Goal: Information Seeking & Learning: Learn about a topic

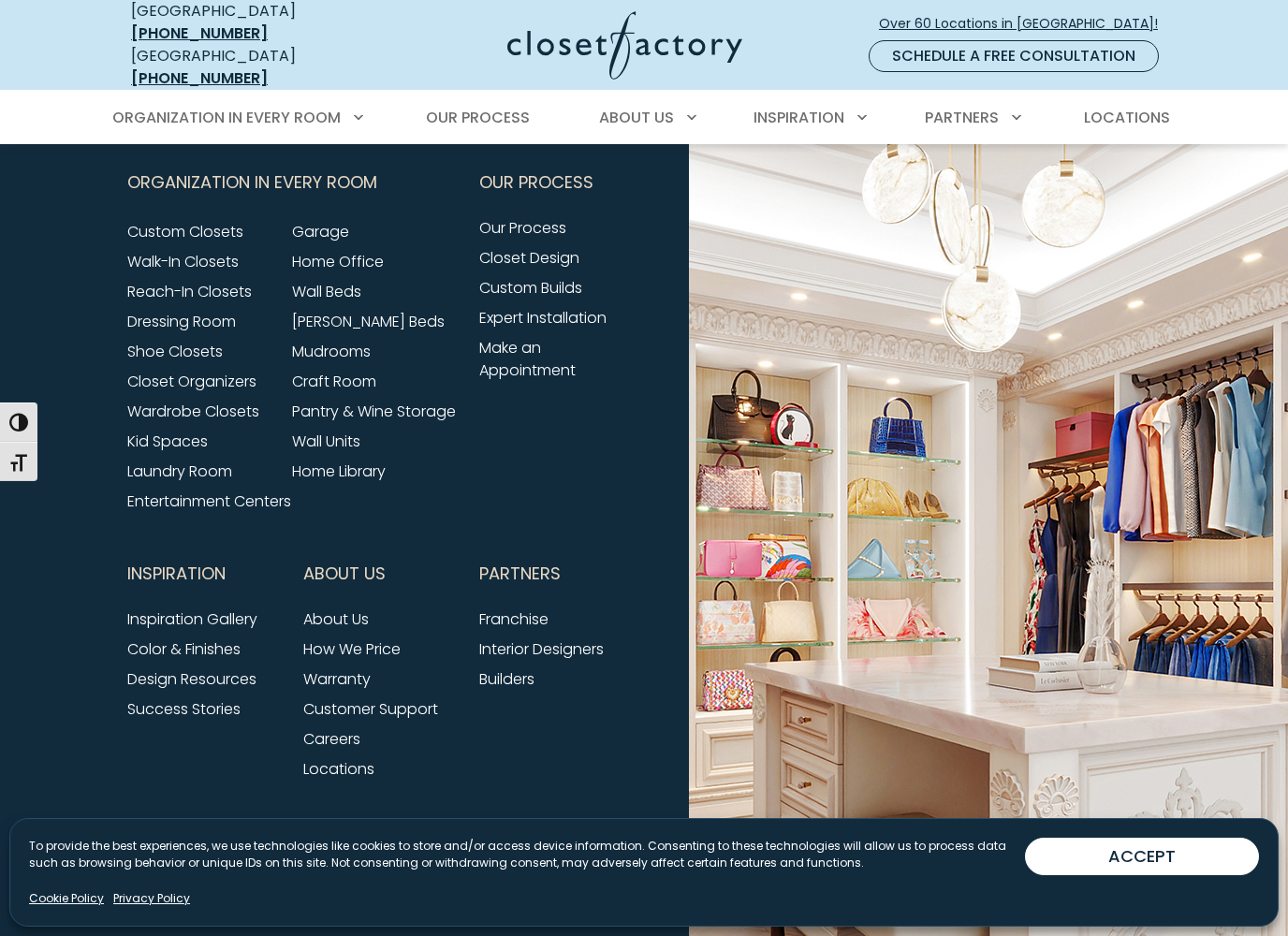
scroll to position [2976, 0]
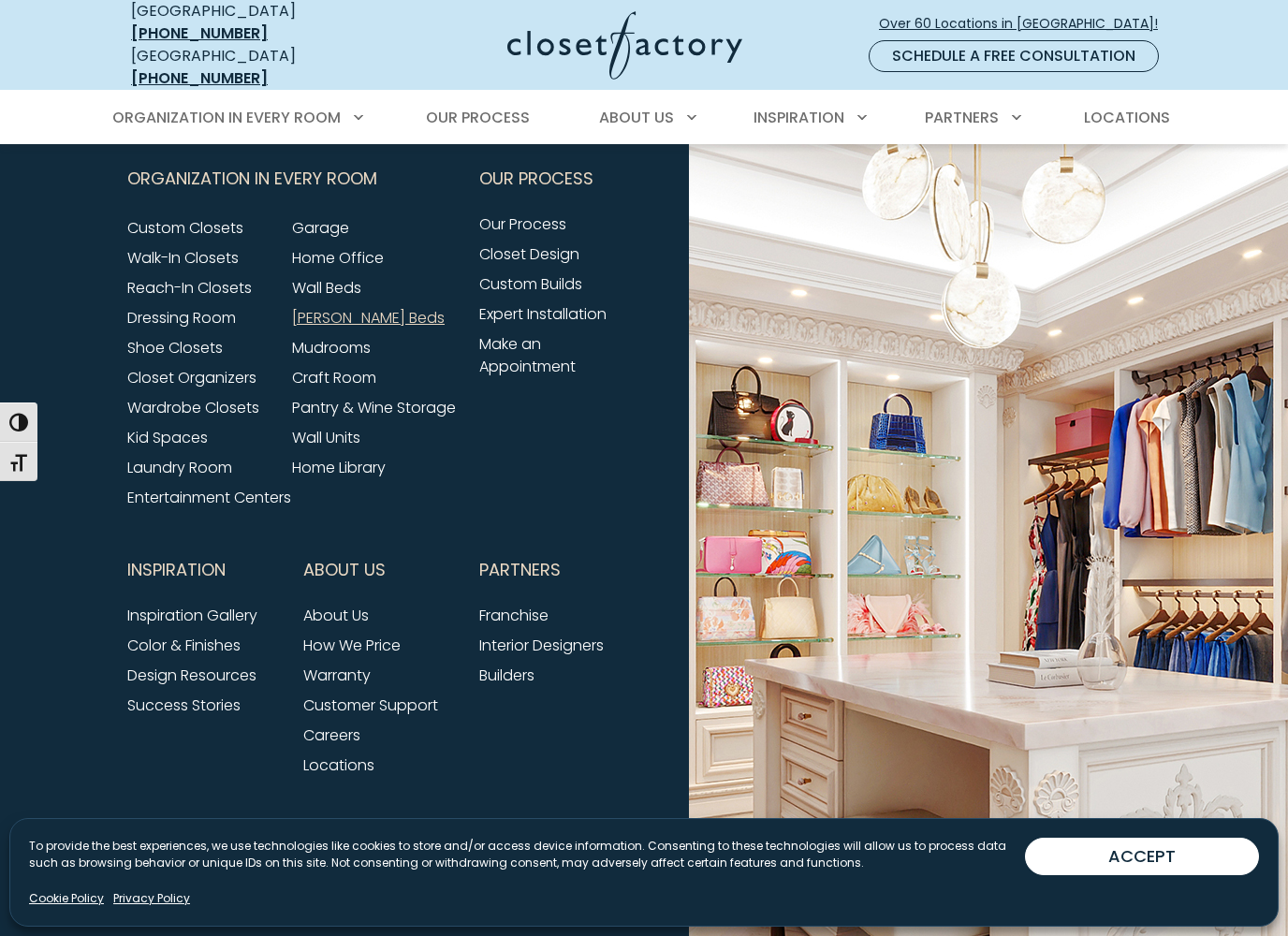
click at [372, 328] on link "[PERSON_NAME] Beds" at bounding box center [368, 318] width 153 height 22
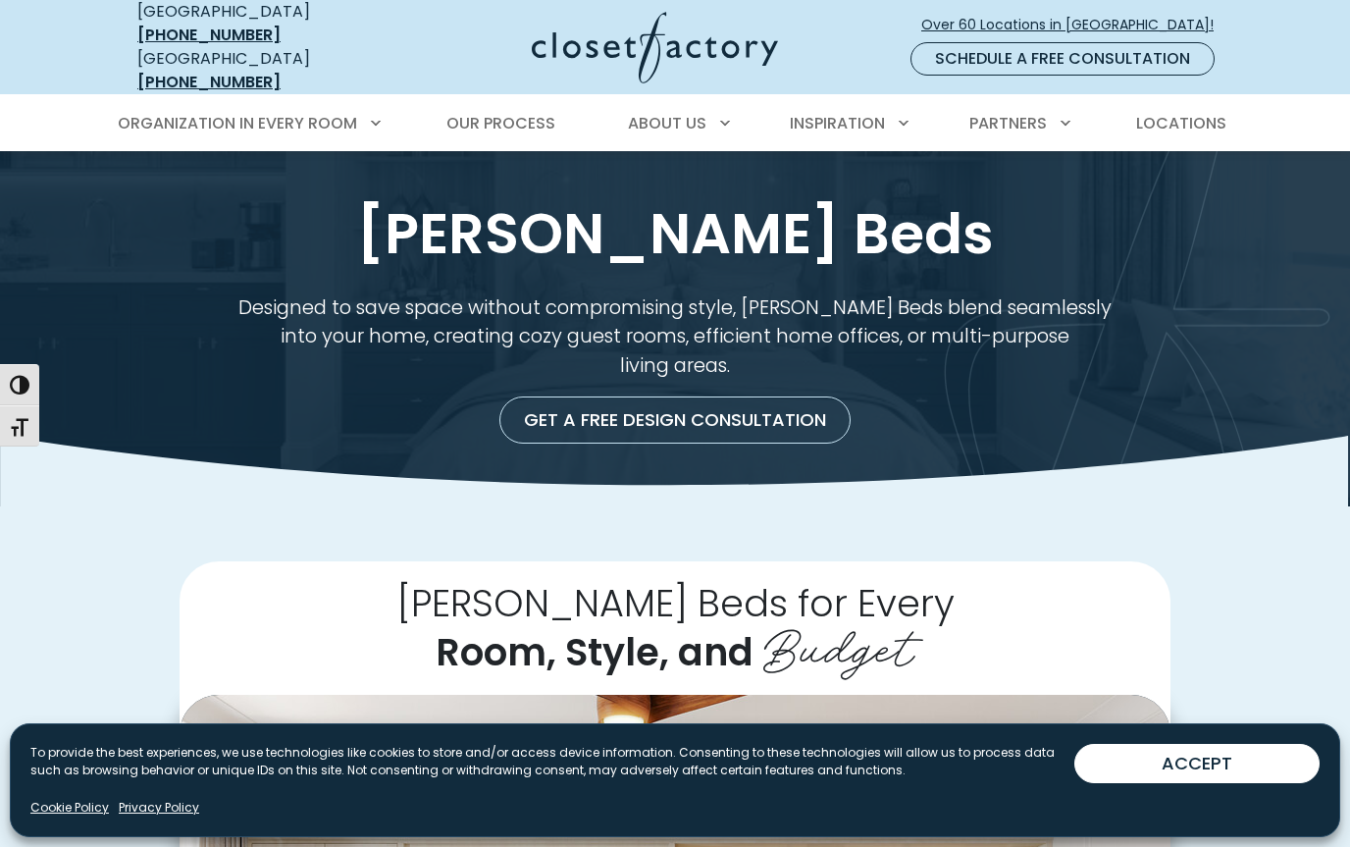
click at [1213, 778] on button "ACCEPT" at bounding box center [1196, 763] width 245 height 39
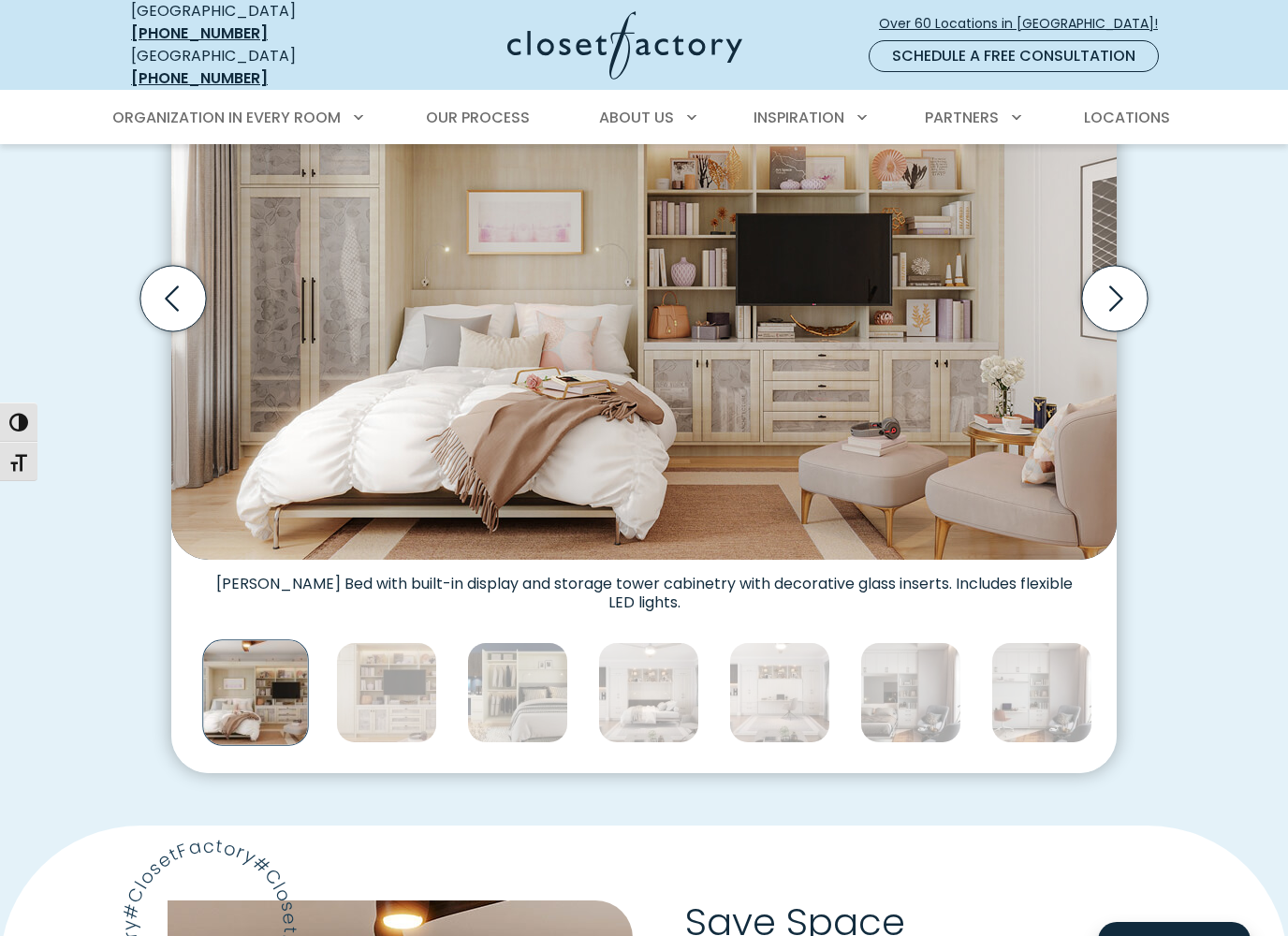
scroll to position [679, 0]
click at [396, 661] on img "Thumbnail Gallery" at bounding box center [386, 692] width 101 height 101
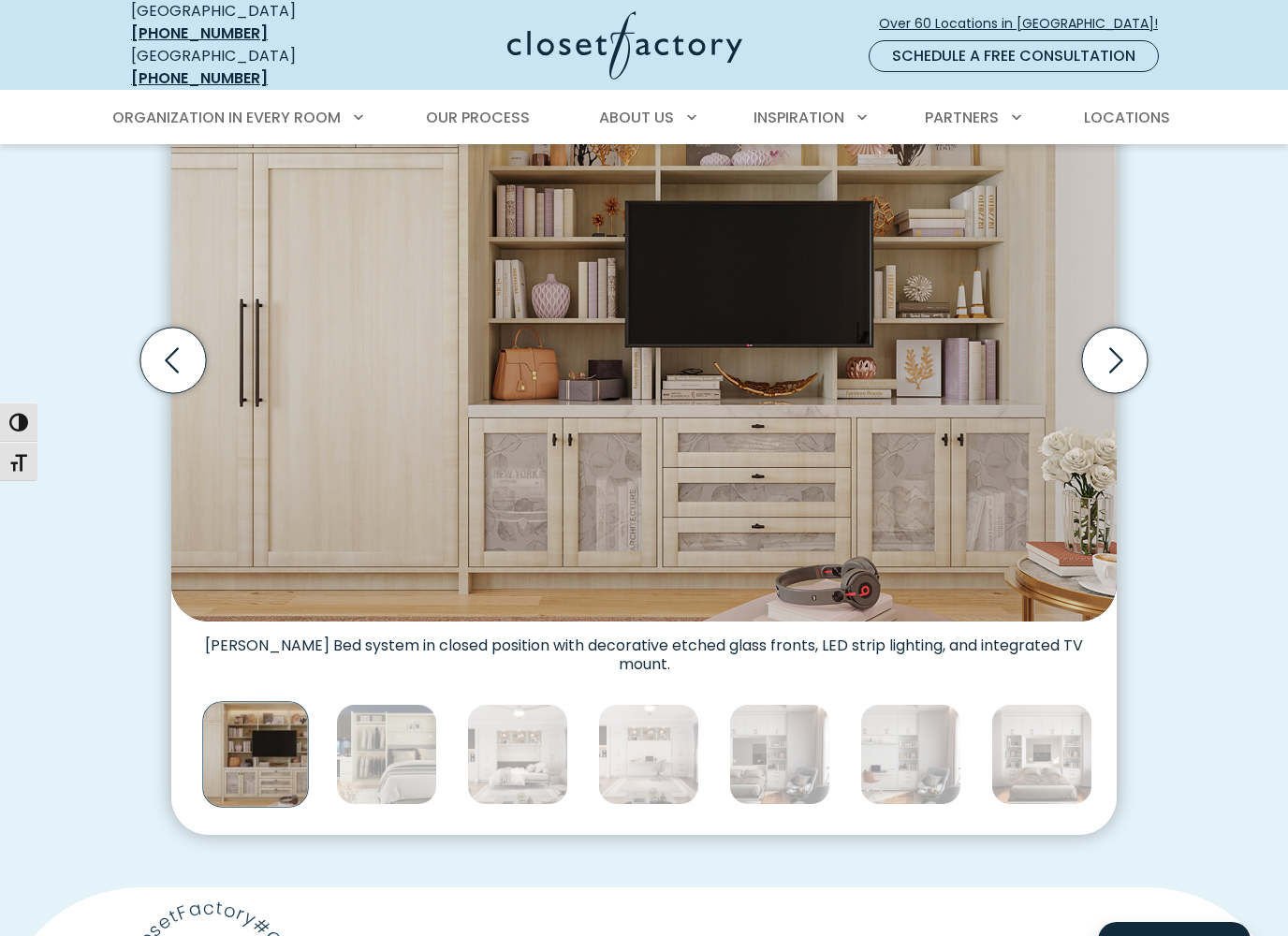
scroll to position [618, 0]
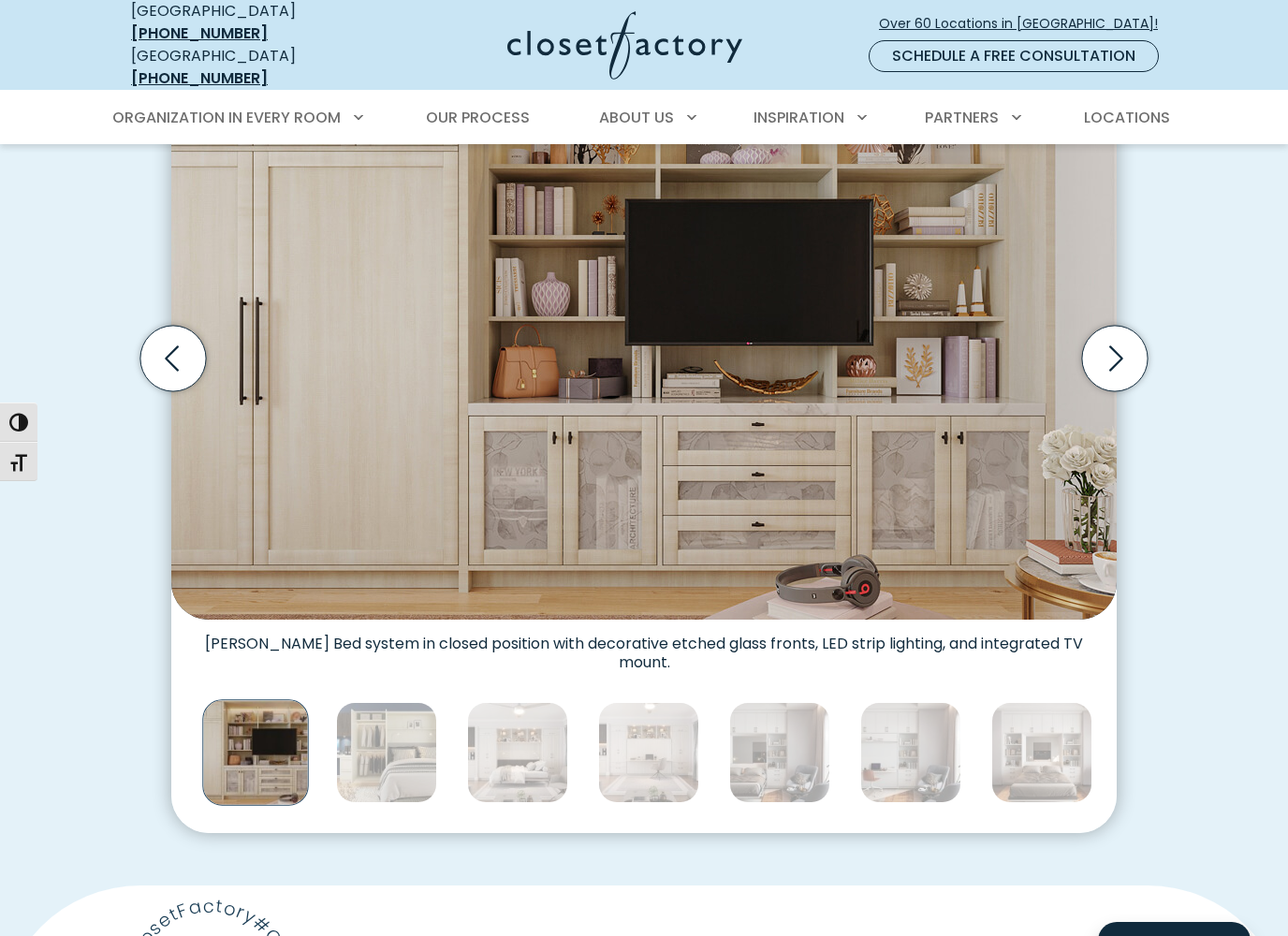
click at [275, 752] on img "Thumbnail Gallery" at bounding box center [255, 752] width 106 height 106
click at [411, 738] on img "Thumbnail Gallery" at bounding box center [386, 753] width 101 height 101
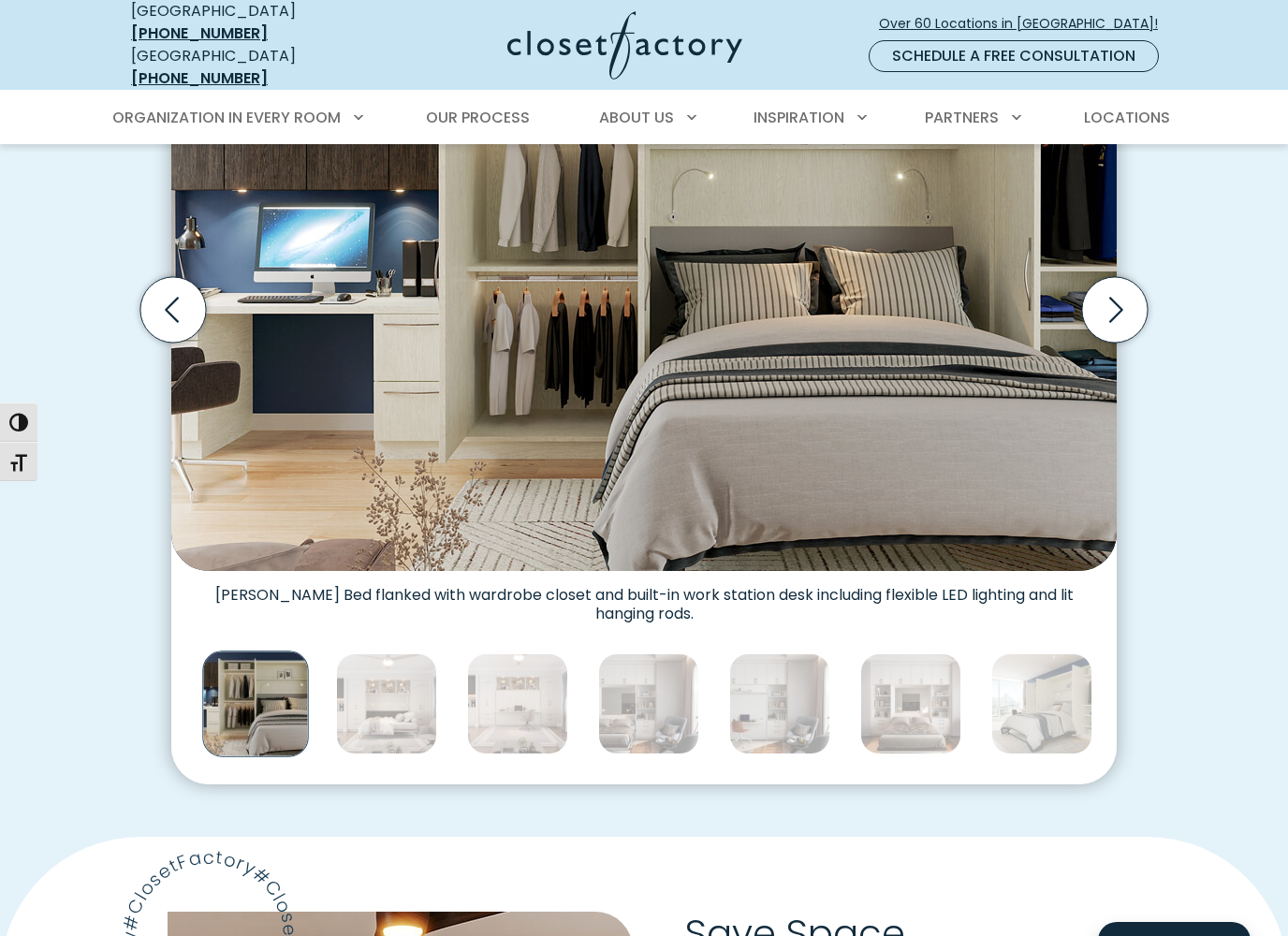
scroll to position [668, 0]
click at [272, 705] on img "Thumbnail Gallery" at bounding box center [255, 702] width 106 height 106
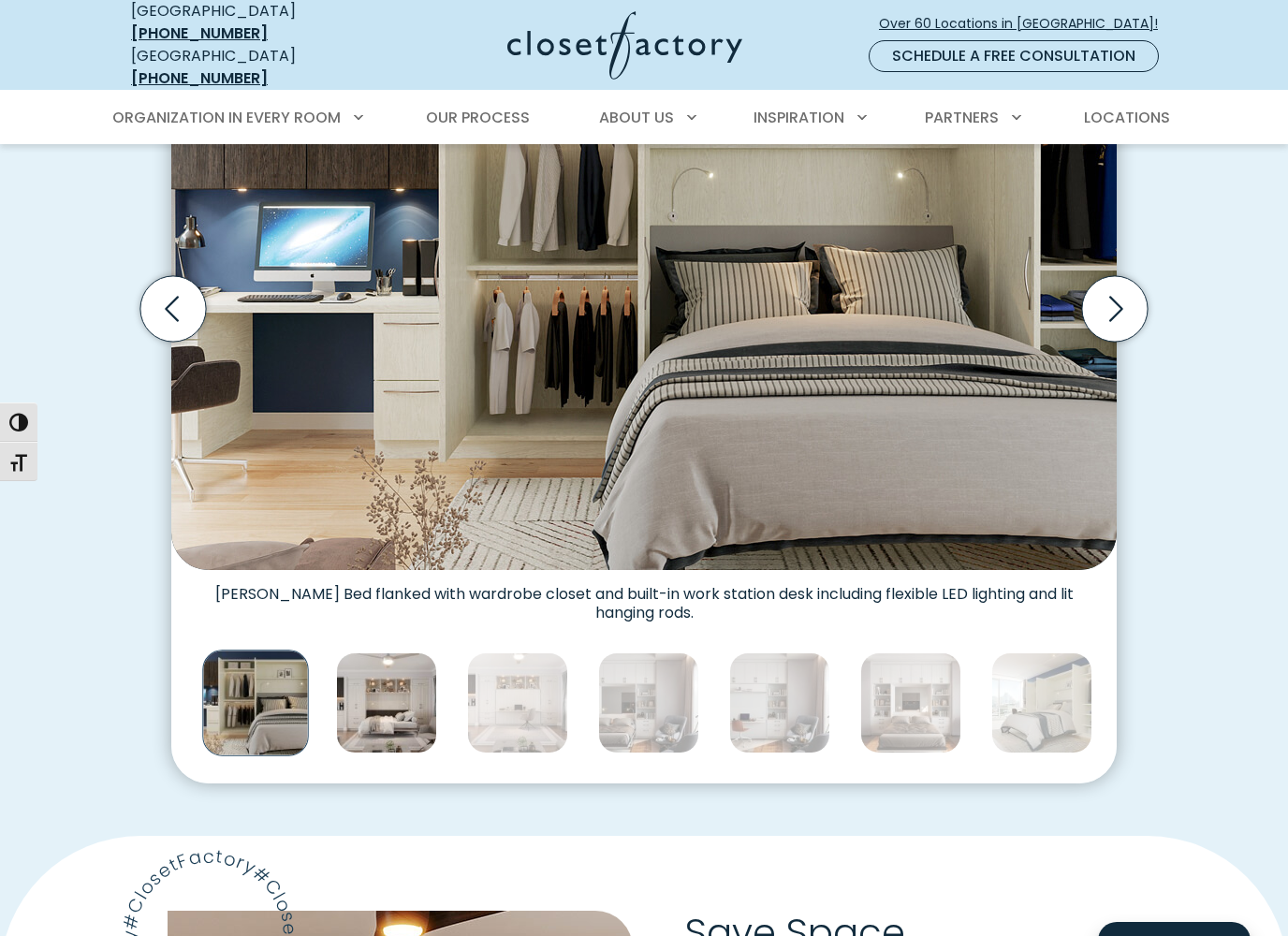
click at [405, 685] on img "Thumbnail Gallery" at bounding box center [386, 703] width 101 height 101
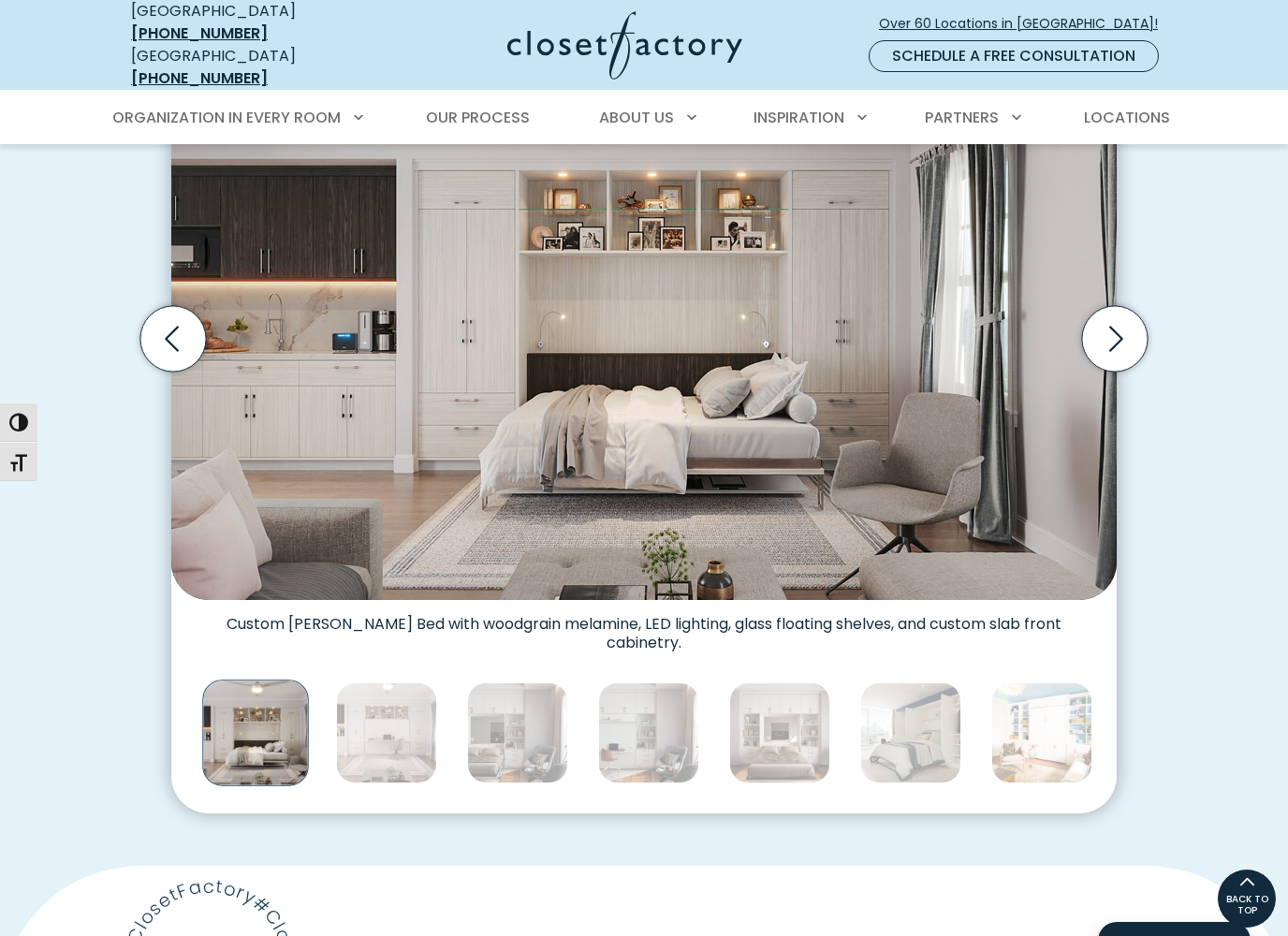
scroll to position [616, 0]
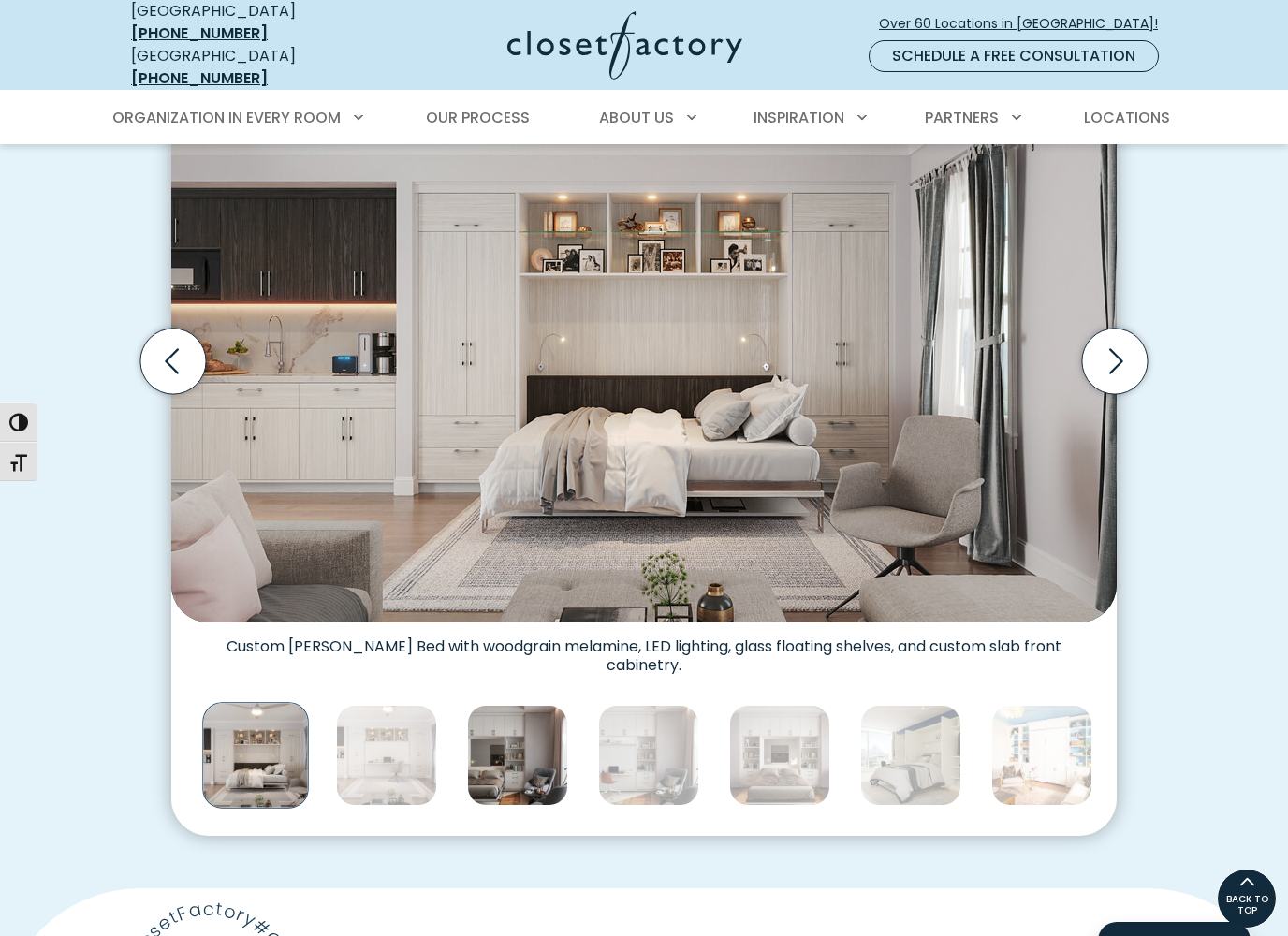
click at [532, 741] on img "Thumbnail Gallery" at bounding box center [518, 756] width 101 height 101
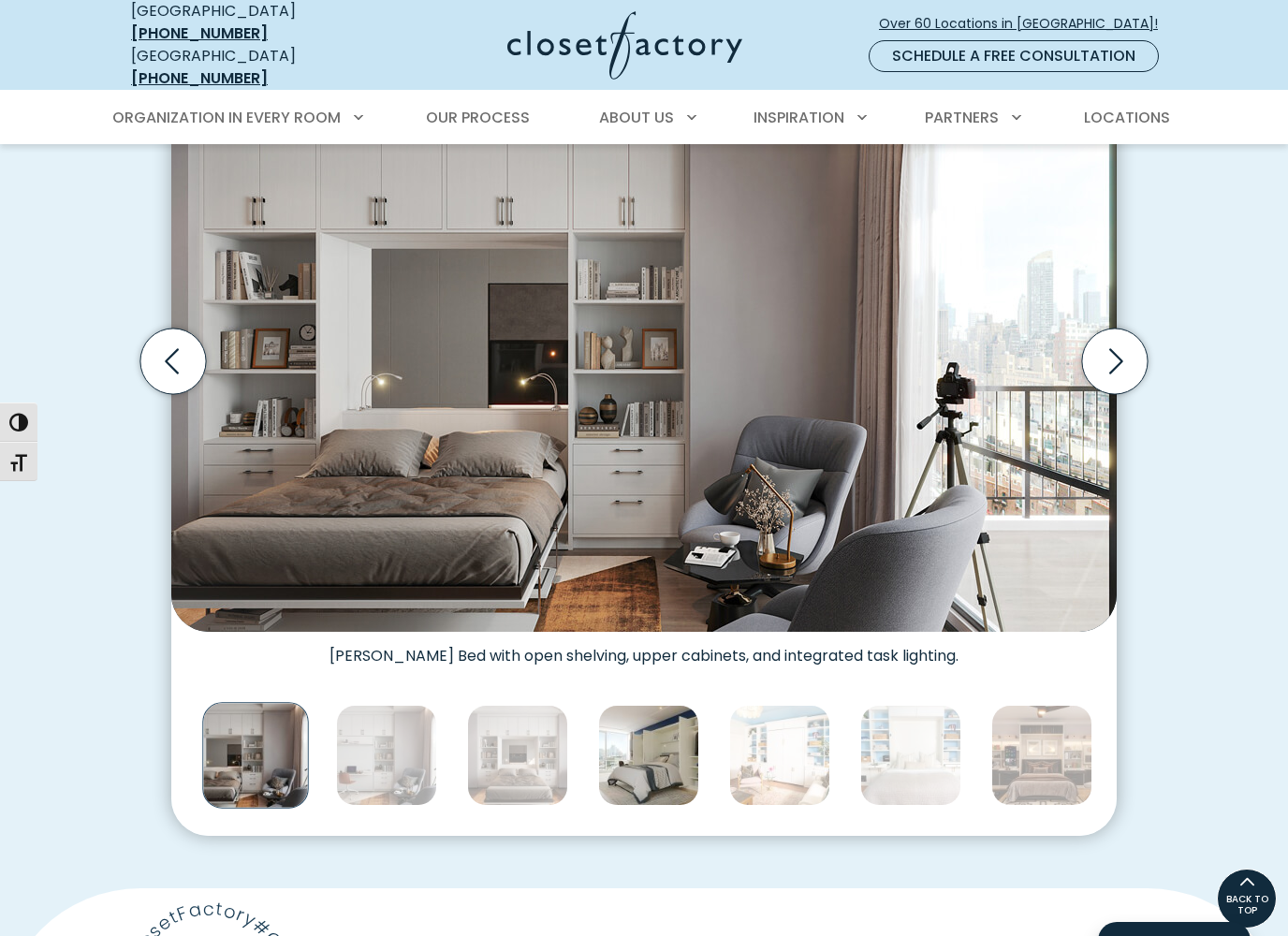
click at [655, 755] on img "Thumbnail Gallery" at bounding box center [649, 756] width 101 height 101
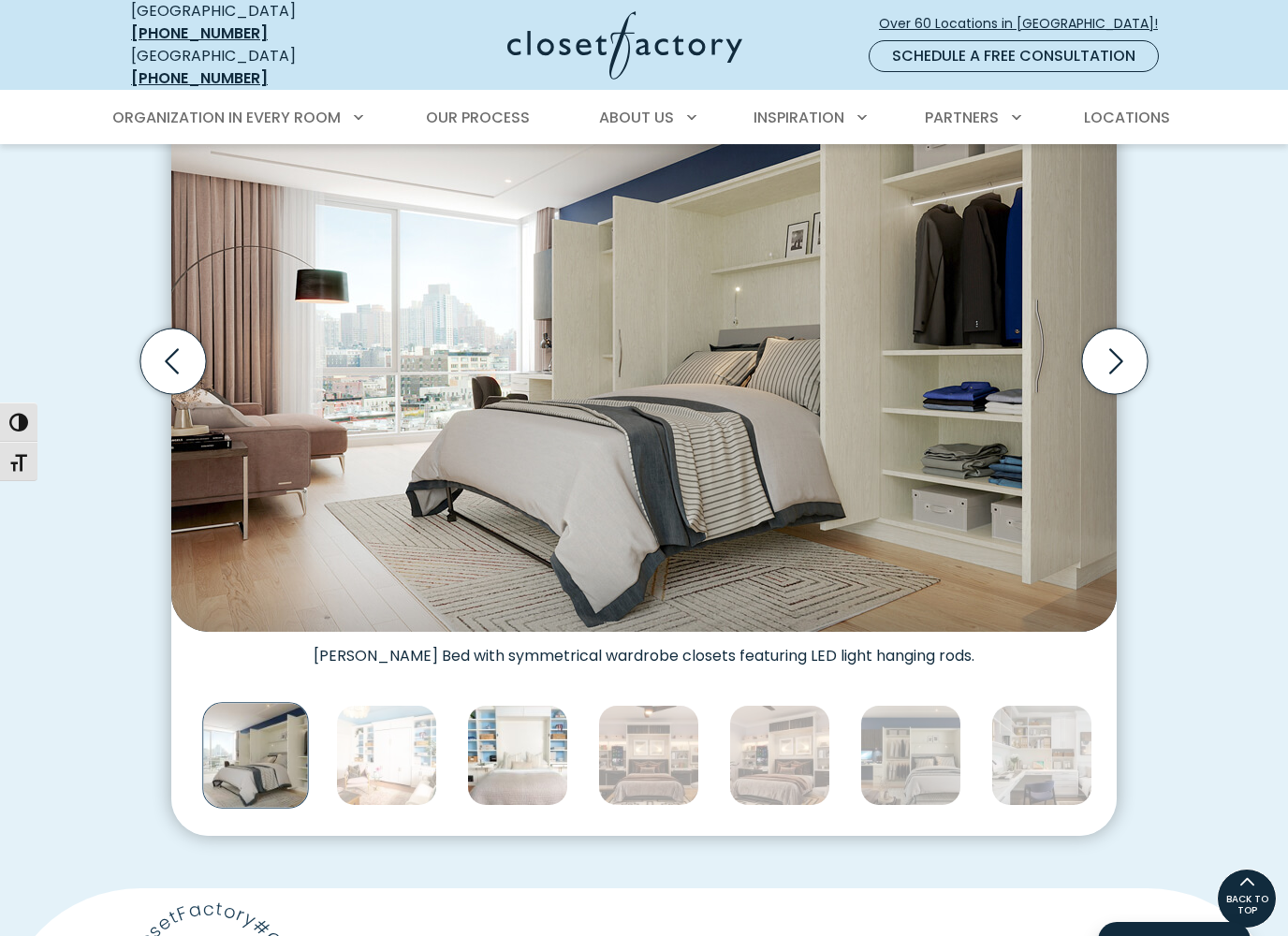
click at [519, 756] on img "Thumbnail Gallery" at bounding box center [518, 756] width 101 height 101
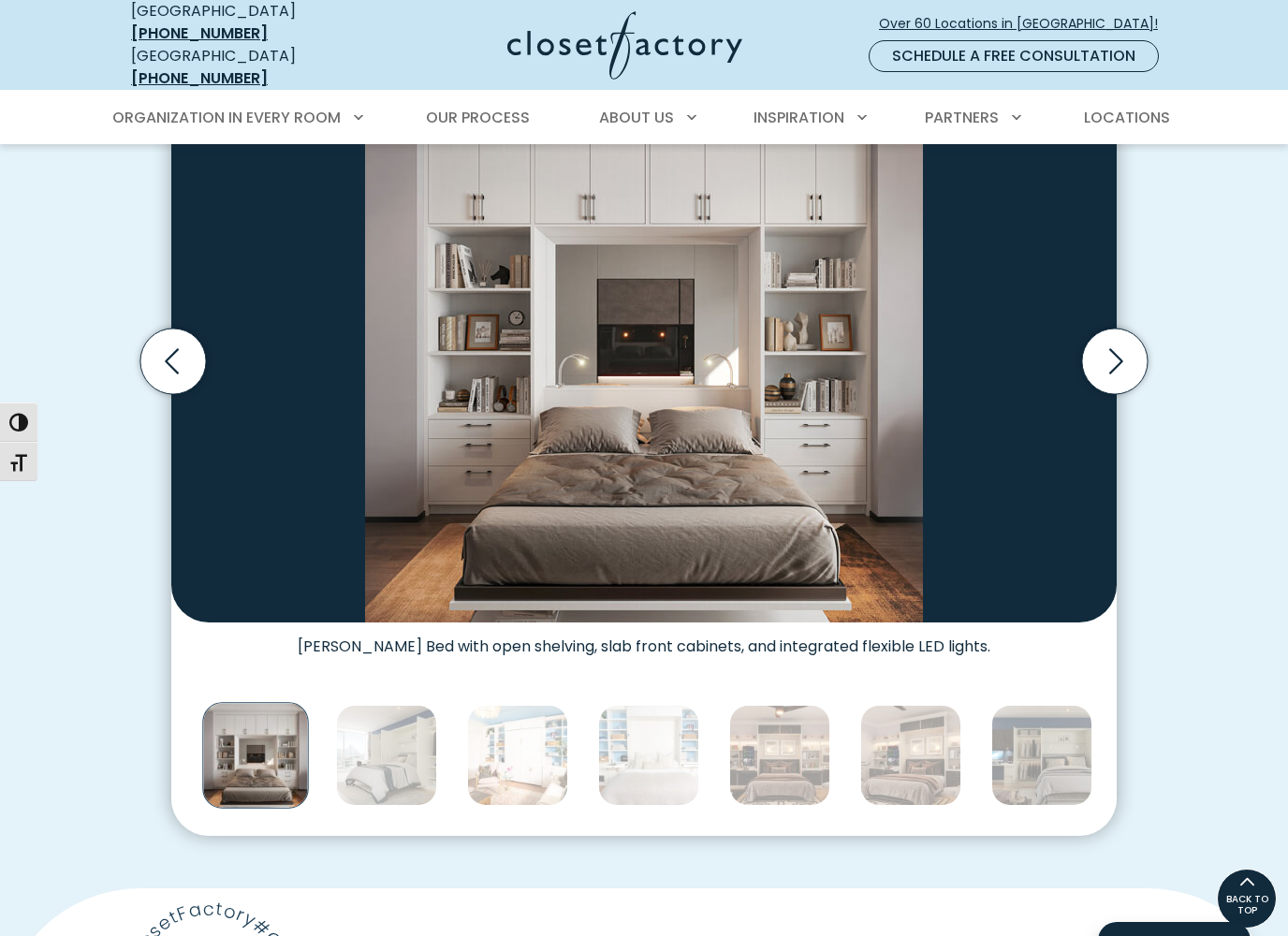
click at [279, 735] on img "Thumbnail Gallery" at bounding box center [255, 755] width 106 height 106
click at [411, 749] on img "Thumbnail Gallery" at bounding box center [386, 756] width 101 height 101
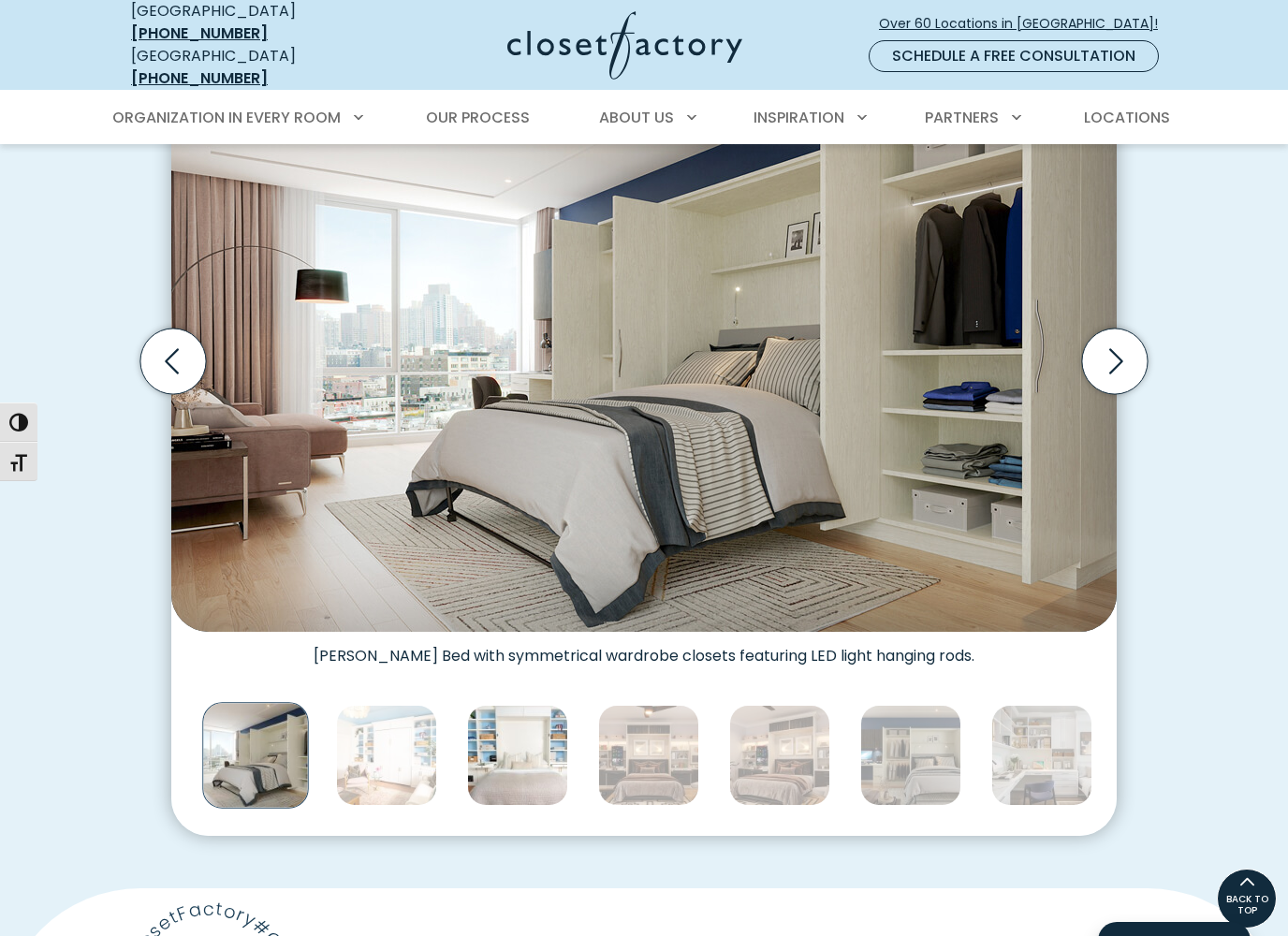
click at [556, 757] on img "Thumbnail Gallery" at bounding box center [518, 756] width 101 height 101
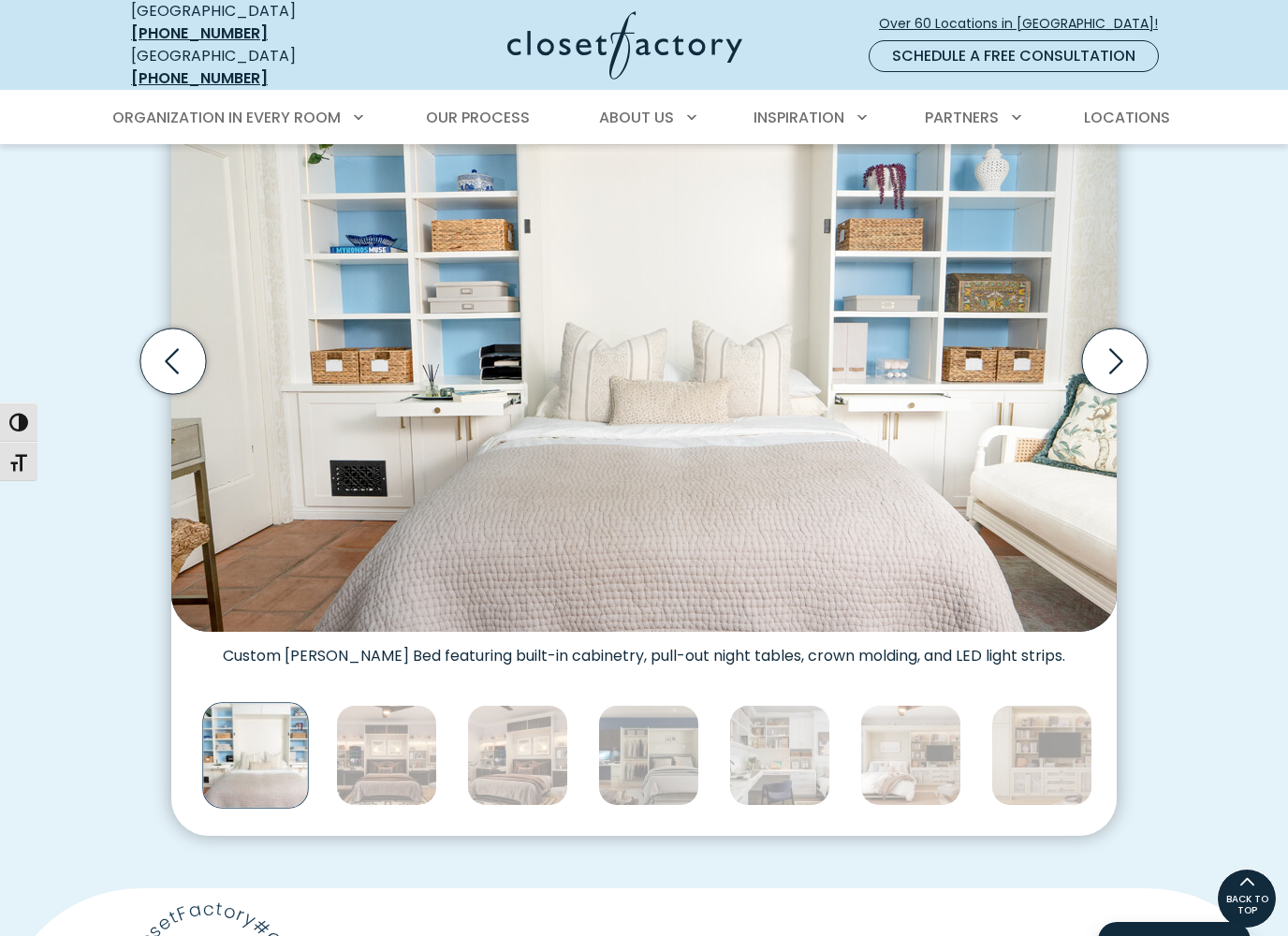
click at [260, 736] on img "Thumbnail Gallery" at bounding box center [255, 755] width 106 height 106
click at [402, 746] on img "Thumbnail Gallery" at bounding box center [386, 756] width 101 height 101
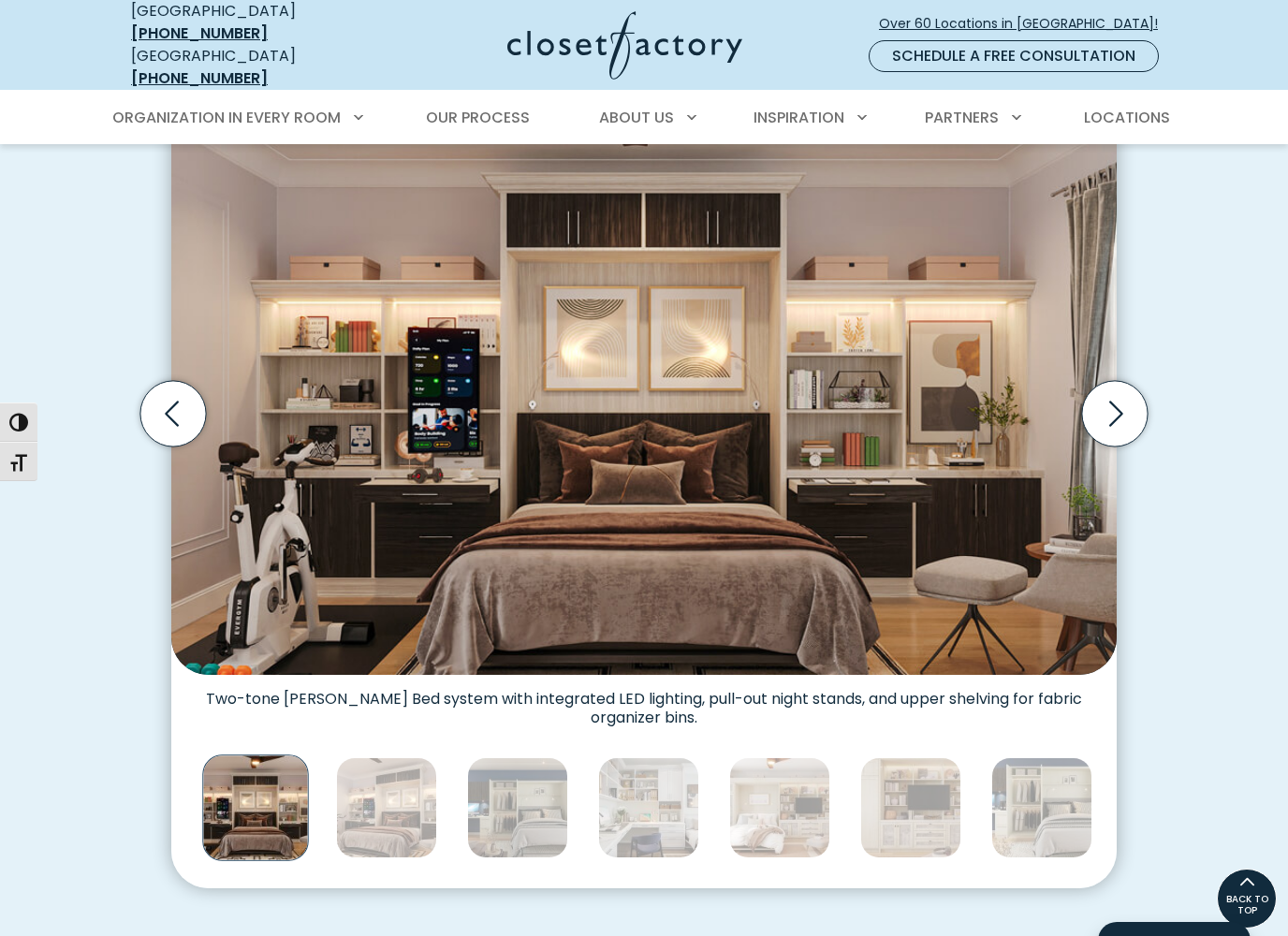
scroll to position [560, 0]
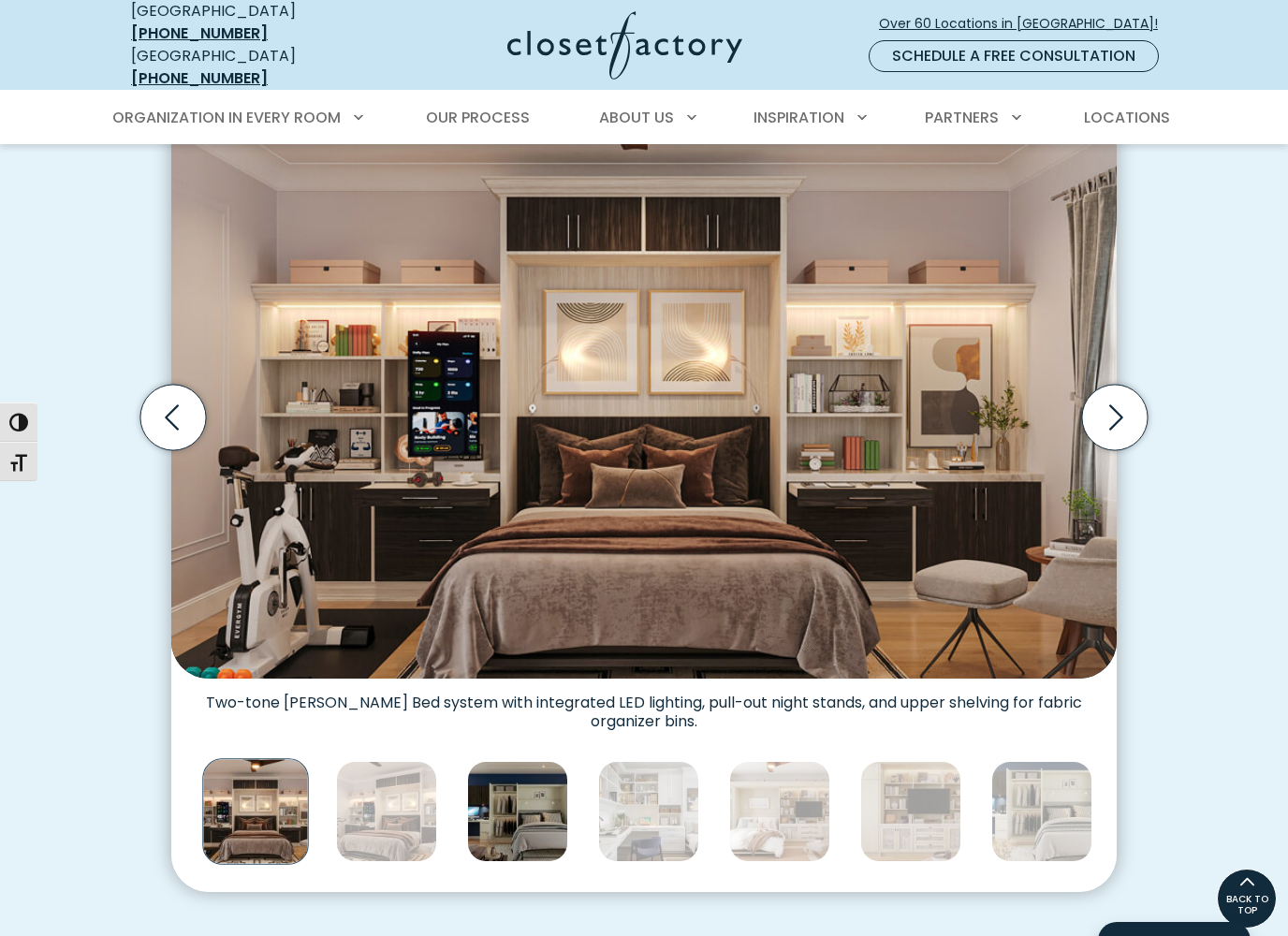
click at [524, 807] on img "Thumbnail Gallery" at bounding box center [518, 812] width 101 height 101
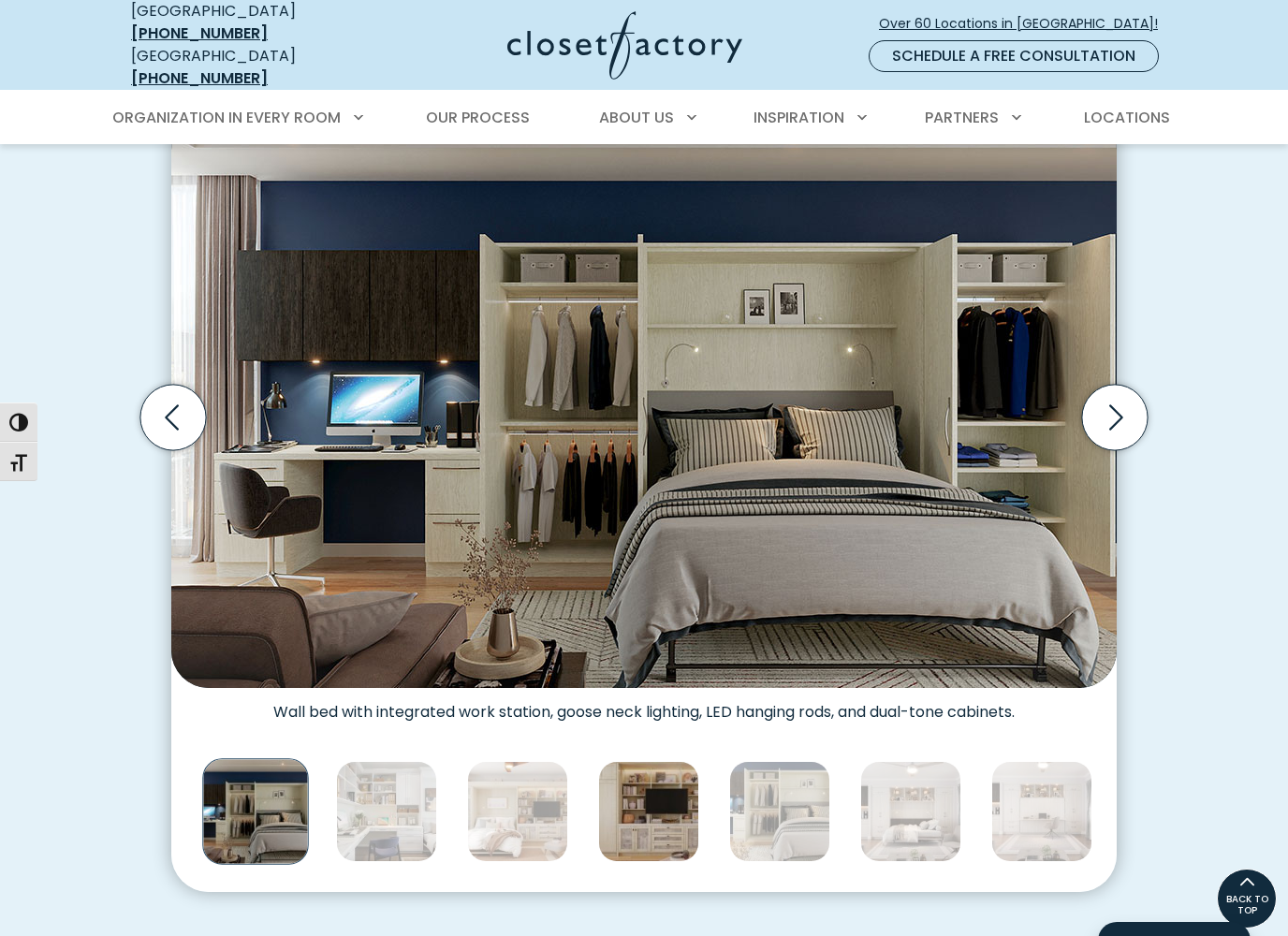
click at [652, 807] on img "Thumbnail Gallery" at bounding box center [649, 812] width 101 height 101
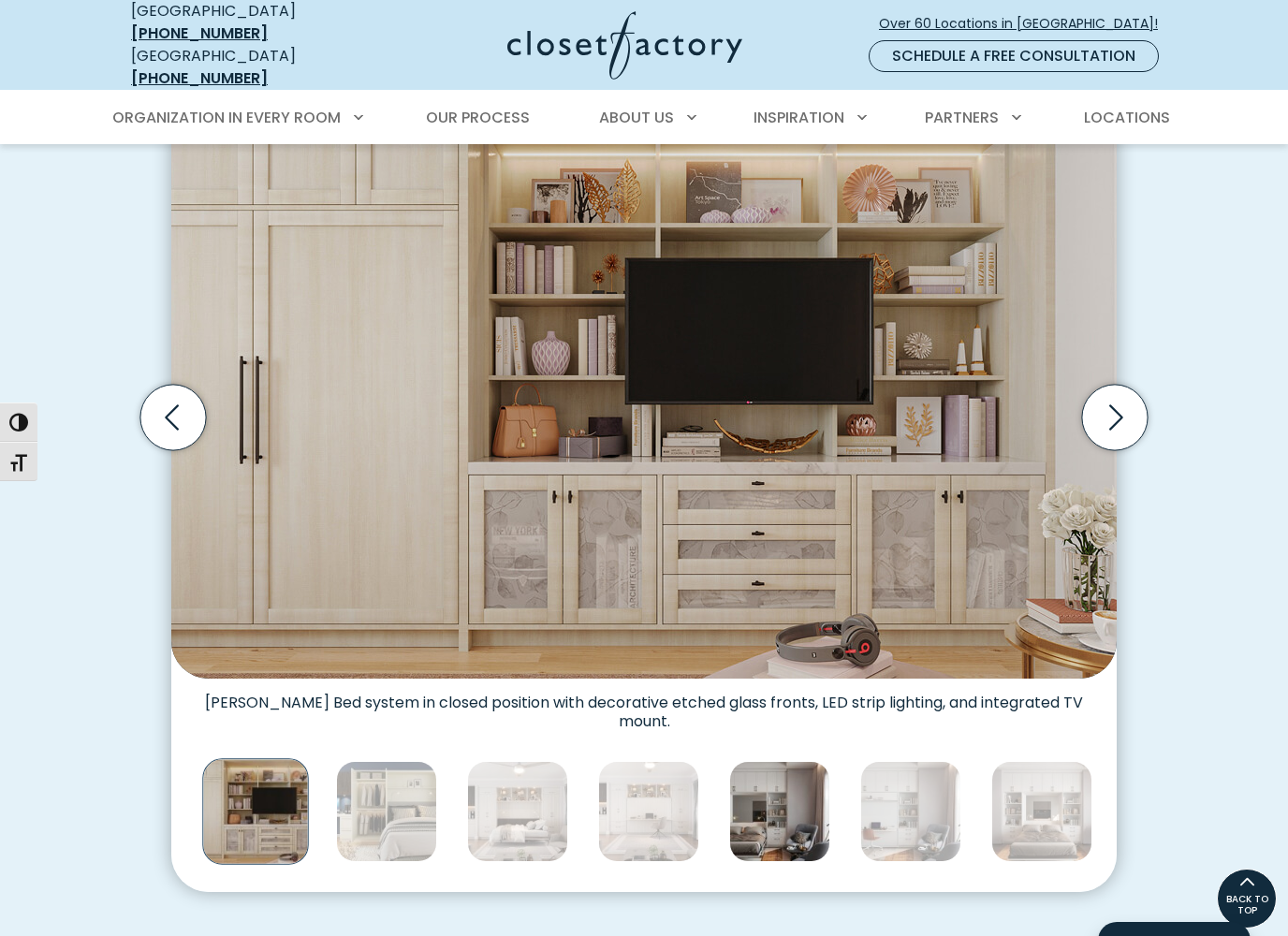
click at [796, 807] on img "Thumbnail Gallery" at bounding box center [779, 812] width 101 height 101
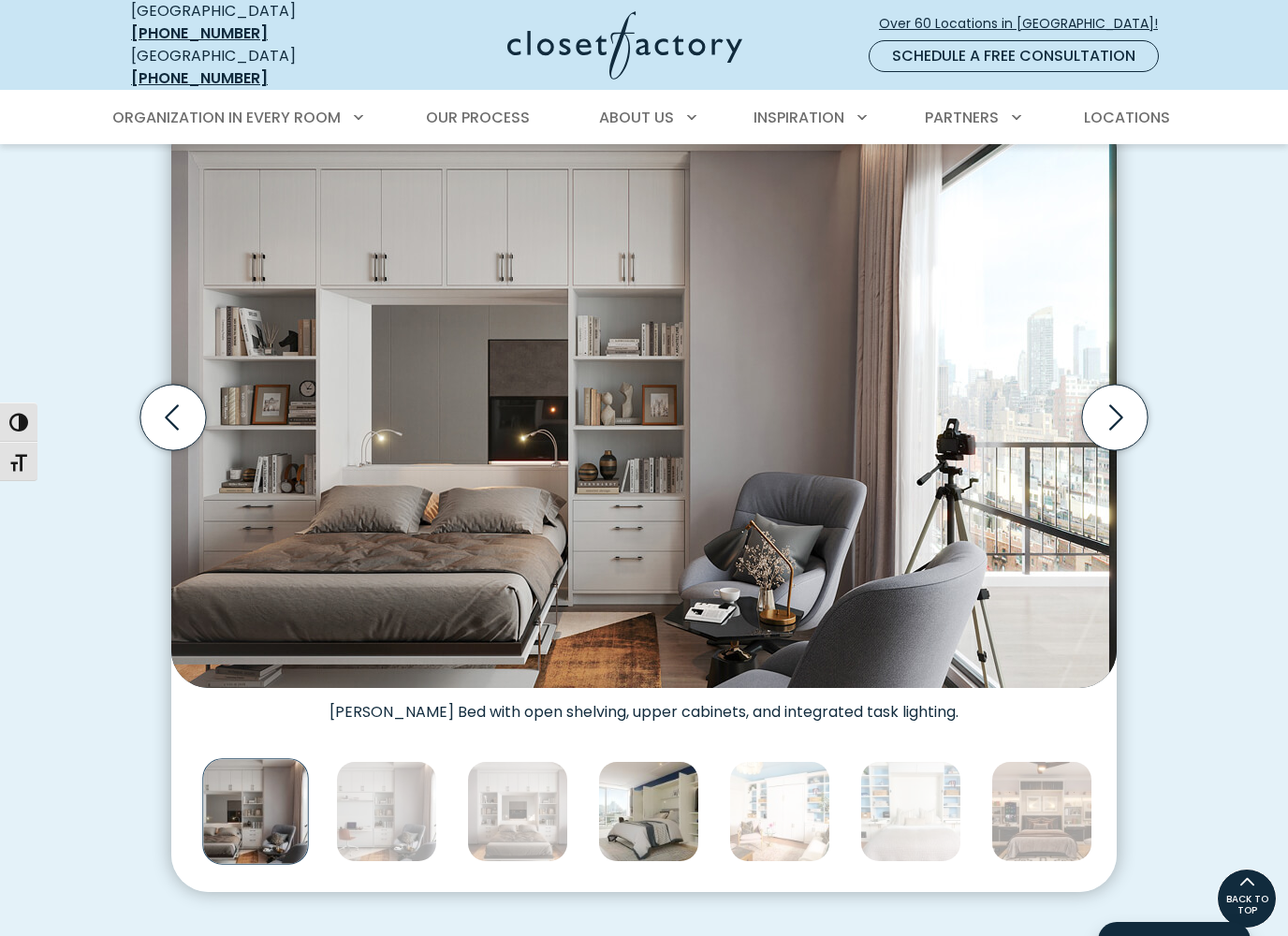
click at [671, 807] on img "Thumbnail Gallery" at bounding box center [649, 812] width 101 height 101
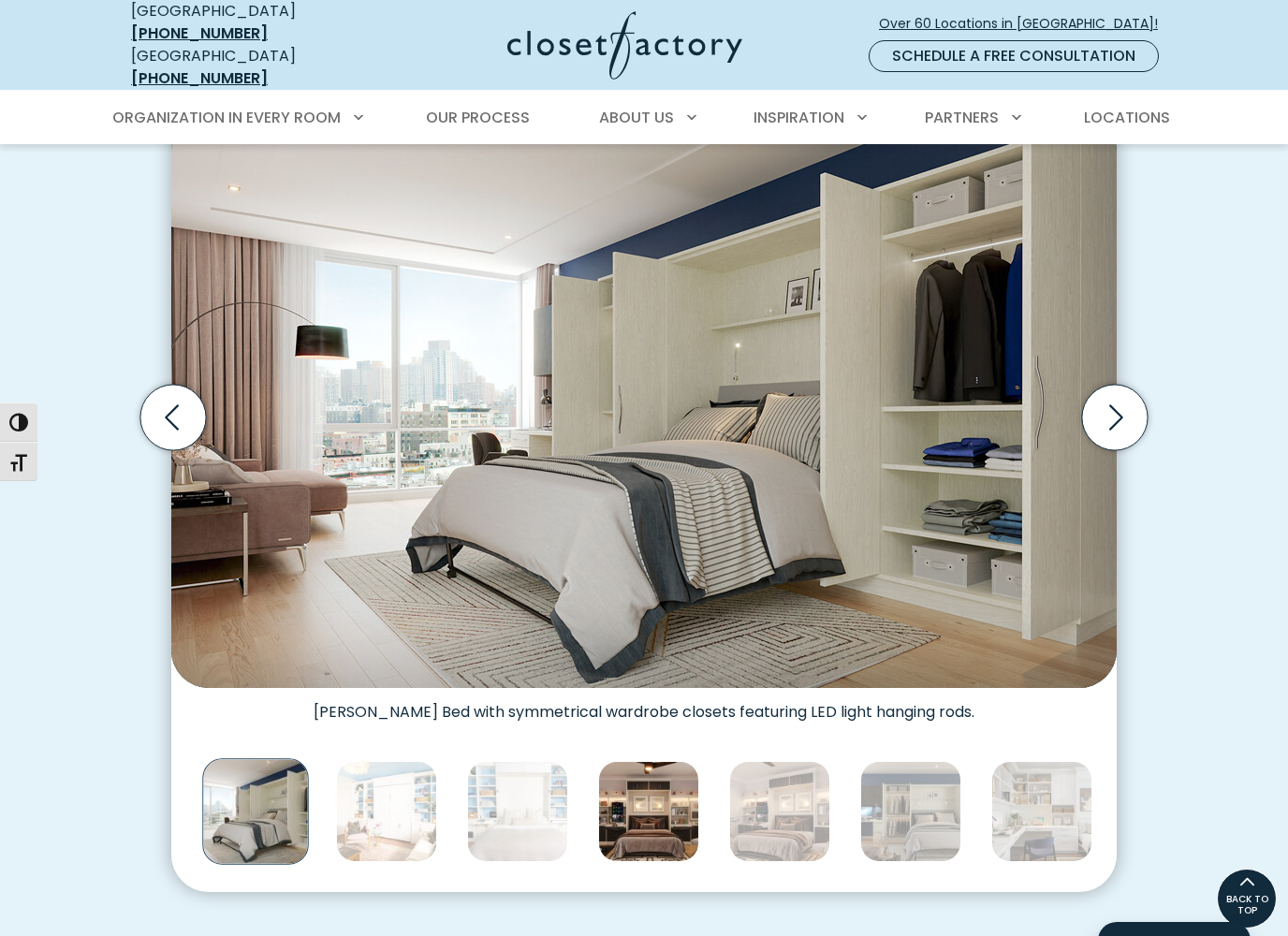
click at [667, 807] on img "Thumbnail Gallery" at bounding box center [649, 812] width 101 height 101
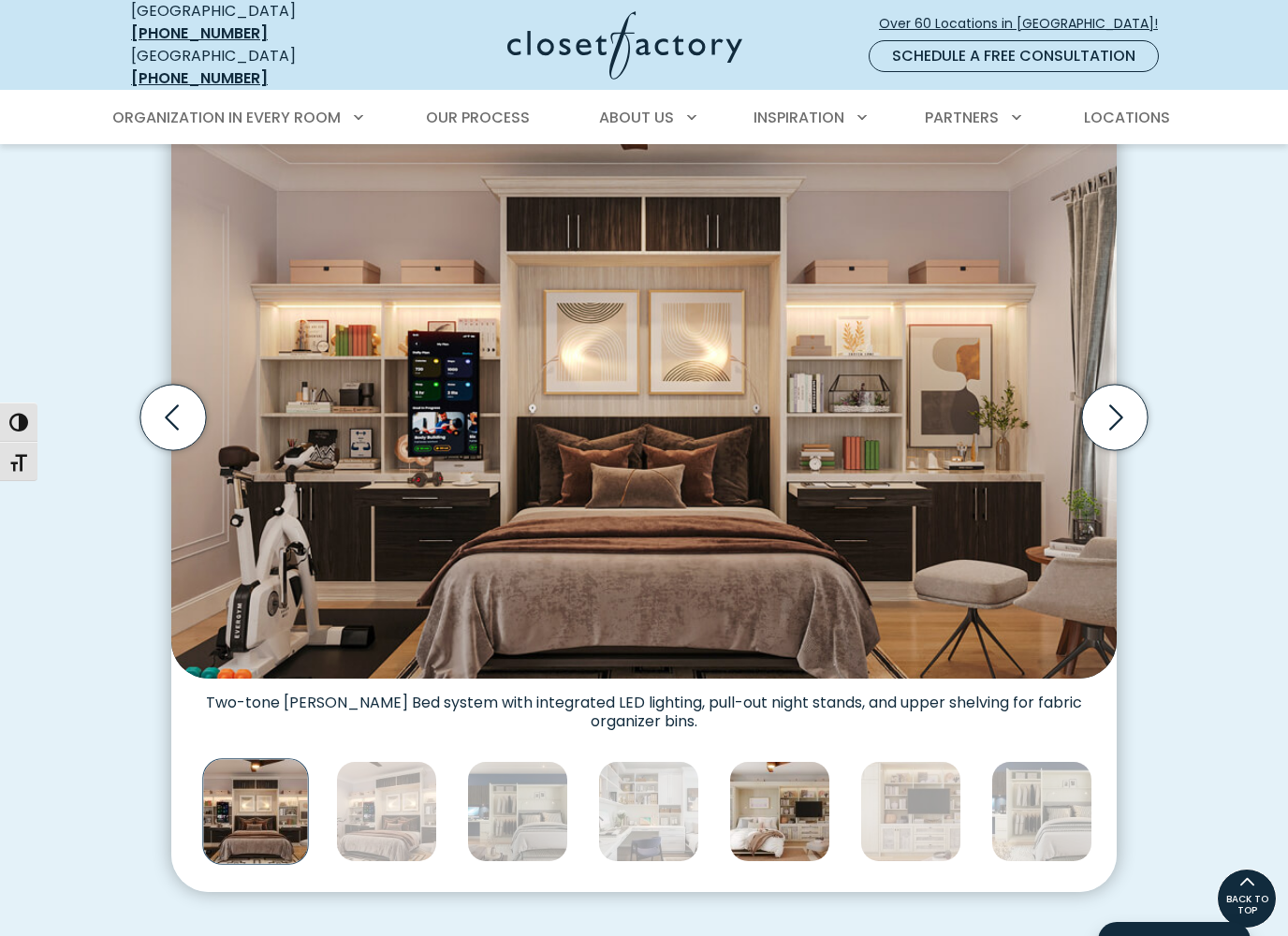
click at [766, 807] on img "Thumbnail Gallery" at bounding box center [779, 812] width 101 height 101
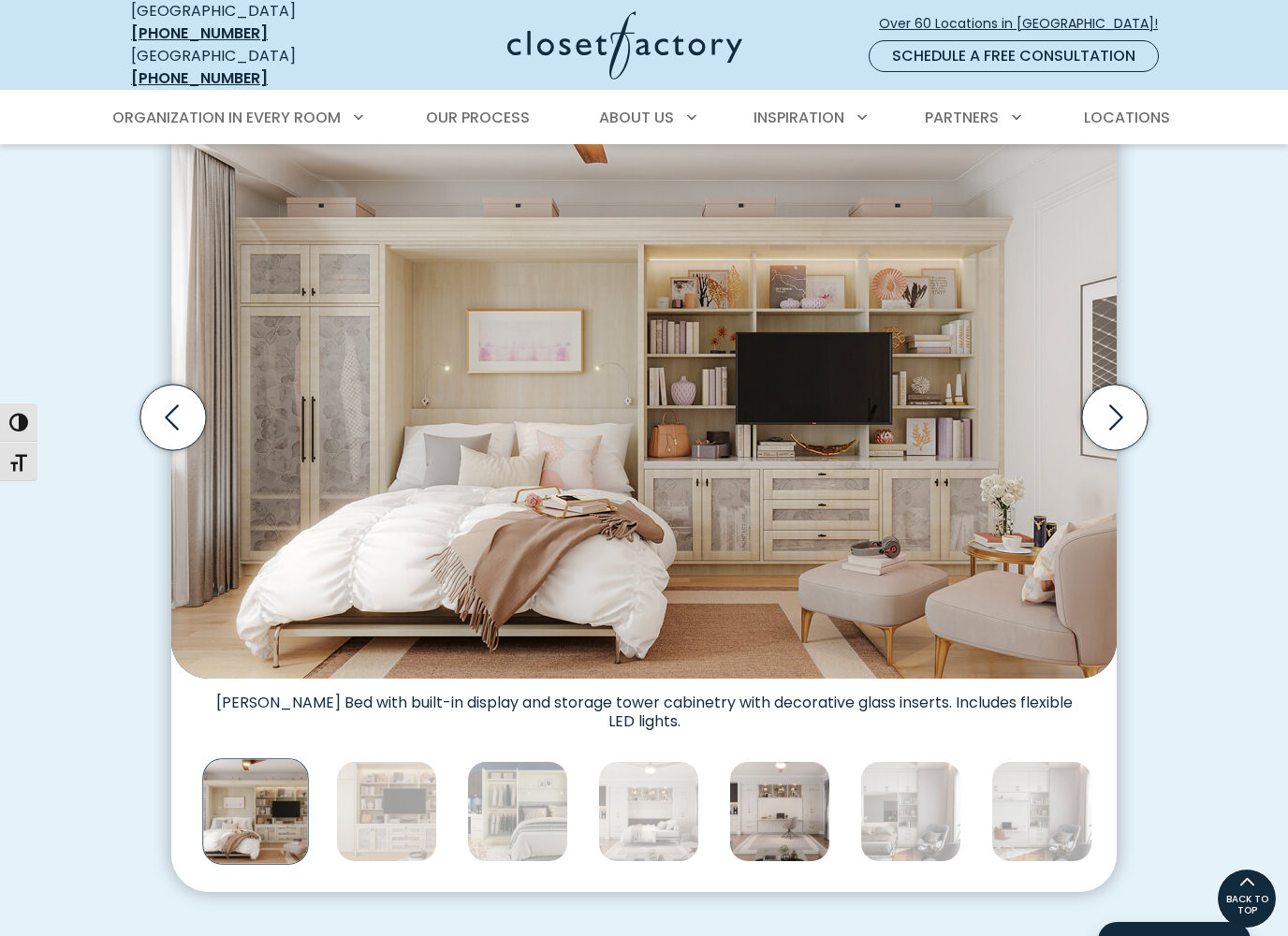
click at [793, 807] on img "Thumbnail Gallery" at bounding box center [779, 812] width 101 height 101
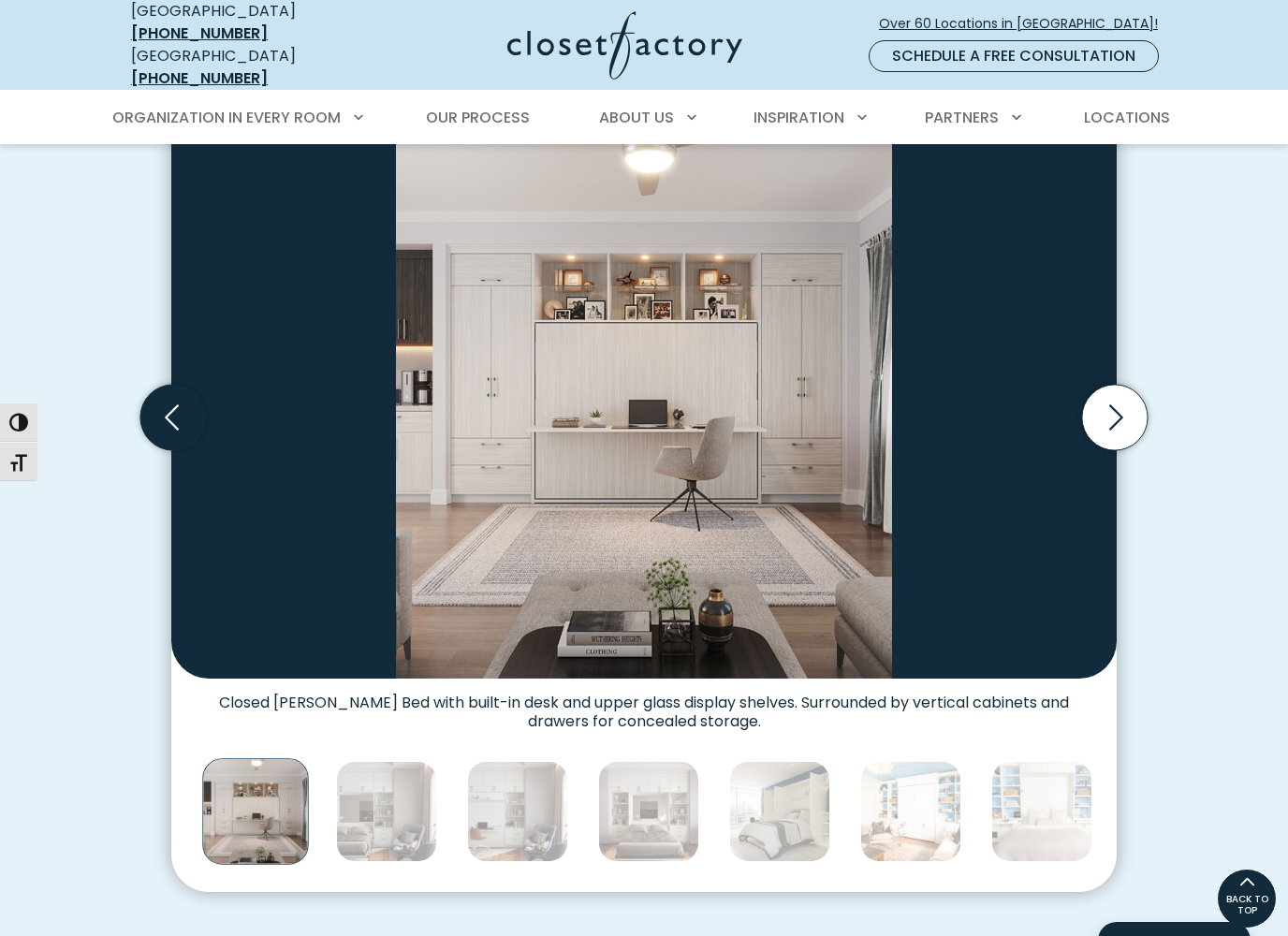
click at [179, 395] on icon "Previous slide" at bounding box center [173, 417] width 66 height 66
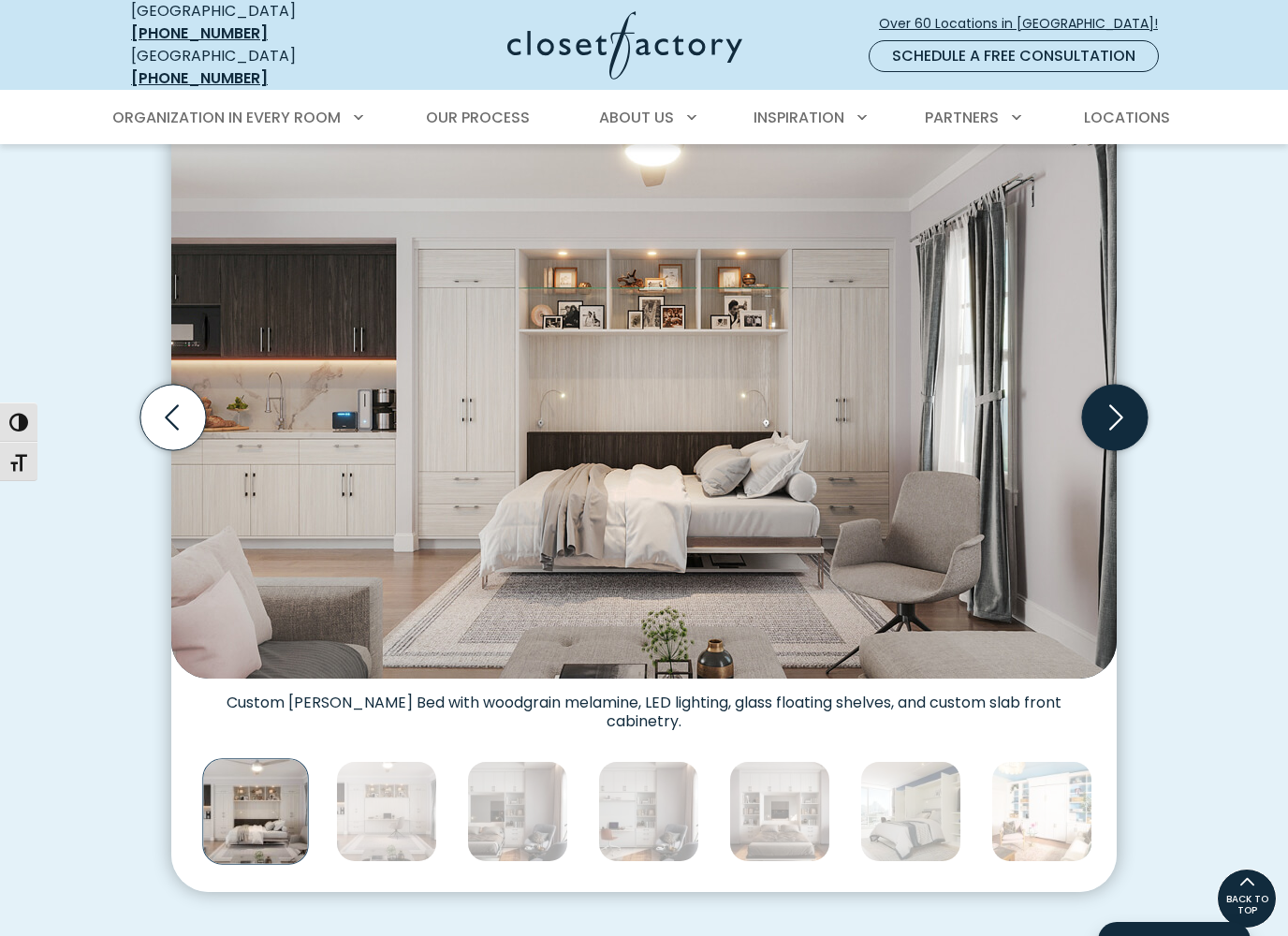
click at [1114, 404] on icon "Next slide" at bounding box center [1114, 417] width 66 height 66
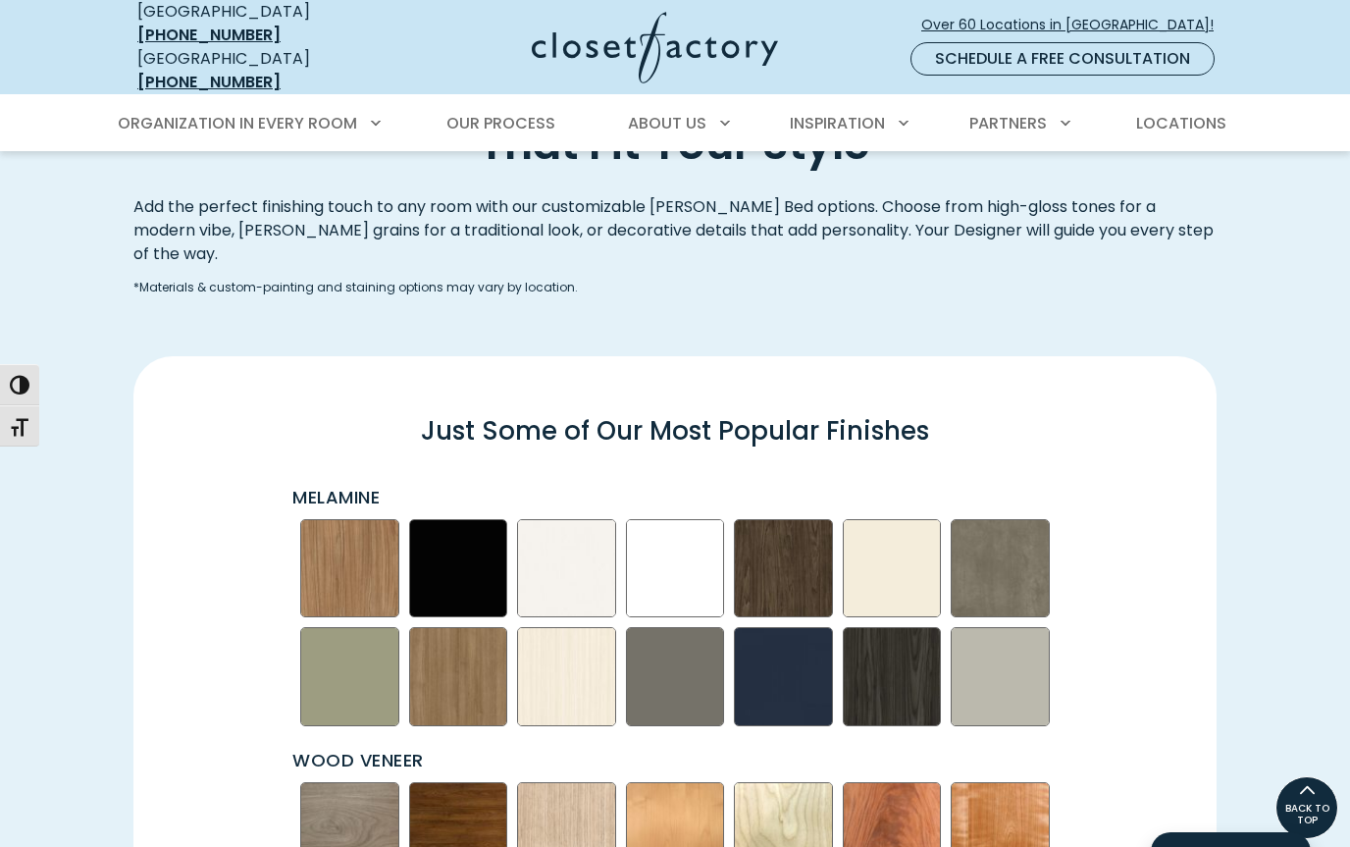
scroll to position [2443, 0]
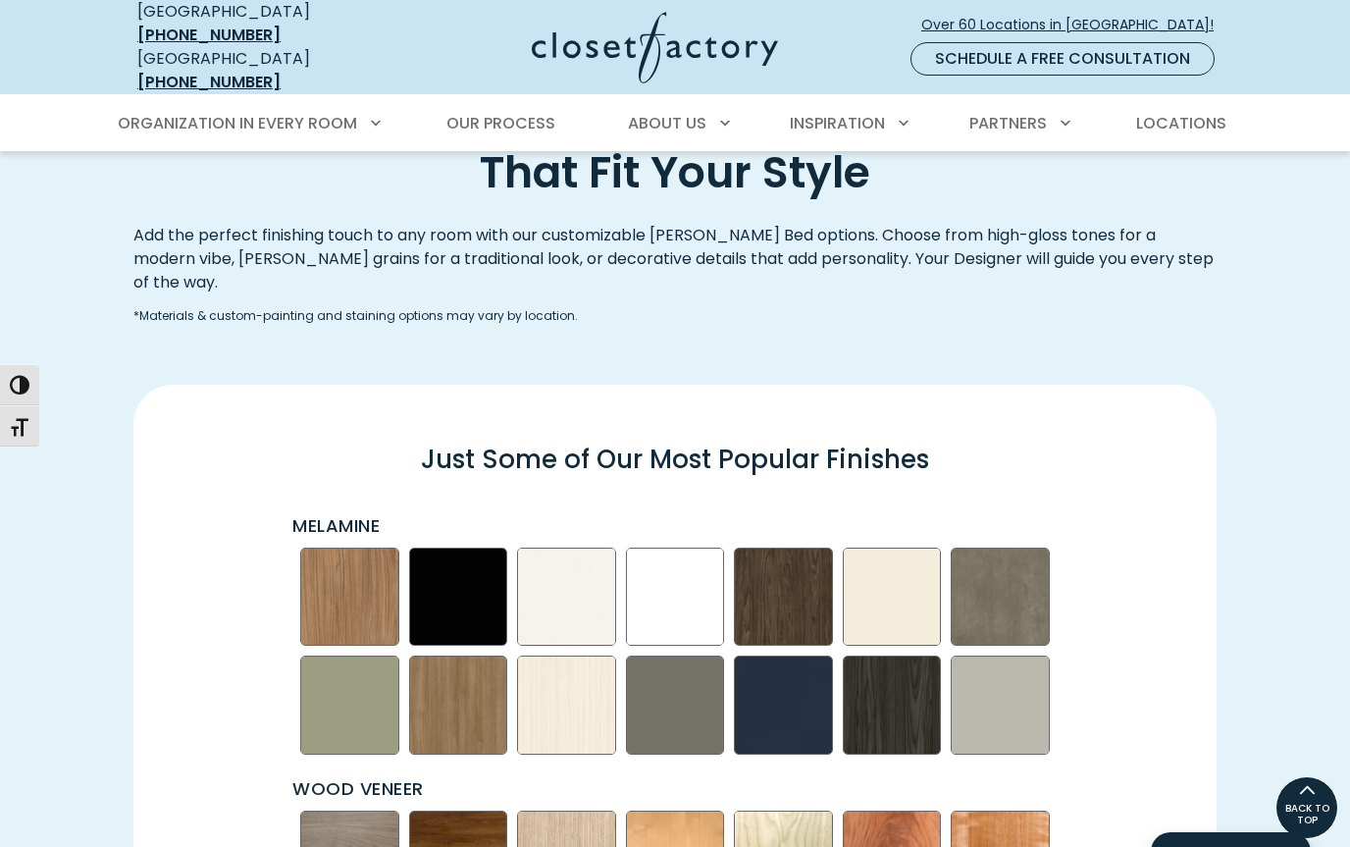
click at [661, 555] on img "Swatch Grid" at bounding box center [675, 596] width 99 height 99
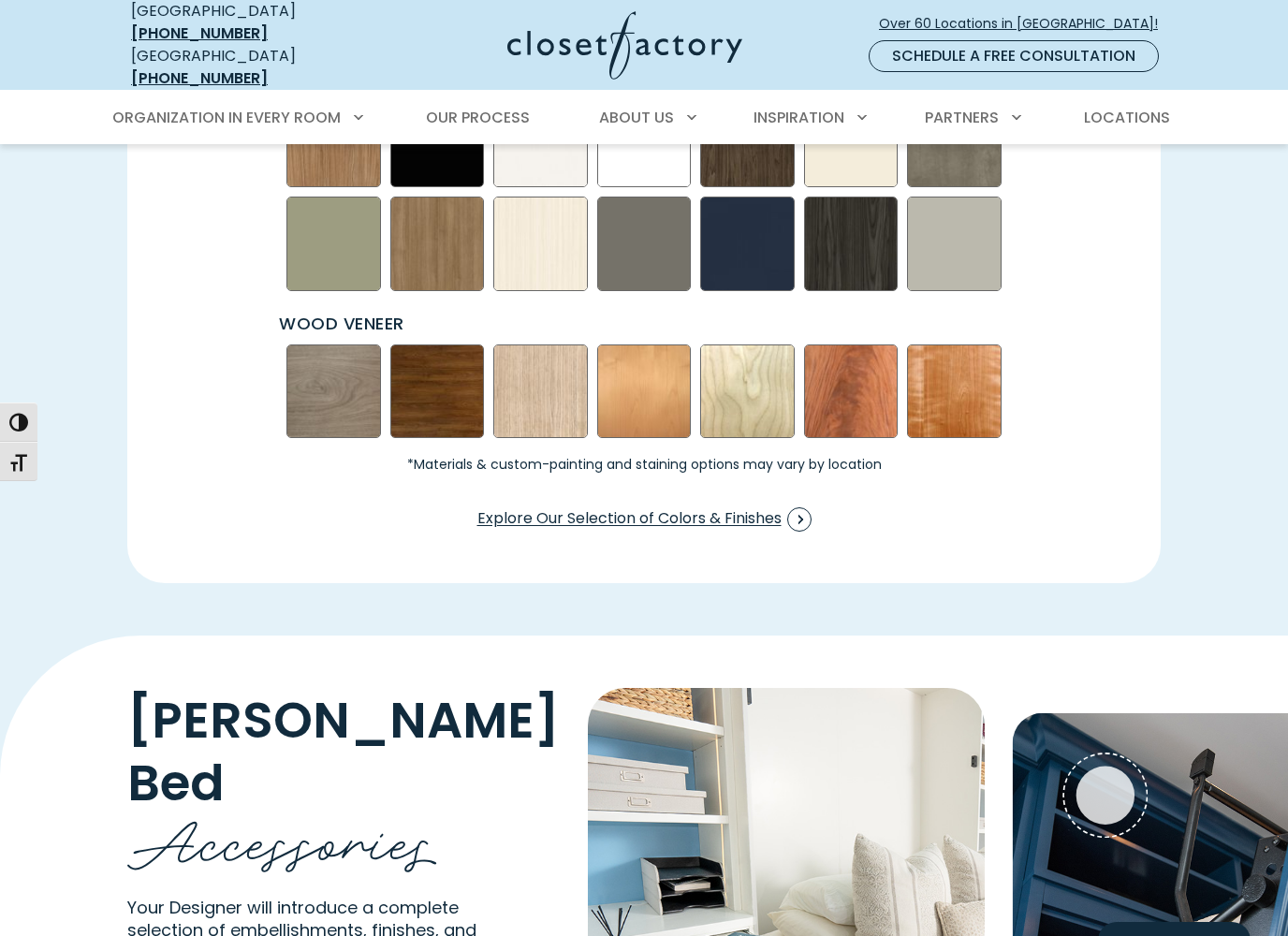
scroll to position [2788, 0]
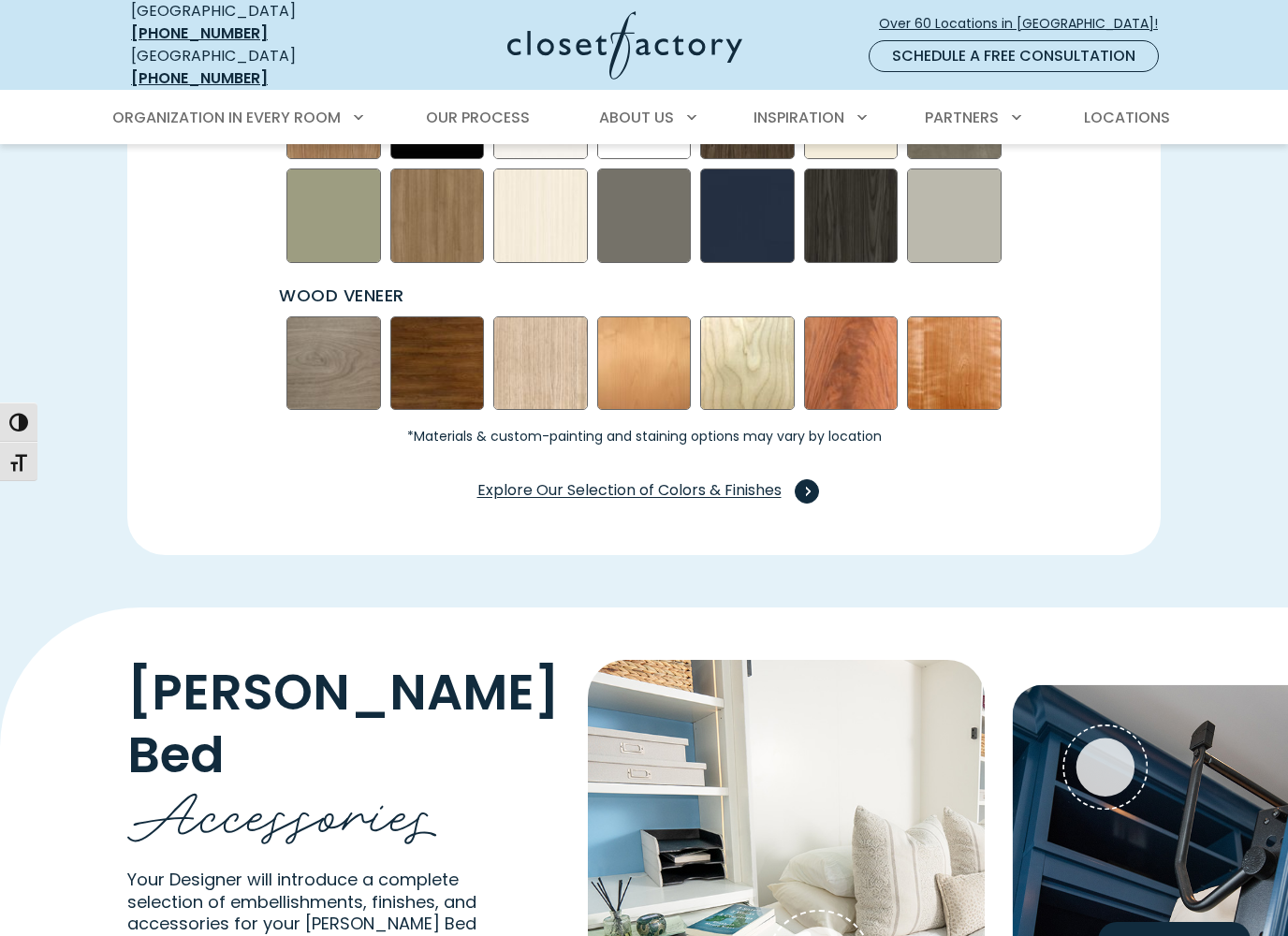
click at [591, 472] on link "Explore Our Selection of Colors & Finishes" at bounding box center [644, 490] width 336 height 37
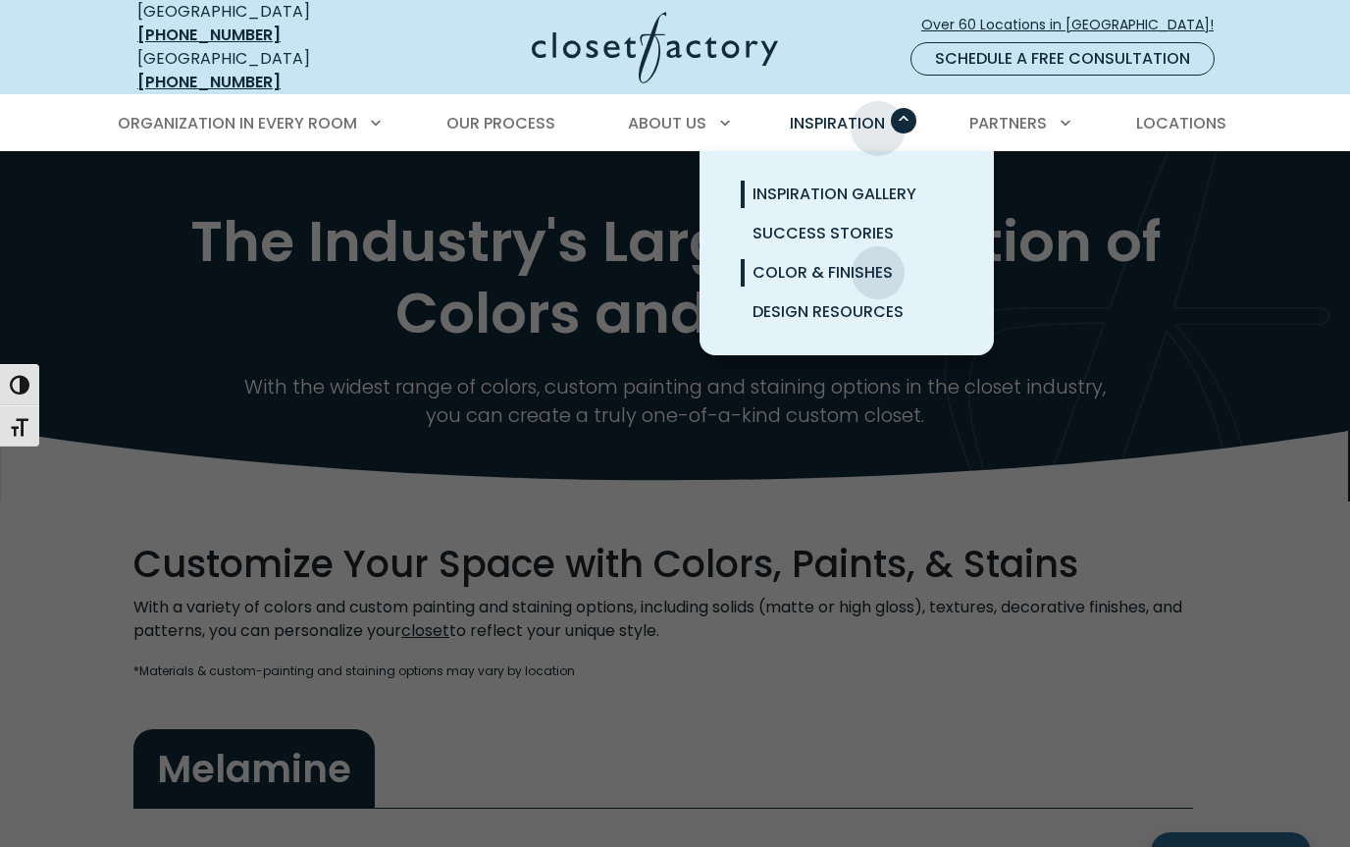
click at [897, 182] on span "Inspiration Gallery" at bounding box center [834, 193] width 164 height 23
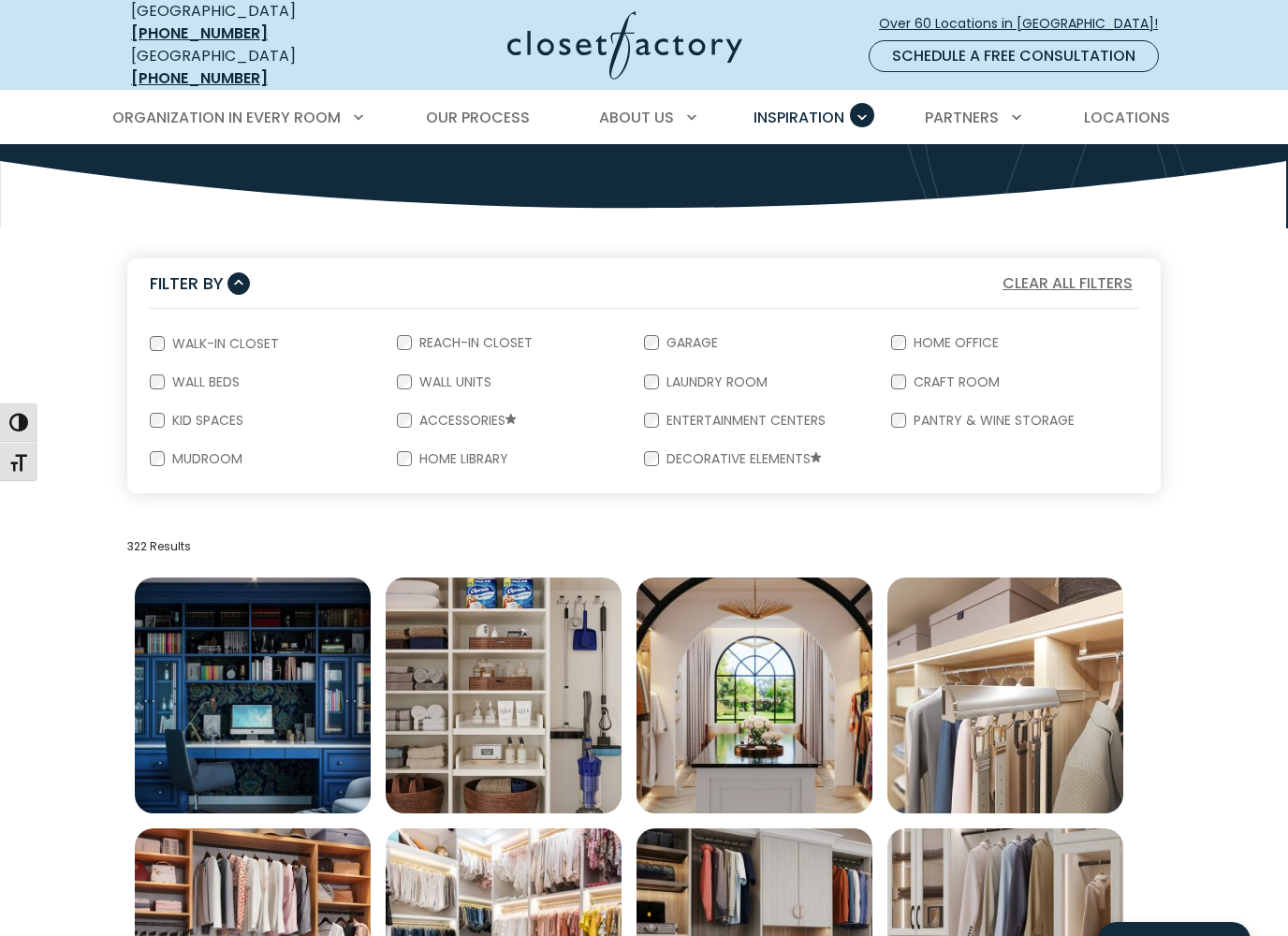
scroll to position [252, 0]
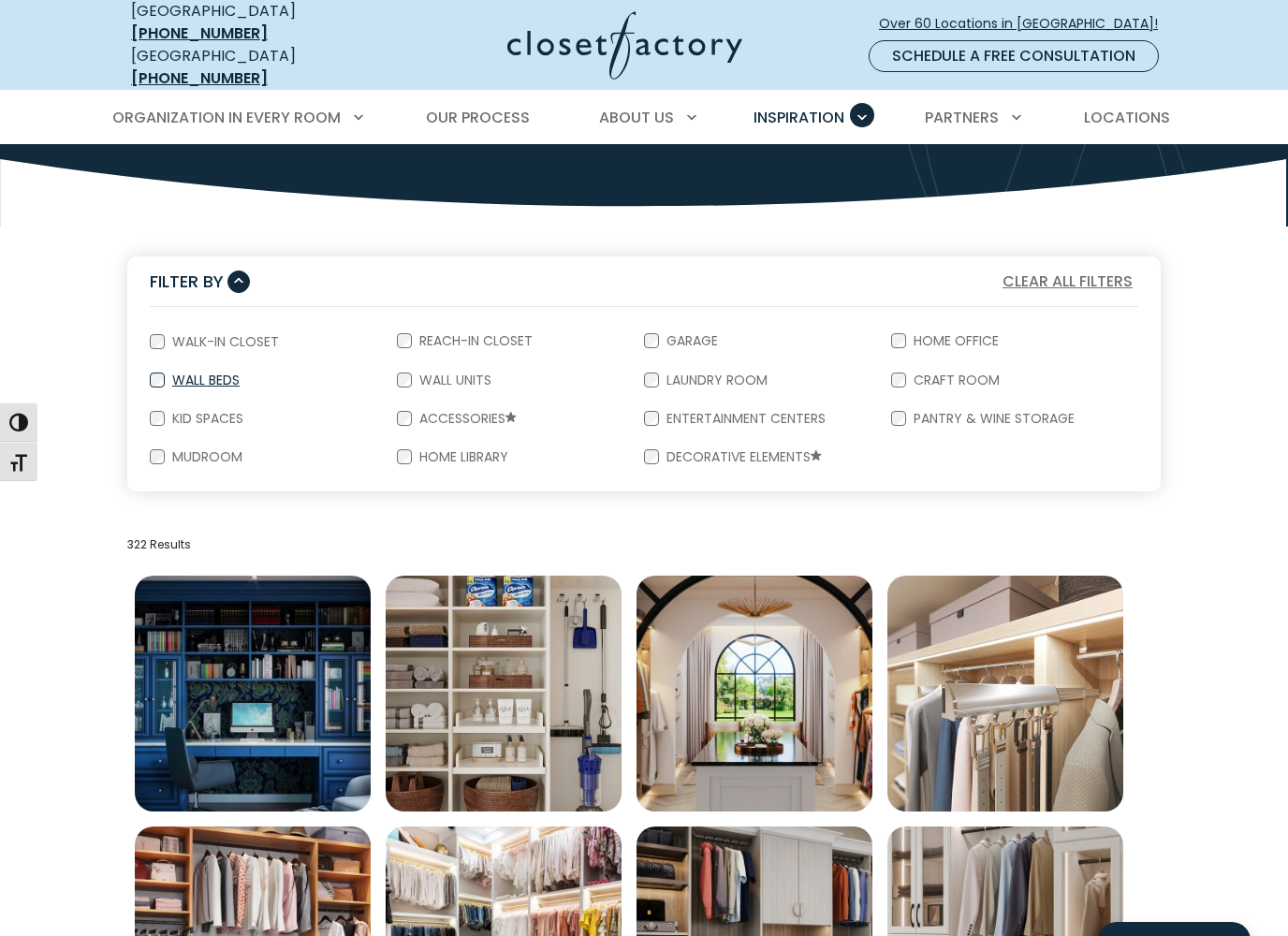
click at [200, 373] on label "Wall Beds" at bounding box center [204, 380] width 78 height 13
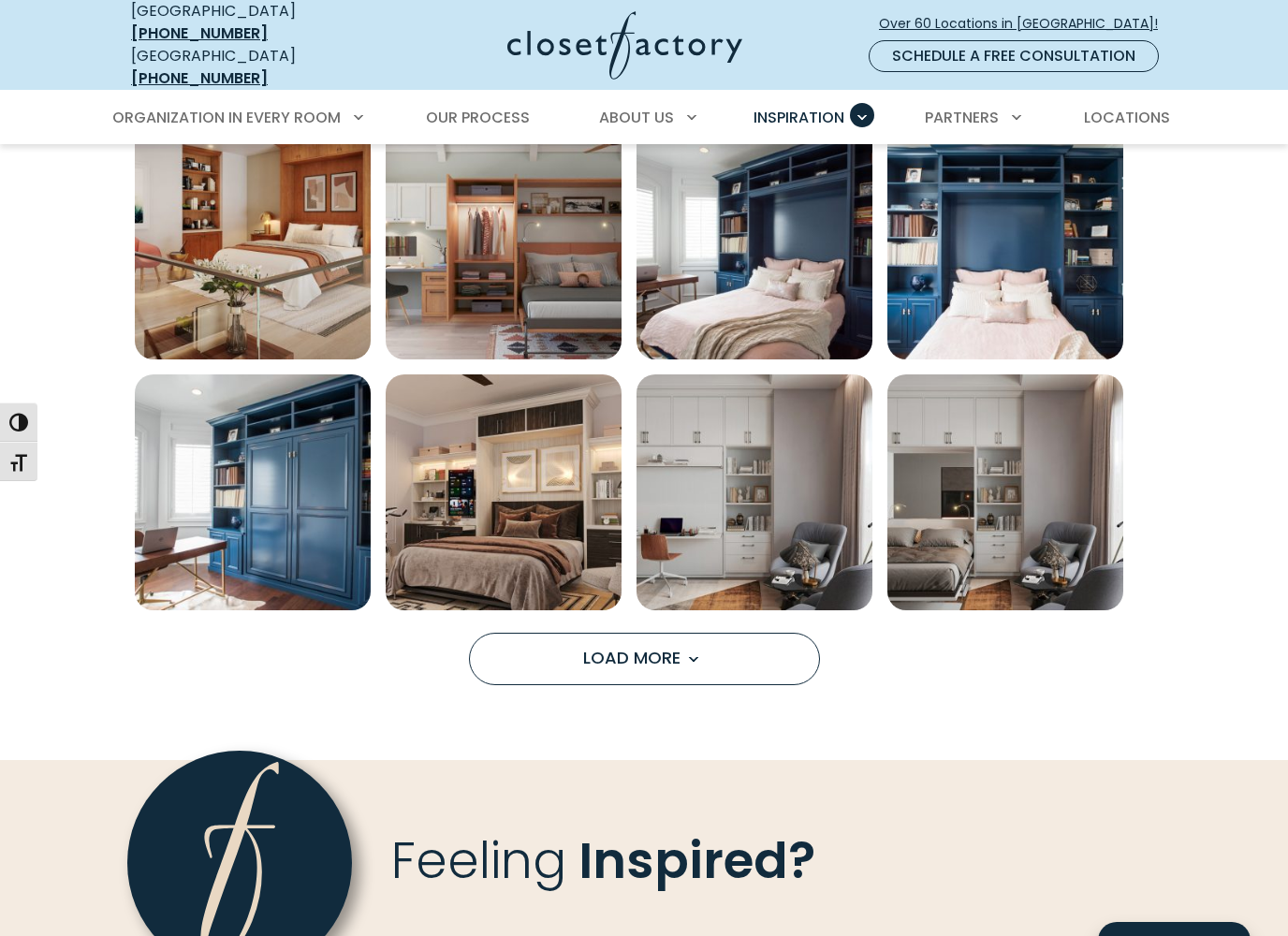
scroll to position [1208, 0]
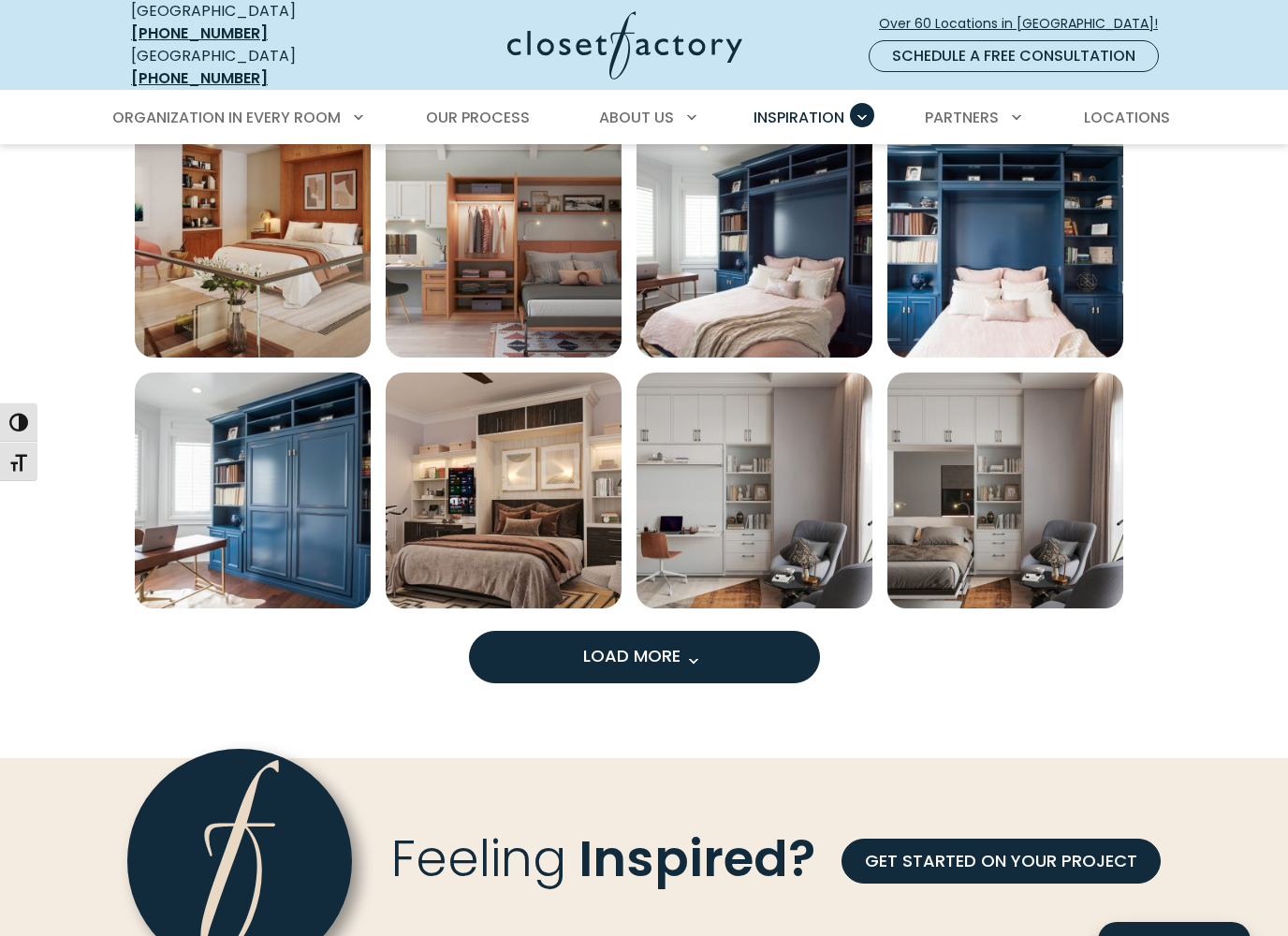
click at [746, 635] on button "Load More" at bounding box center [645, 656] width 351 height 52
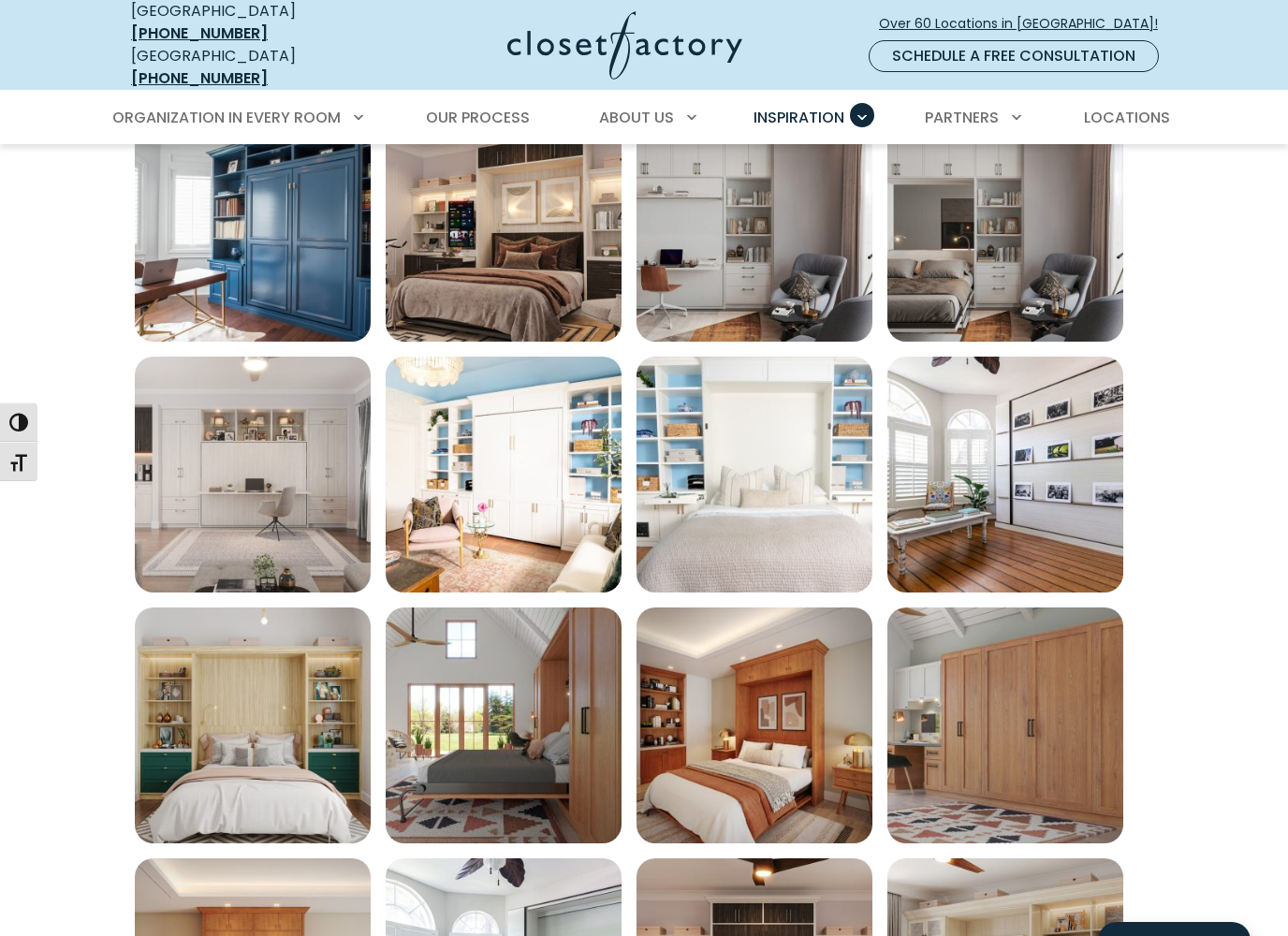
scroll to position [1557, 0]
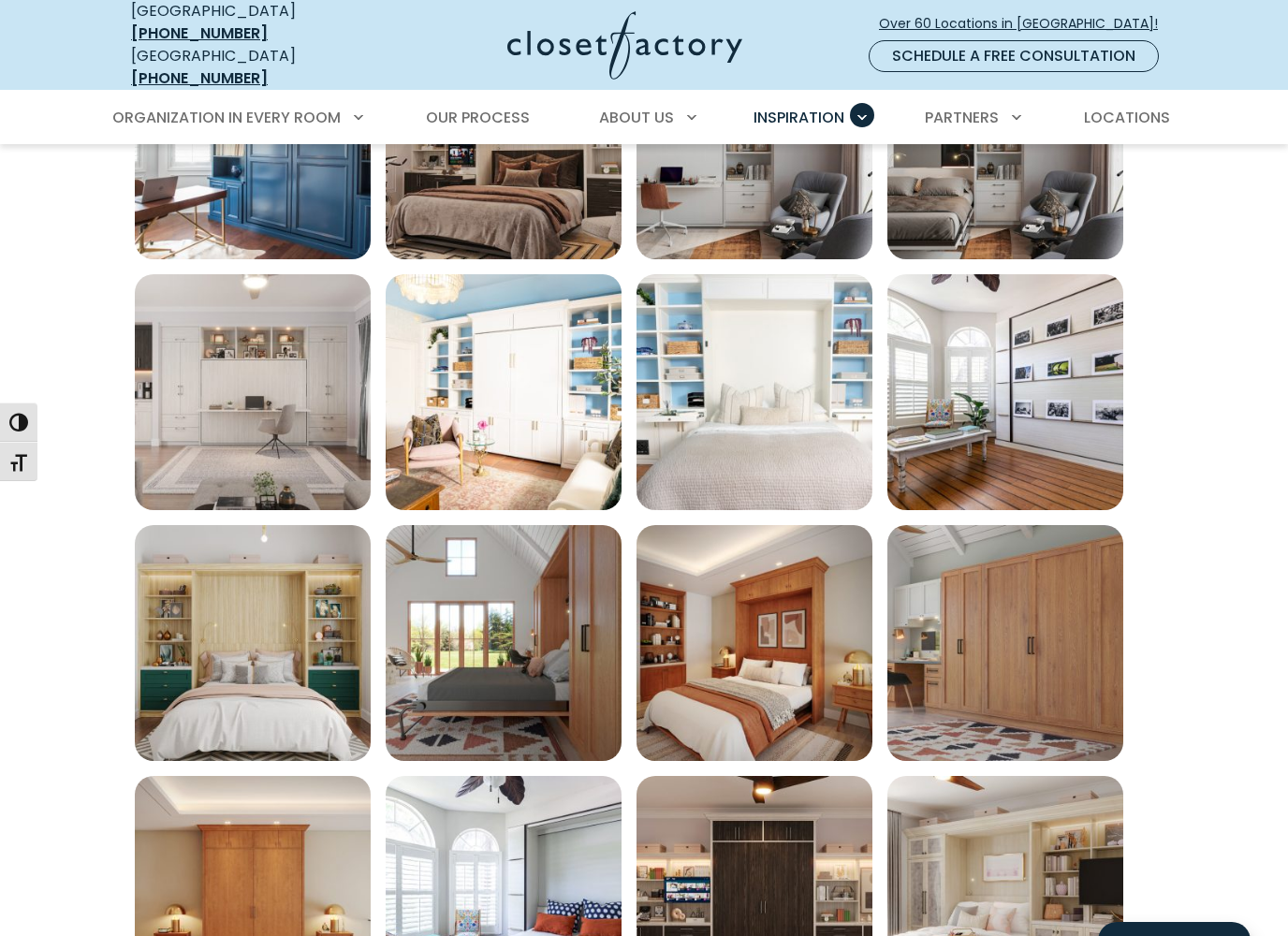
click at [1074, 466] on img "Open inspiration gallery to preview enlarged image" at bounding box center [1005, 391] width 236 height 236
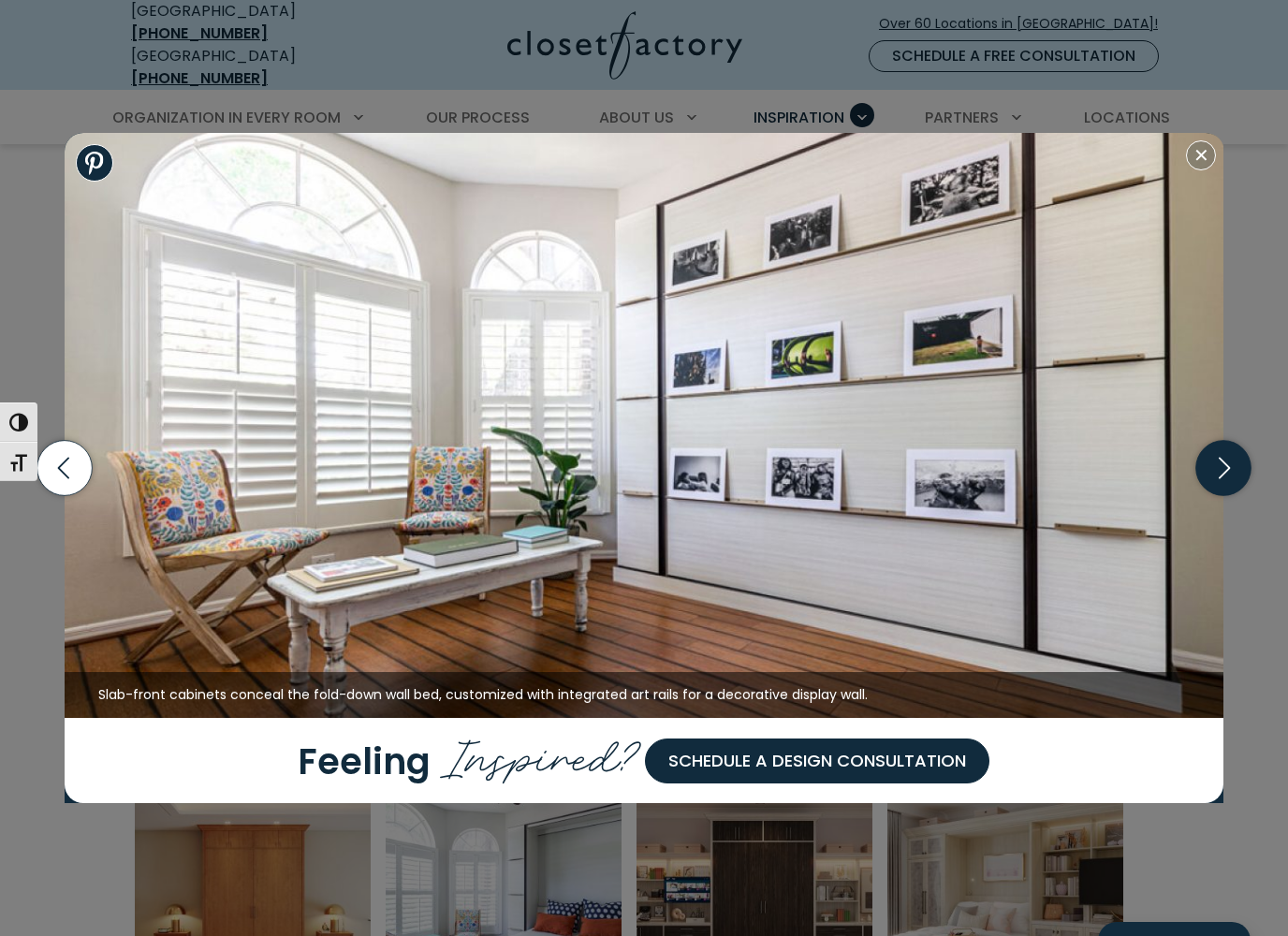
click at [1220, 476] on icon "button" at bounding box center [1224, 468] width 11 height 22
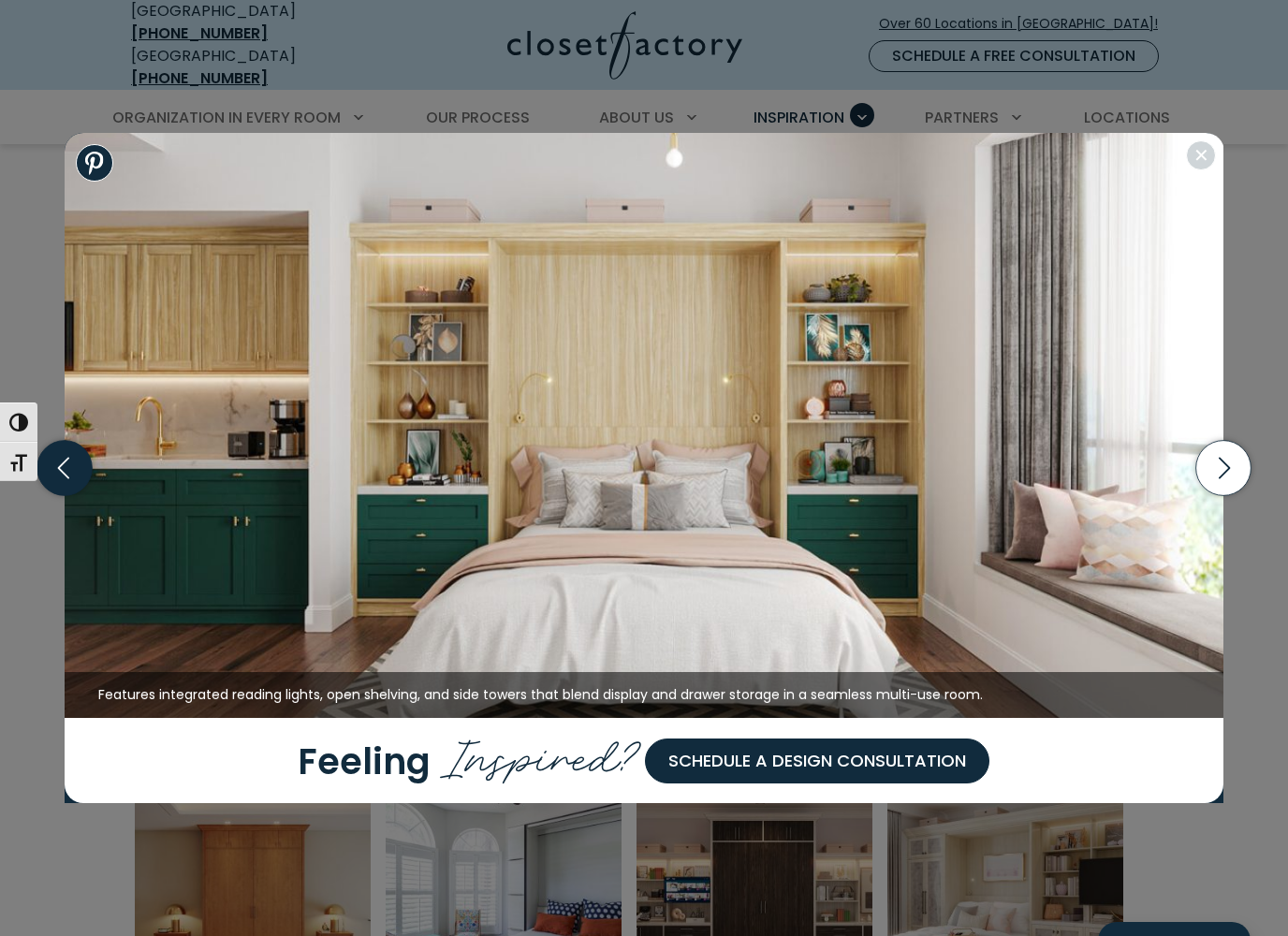
click at [65, 476] on icon "button" at bounding box center [64, 468] width 55 height 55
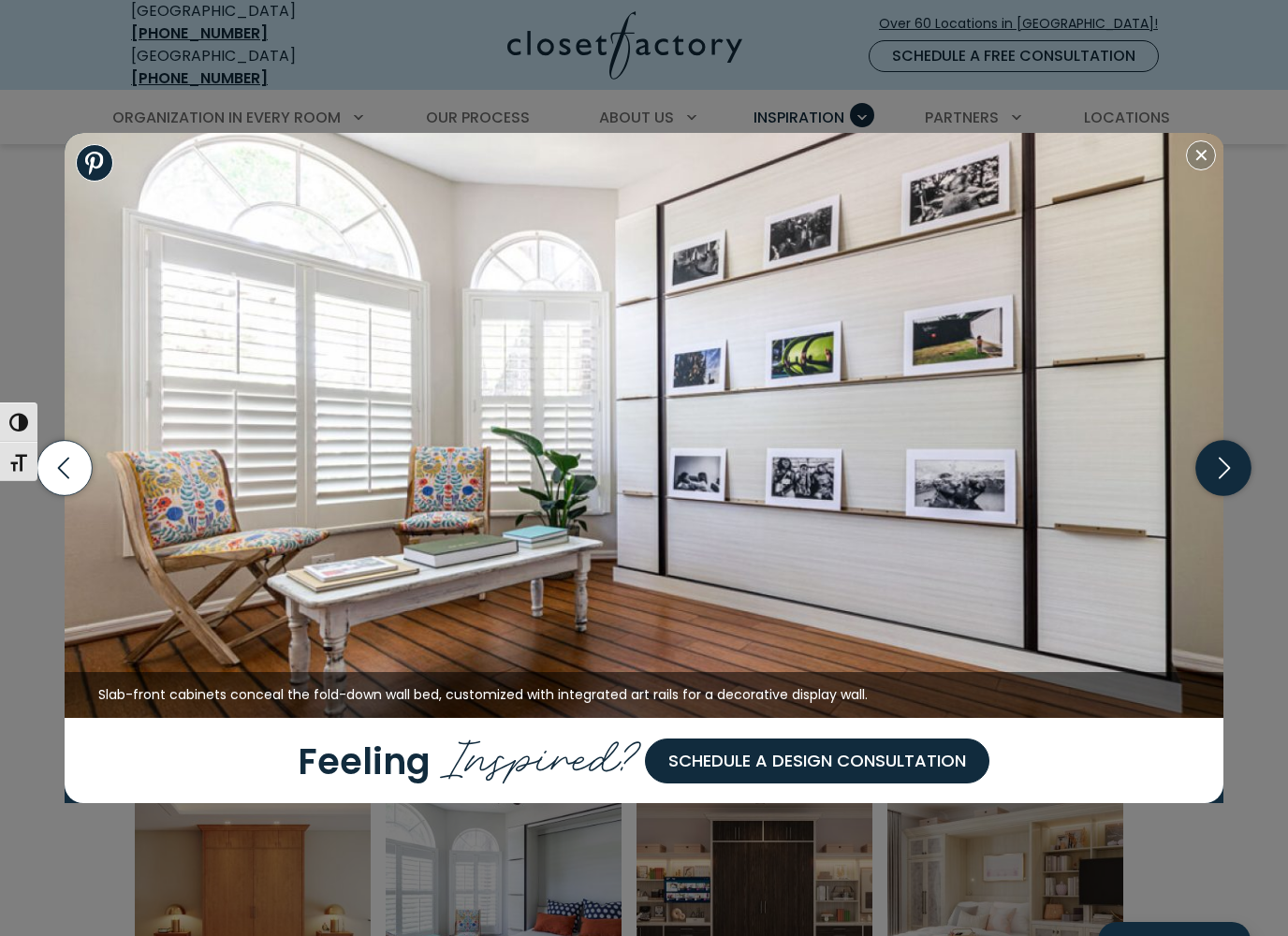
click at [1239, 479] on icon "button" at bounding box center [1224, 468] width 55 height 55
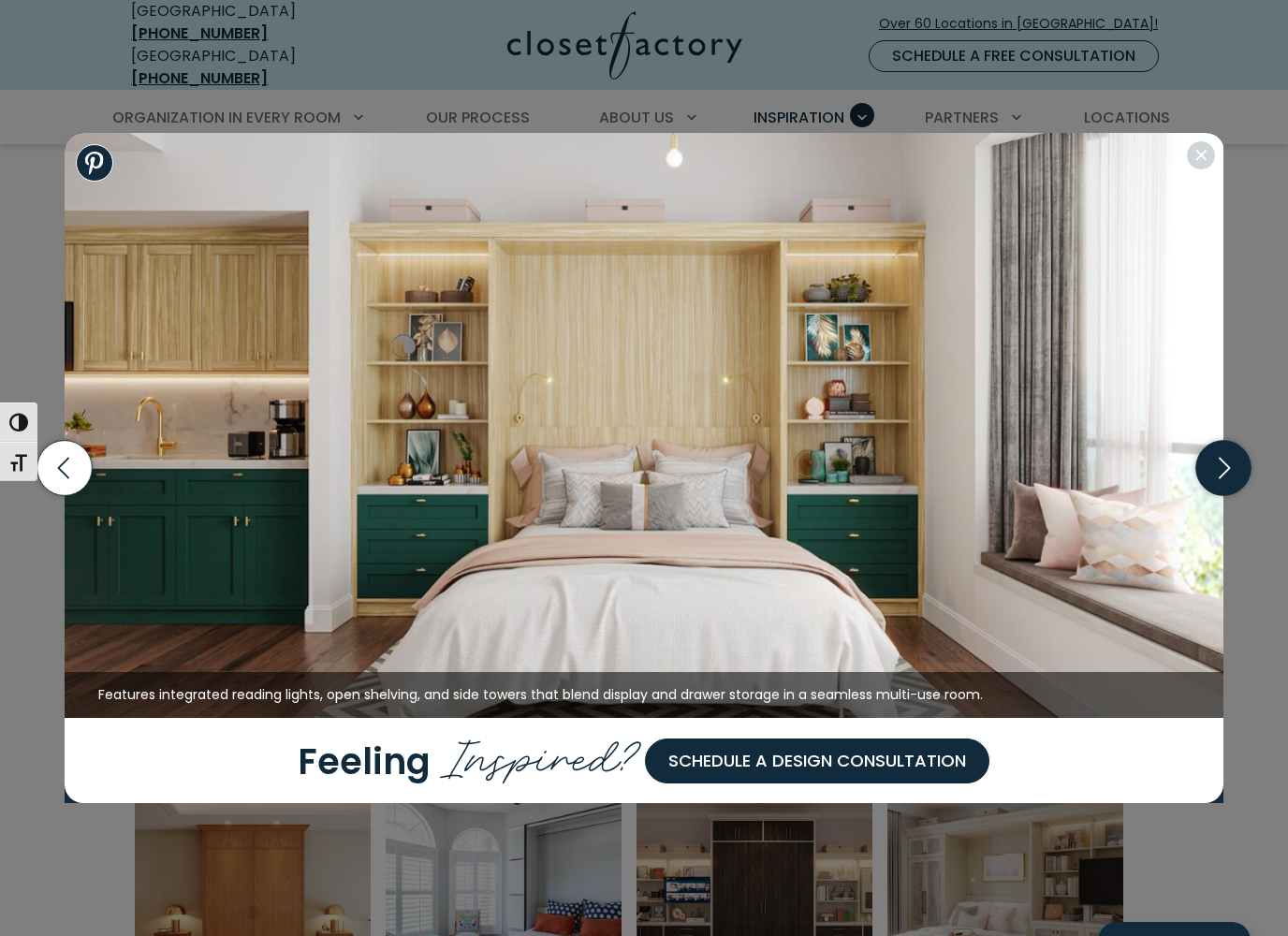
click at [1233, 465] on icon "button" at bounding box center [1224, 468] width 55 height 55
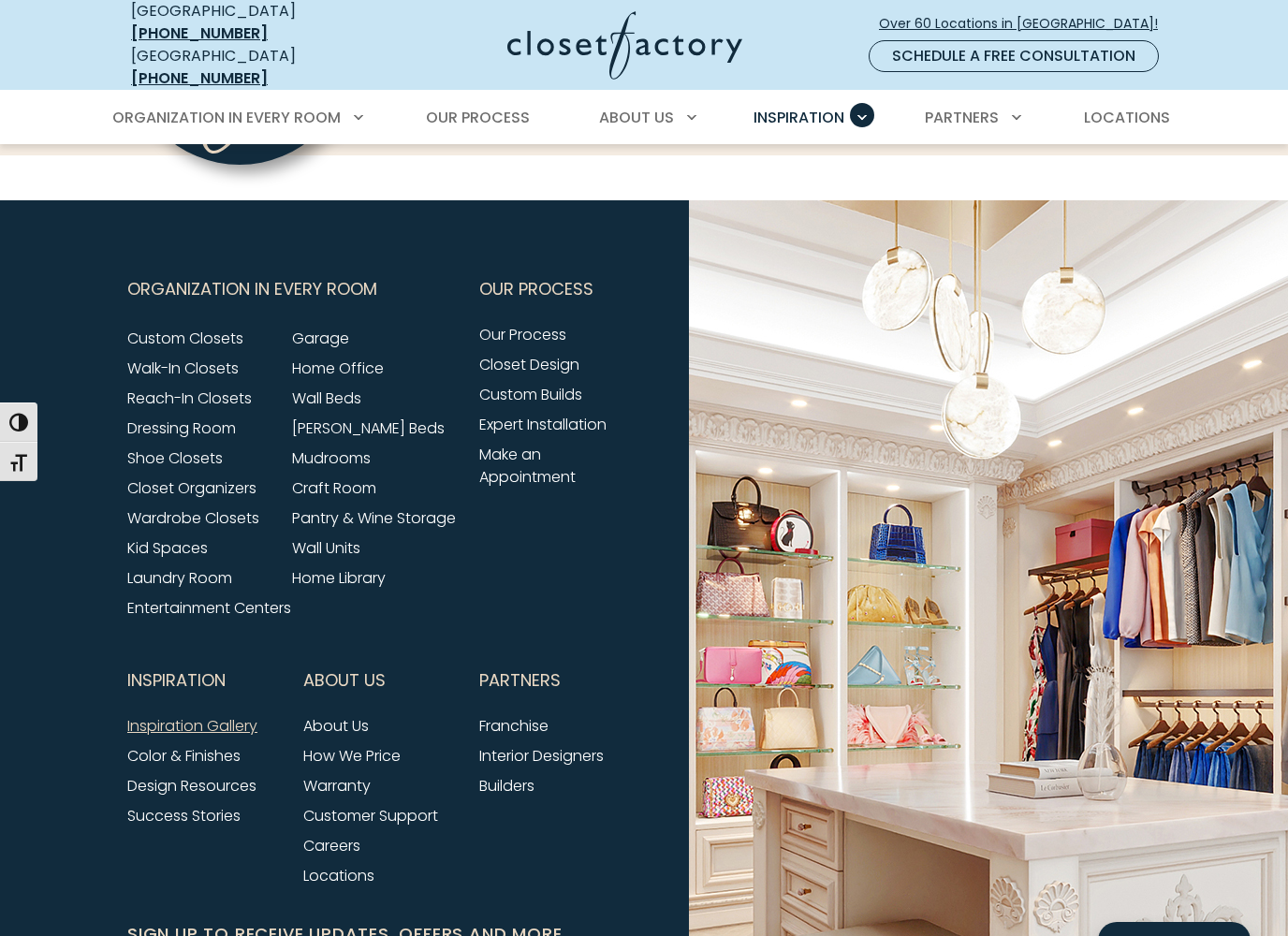
scroll to position [3022, 0]
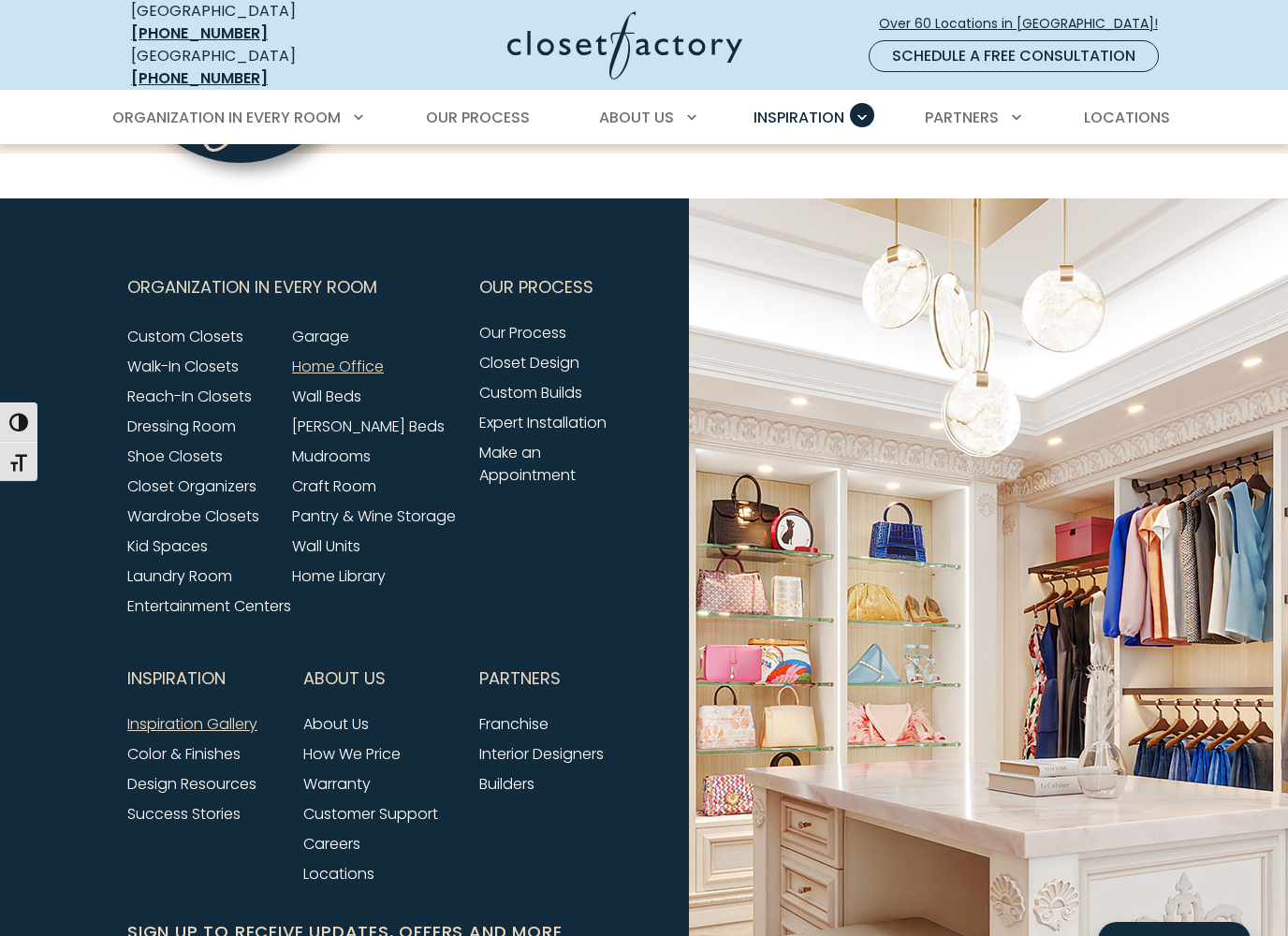
click at [382, 356] on link "Home Office" at bounding box center [338, 366] width 92 height 22
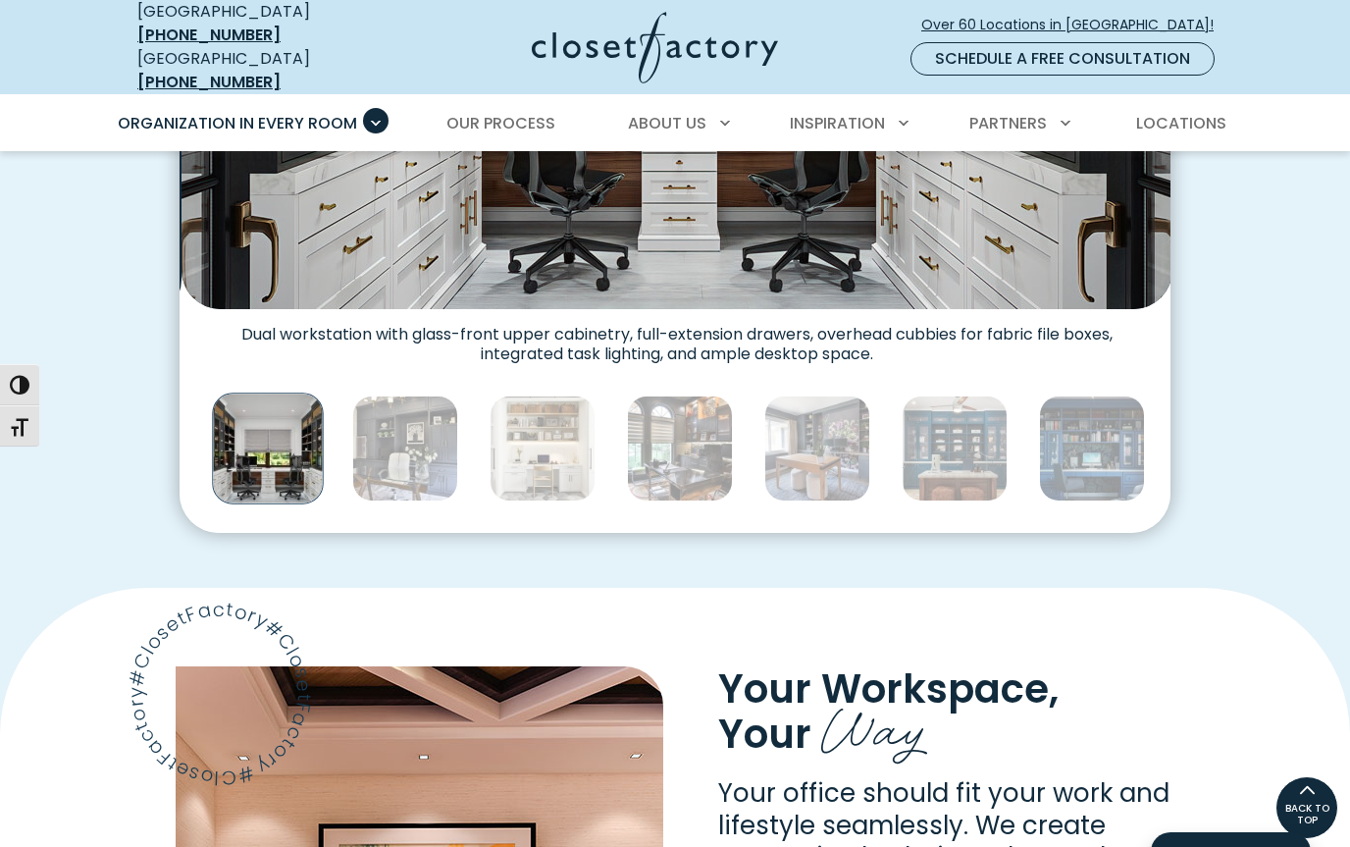
scroll to position [949, 0]
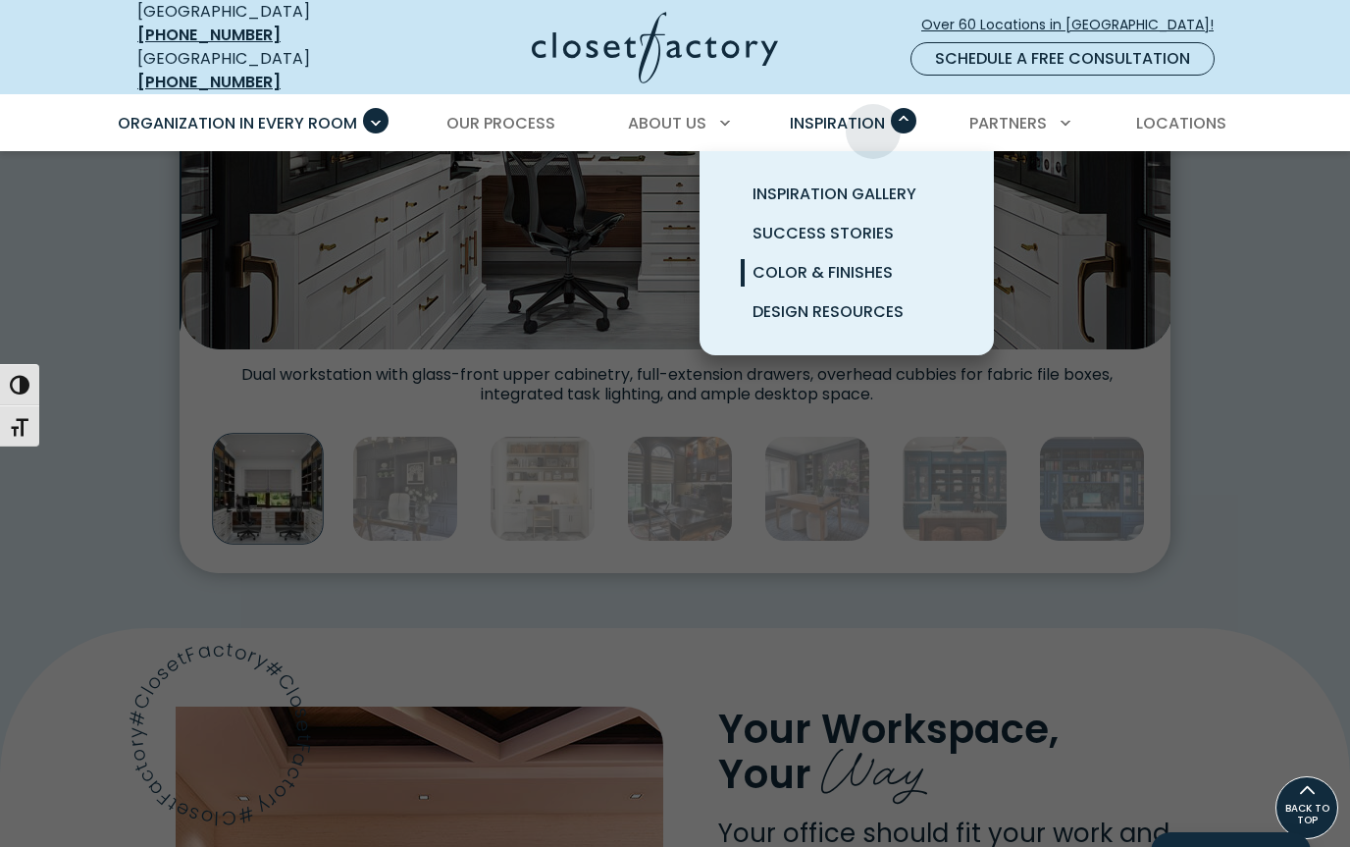
click at [865, 269] on link "Color & Finishes" at bounding box center [870, 272] width 294 height 39
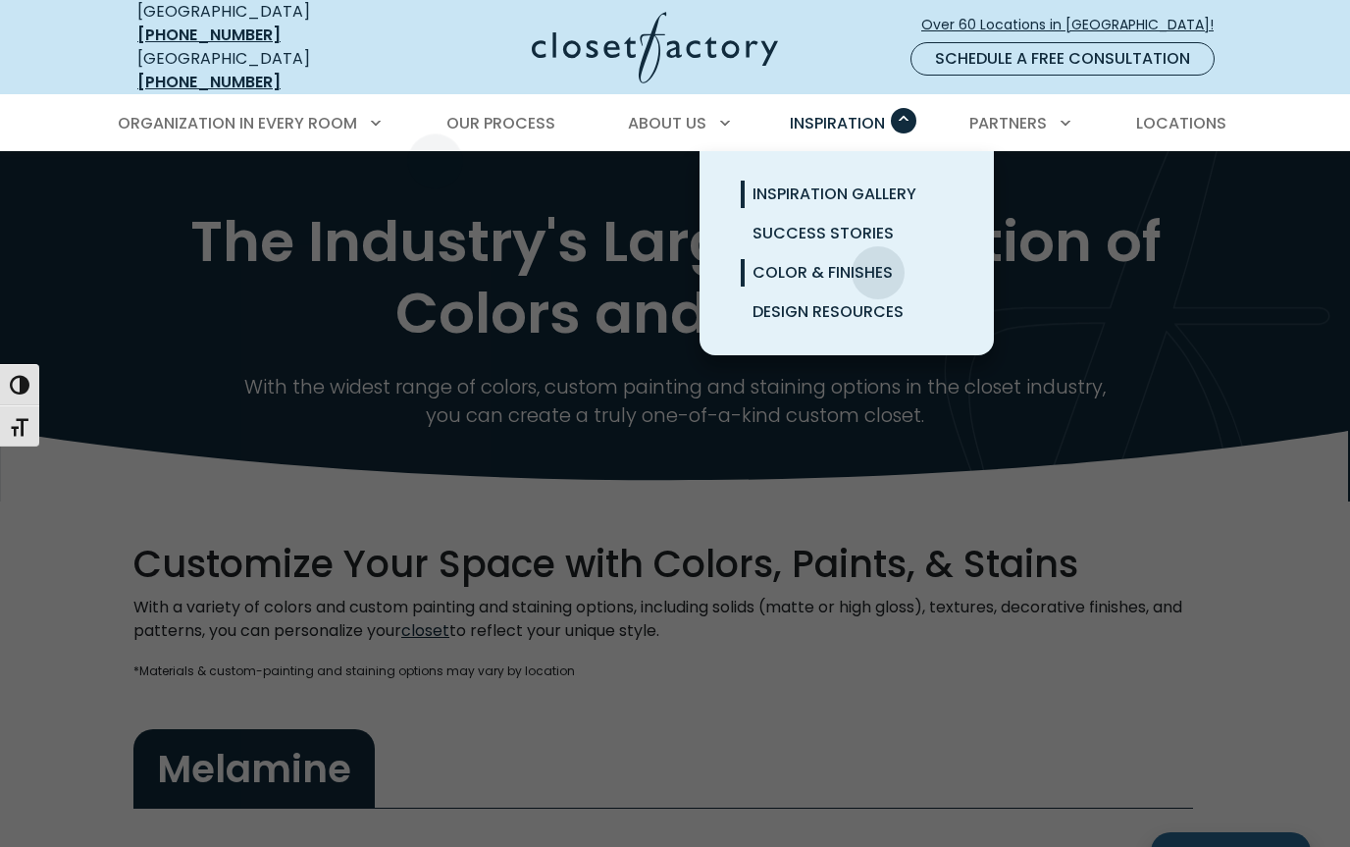
click at [898, 191] on link "Inspiration Gallery" at bounding box center [870, 194] width 294 height 39
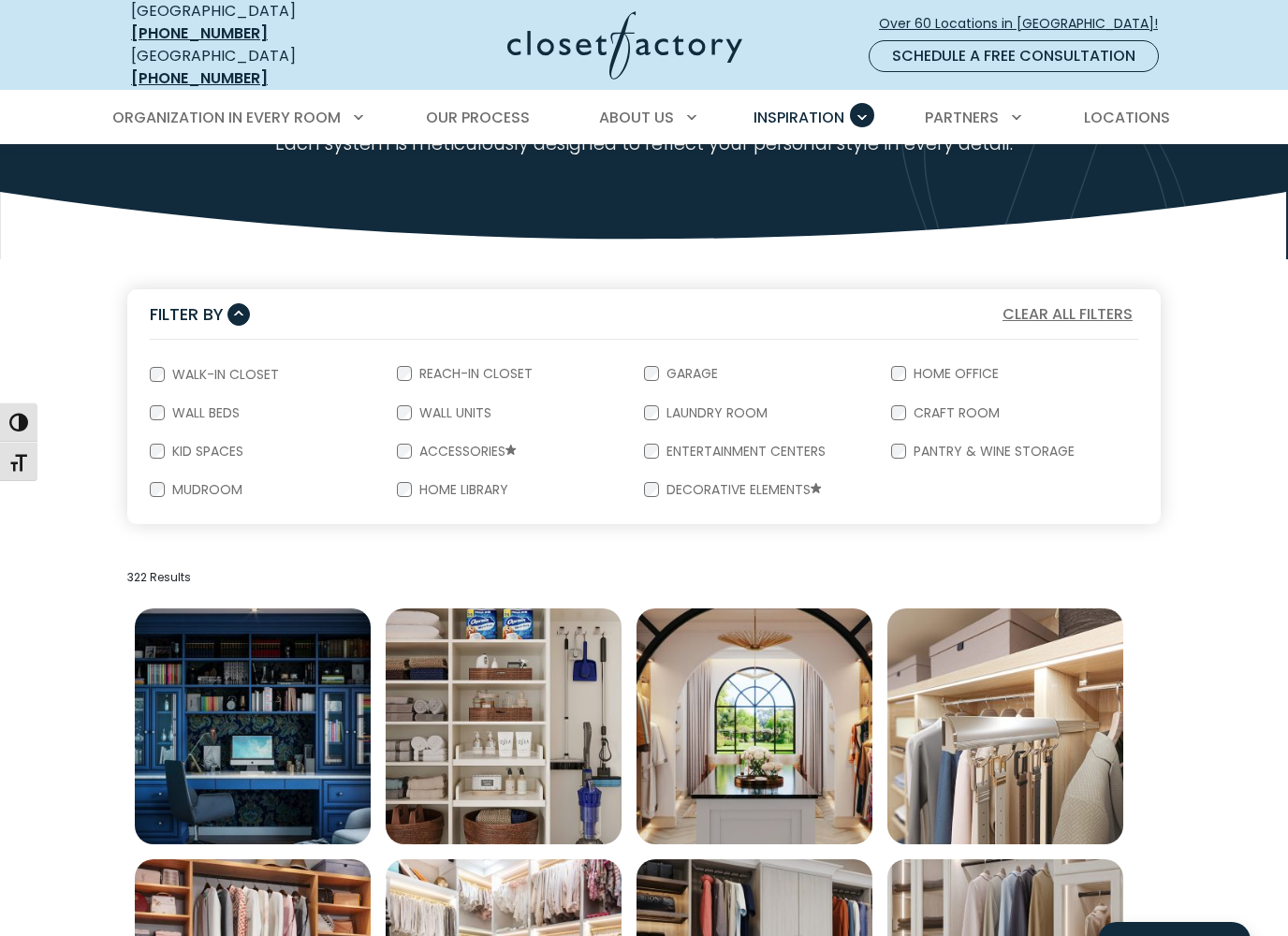
scroll to position [228, 0]
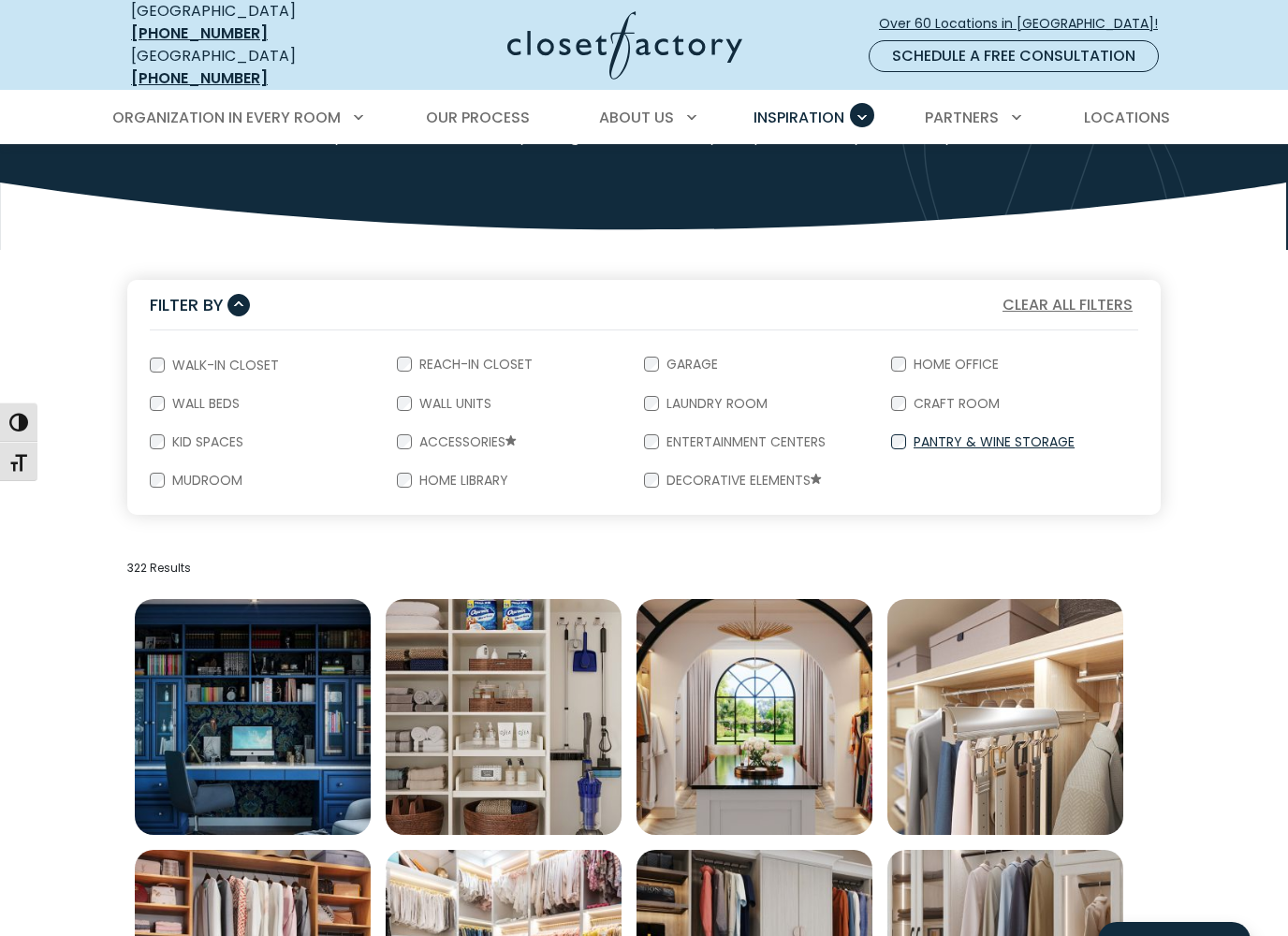
click at [936, 435] on label "Pantry & Wine Storage" at bounding box center [992, 442] width 173 height 13
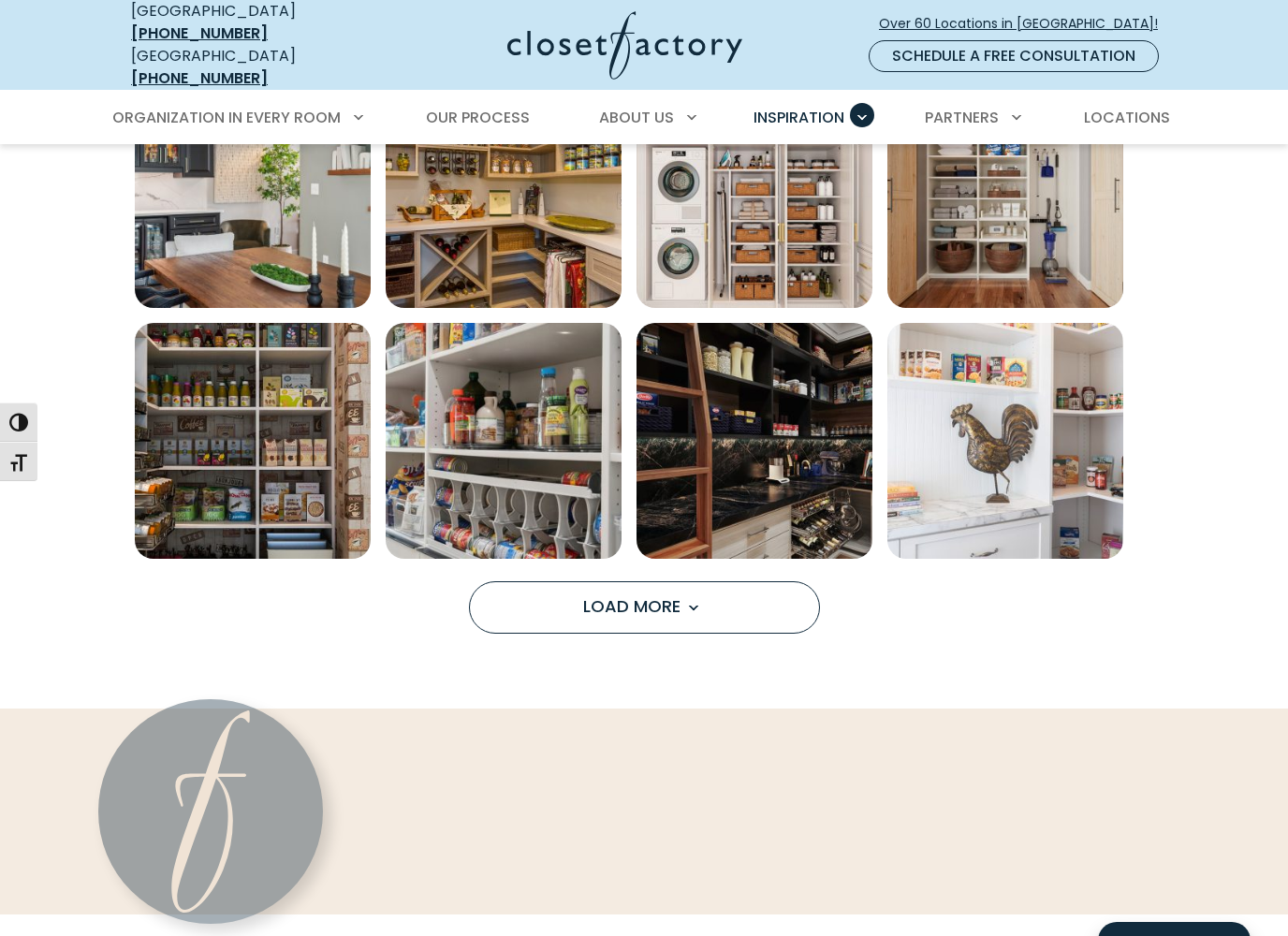
scroll to position [1258, 0]
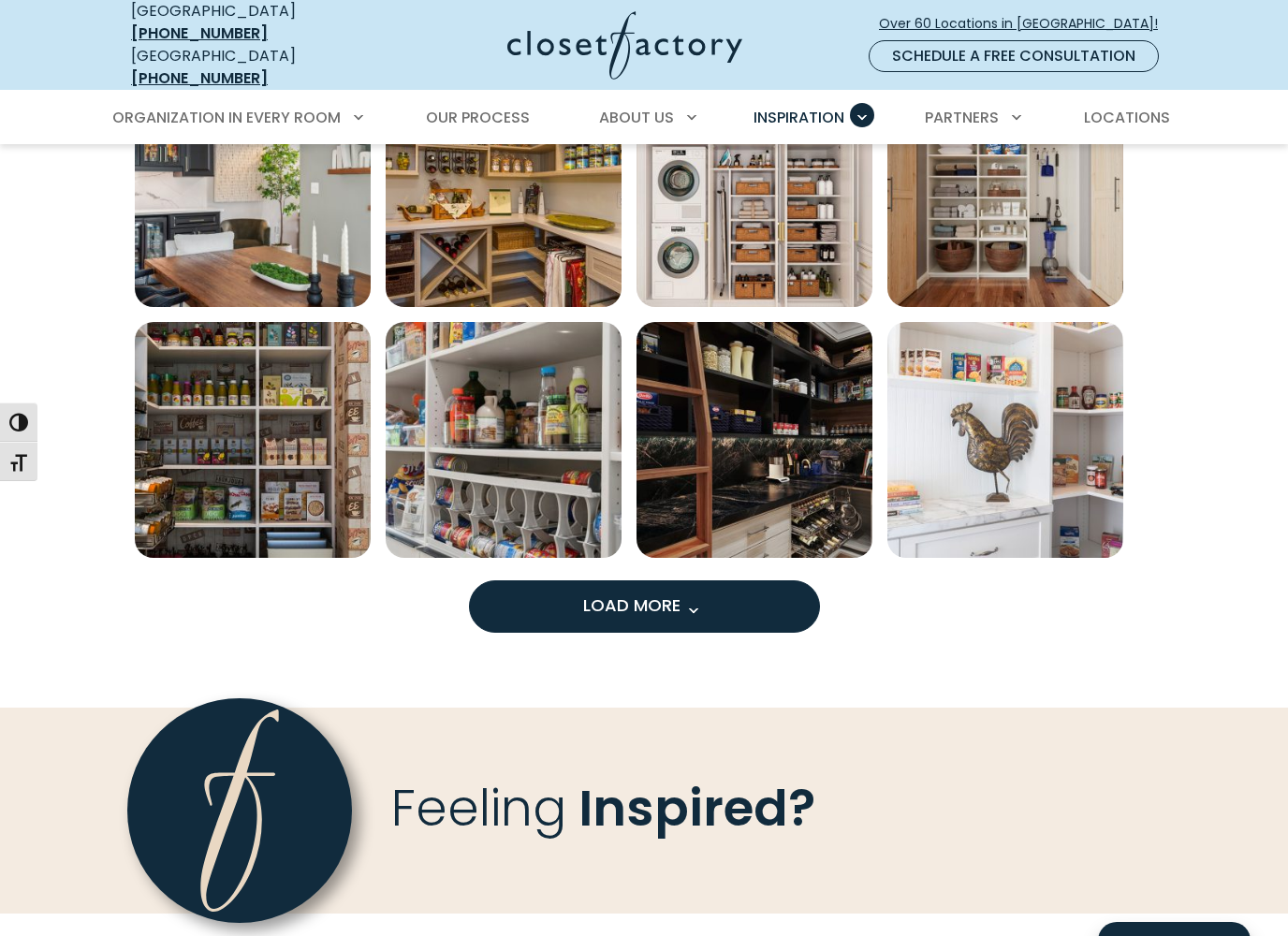
click at [558, 591] on button "Load More" at bounding box center [645, 606] width 351 height 52
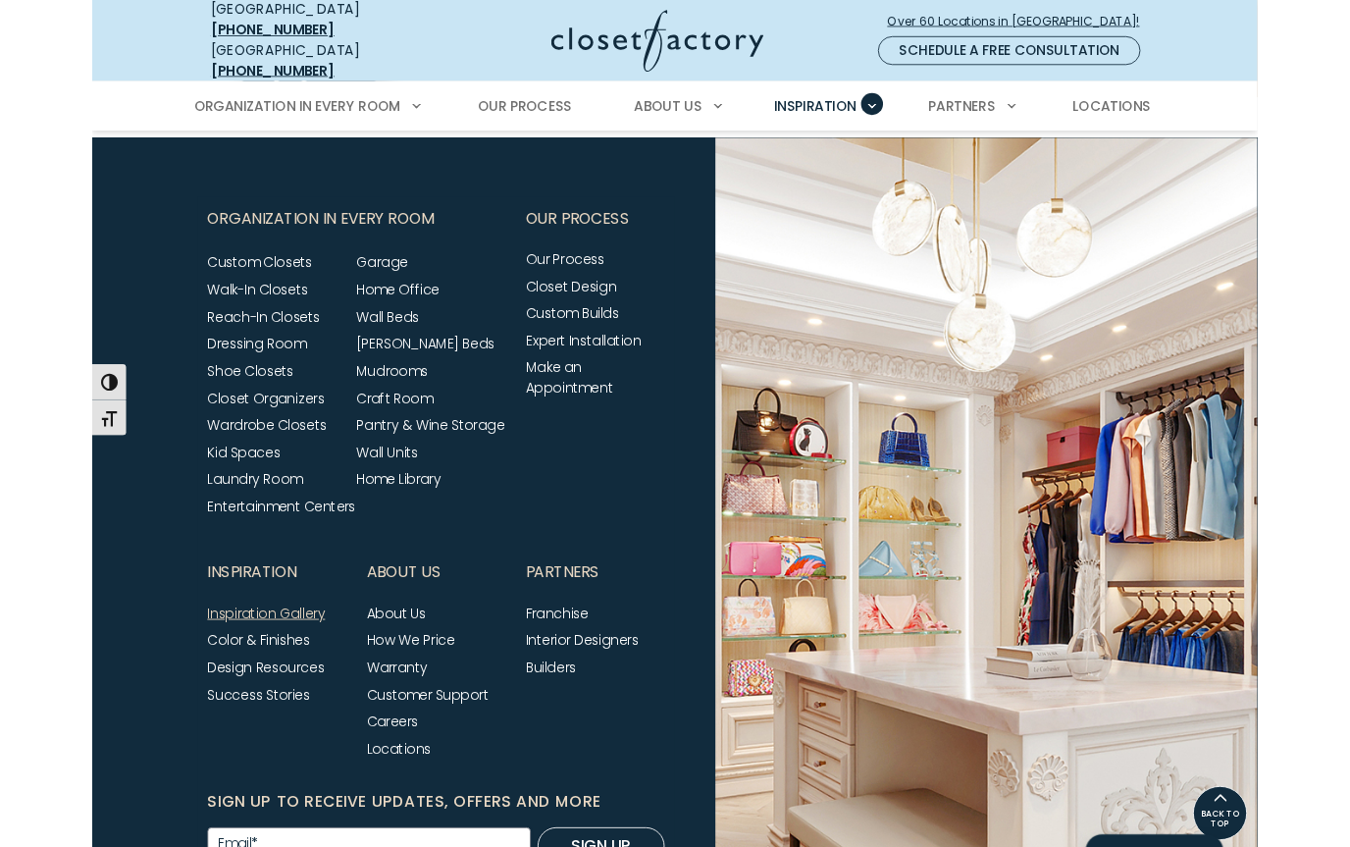
scroll to position [2919, 0]
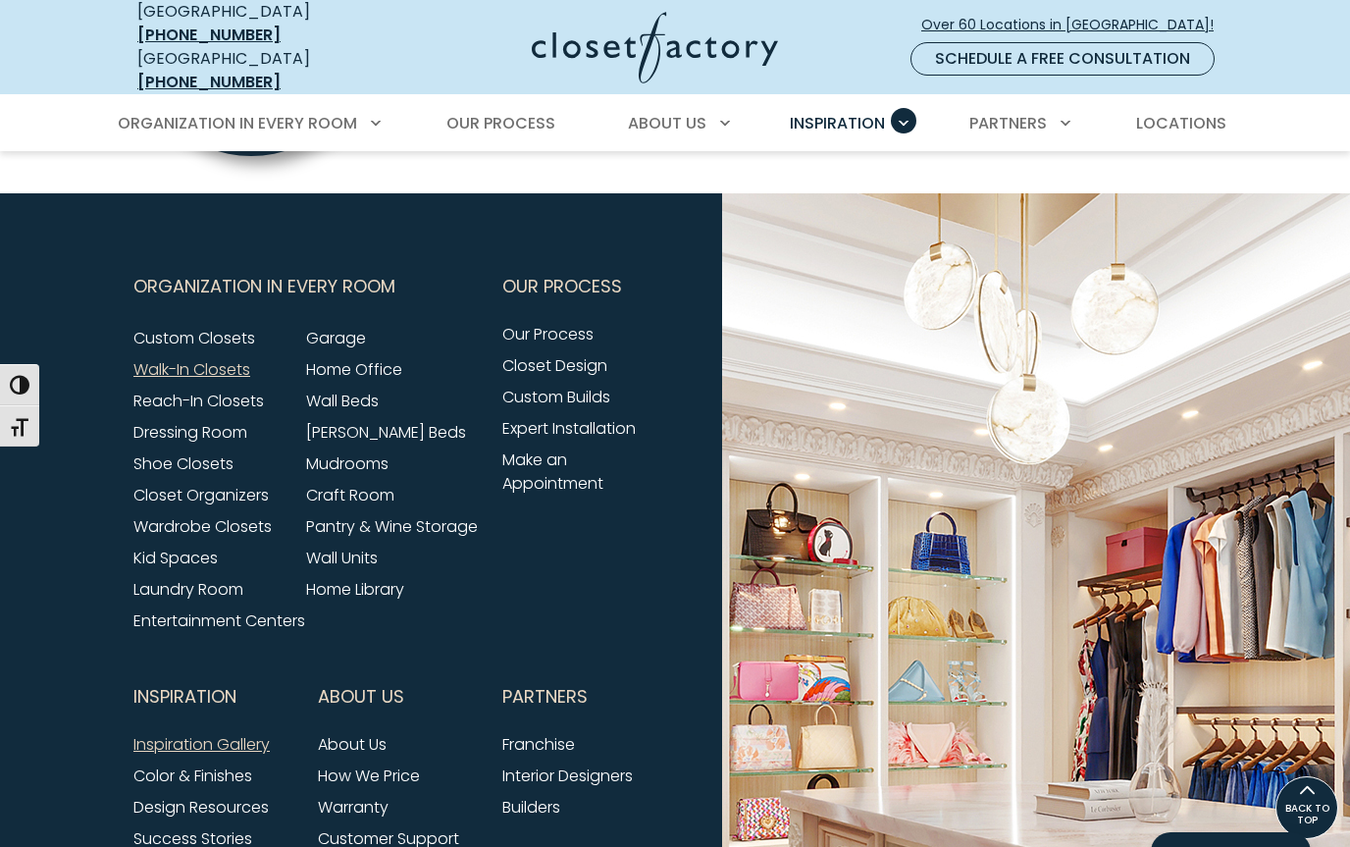
click at [147, 358] on link "Walk-In Closets" at bounding box center [191, 369] width 117 height 23
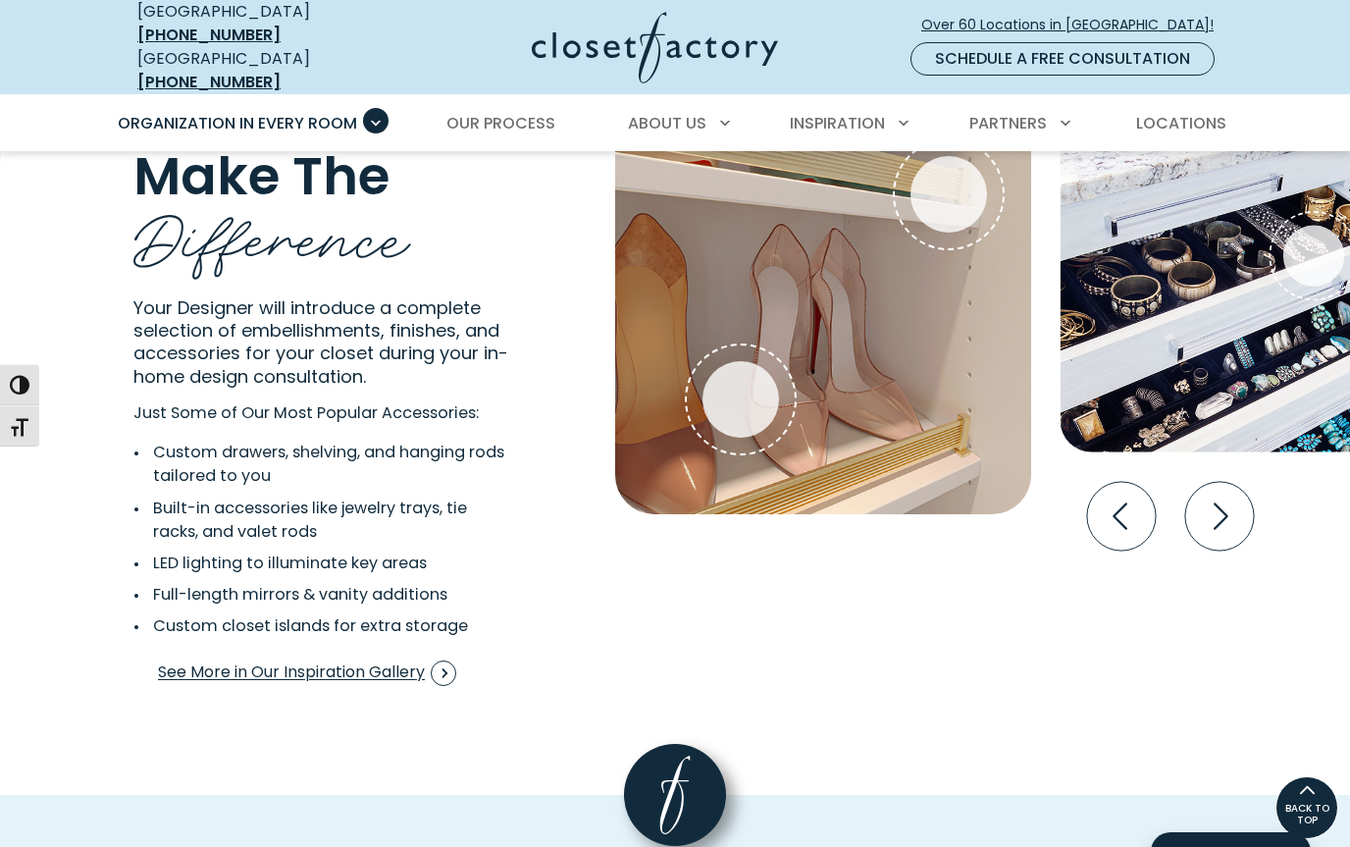
scroll to position [3667, 0]
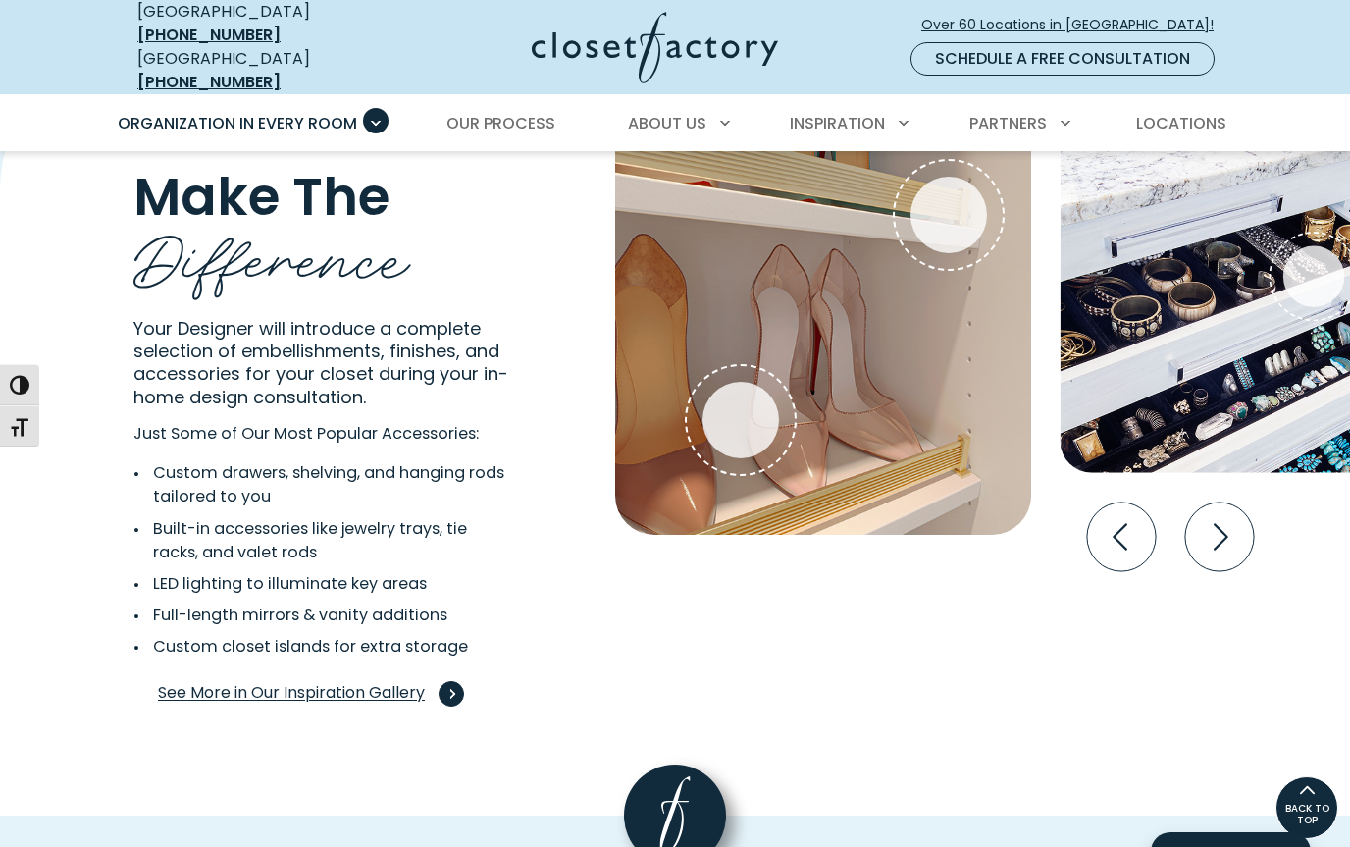
click at [256, 681] on span "See More in Our Inspiration Gallery" at bounding box center [307, 694] width 298 height 26
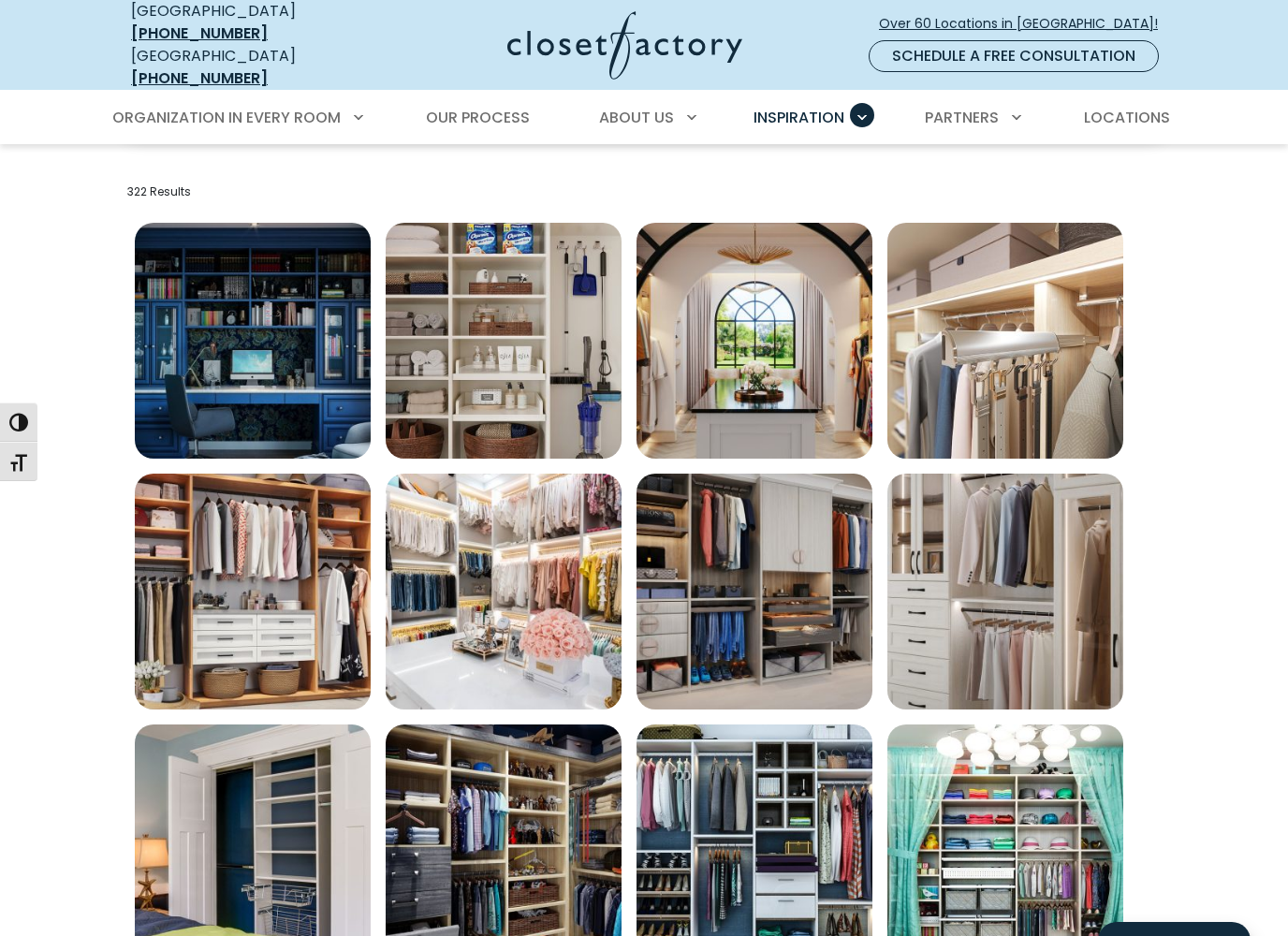
scroll to position [608, 0]
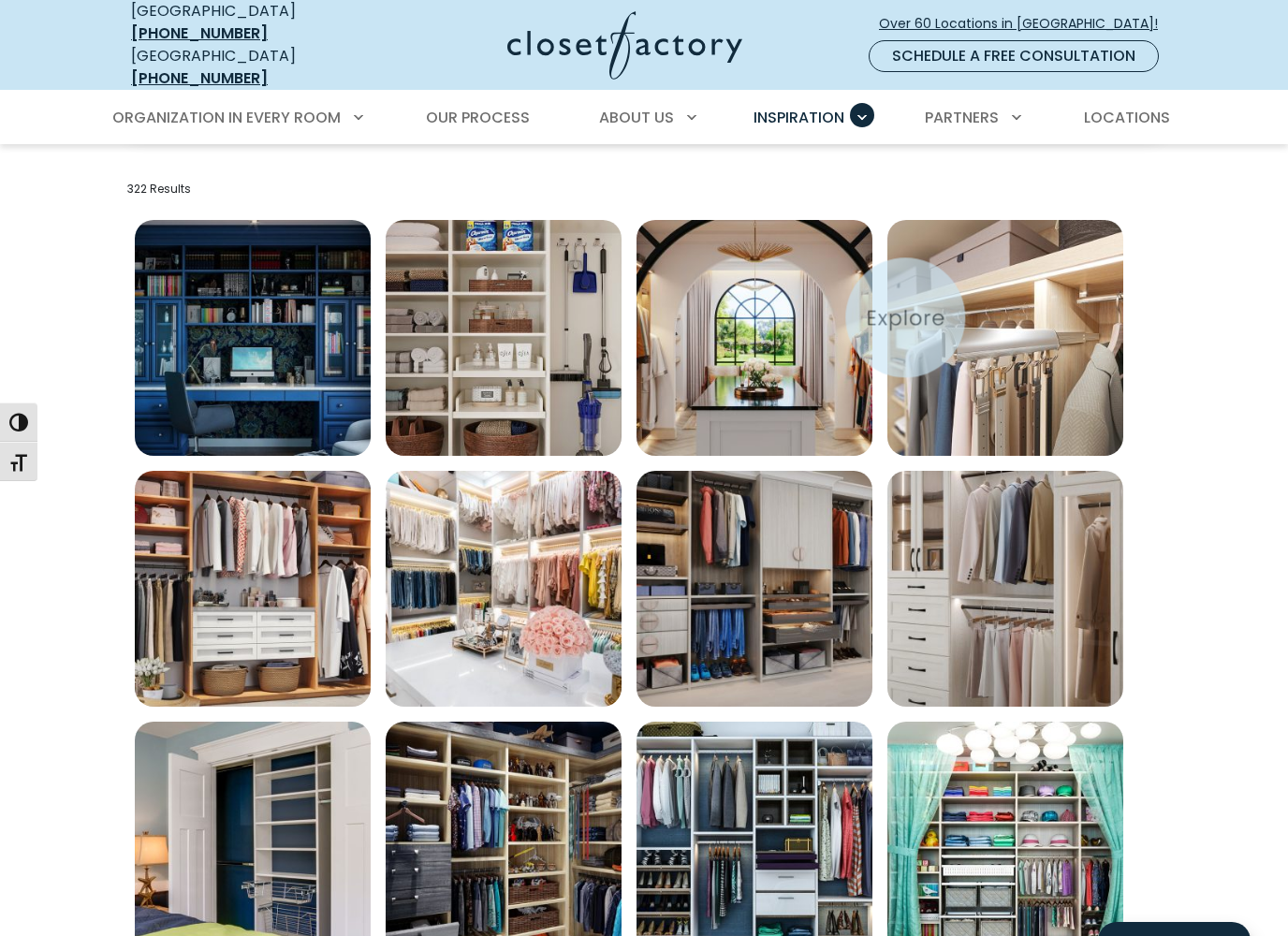
click at [1072, 376] on img "Open inspiration gallery to preview enlarged image" at bounding box center [1005, 338] width 236 height 236
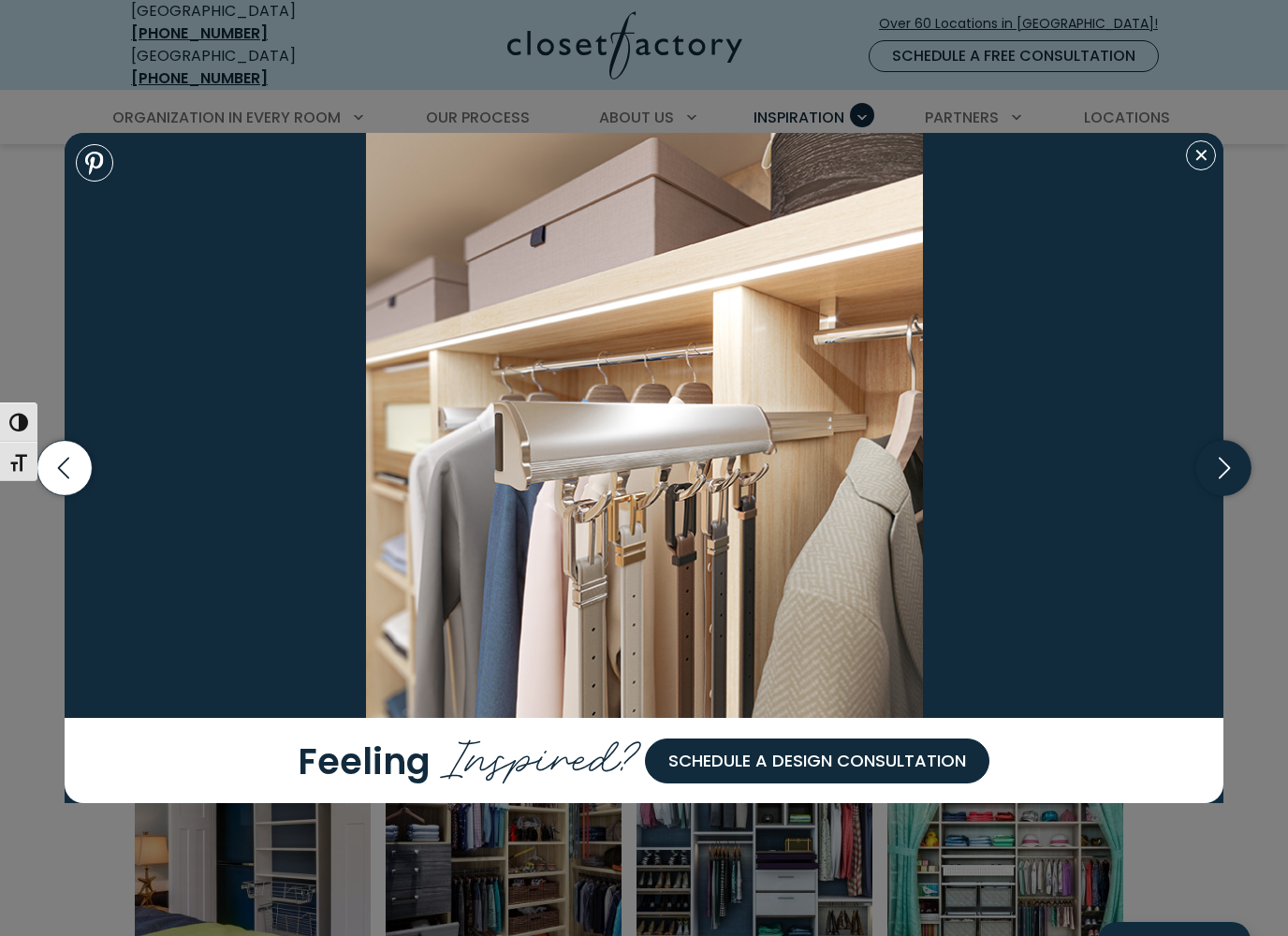
click at [1213, 479] on icon "button" at bounding box center [1224, 468] width 55 height 55
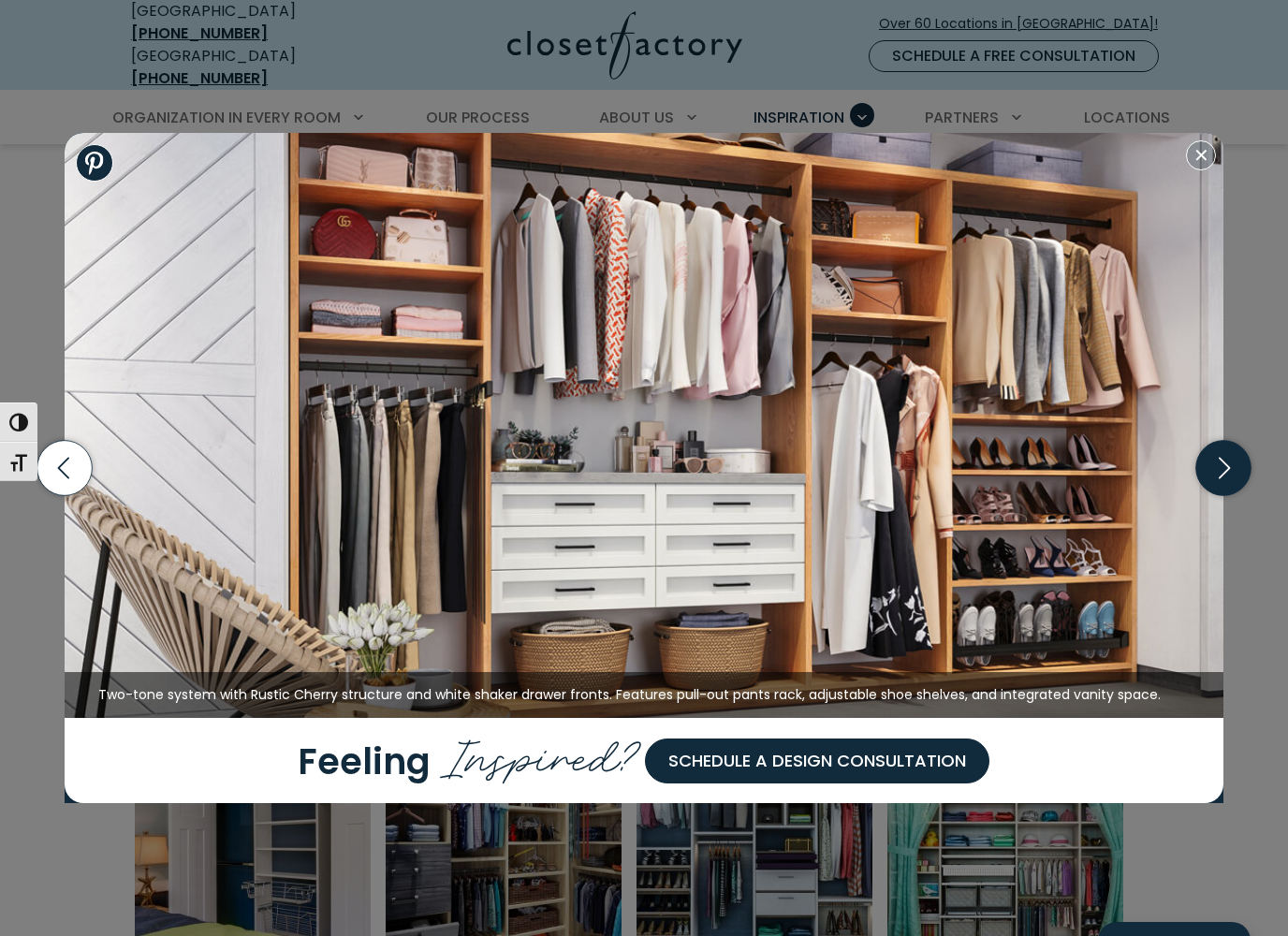
click at [1217, 468] on icon "button" at bounding box center [1224, 468] width 55 height 55
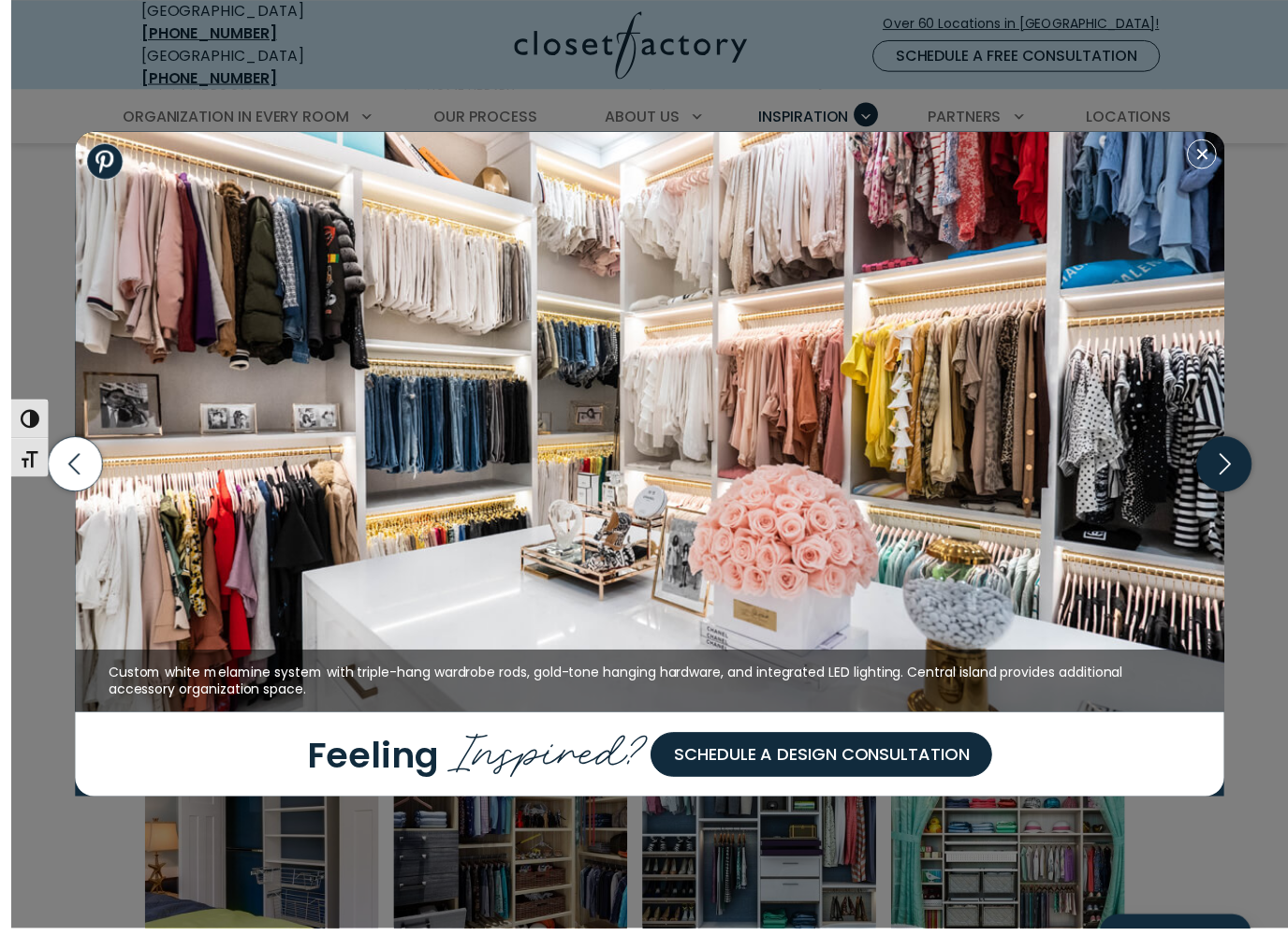
scroll to position [623, 0]
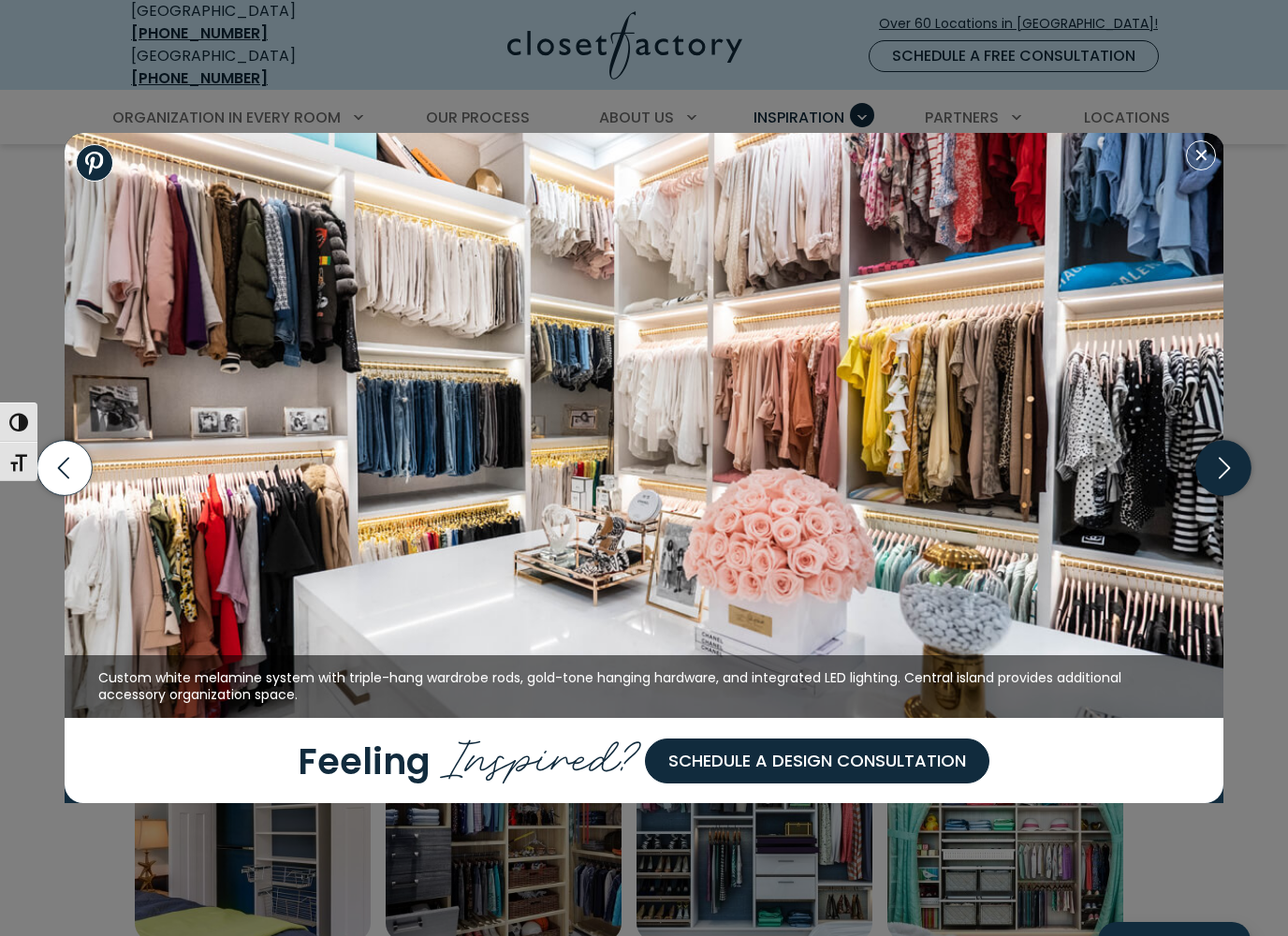
click at [1217, 465] on icon "button" at bounding box center [1224, 468] width 55 height 55
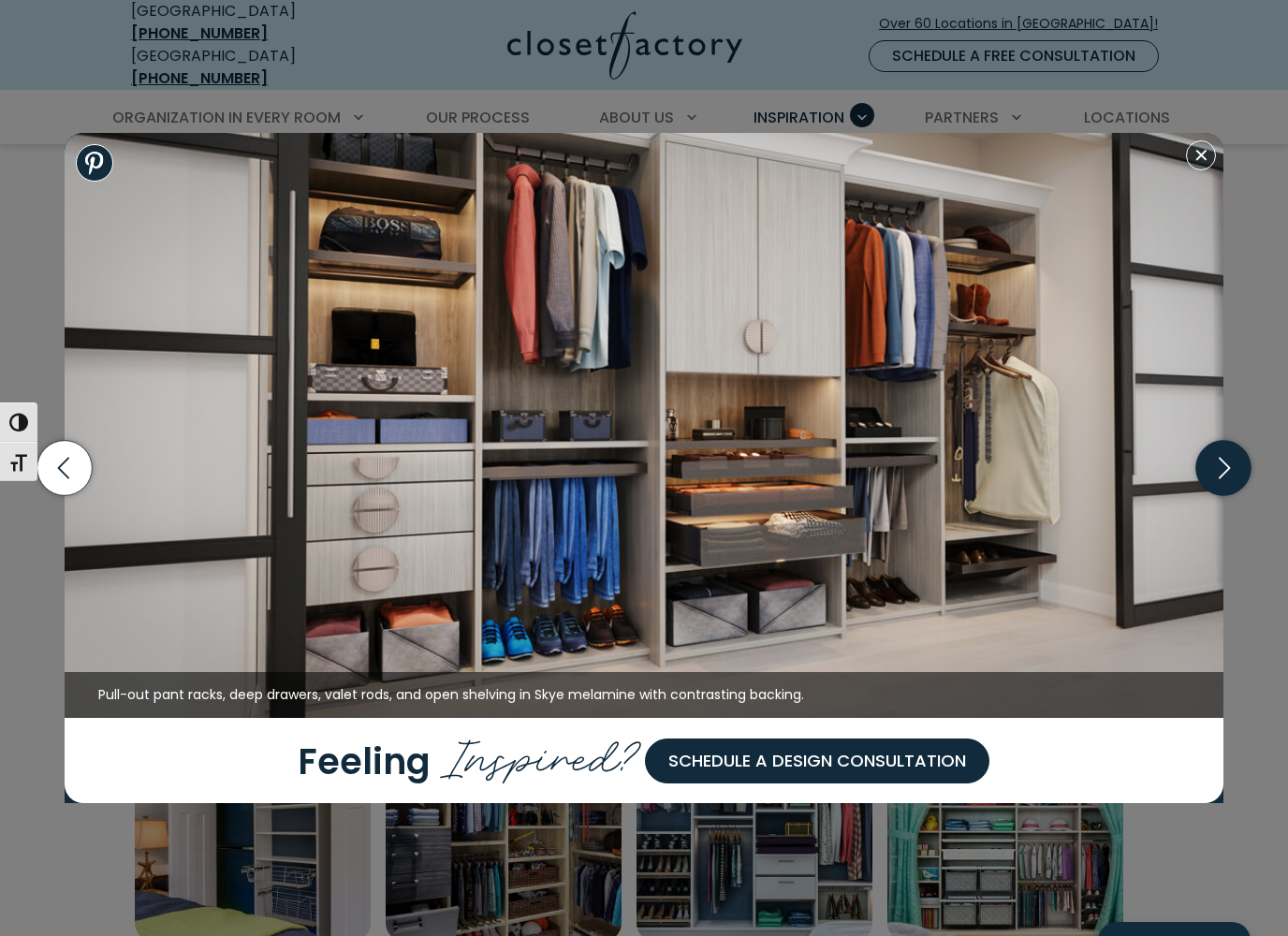
click at [1221, 480] on icon "button" at bounding box center [1224, 468] width 55 height 55
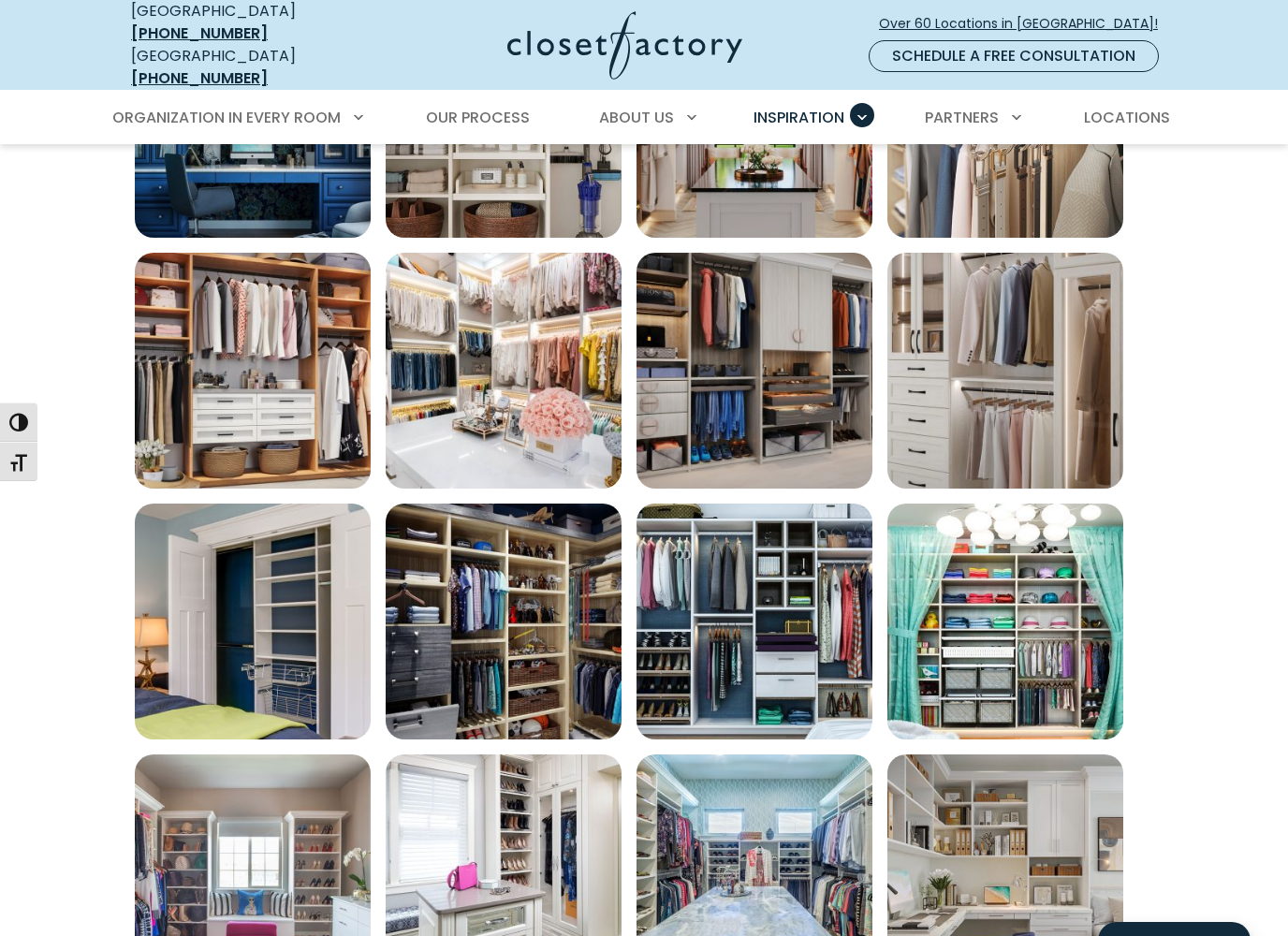
scroll to position [867, 0]
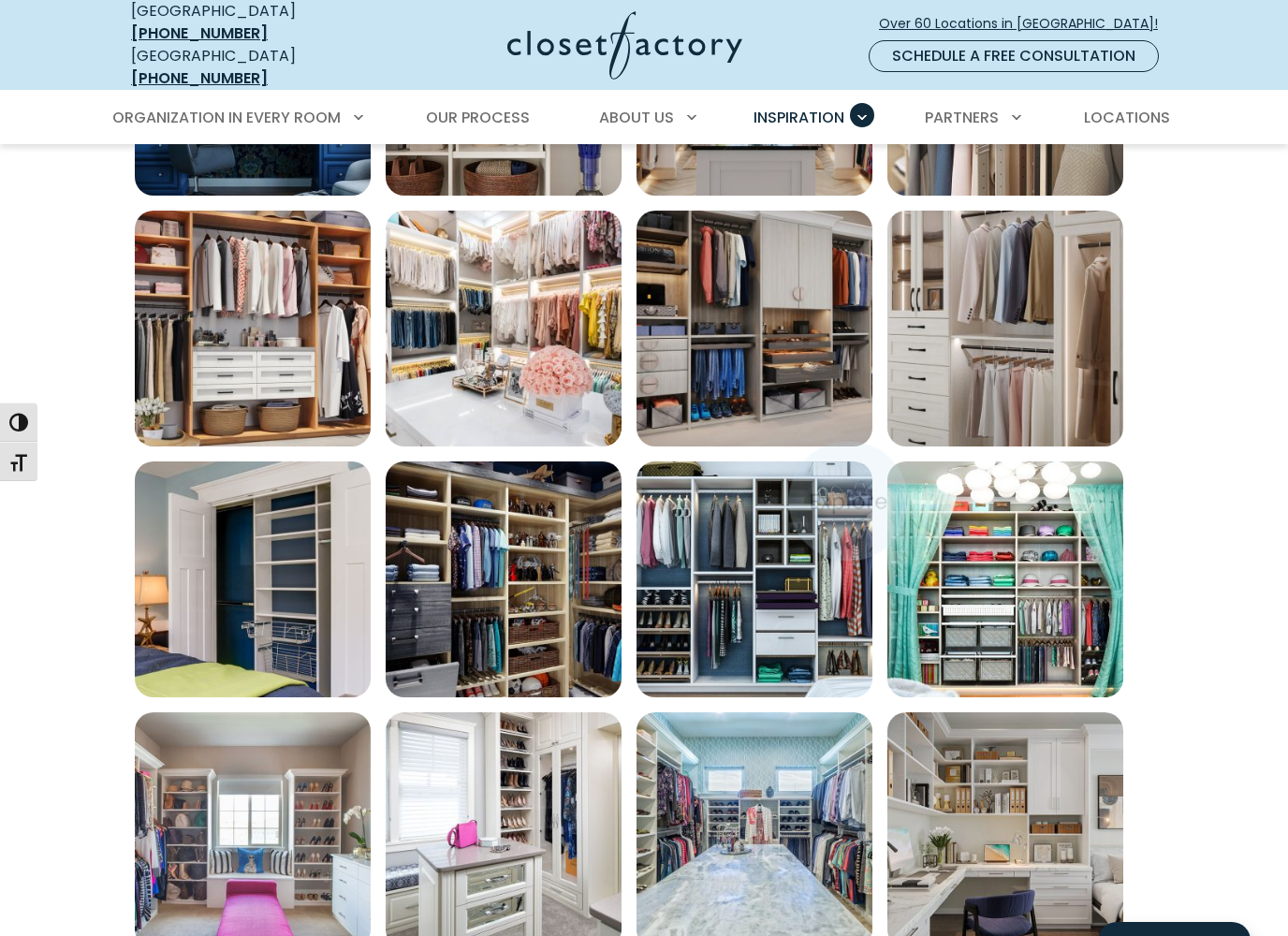
click at [206, 537] on img "Open inspiration gallery to preview enlarged image" at bounding box center [252, 579] width 236 height 236
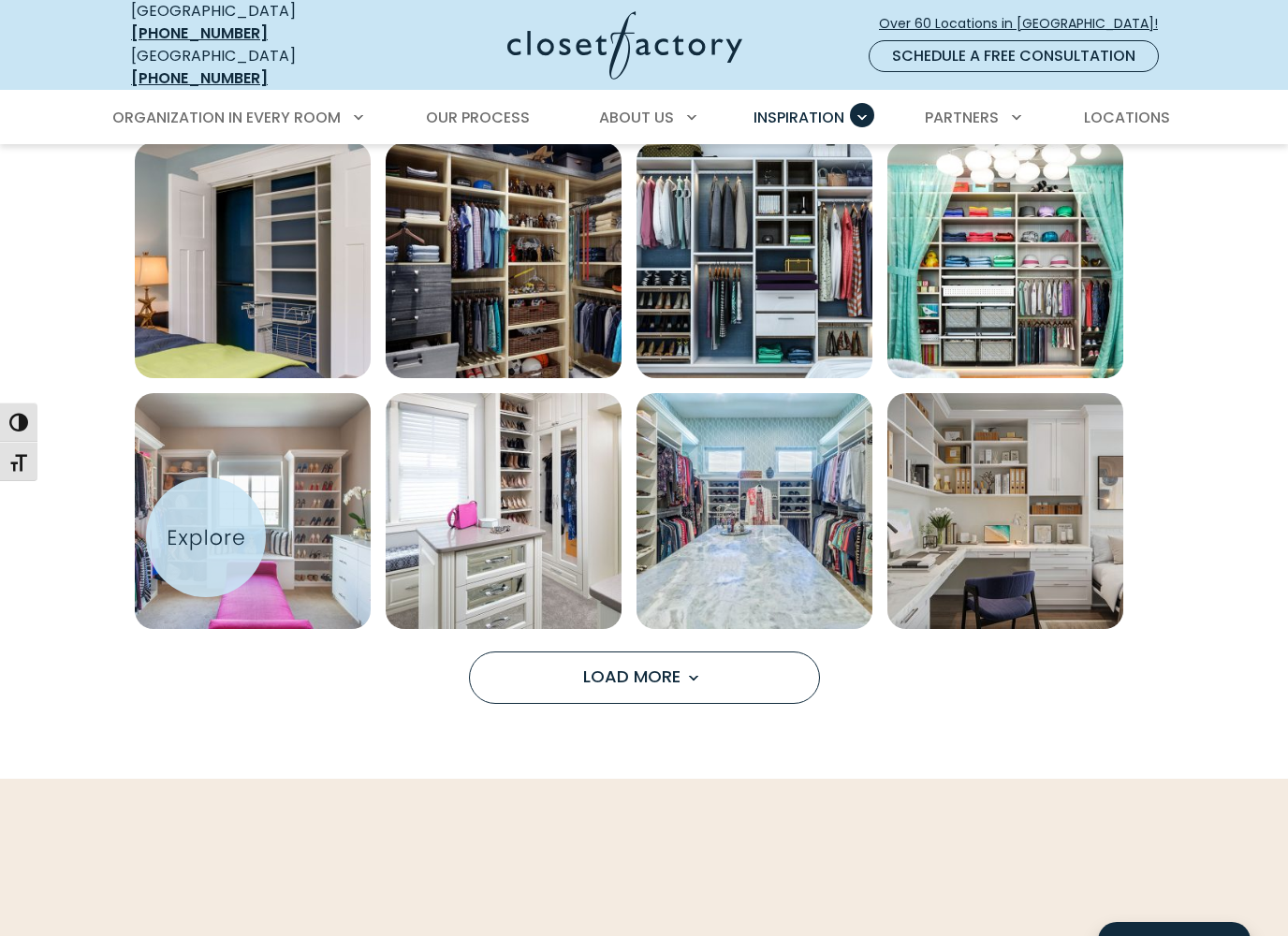
scroll to position [1192, 0]
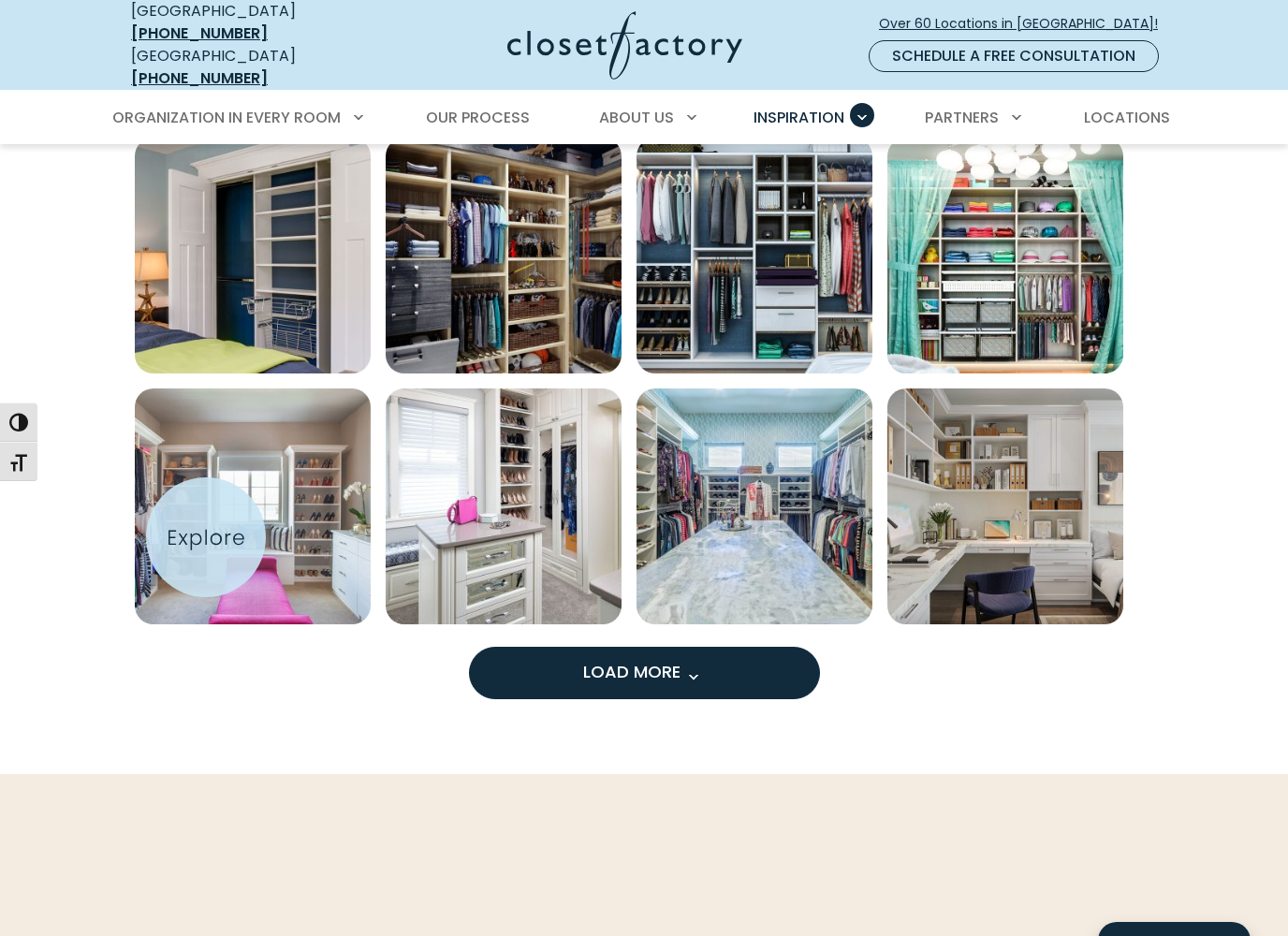
click at [787, 647] on button "Load More" at bounding box center [645, 673] width 351 height 52
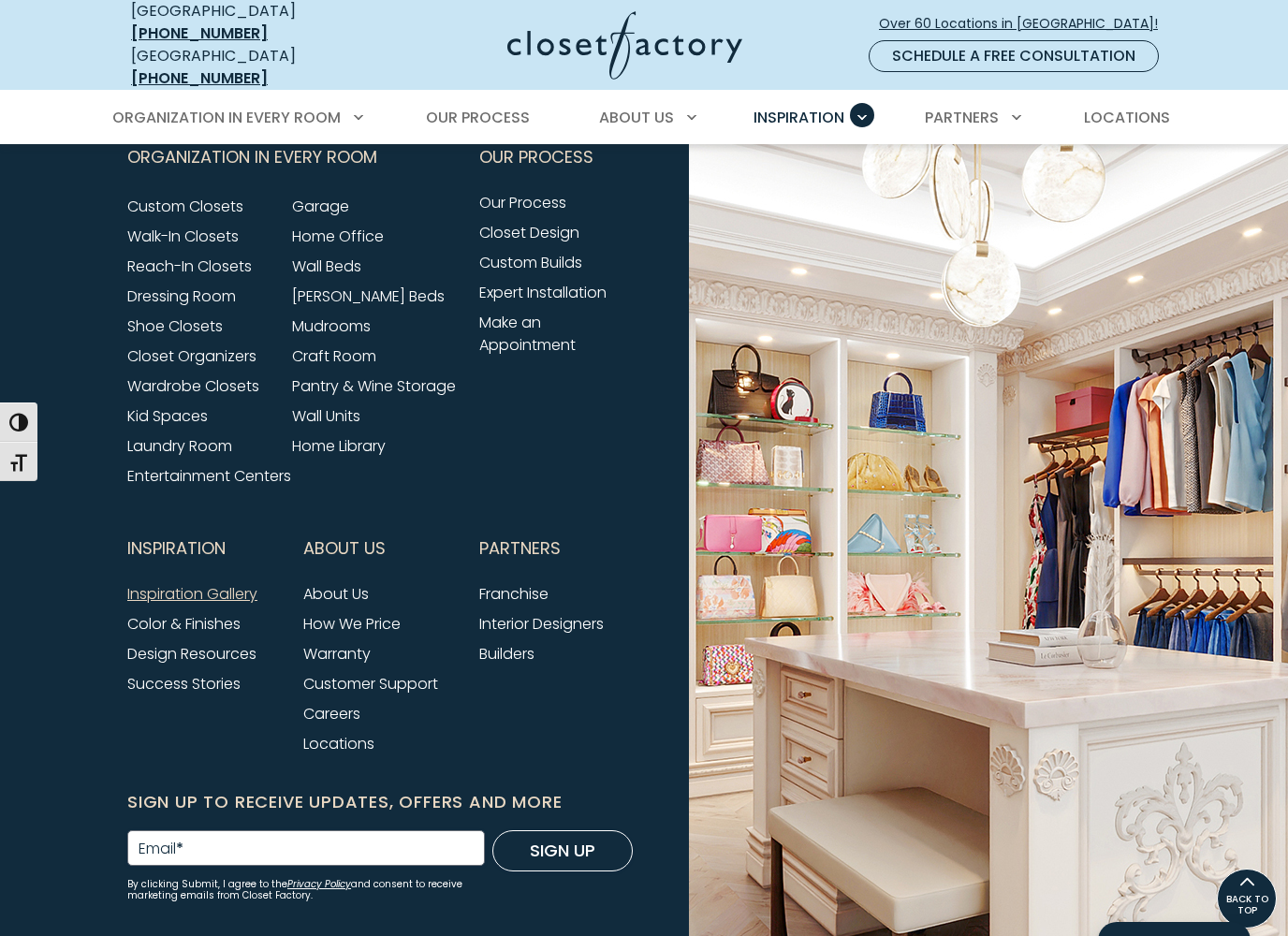
scroll to position [3152, 0]
click at [353, 634] on link "How We Price" at bounding box center [352, 623] width 97 height 22
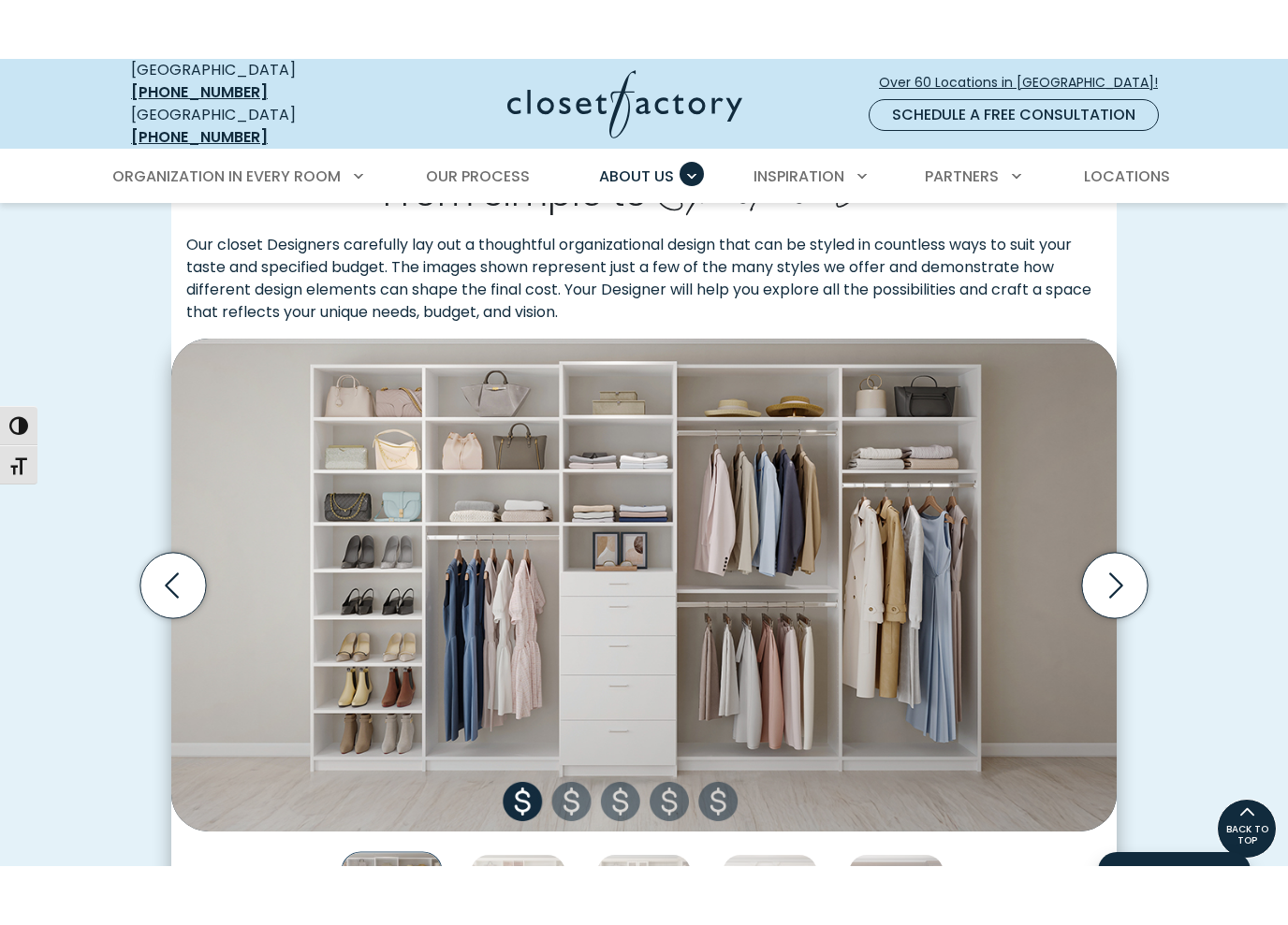
scroll to position [477, 0]
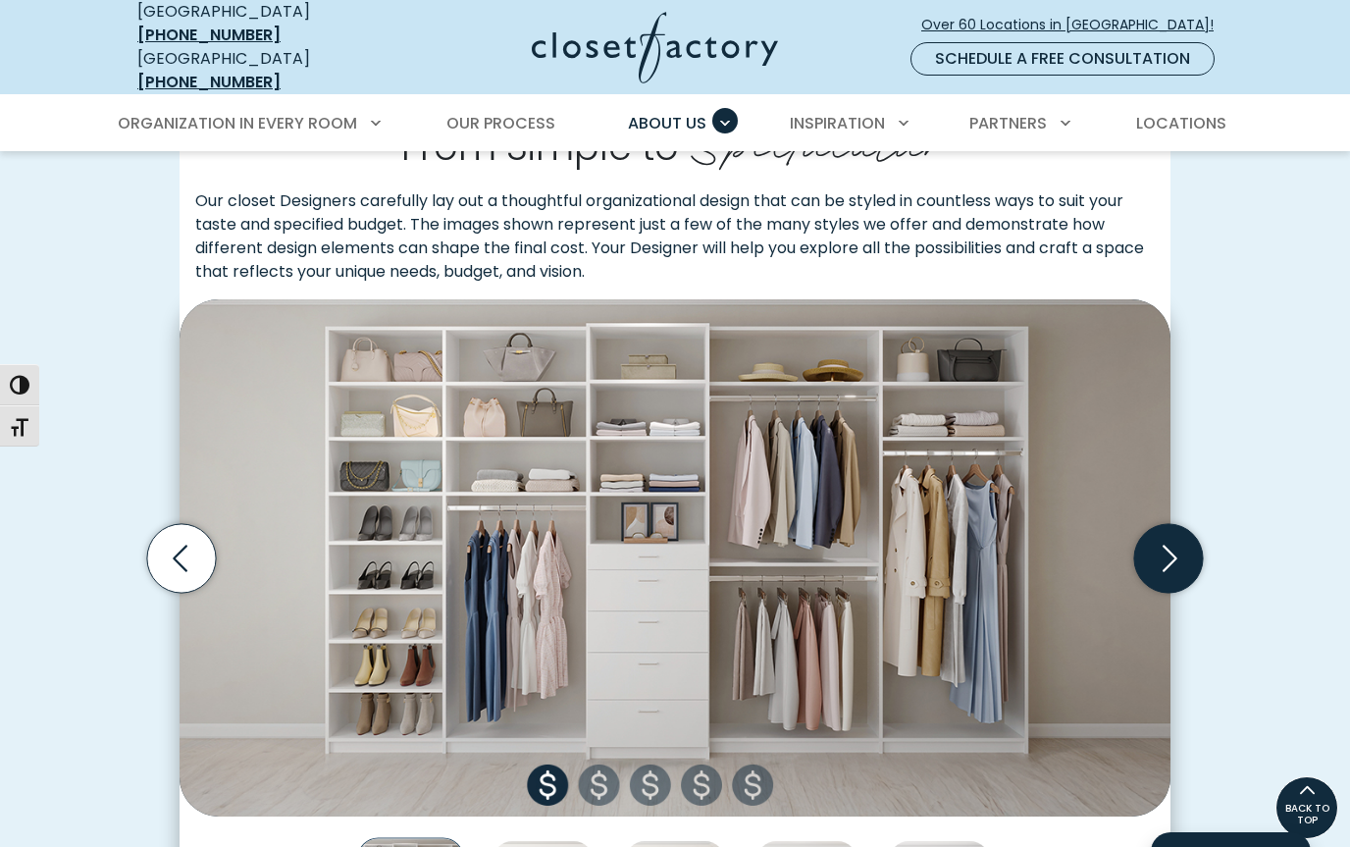
click at [1187, 516] on icon "Next slide" at bounding box center [1168, 558] width 84 height 84
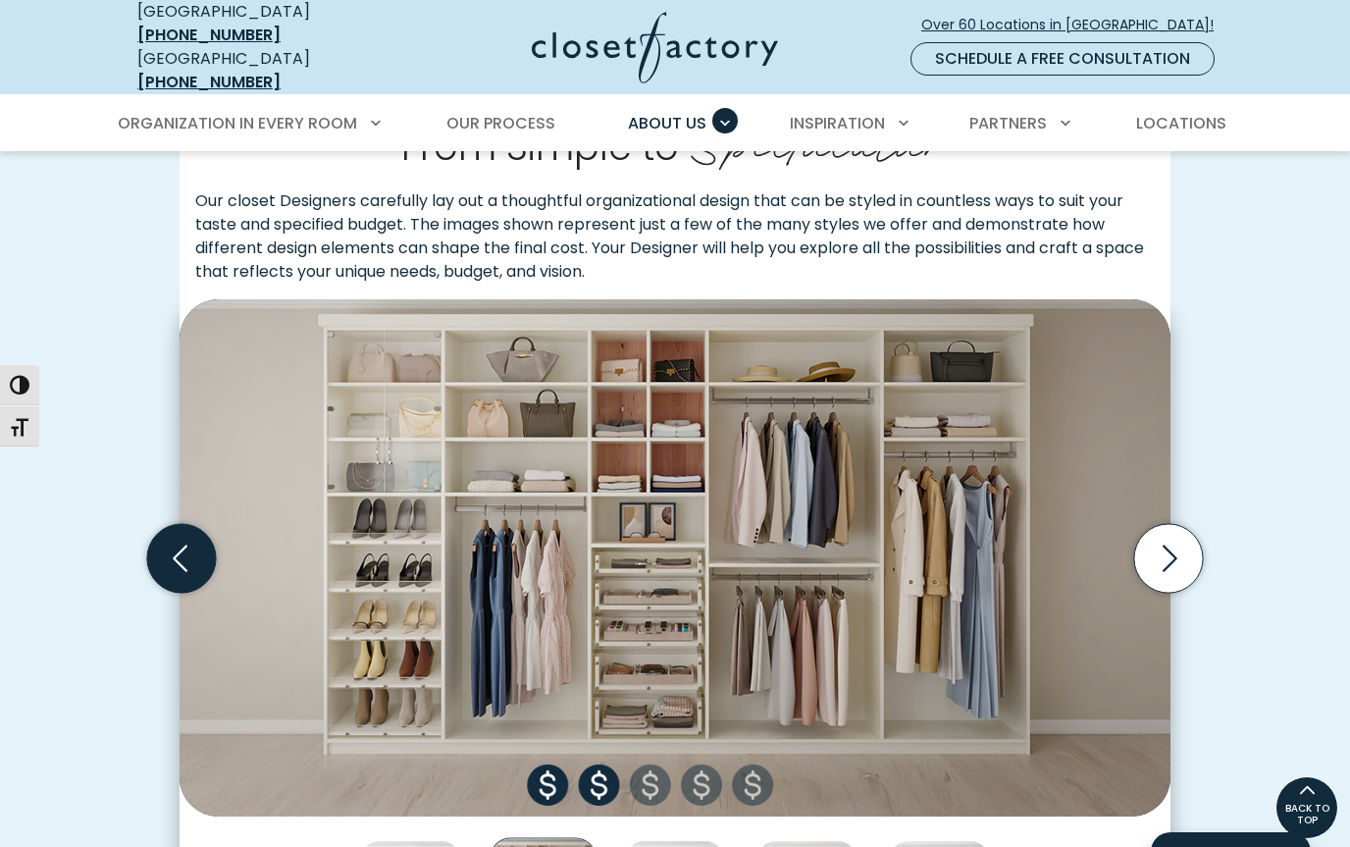
click at [178, 528] on icon "Previous slide" at bounding box center [181, 558] width 69 height 69
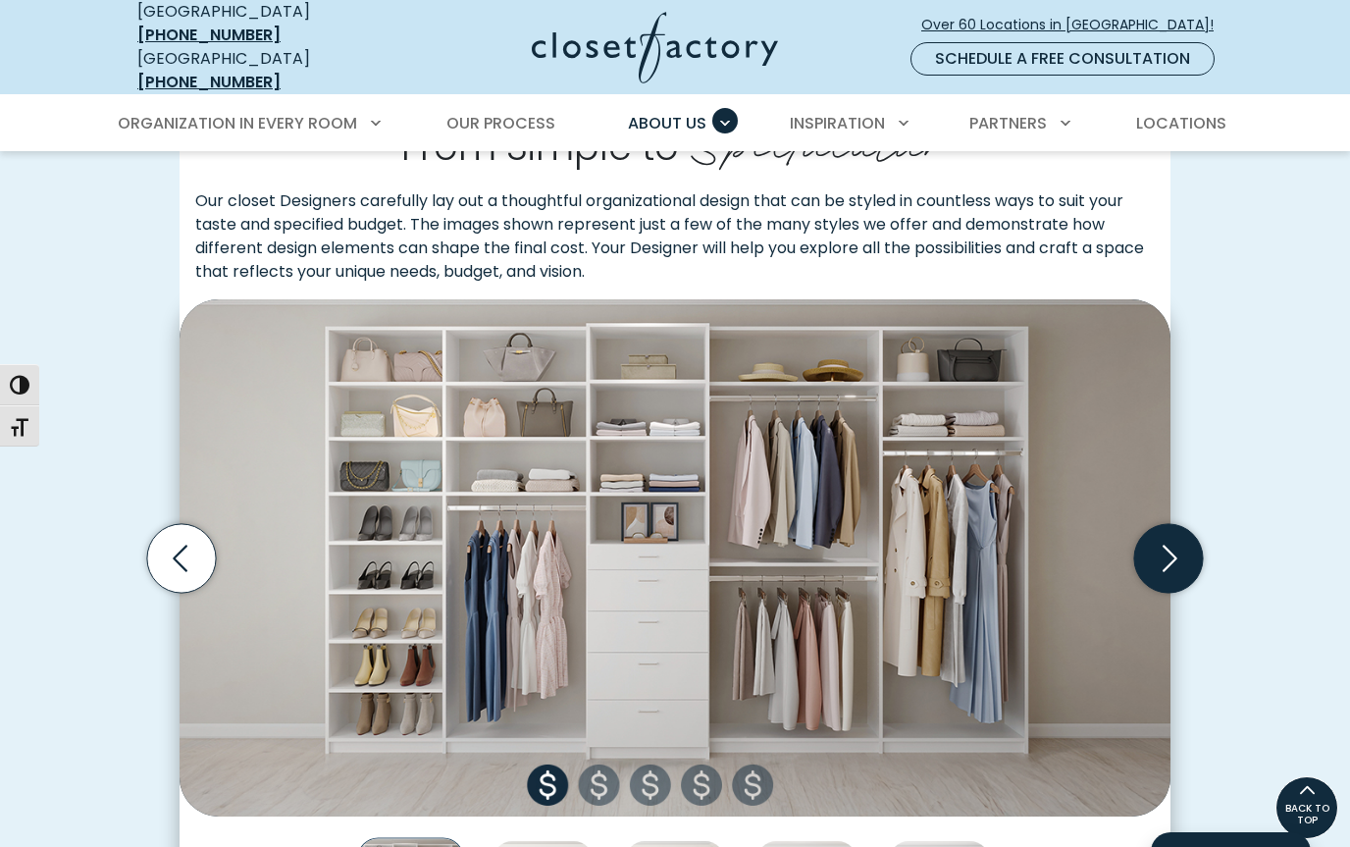
click at [1174, 539] on icon "Next slide" at bounding box center [1168, 558] width 69 height 69
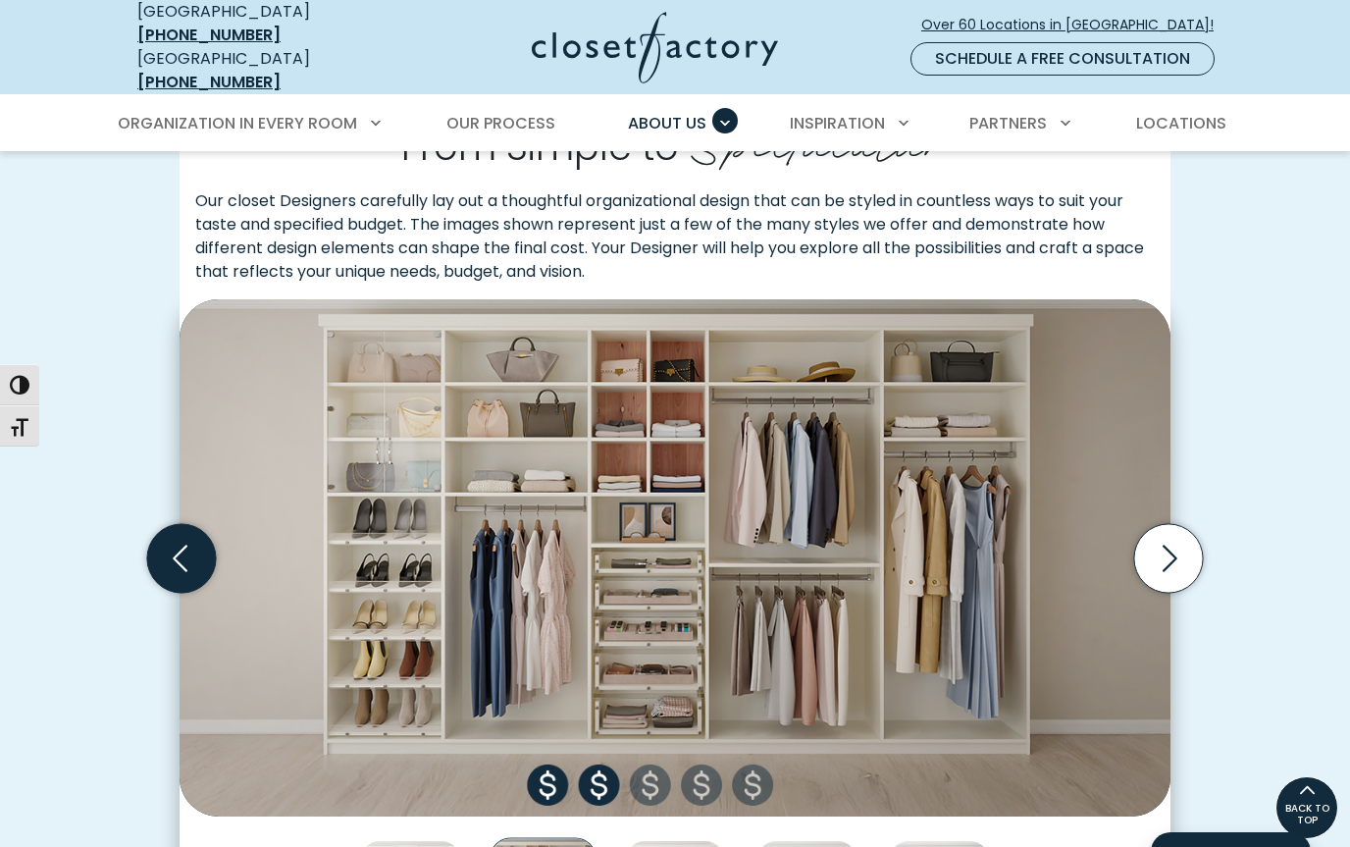
click at [167, 566] on icon "Previous slide" at bounding box center [181, 558] width 69 height 69
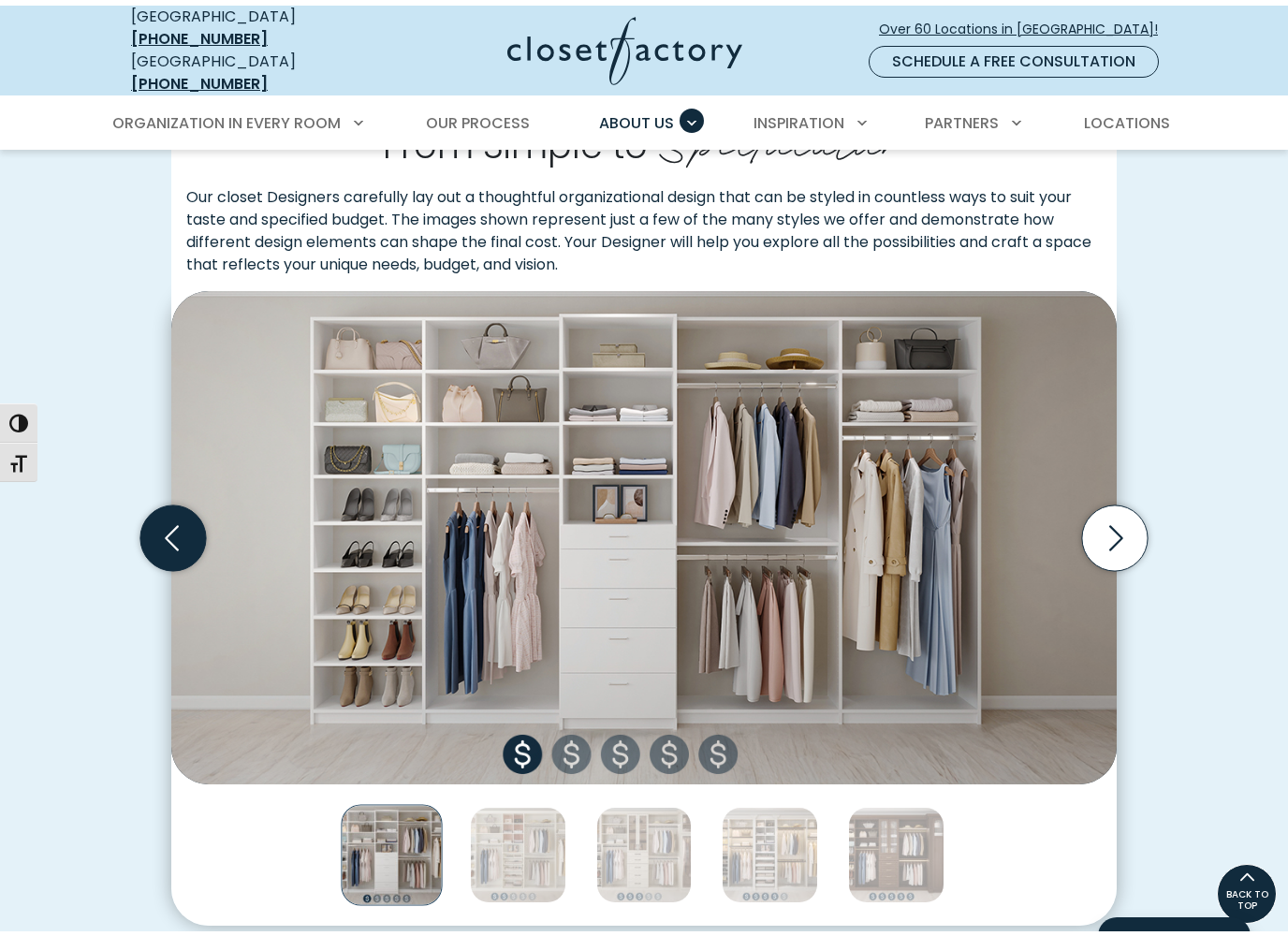
scroll to position [472, 0]
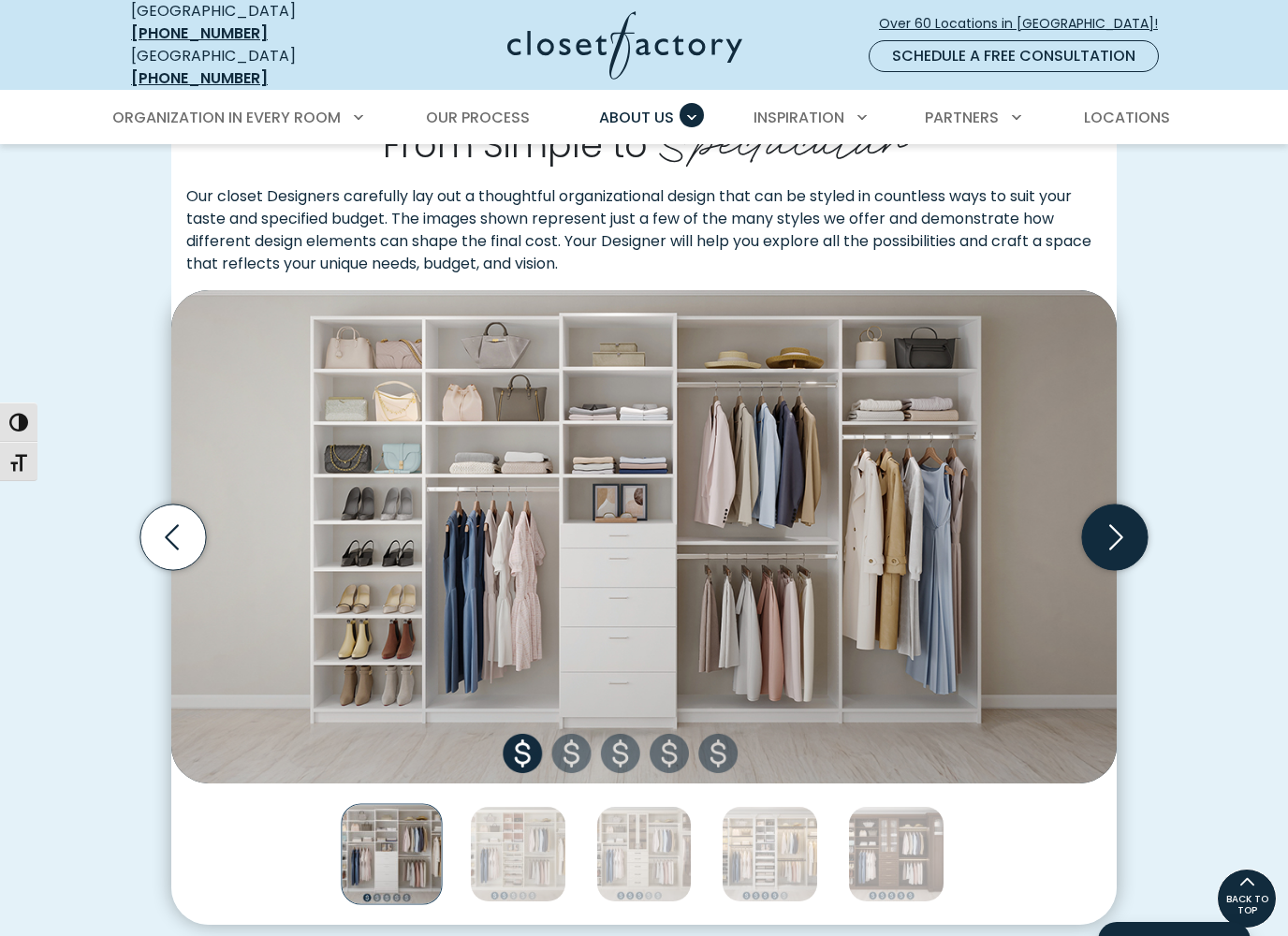
click at [1117, 530] on icon "Next slide" at bounding box center [1114, 537] width 66 height 66
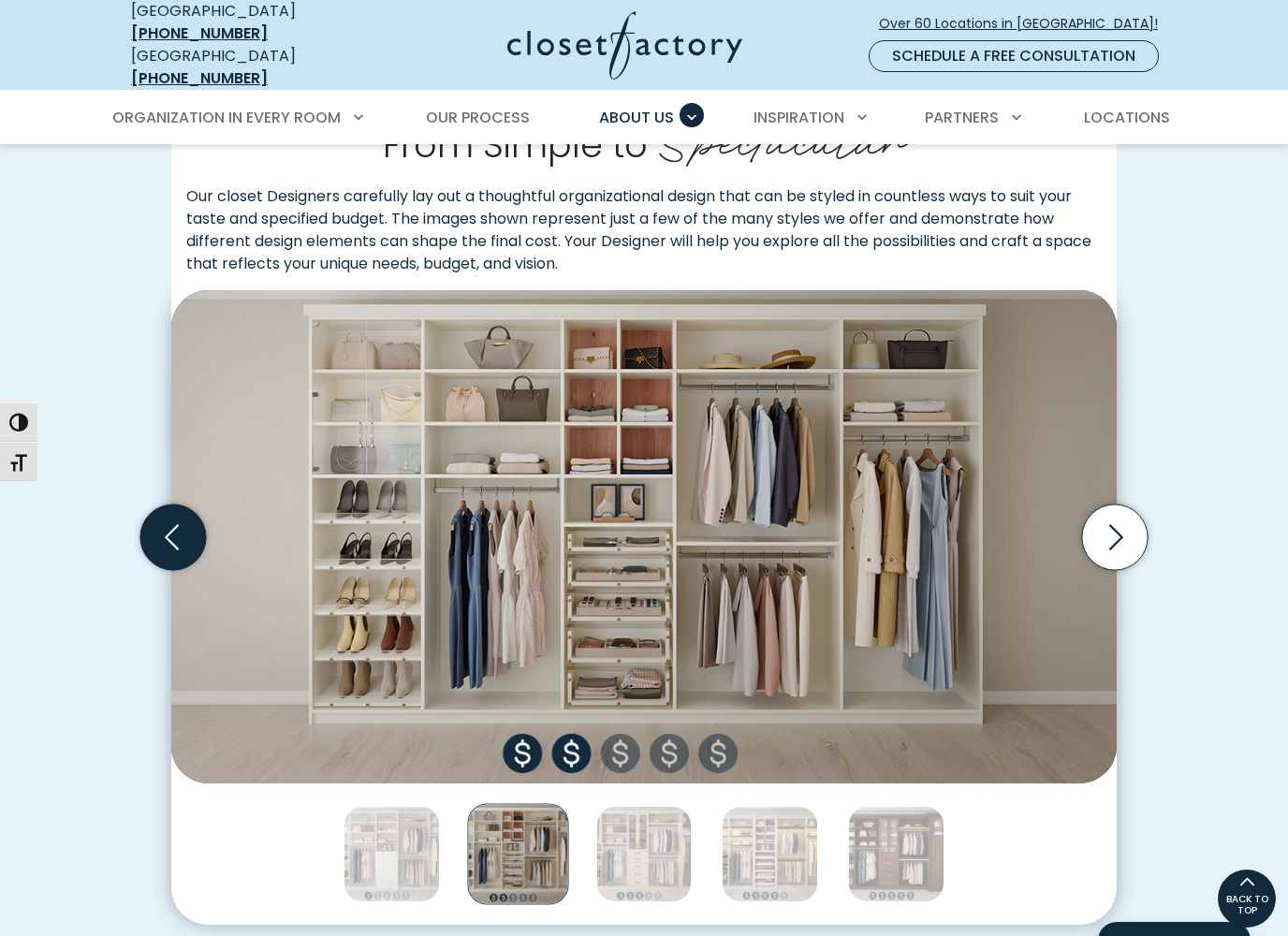
click at [144, 561] on icon "Previous slide" at bounding box center [173, 537] width 80 height 80
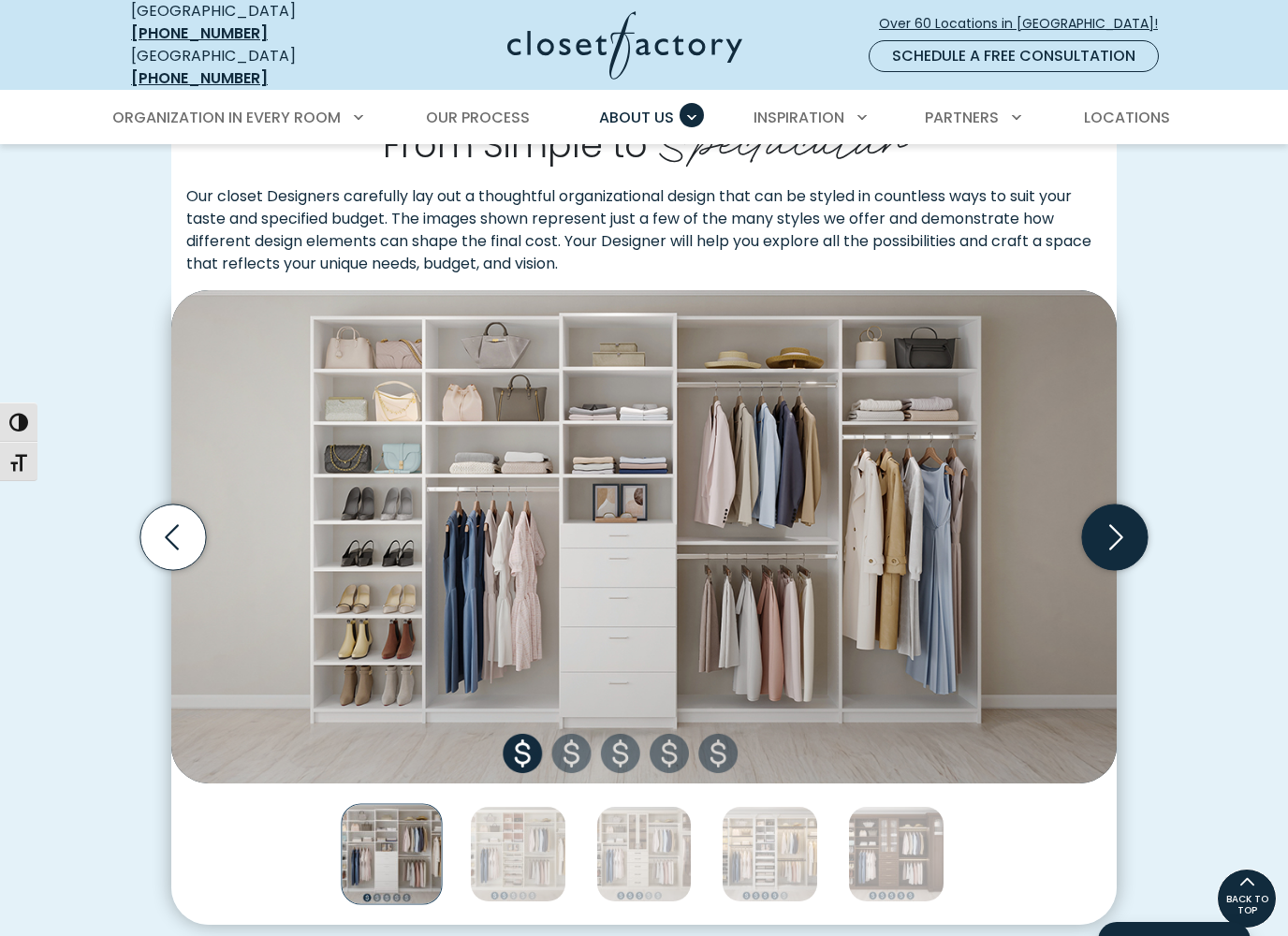
click at [1119, 530] on icon "Next slide" at bounding box center [1114, 537] width 66 height 66
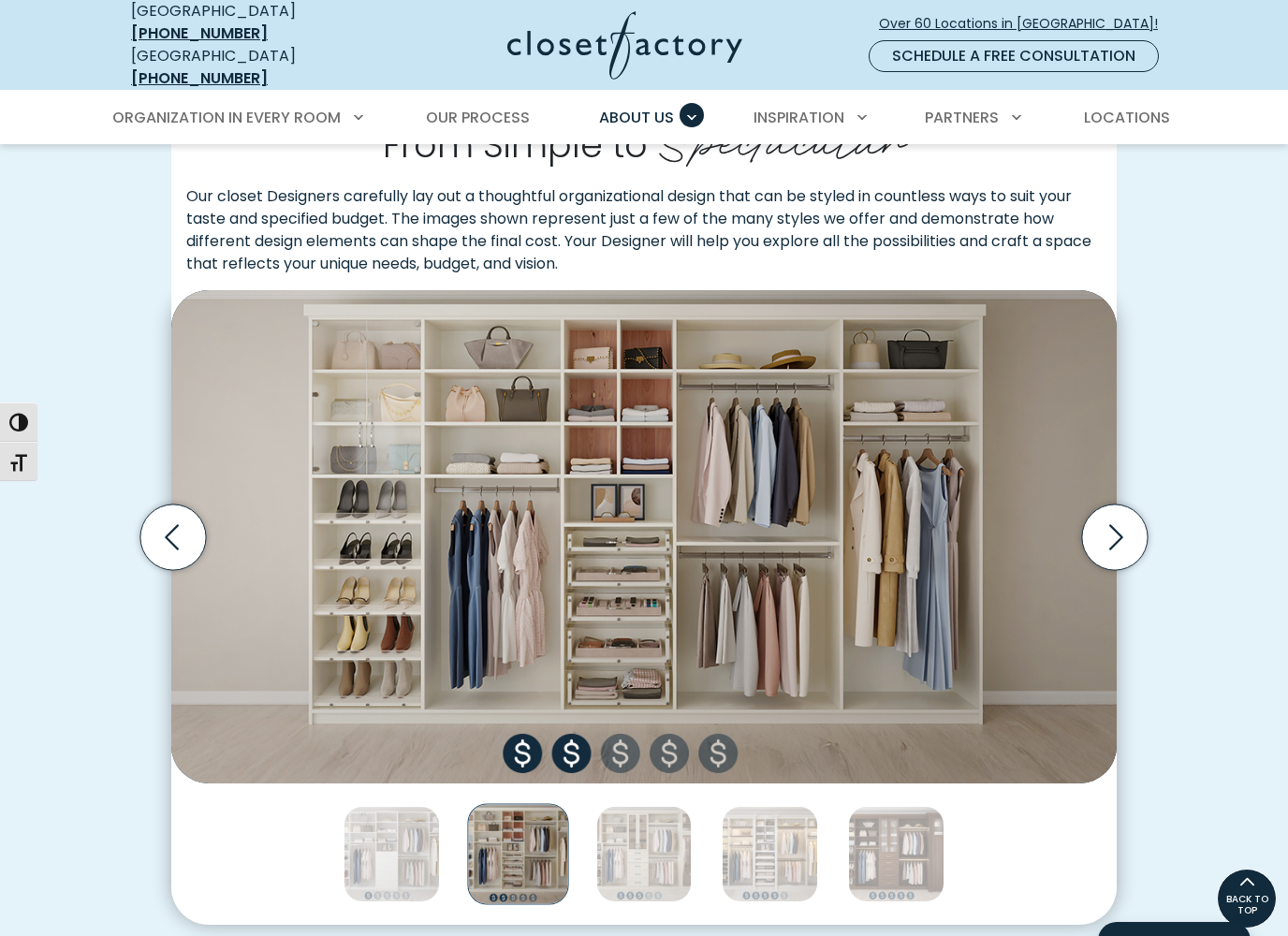
click at [122, 510] on div "Your Budget, Your Way From Simple to Spectacular Our closet Designers carefully…" at bounding box center [644, 490] width 1056 height 865
click at [170, 528] on icon "Previous slide" at bounding box center [173, 537] width 66 height 66
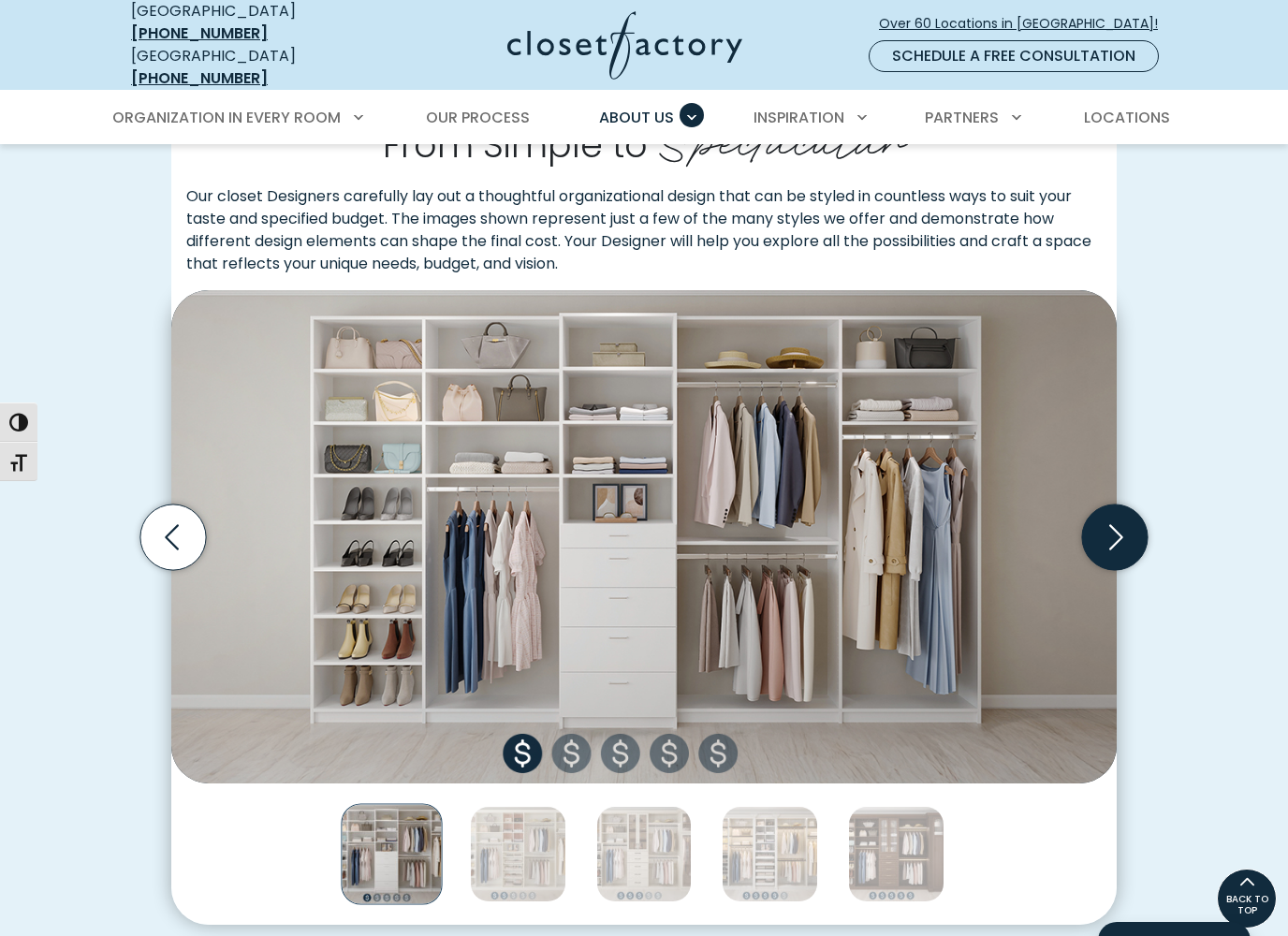
click at [1113, 527] on icon "Next slide" at bounding box center [1114, 537] width 66 height 66
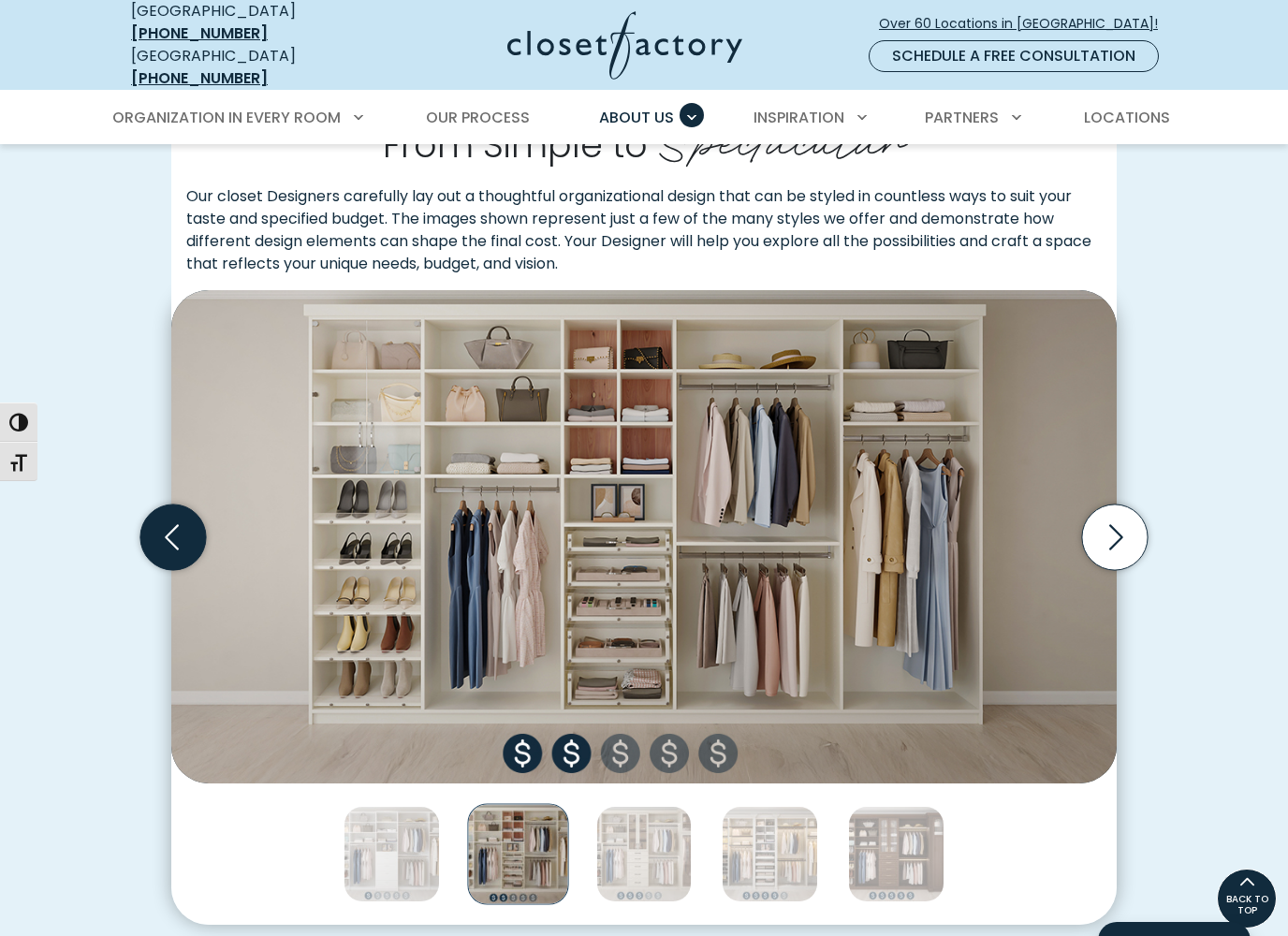
click at [156, 528] on icon "Previous slide" at bounding box center [173, 537] width 66 height 66
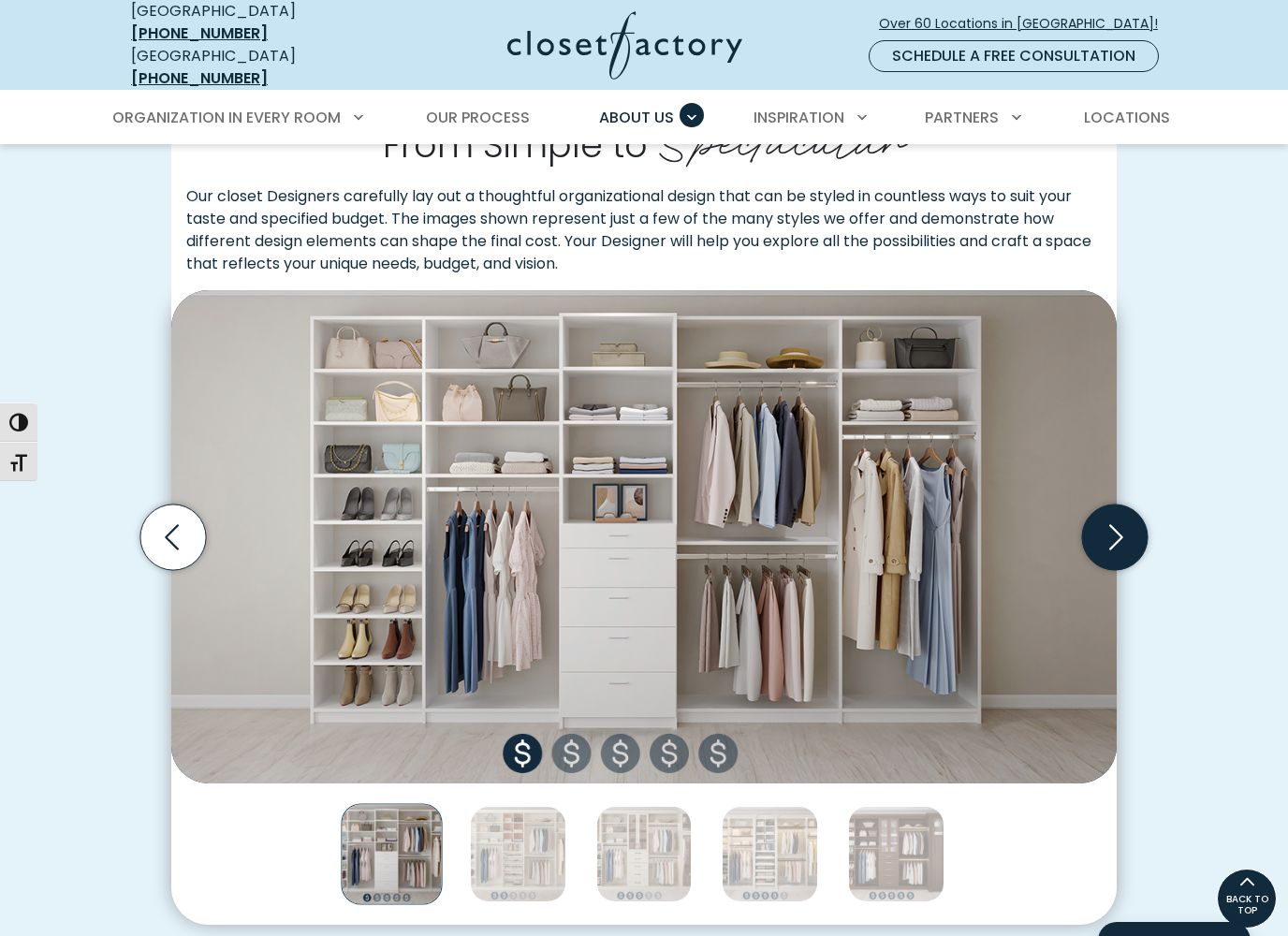
click at [1124, 526] on icon "Next slide" at bounding box center [1114, 537] width 66 height 66
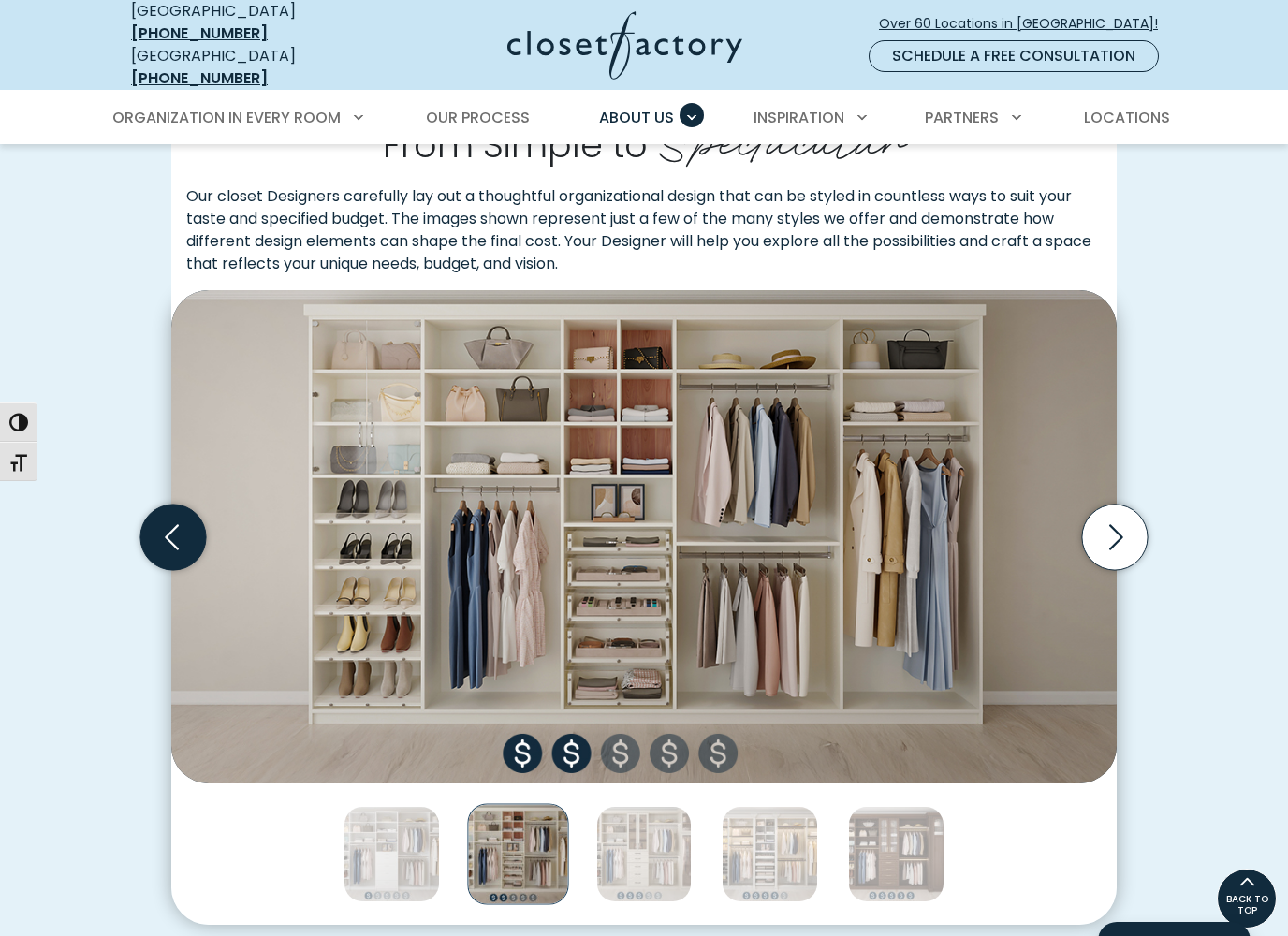
click at [139, 512] on icon "Previous slide" at bounding box center [173, 537] width 80 height 80
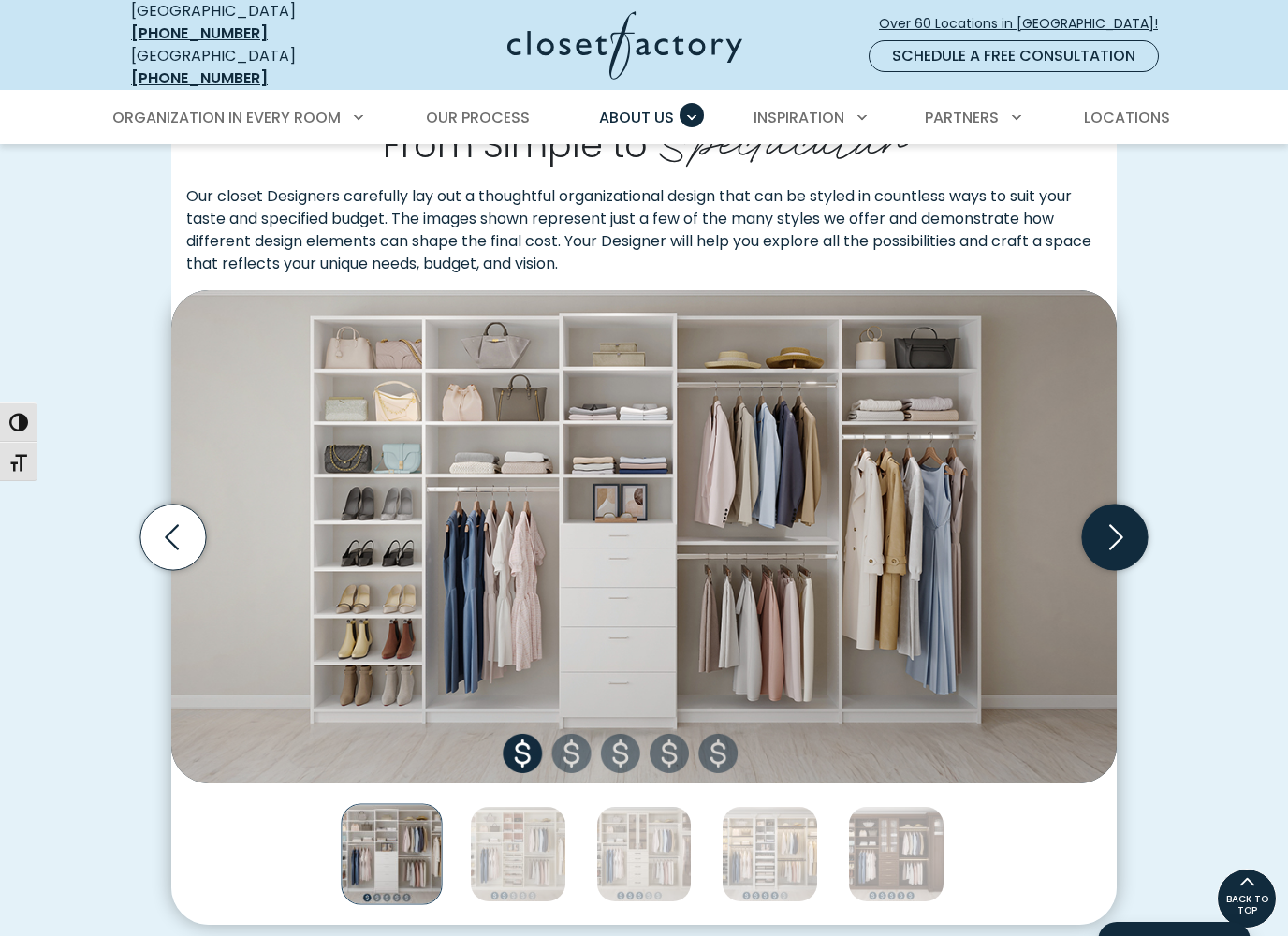
click at [1120, 527] on icon "Next slide" at bounding box center [1114, 537] width 66 height 66
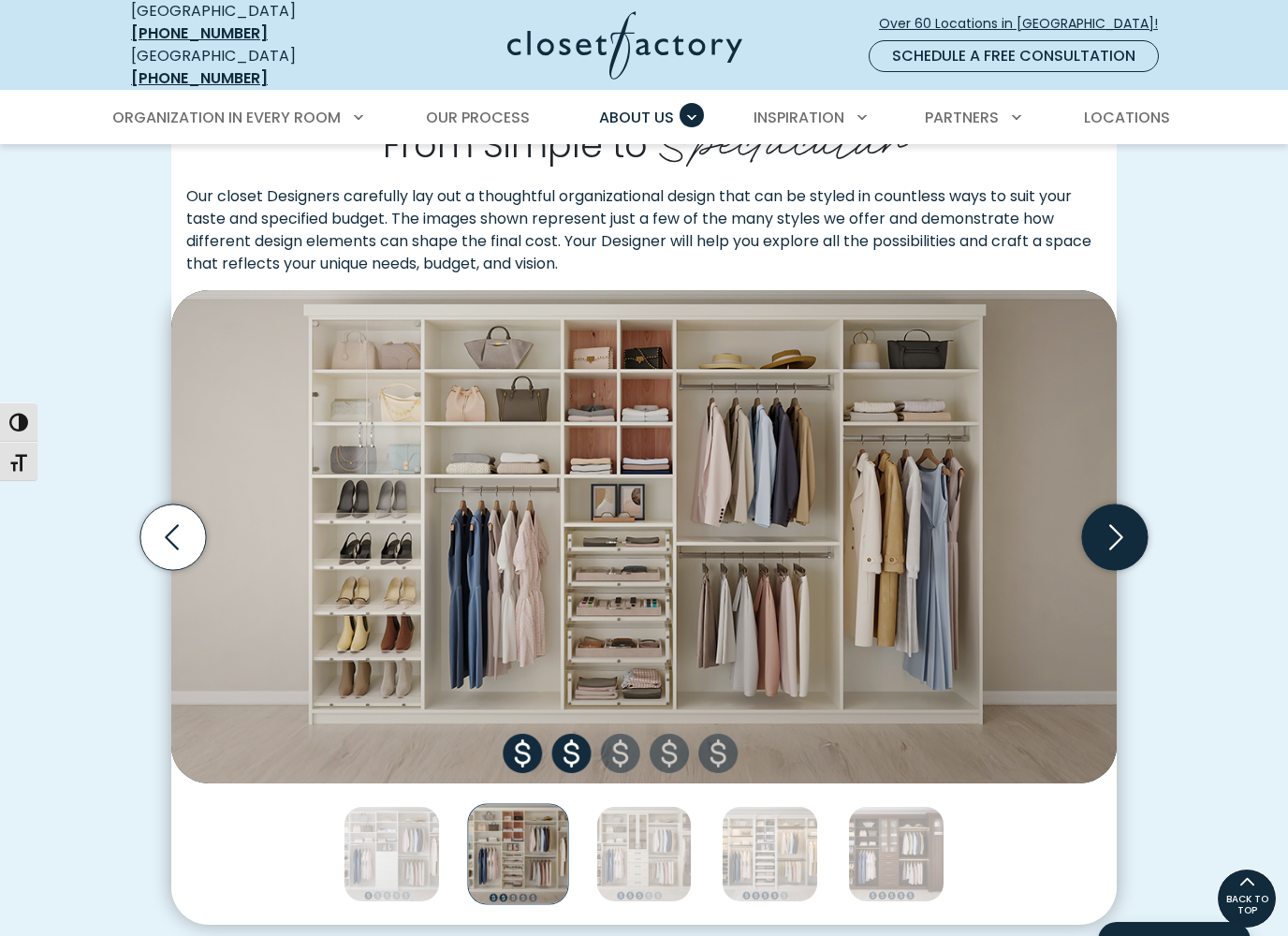
click at [1129, 522] on icon "Next slide" at bounding box center [1114, 537] width 66 height 66
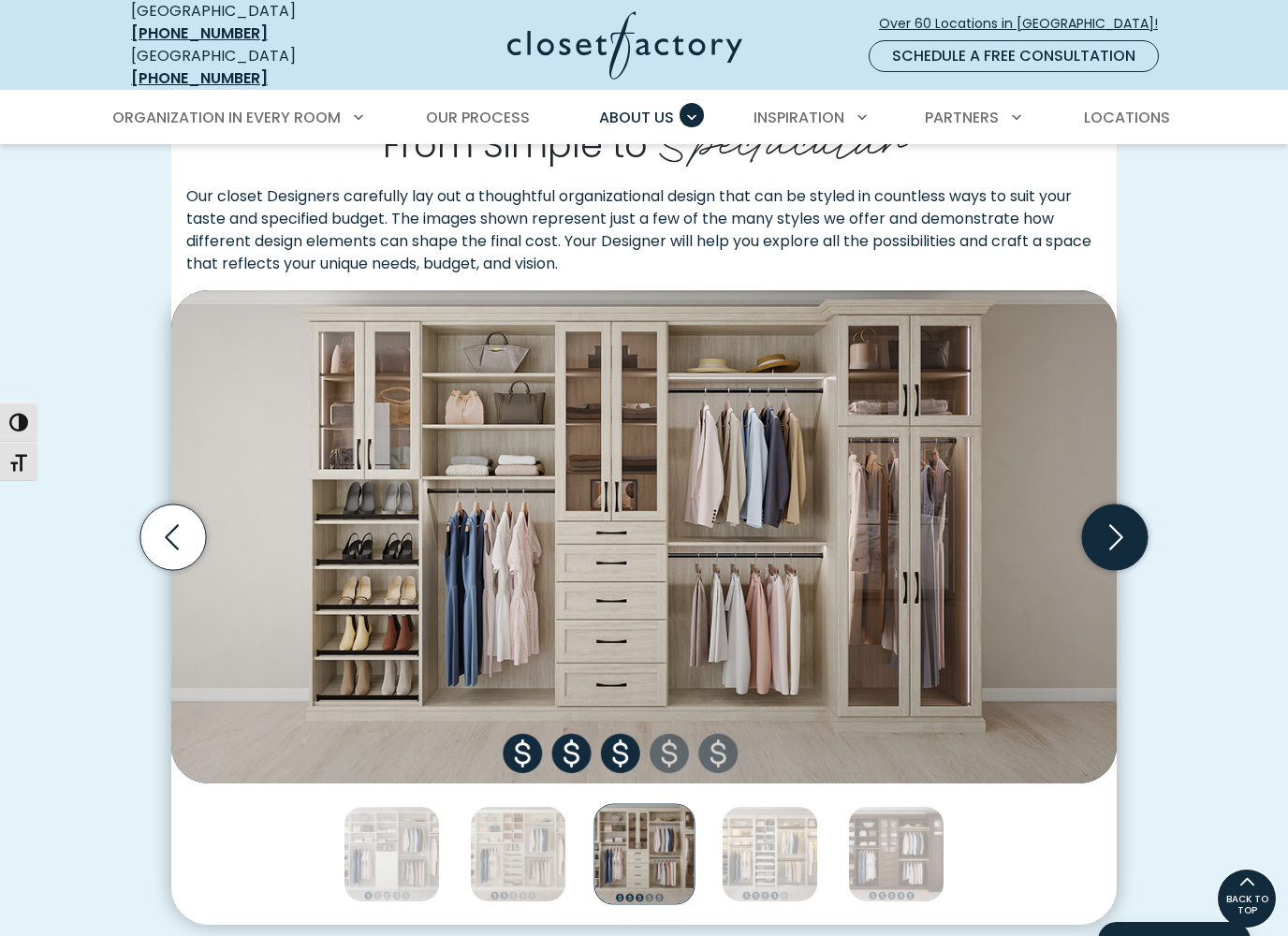
click at [1135, 519] on icon "Next slide" at bounding box center [1114, 537] width 66 height 66
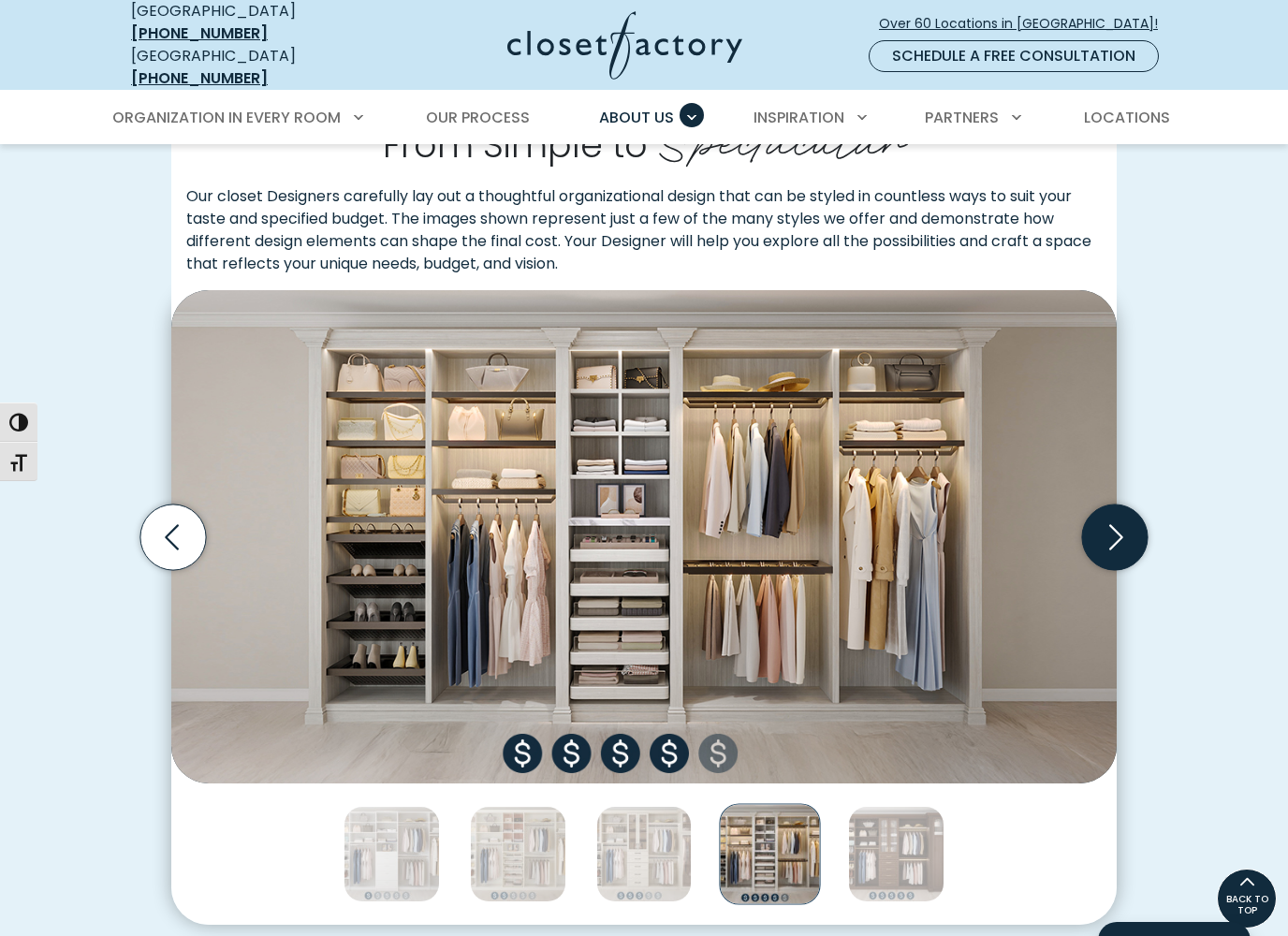
click at [1127, 526] on icon "Next slide" at bounding box center [1114, 537] width 66 height 66
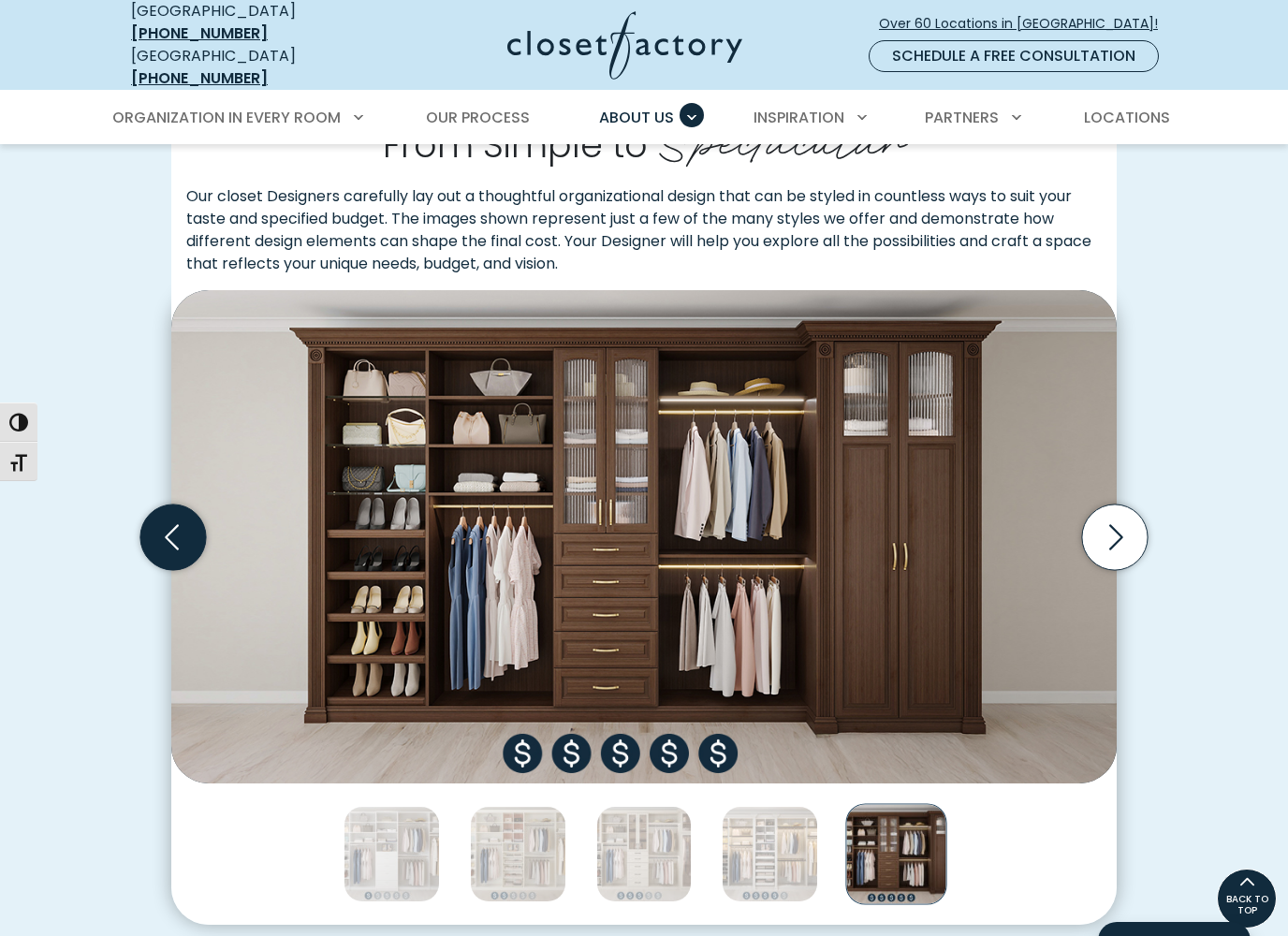
click at [147, 524] on icon "Previous slide" at bounding box center [173, 537] width 66 height 66
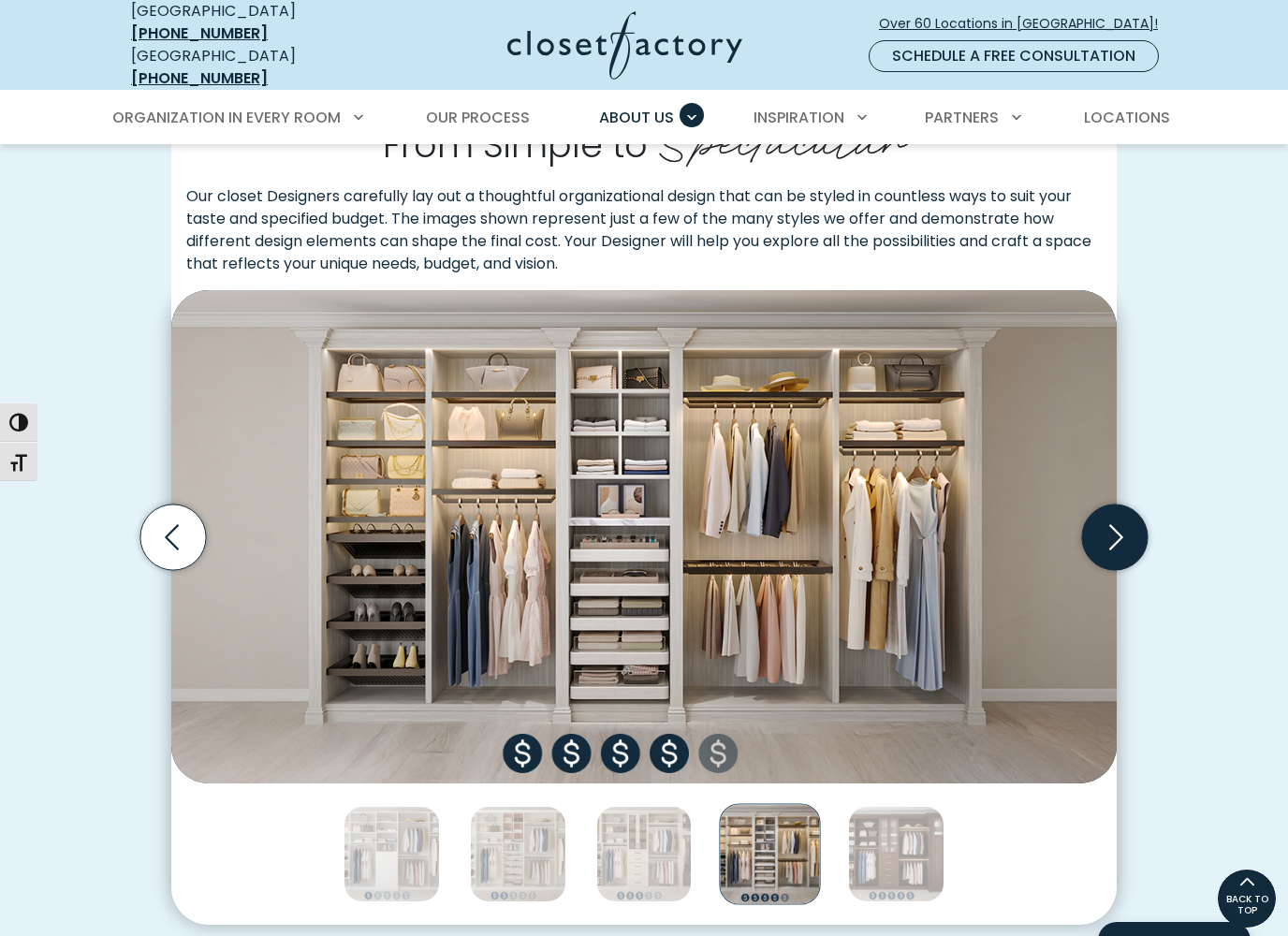
click at [1121, 530] on icon "Next slide" at bounding box center [1114, 537] width 66 height 66
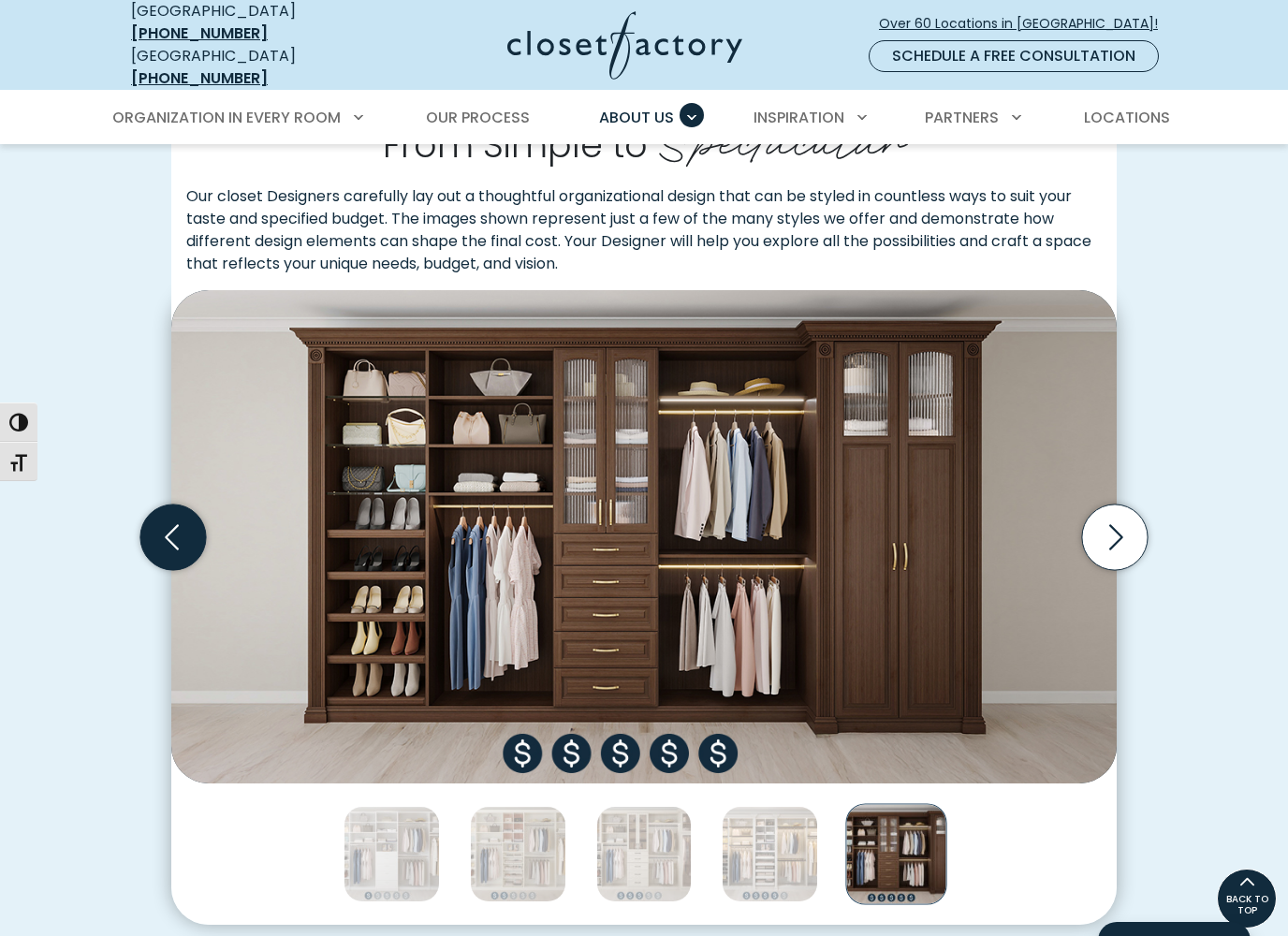
click at [133, 506] on icon "Previous slide" at bounding box center [173, 537] width 80 height 80
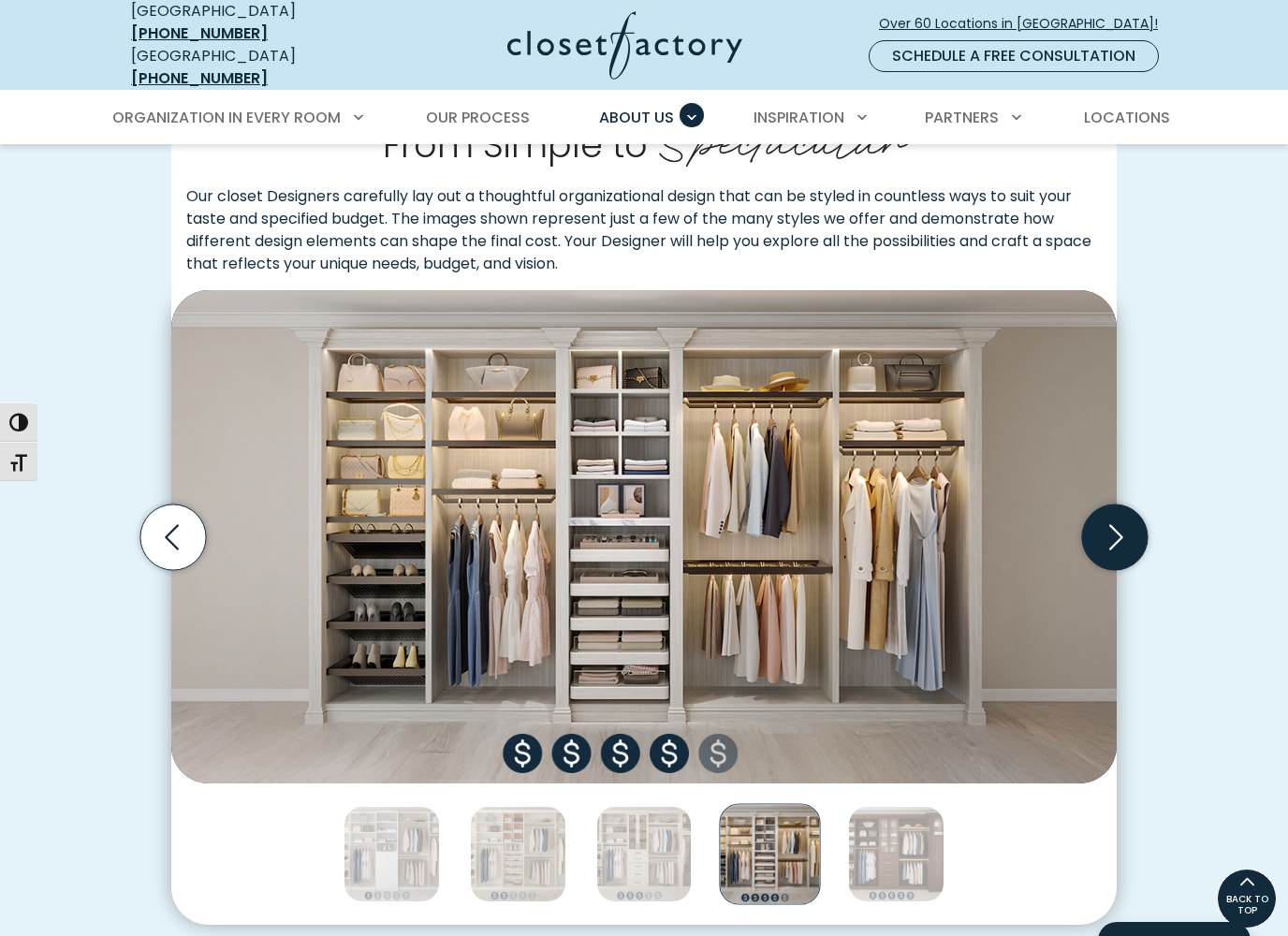
click at [1123, 528] on icon "Next slide" at bounding box center [1114, 537] width 66 height 66
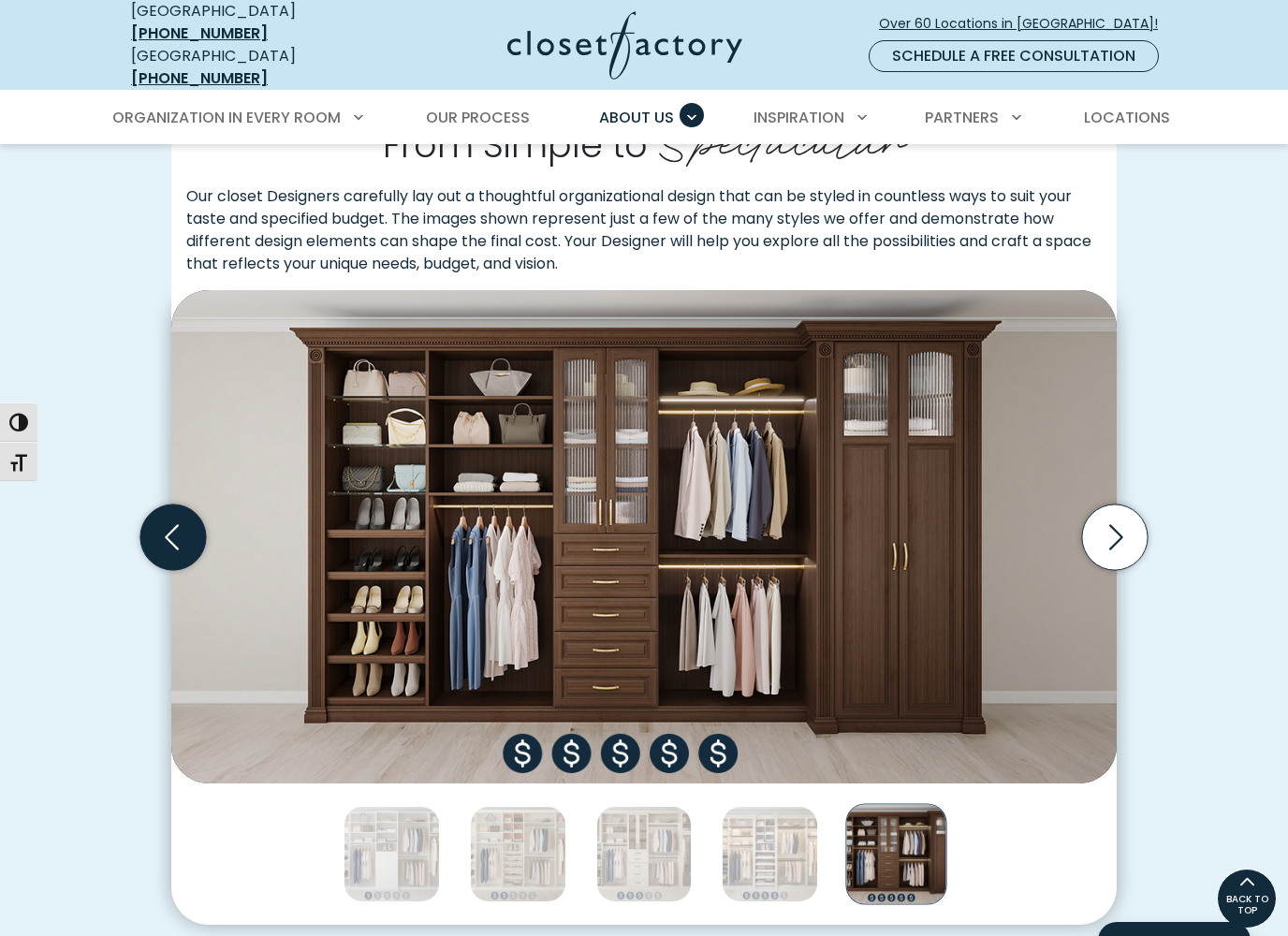
click at [133, 510] on icon "Previous slide" at bounding box center [173, 537] width 80 height 80
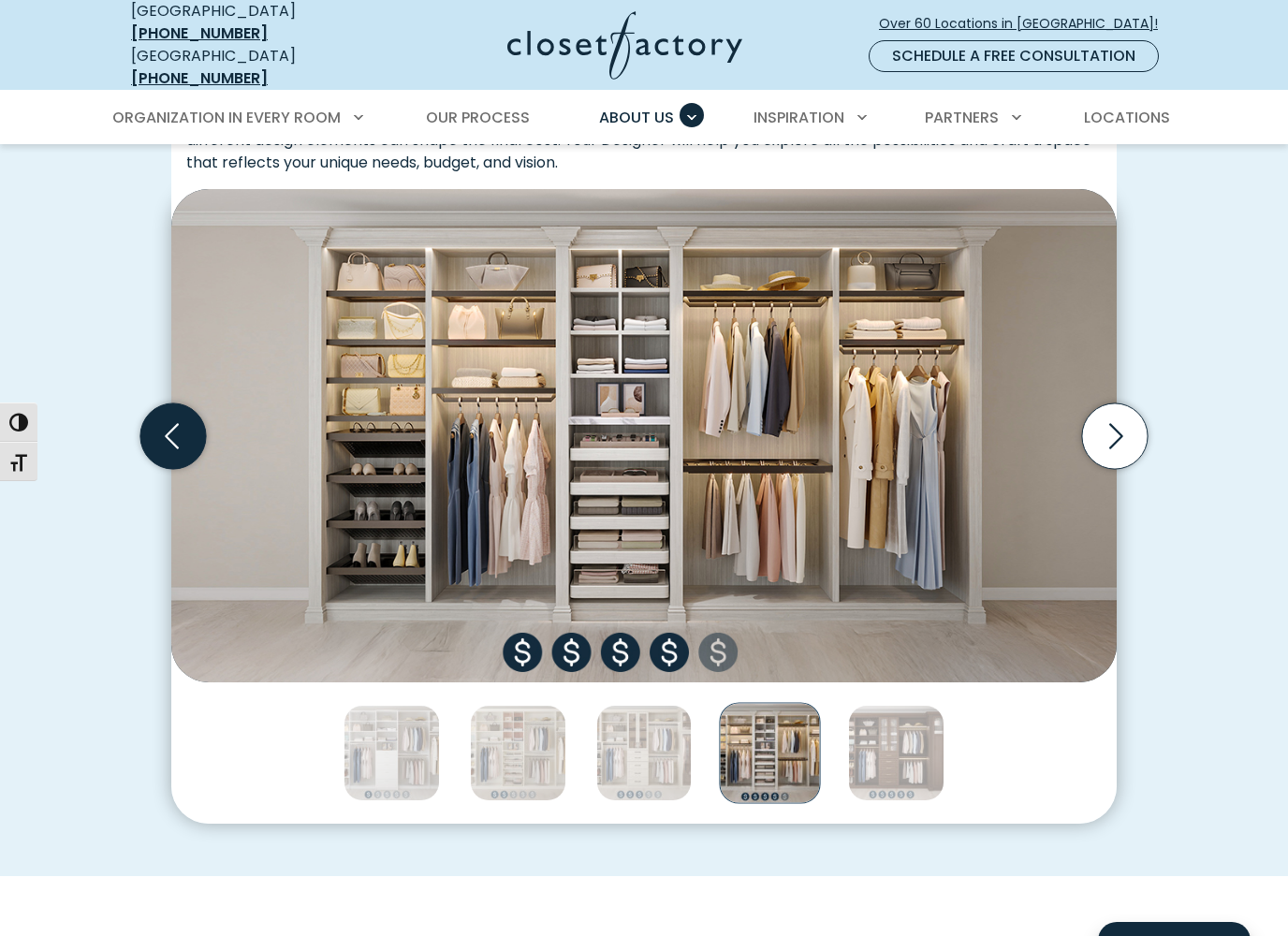
scroll to position [575, 0]
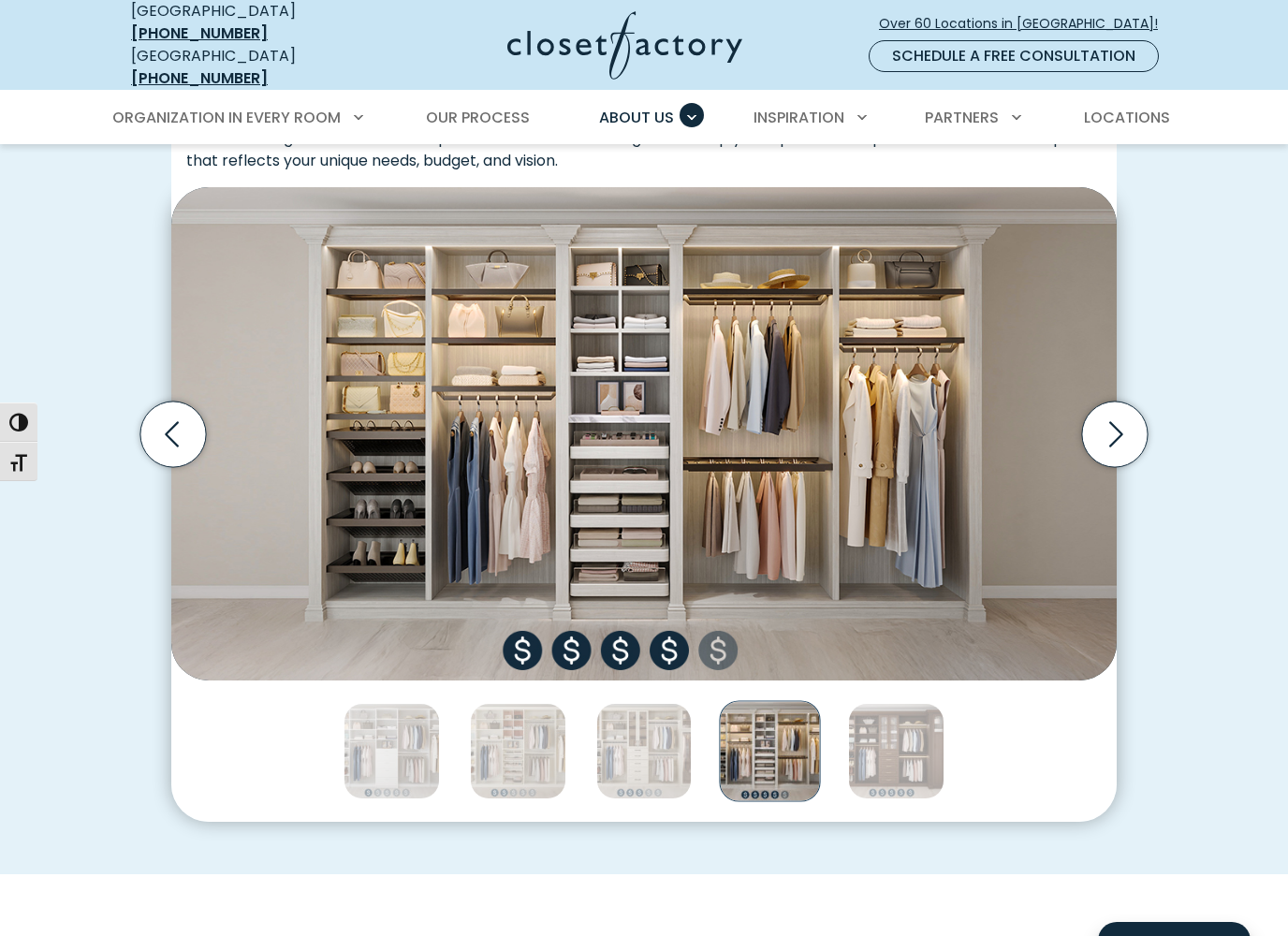
click at [621, 642] on img "Thumbnail Gallery" at bounding box center [644, 433] width 945 height 492
click at [158, 420] on icon "Previous slide" at bounding box center [173, 434] width 66 height 66
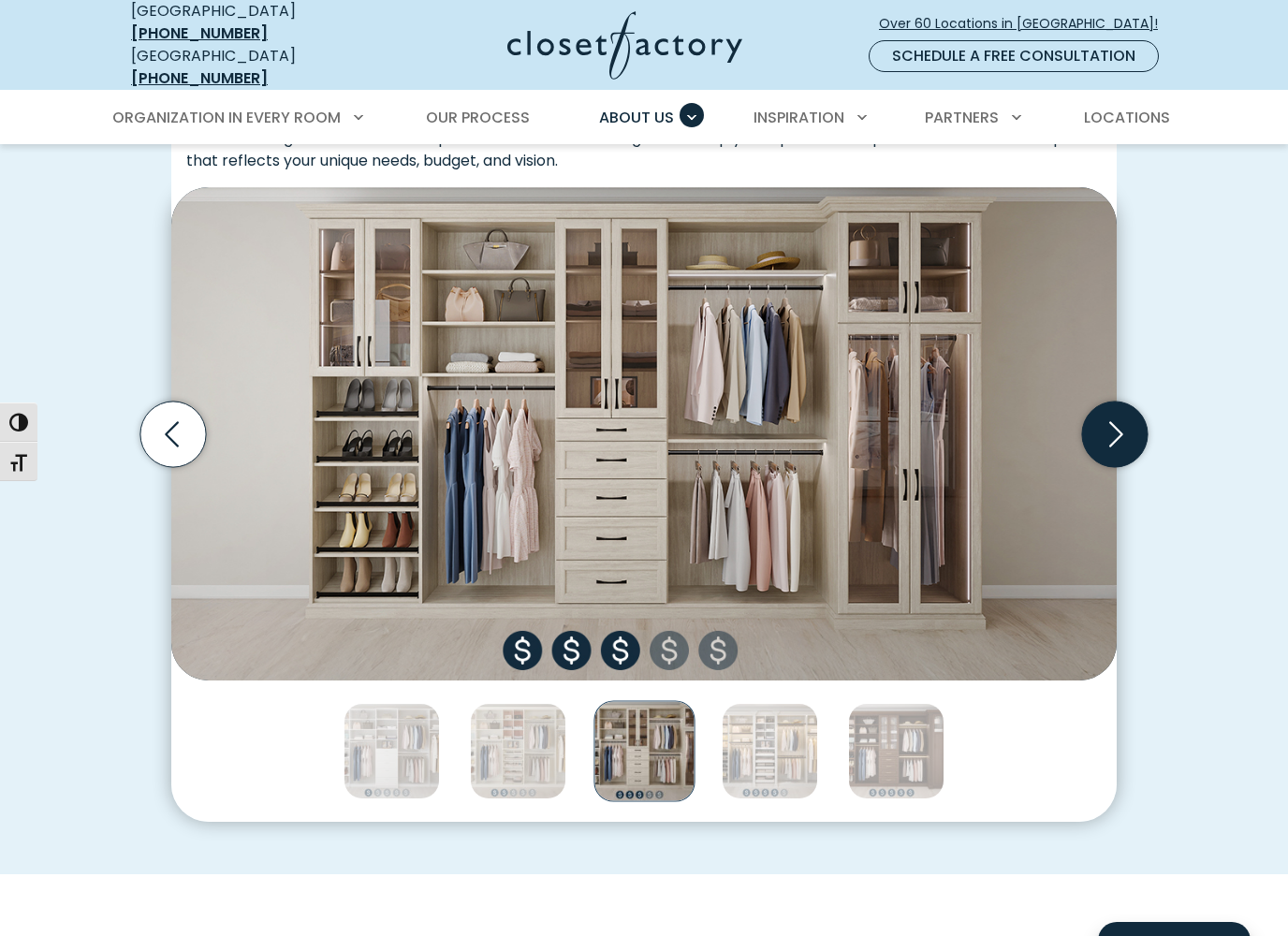
click at [1122, 416] on icon "Next slide" at bounding box center [1114, 434] width 66 height 66
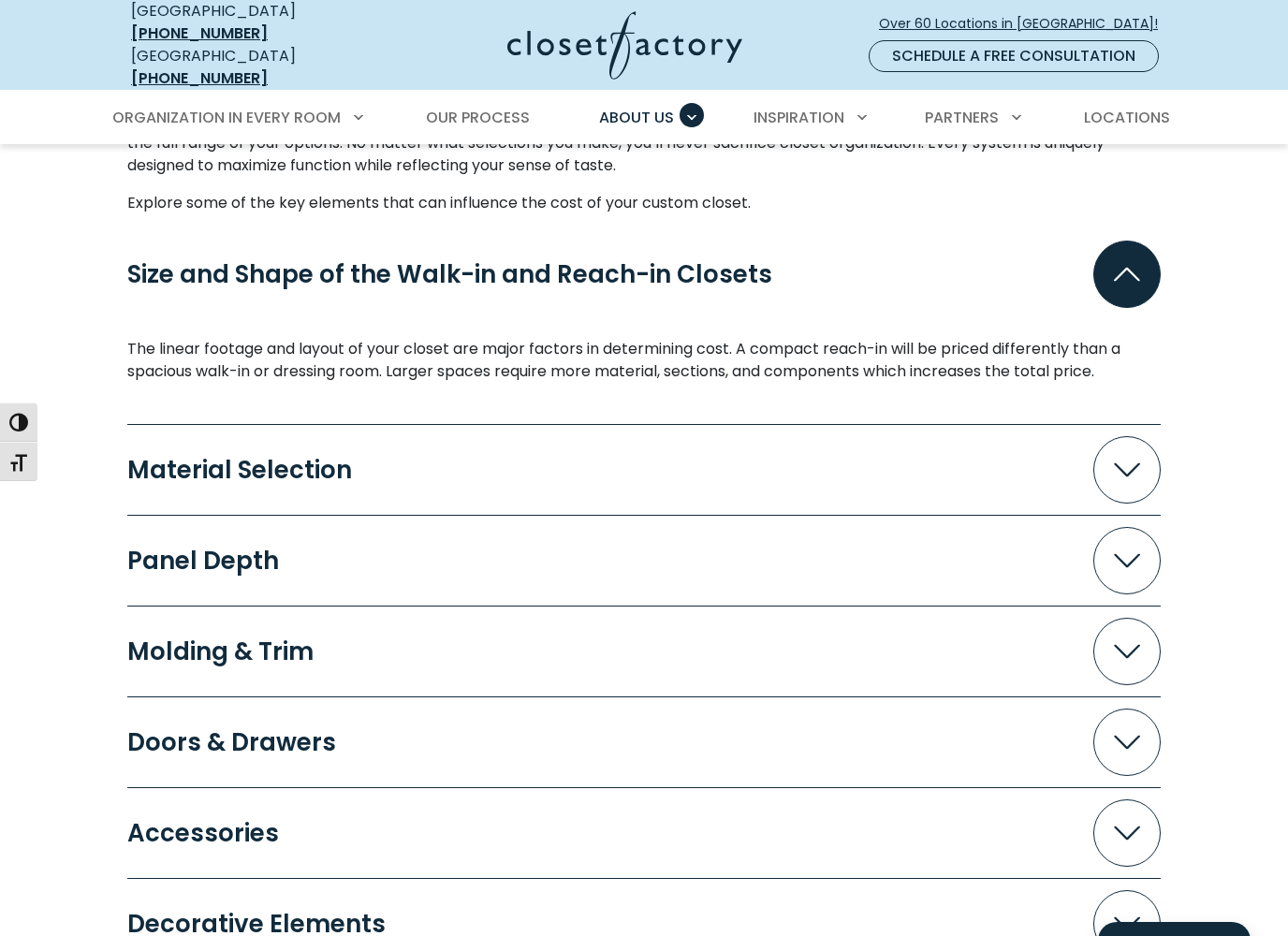
scroll to position [1583, 0]
click at [1142, 470] on span "Accordion" at bounding box center [1127, 468] width 68 height 68
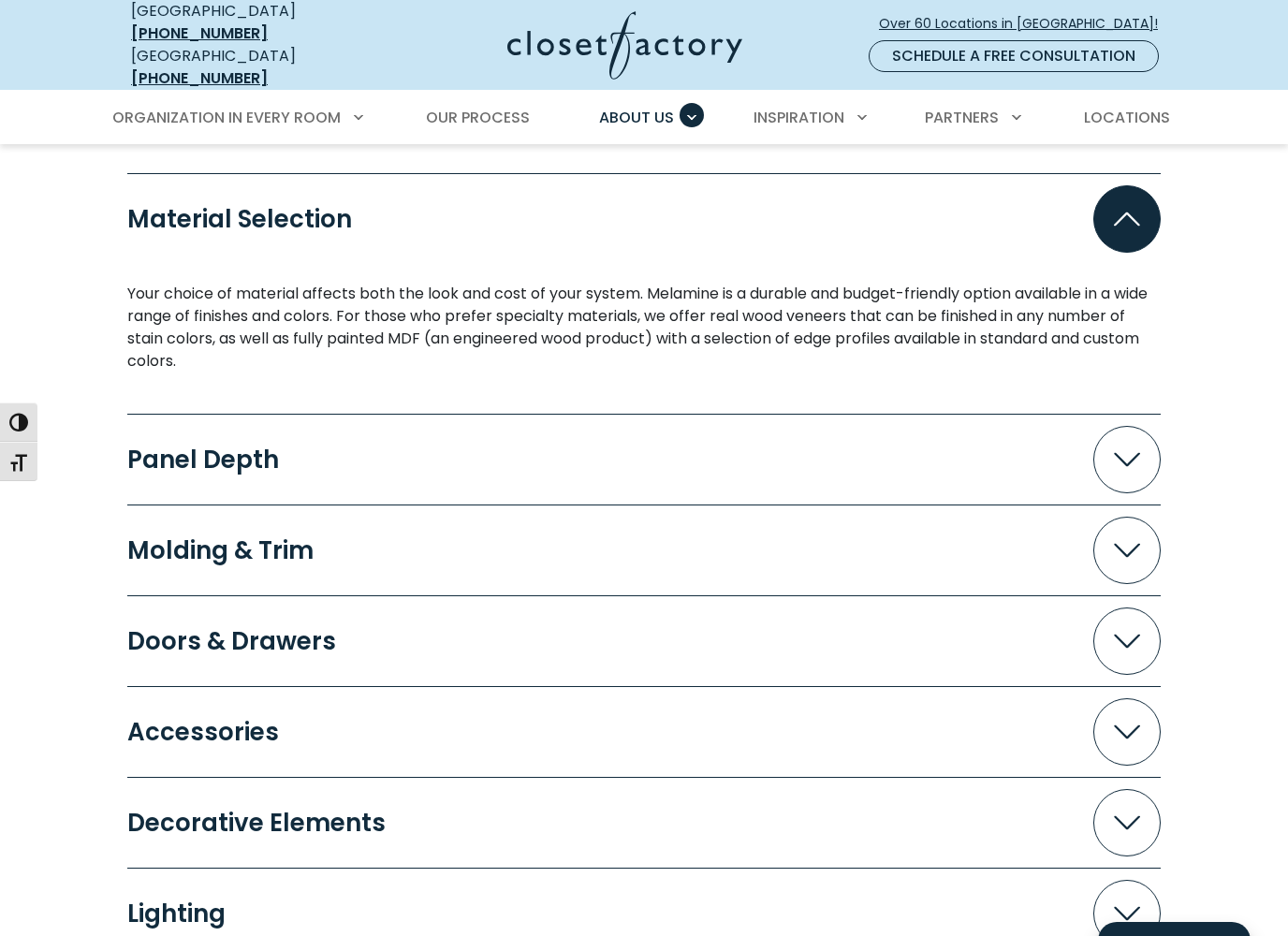
scroll to position [1834, 0]
click at [1139, 452] on icon "Accordion" at bounding box center [1126, 459] width 26 height 14
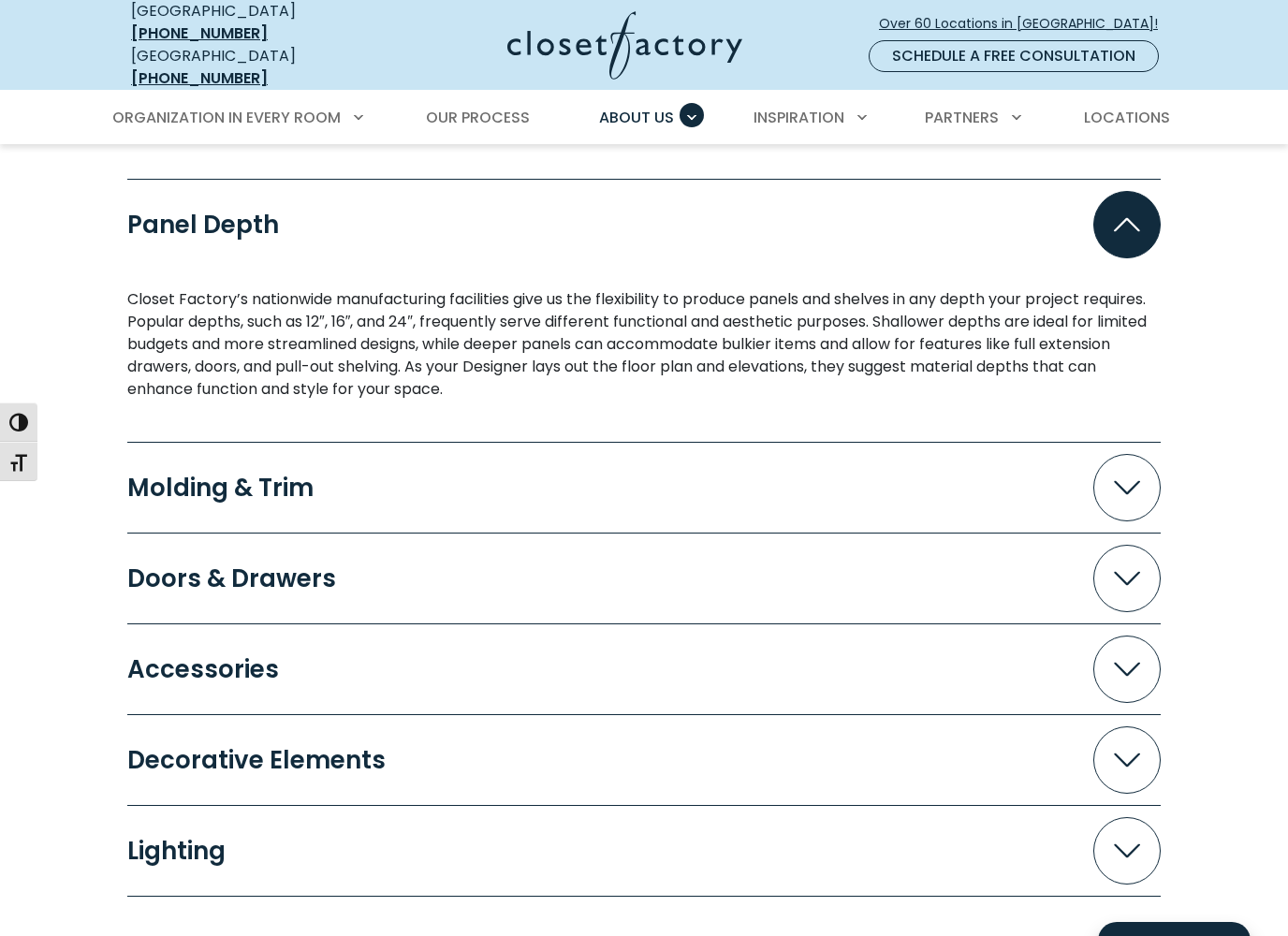
scroll to position [2078, 0]
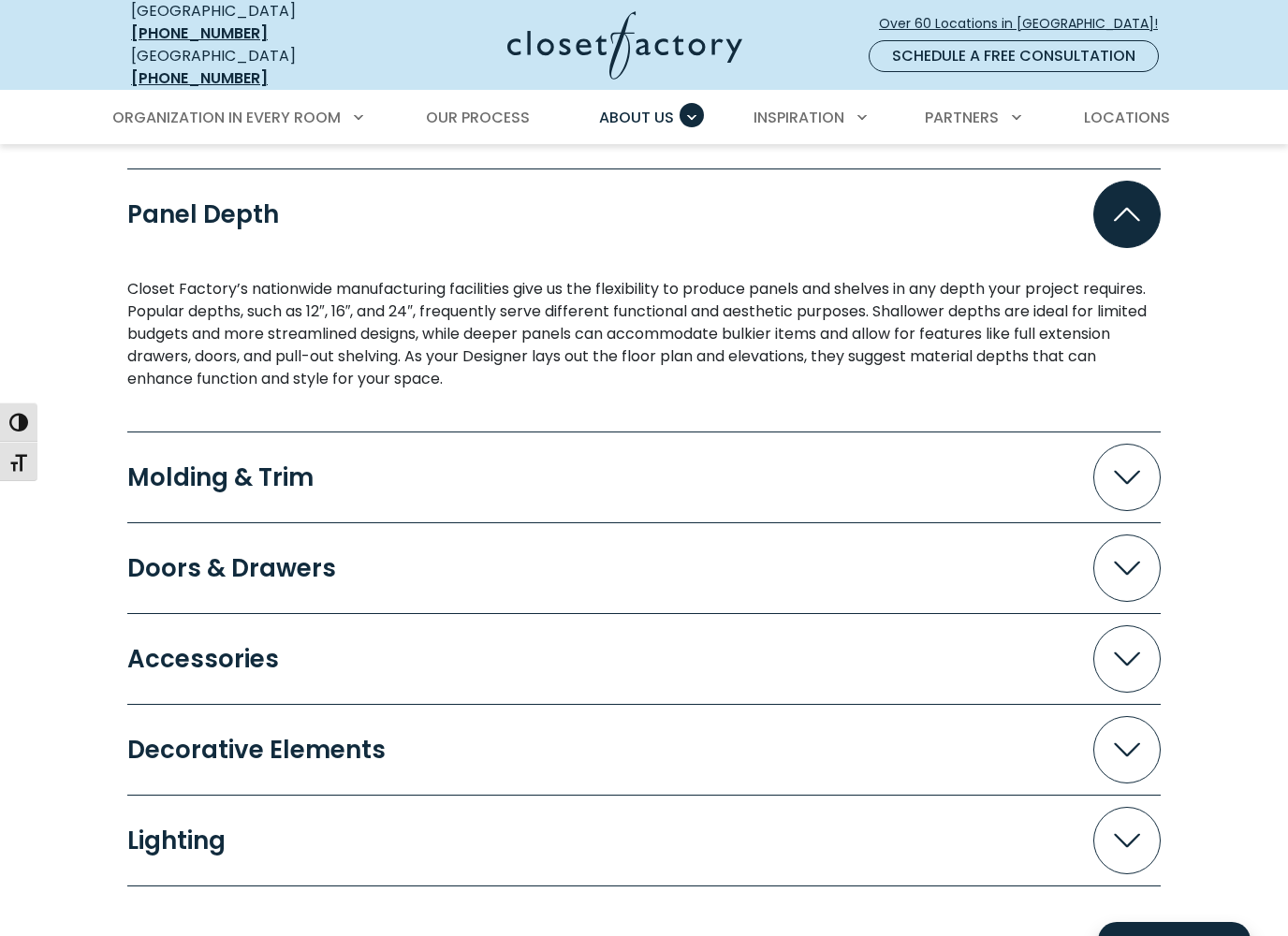
click at [1122, 470] on icon "Accordion" at bounding box center [1126, 477] width 26 height 14
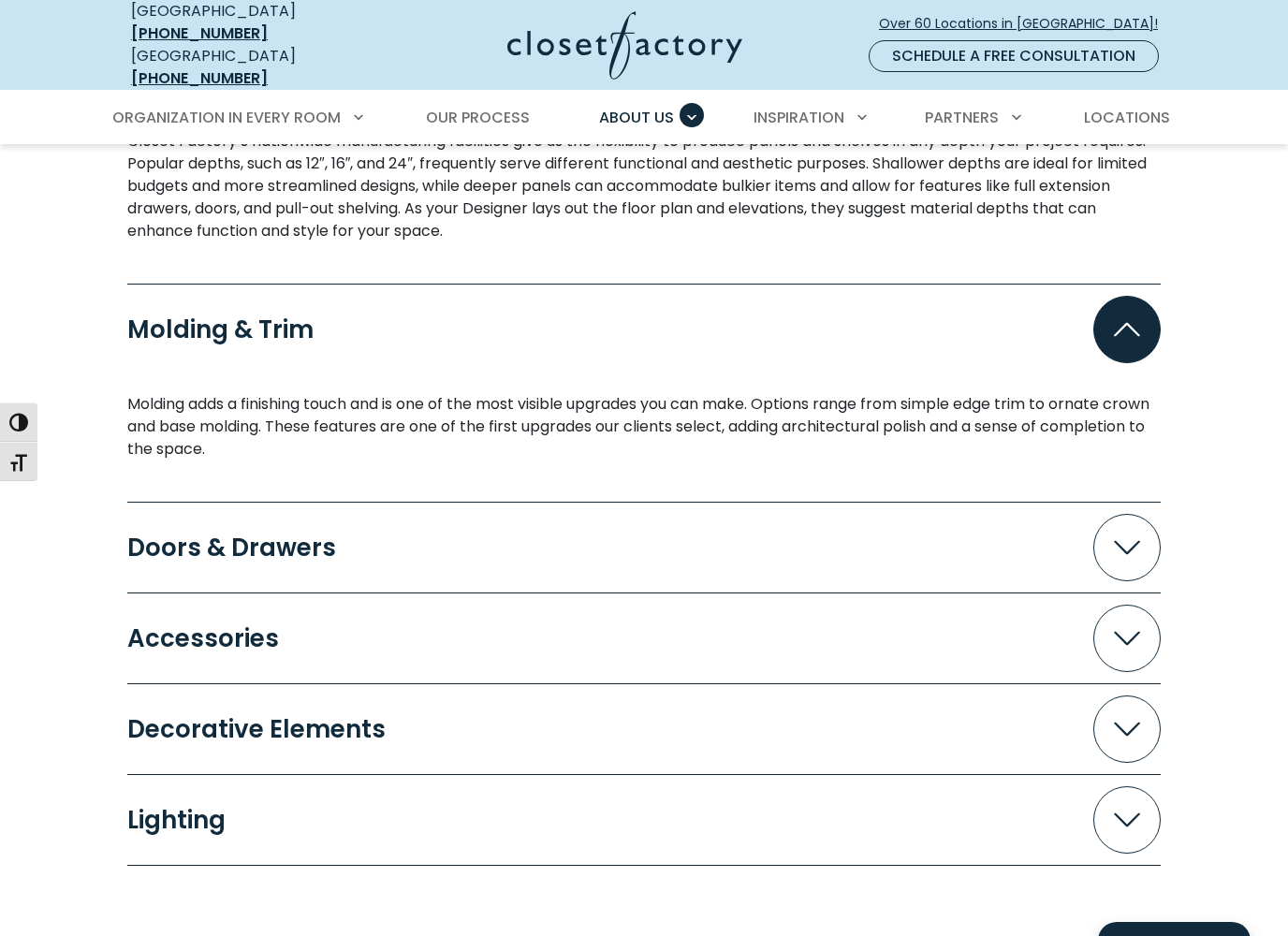
scroll to position [2239, 0]
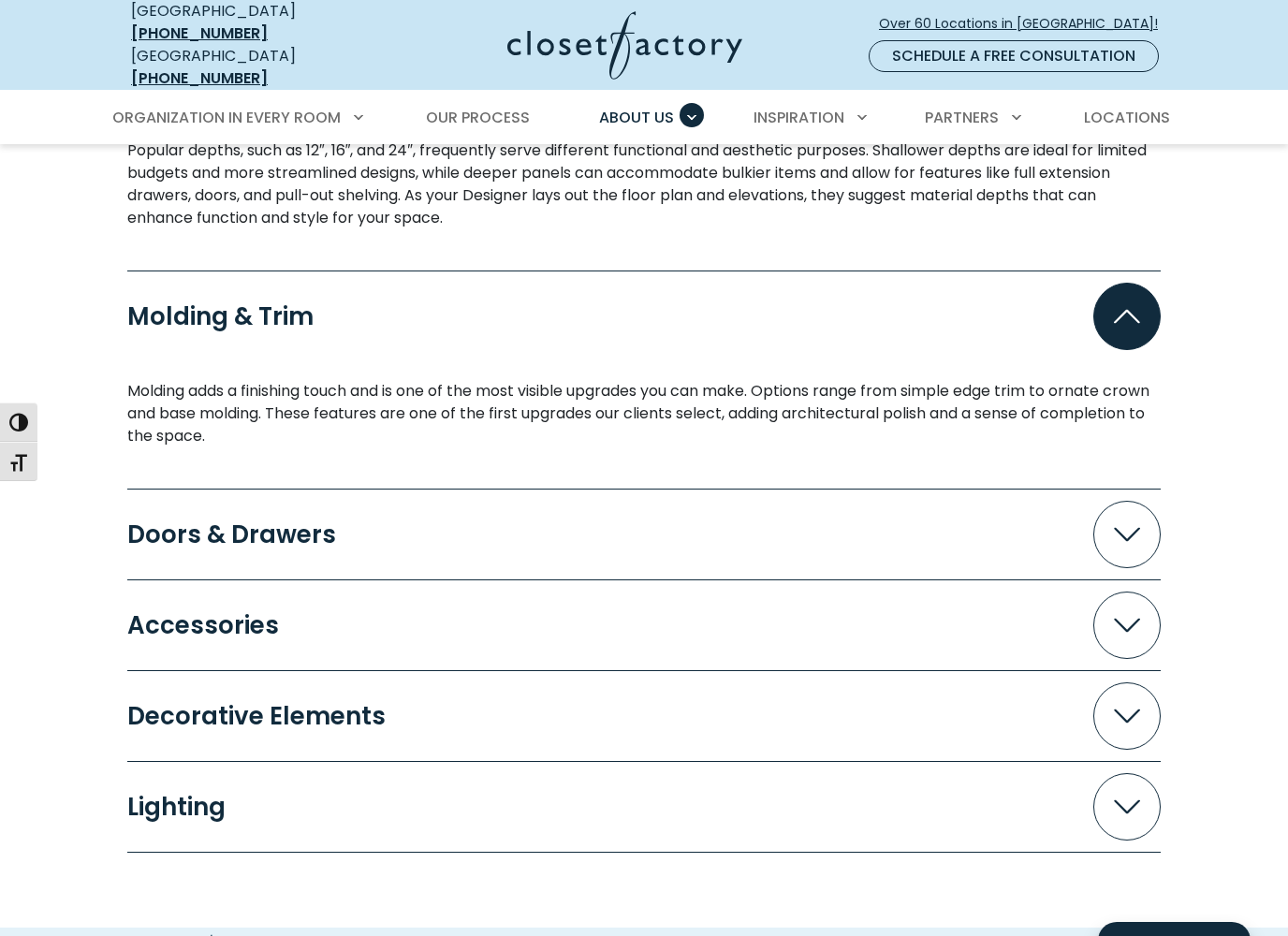
click at [1133, 501] on span "Accordion" at bounding box center [1127, 534] width 68 height 68
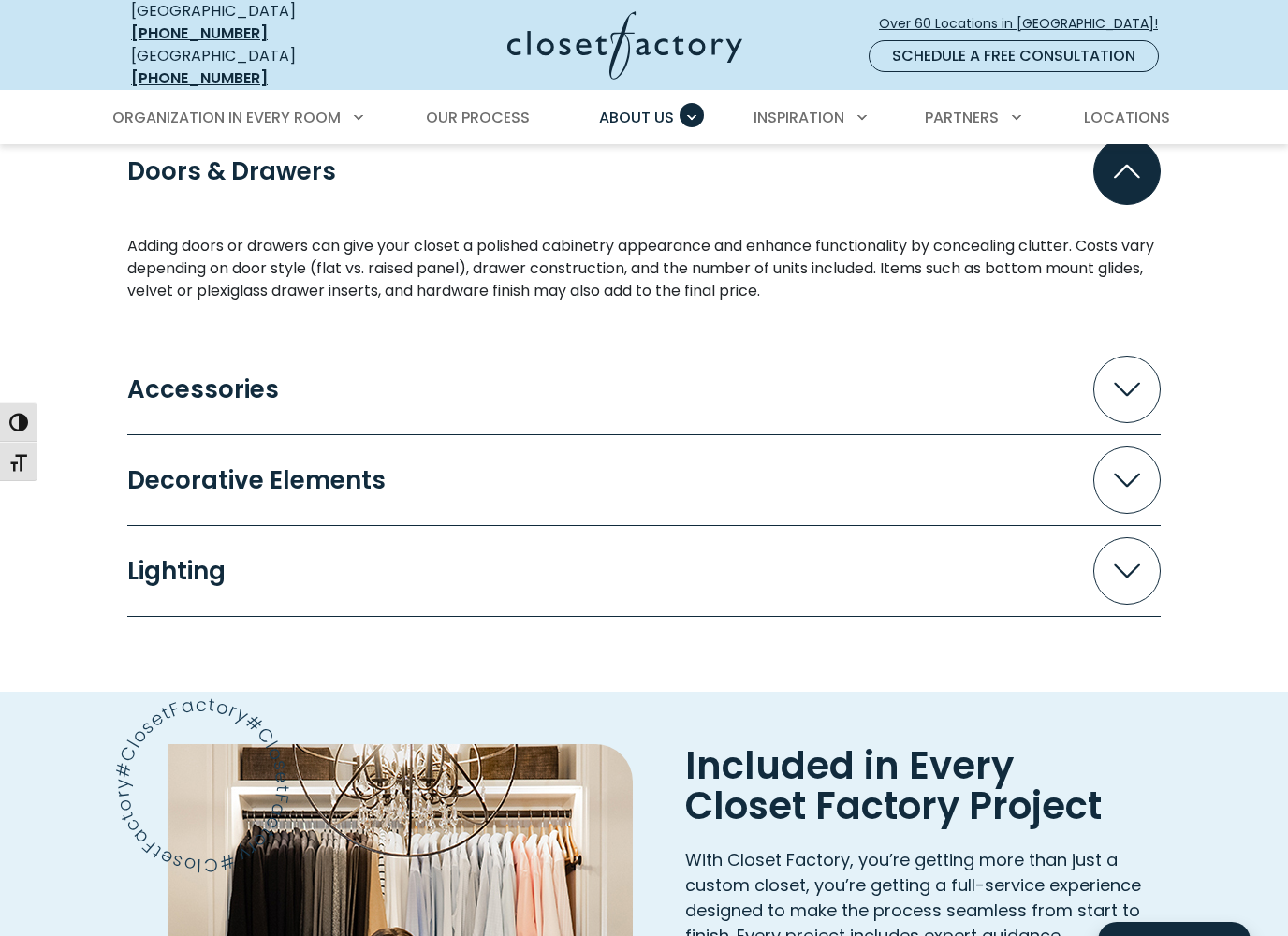
click at [1132, 473] on icon "Accordion" at bounding box center [1126, 480] width 26 height 14
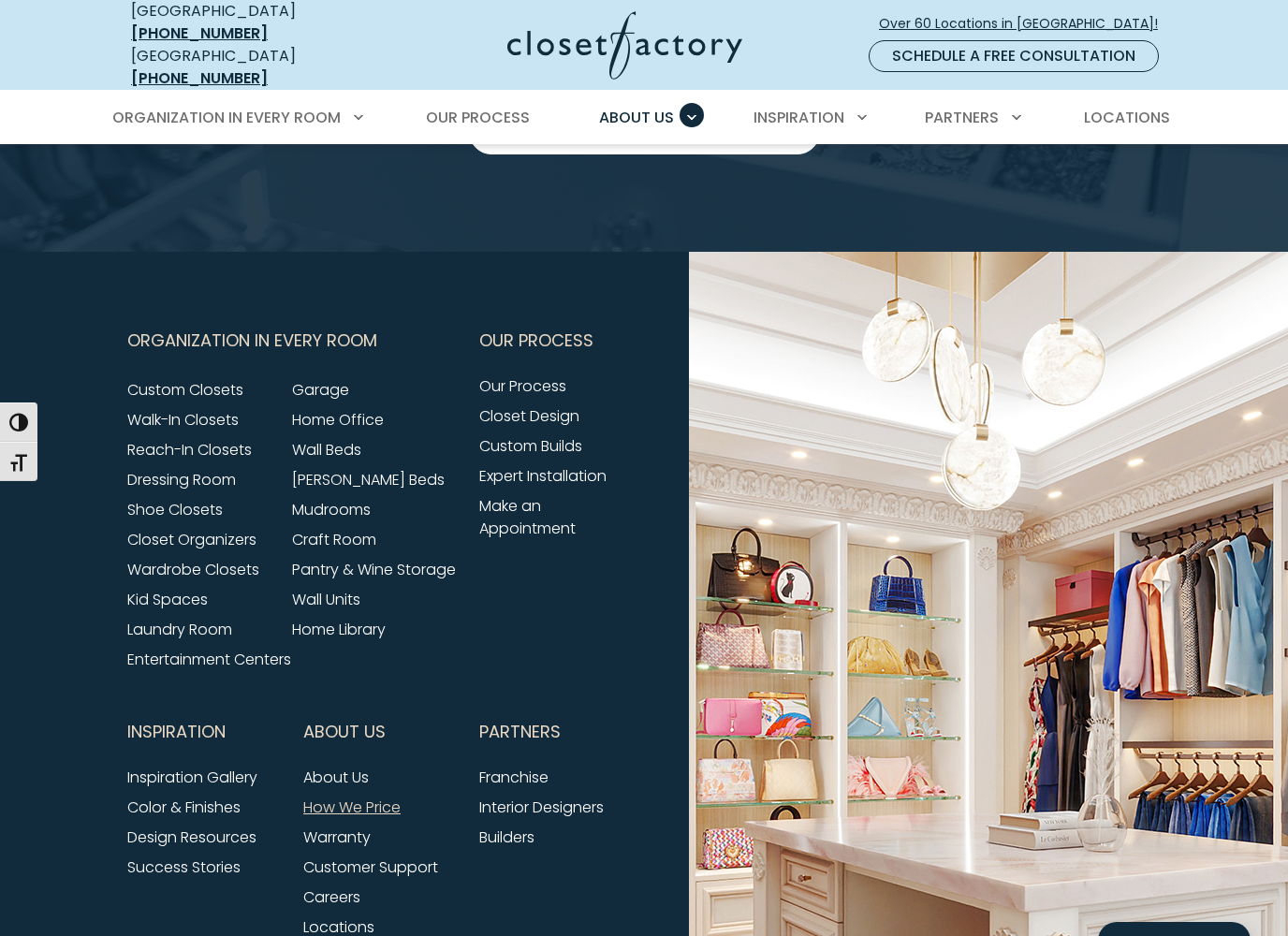
scroll to position [4288, 0]
click at [215, 503] on link "Shoe Closets" at bounding box center [175, 509] width 95 height 22
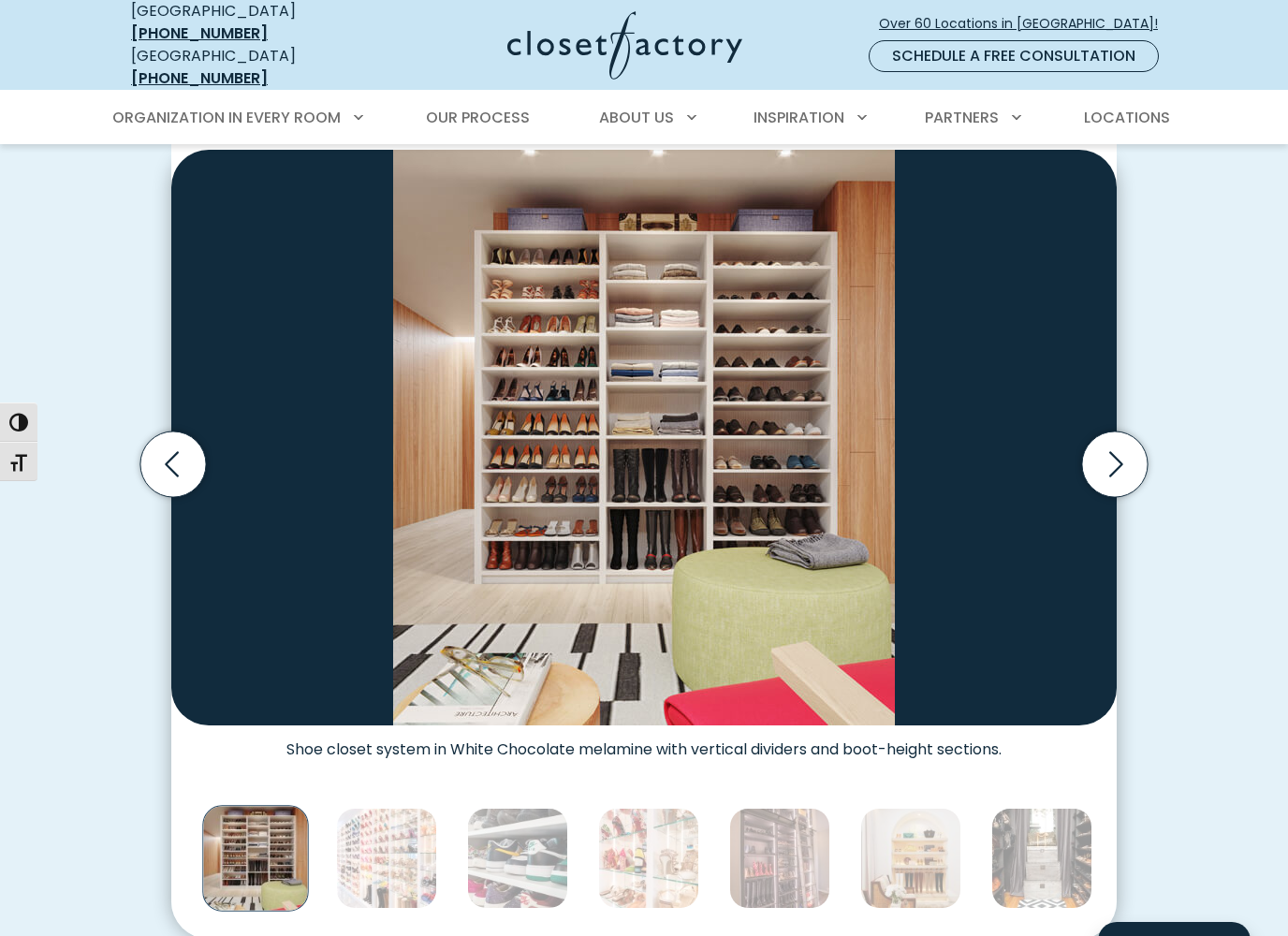
scroll to position [524, 0]
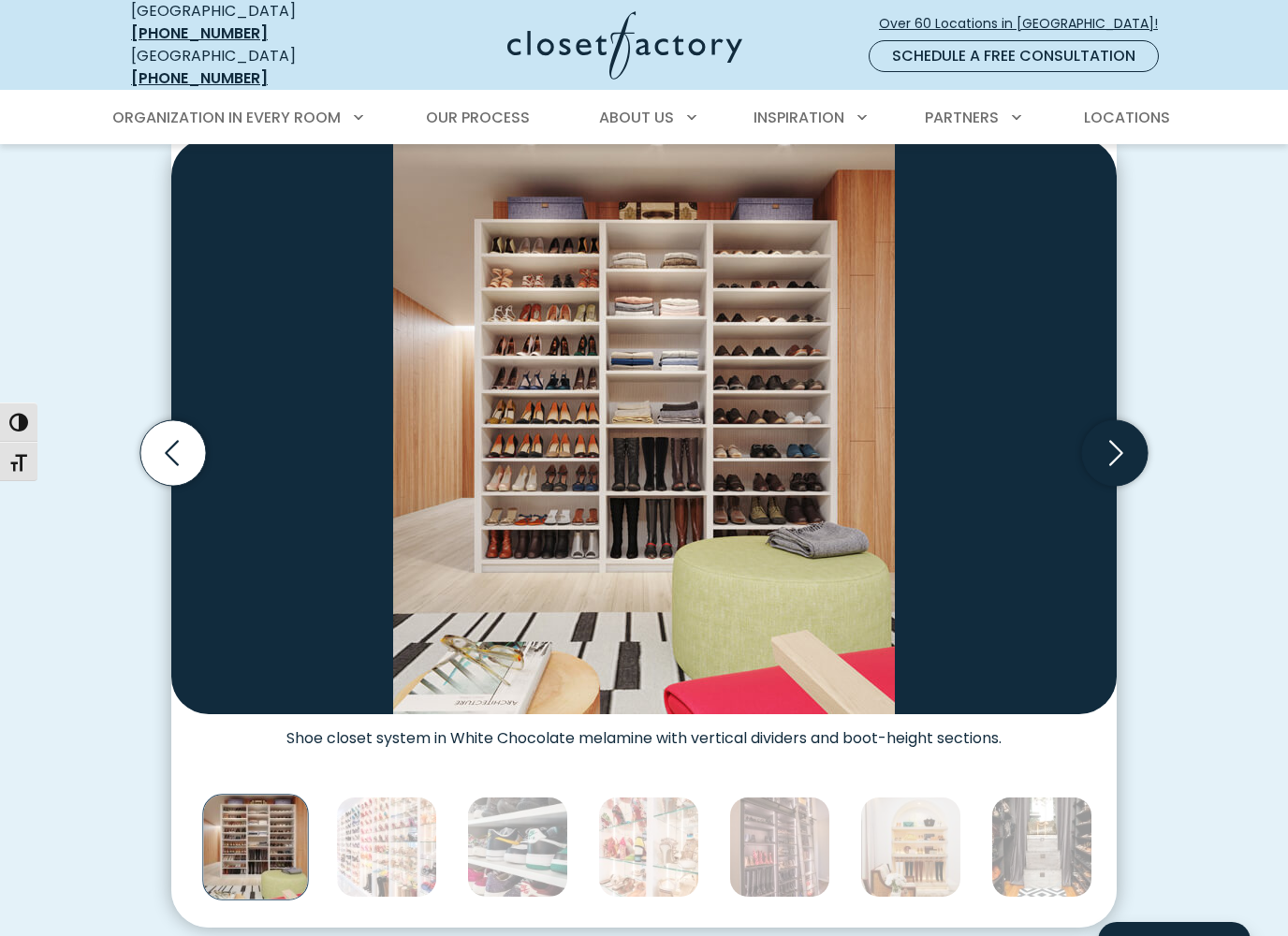
click at [1121, 425] on icon "Next slide" at bounding box center [1114, 453] width 66 height 66
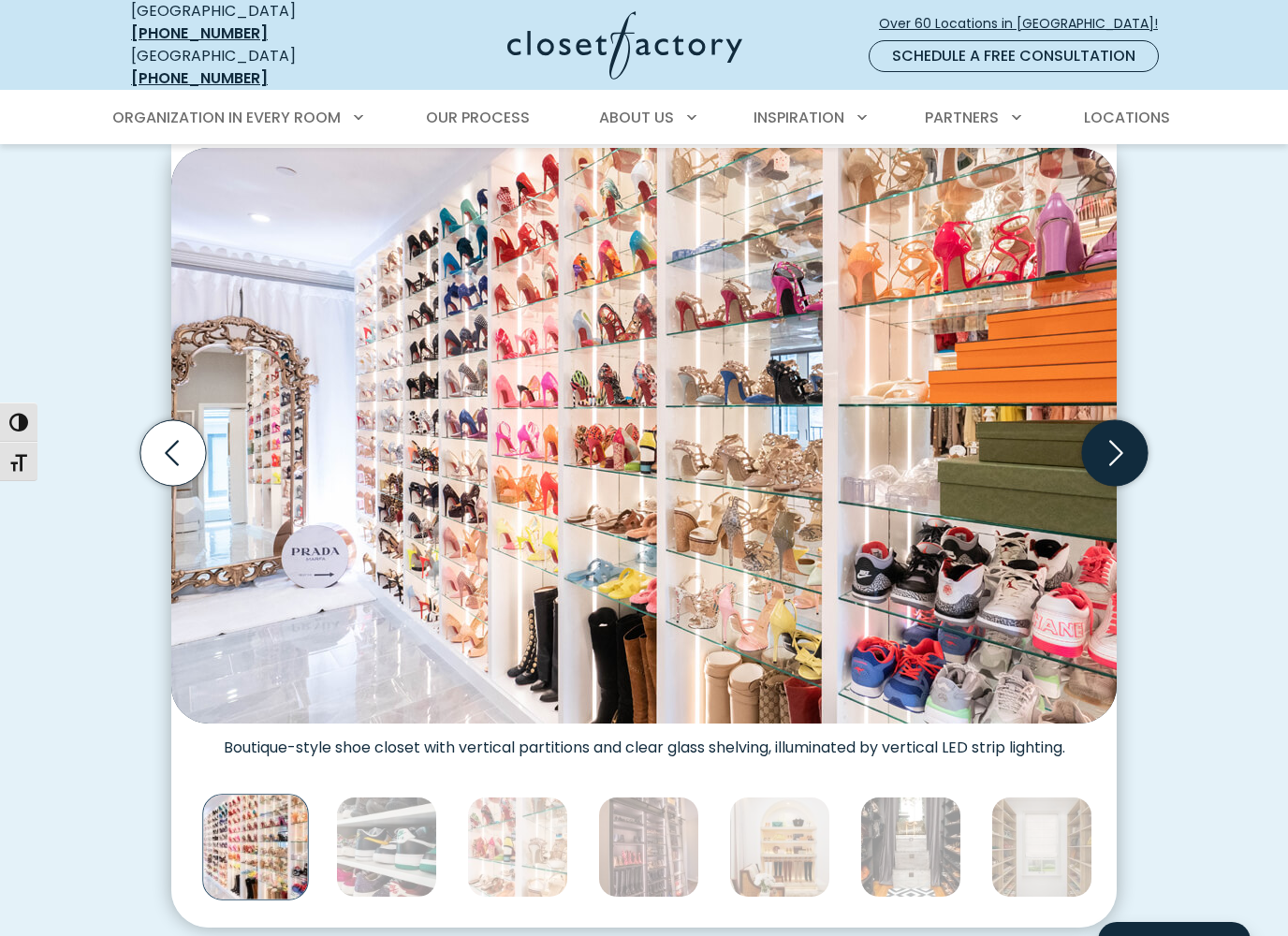
click at [1127, 427] on icon "Next slide" at bounding box center [1114, 453] width 66 height 66
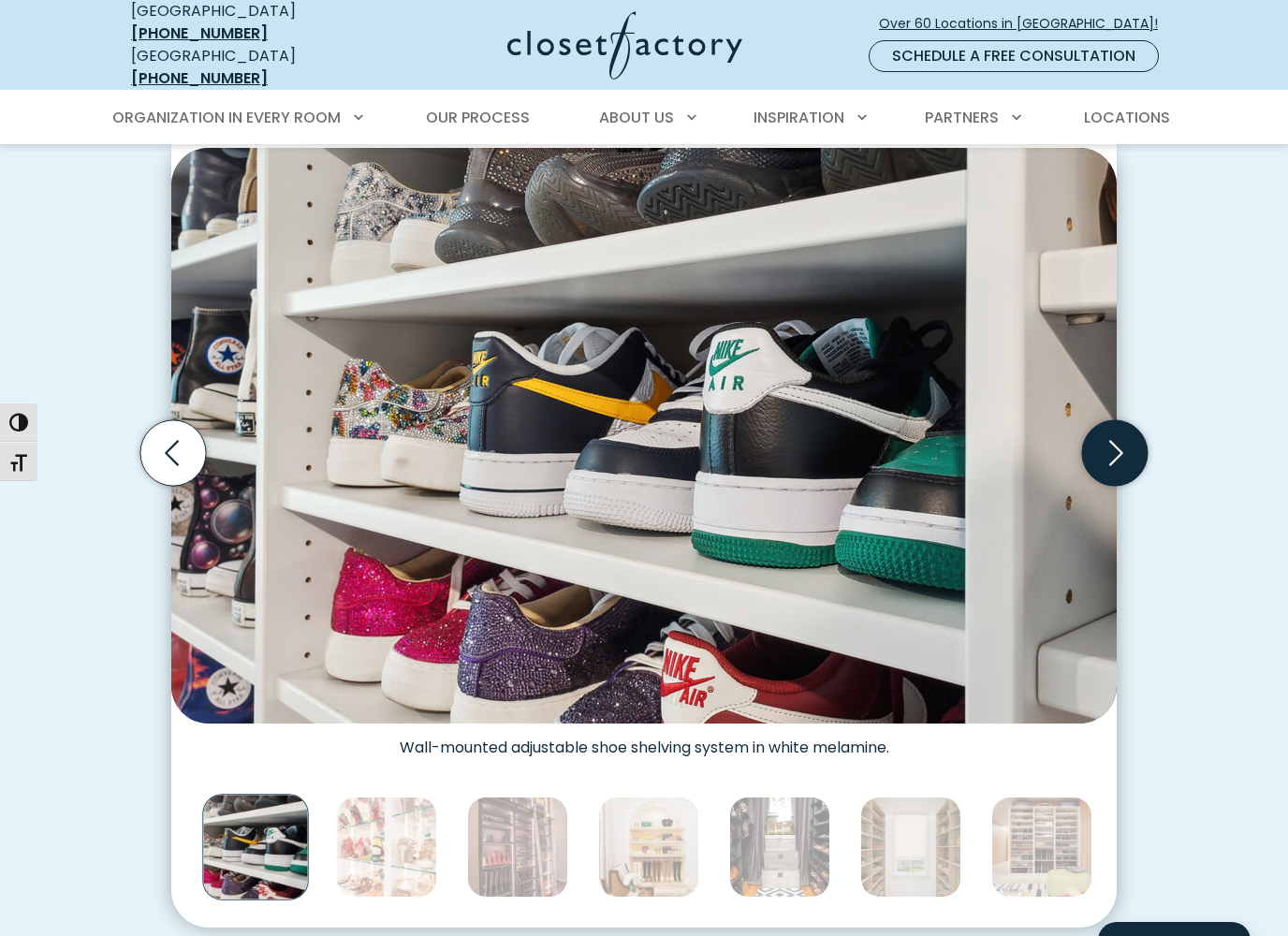
click at [1112, 430] on icon "Next slide" at bounding box center [1114, 453] width 66 height 66
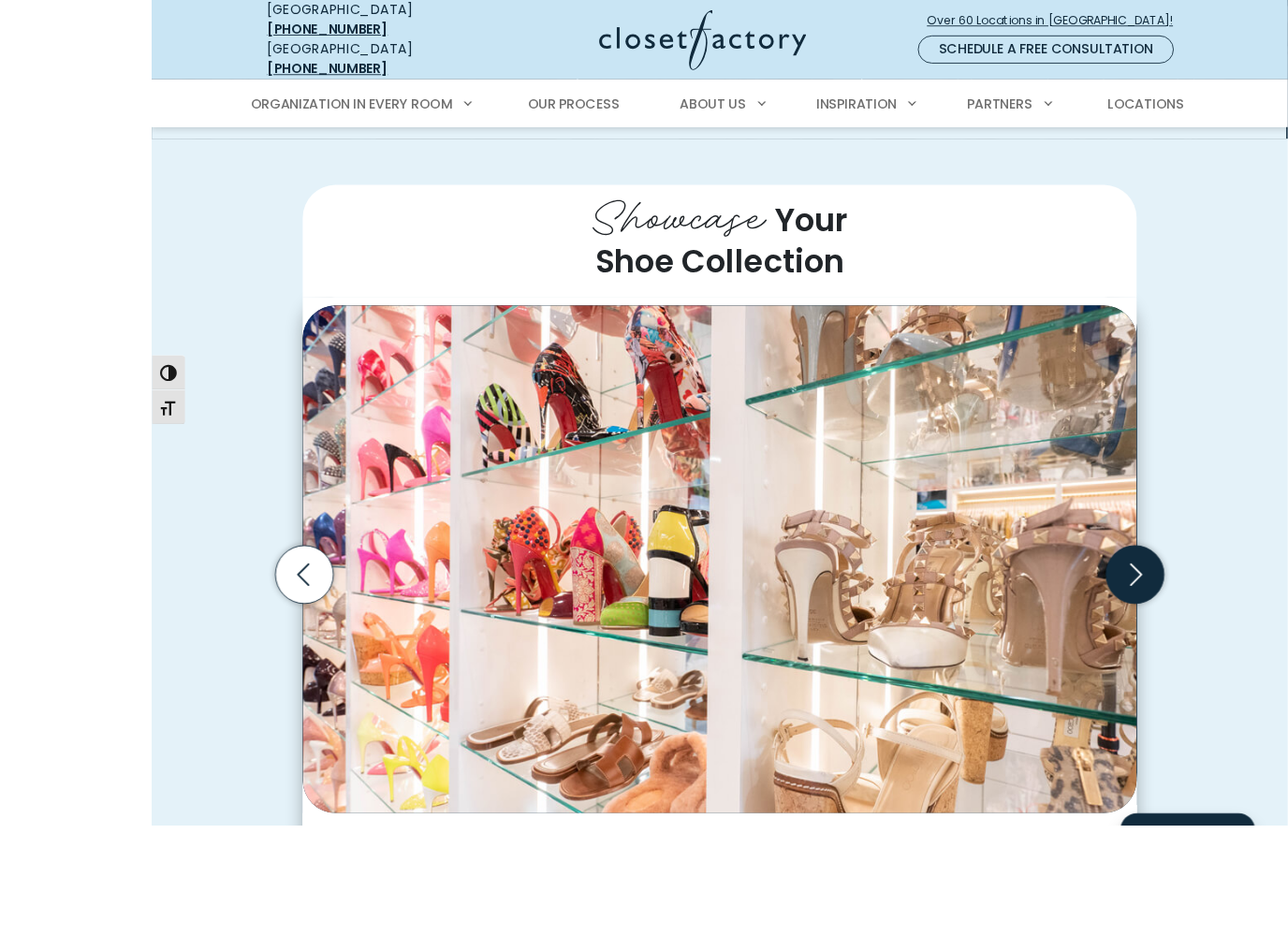
scroll to position [533, 0]
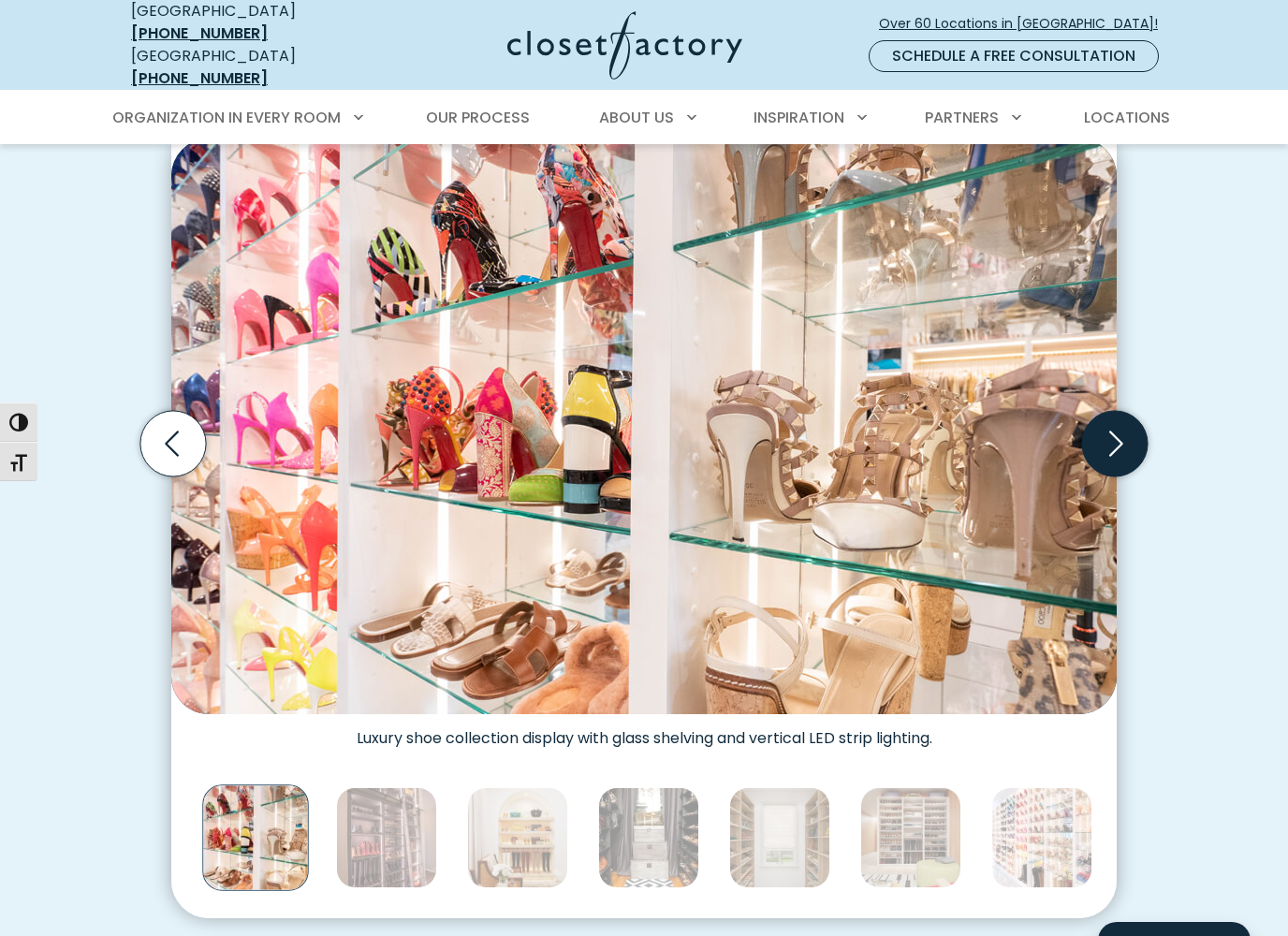
click at [1121, 422] on icon "Next slide" at bounding box center [1114, 444] width 66 height 66
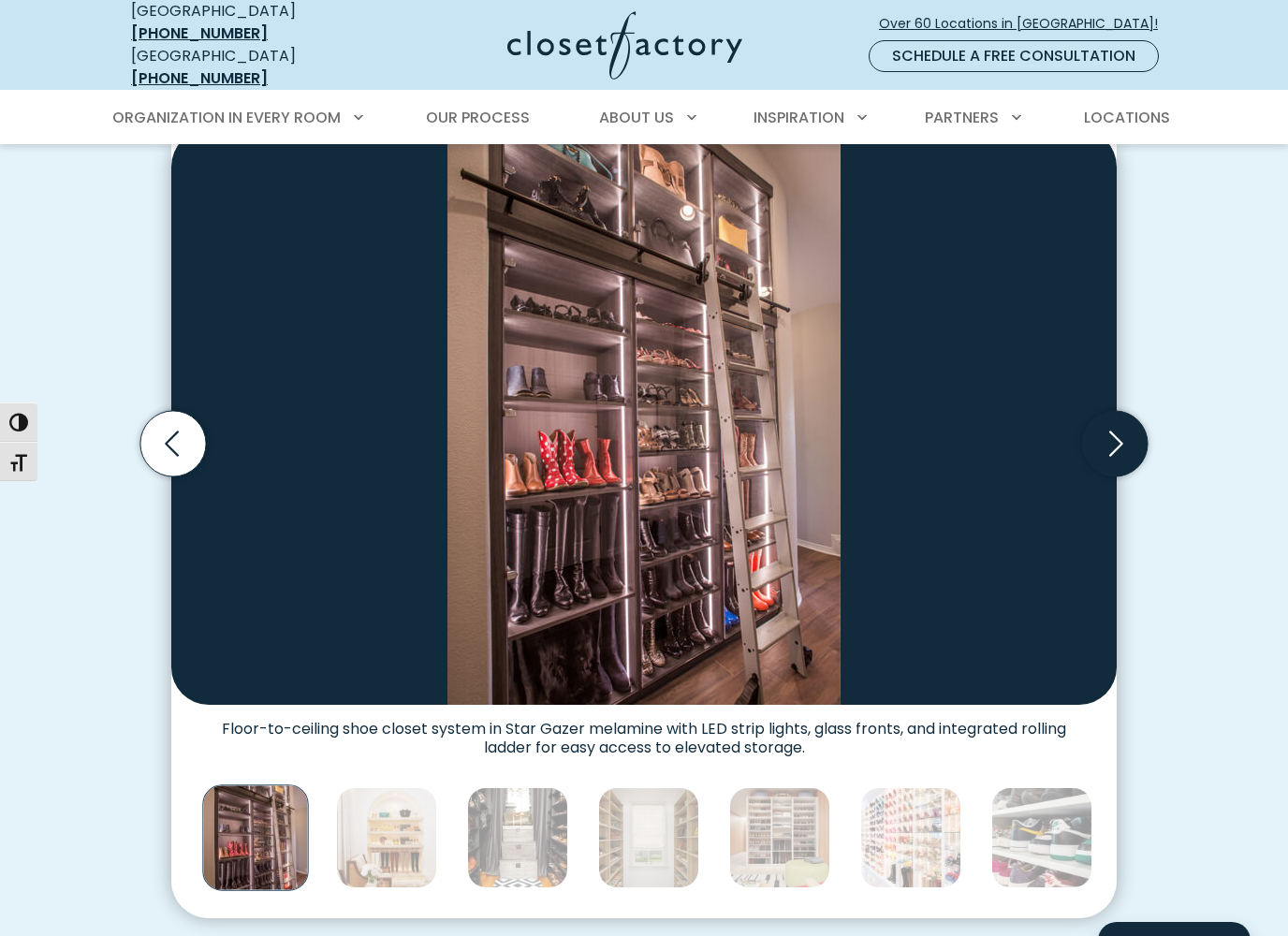
click at [1112, 431] on icon "Next slide" at bounding box center [1114, 444] width 66 height 66
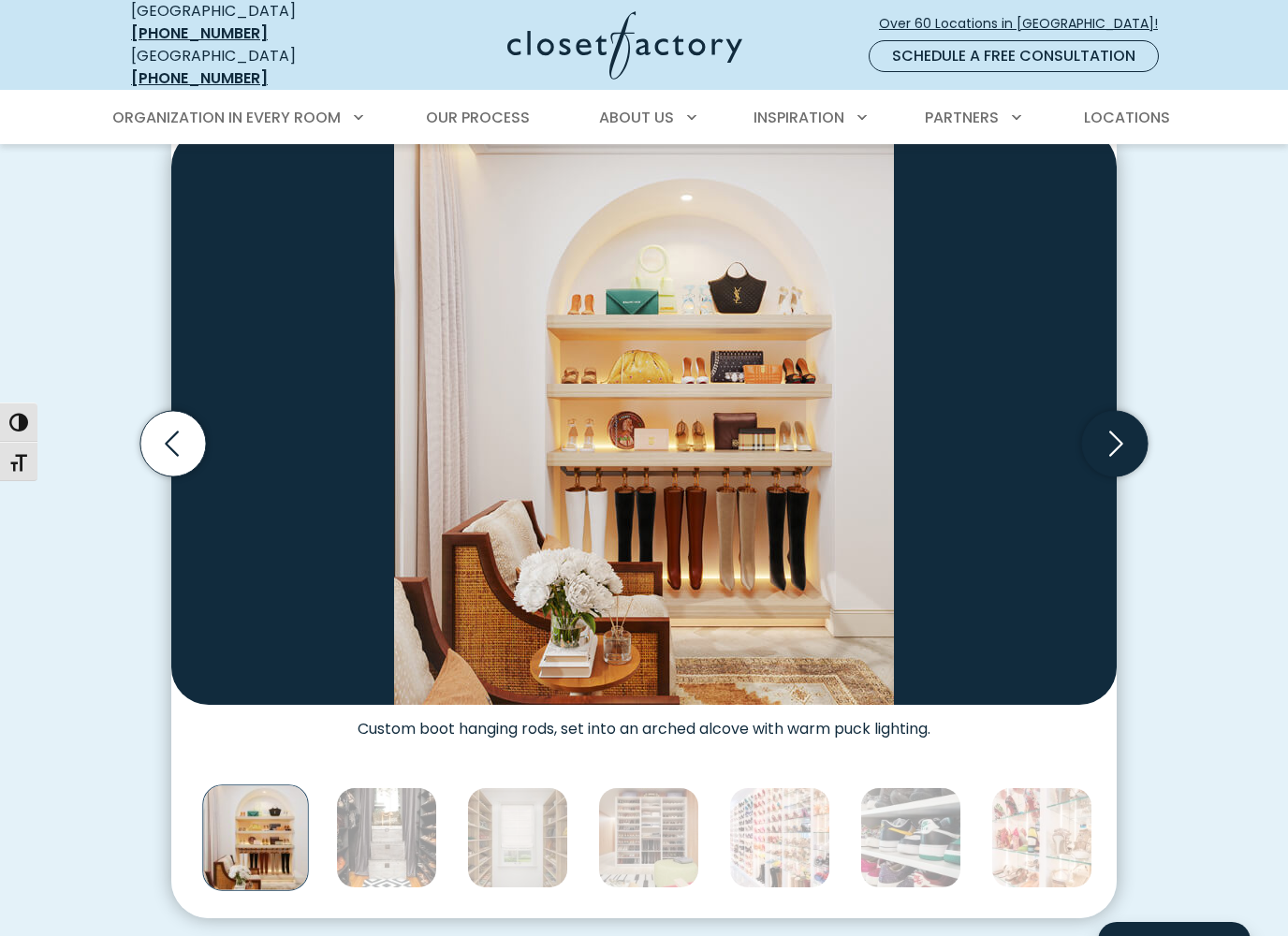
click at [1115, 430] on icon "Next slide" at bounding box center [1116, 443] width 14 height 25
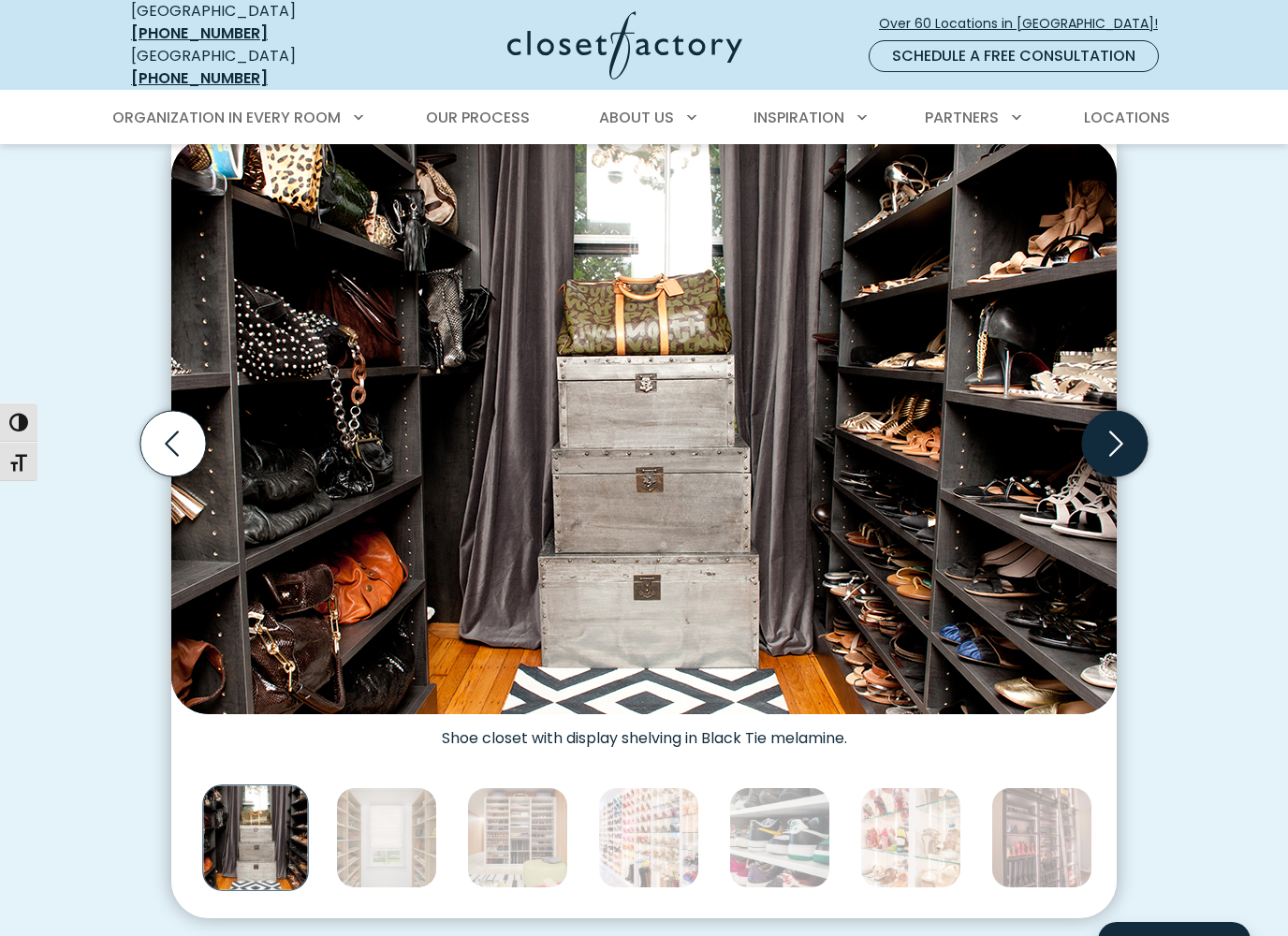
click at [1122, 427] on icon "Next slide" at bounding box center [1114, 444] width 66 height 66
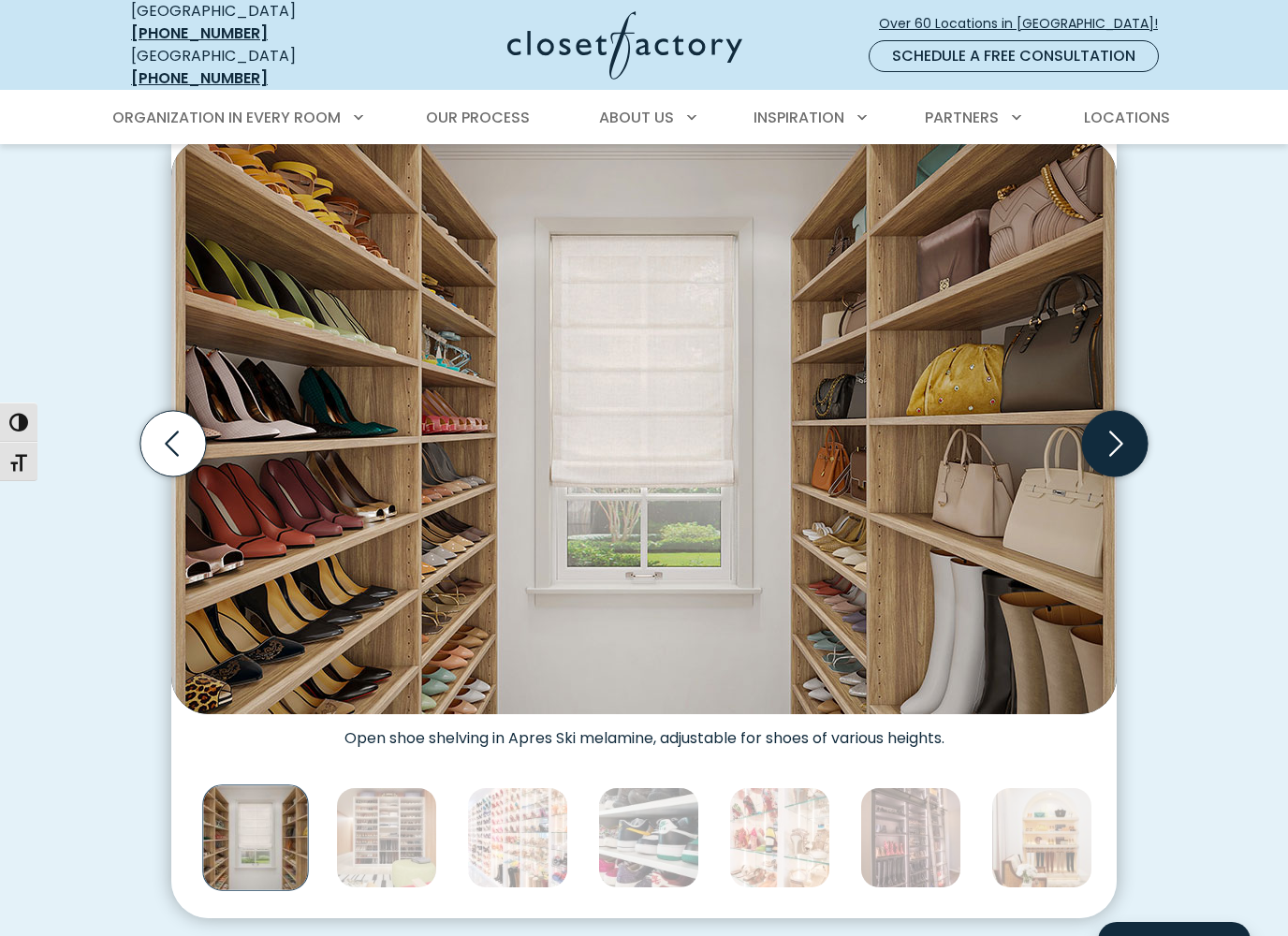
click at [1117, 426] on icon "Next slide" at bounding box center [1114, 444] width 66 height 66
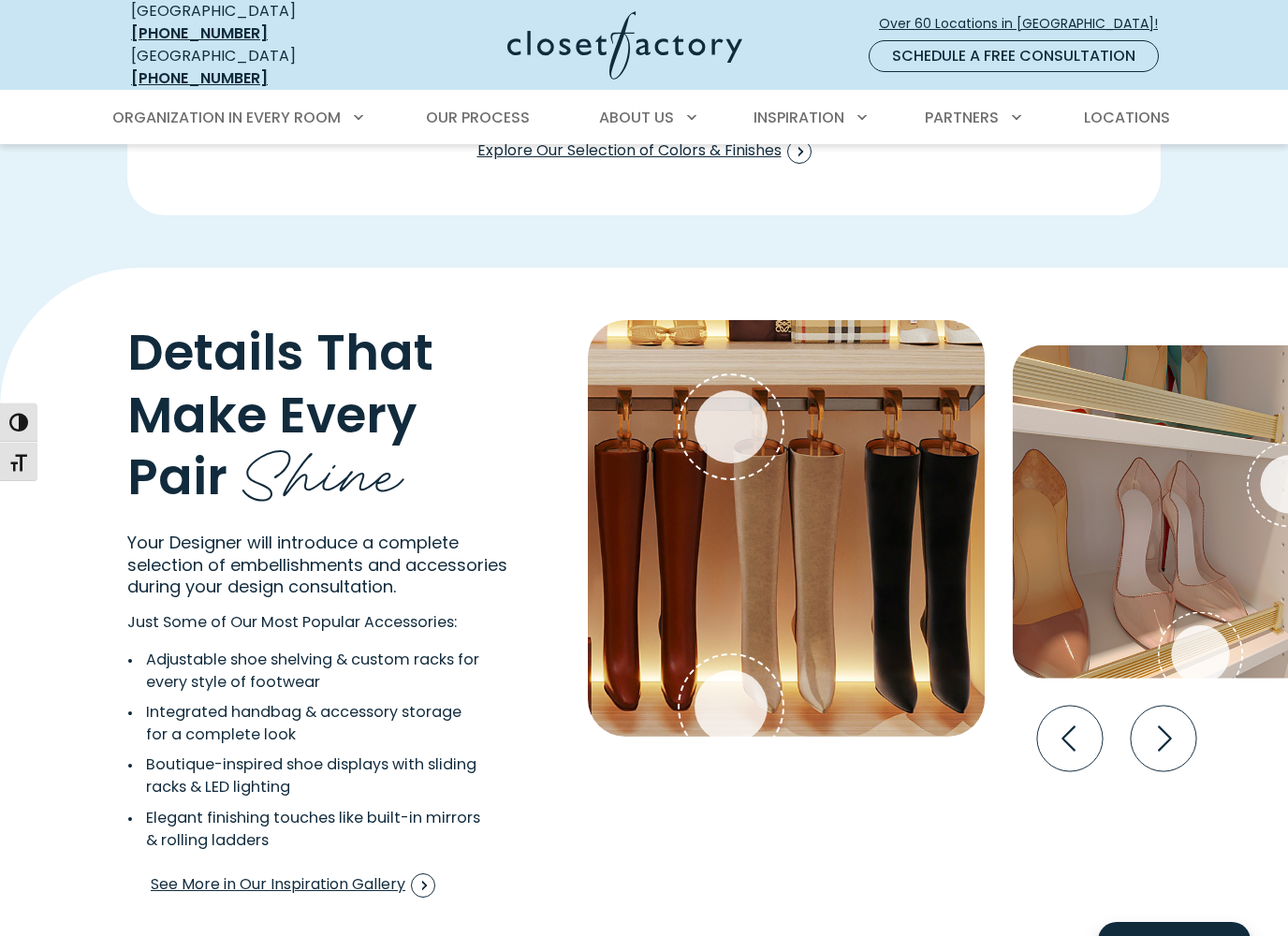
scroll to position [3295, 0]
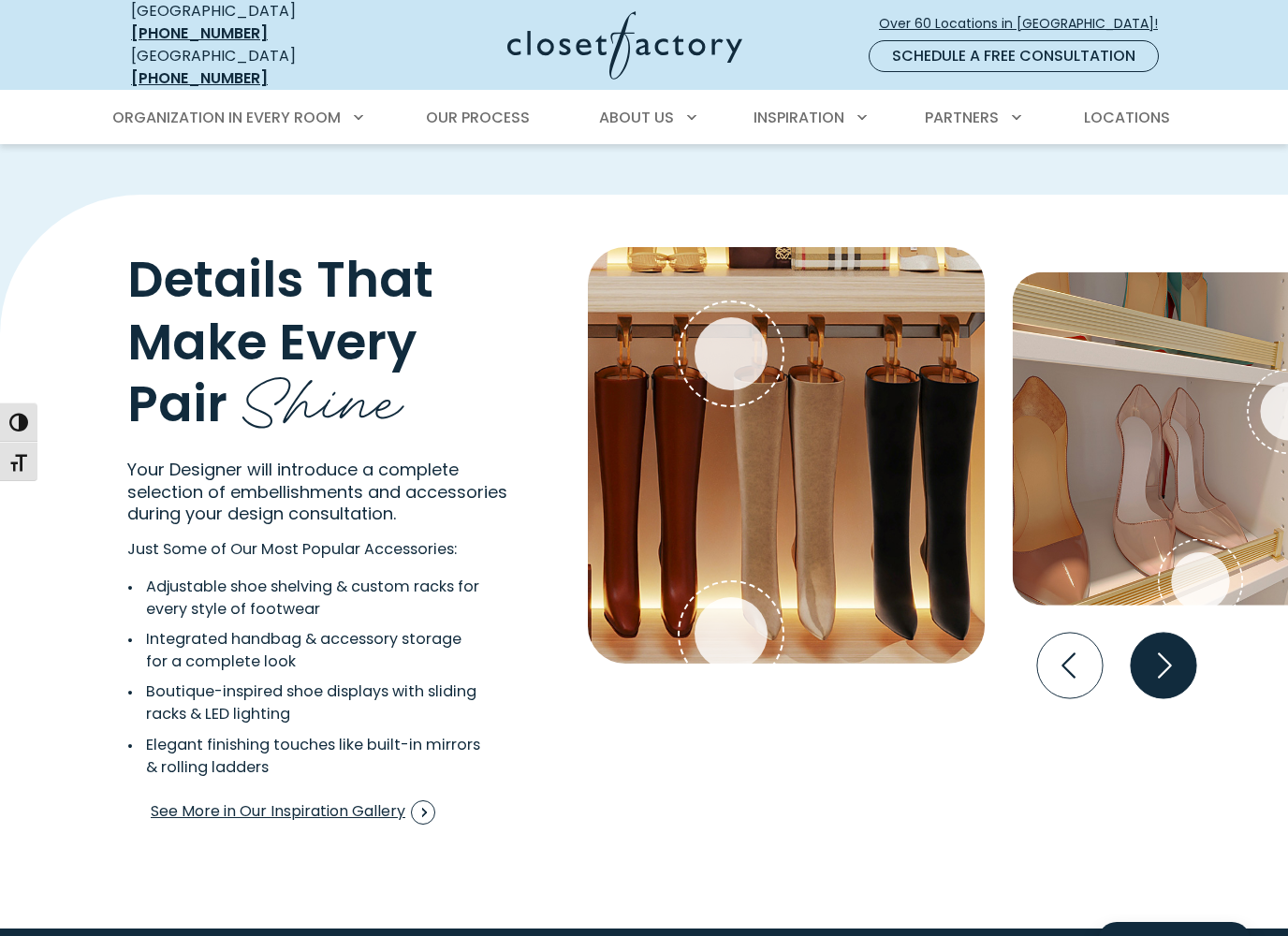
click at [1165, 652] on icon "Next slide" at bounding box center [1163, 665] width 66 height 66
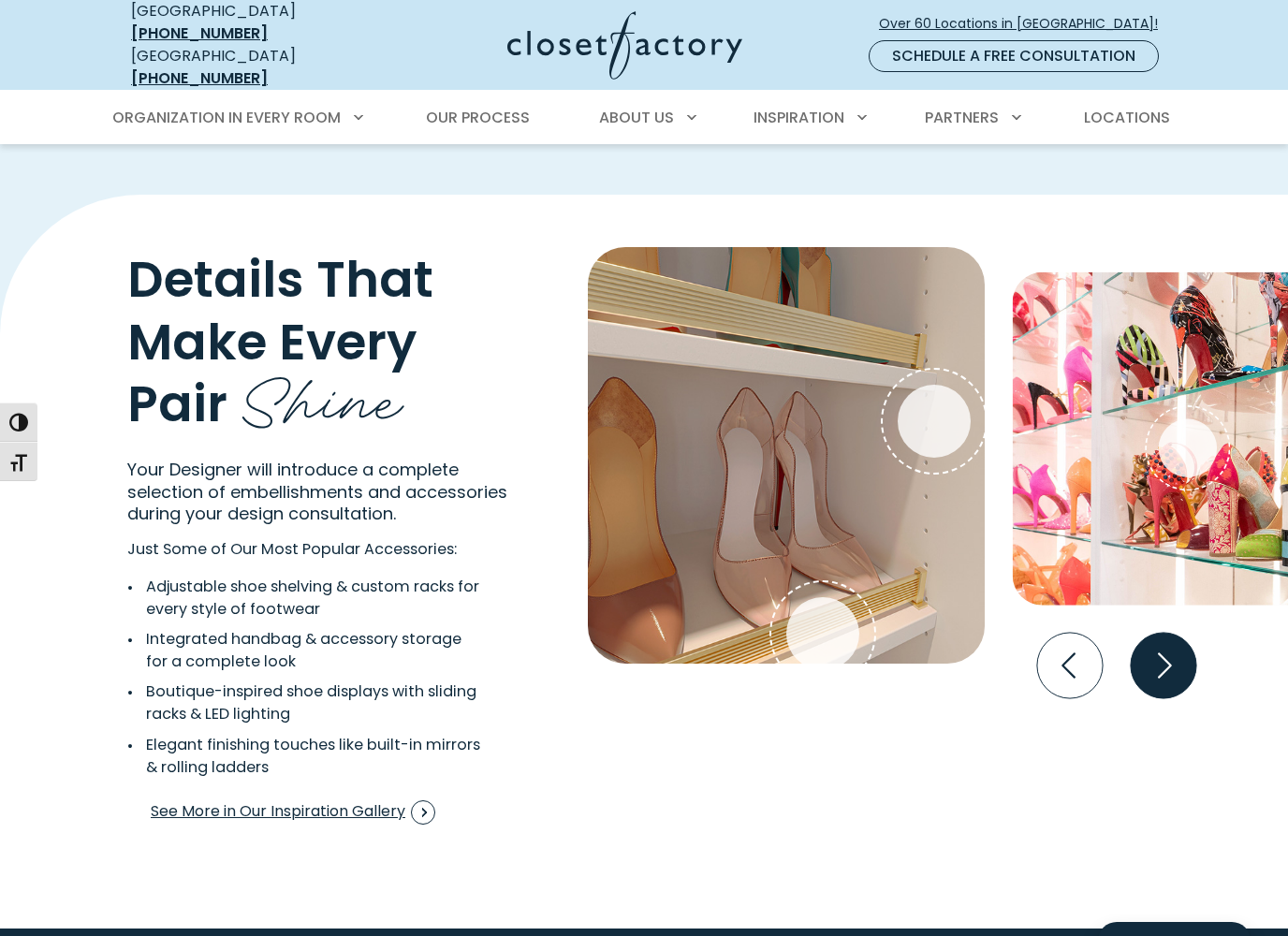
click at [1177, 639] on icon "Next slide" at bounding box center [1163, 665] width 66 height 66
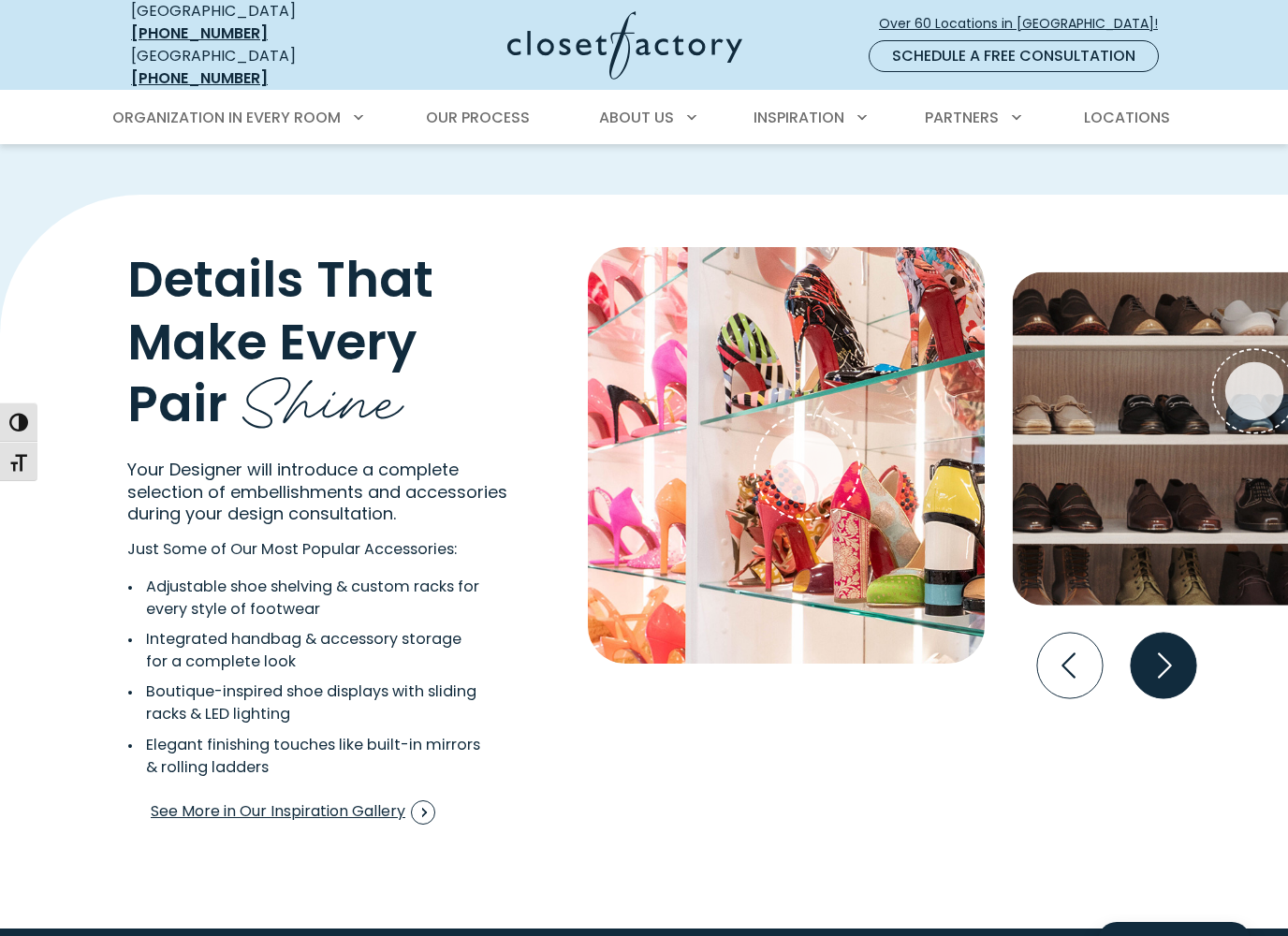
click at [1180, 635] on icon "Next slide" at bounding box center [1163, 665] width 66 height 66
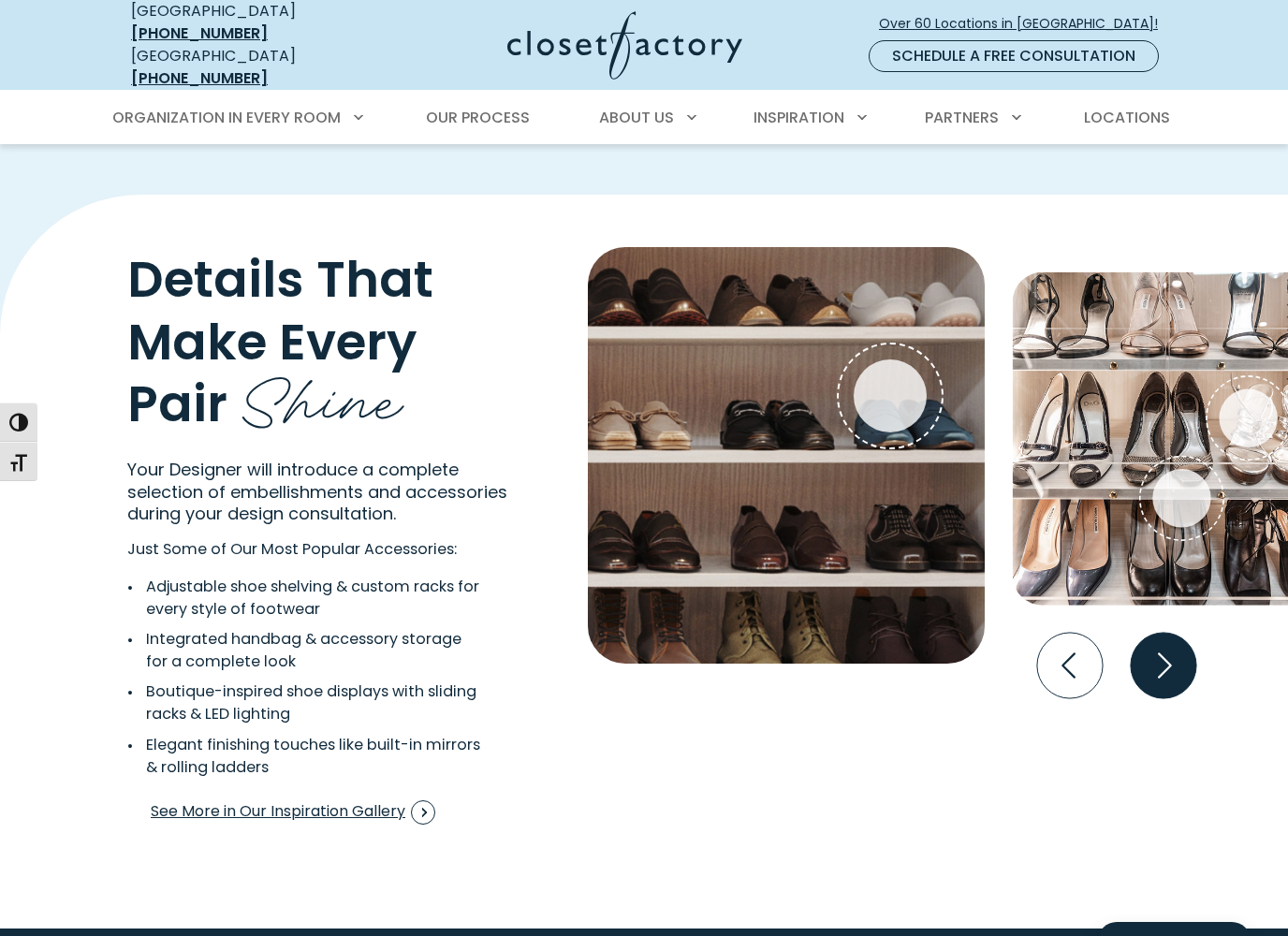
click at [1168, 653] on icon "Next slide" at bounding box center [1165, 665] width 14 height 25
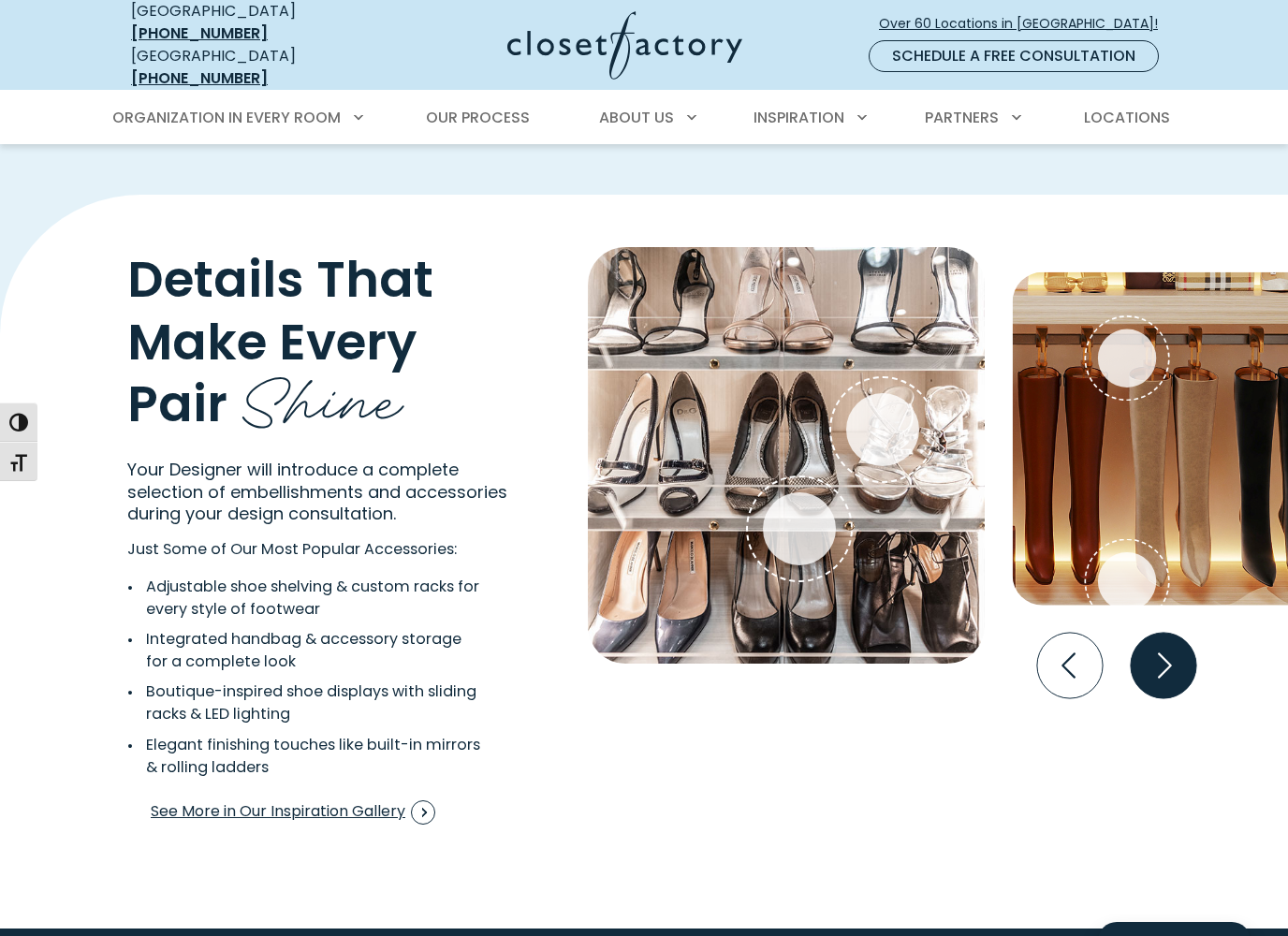
click at [1178, 658] on icon "Next slide" at bounding box center [1163, 665] width 66 height 66
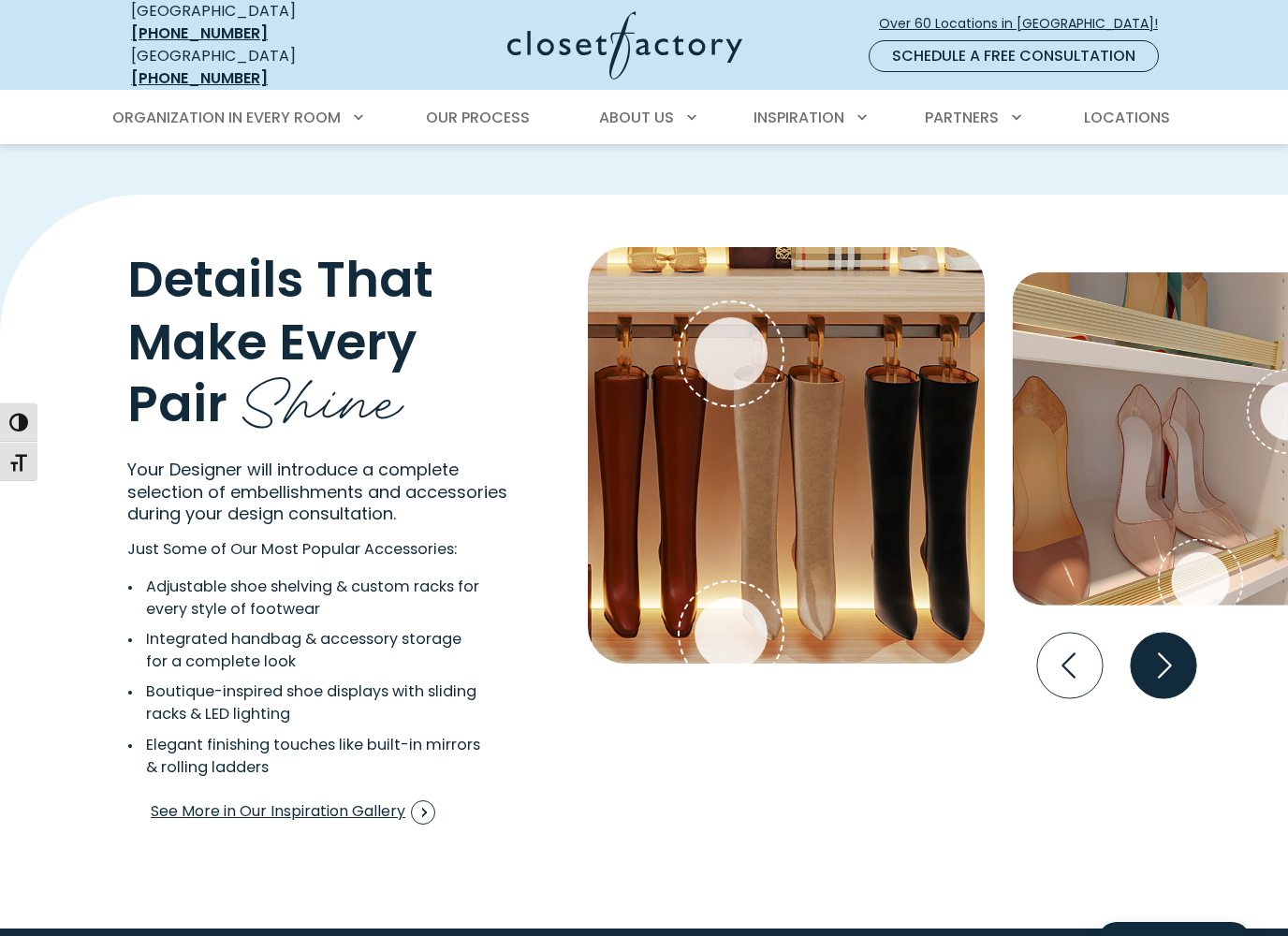
click at [1185, 650] on icon "Next slide" at bounding box center [1163, 665] width 66 height 66
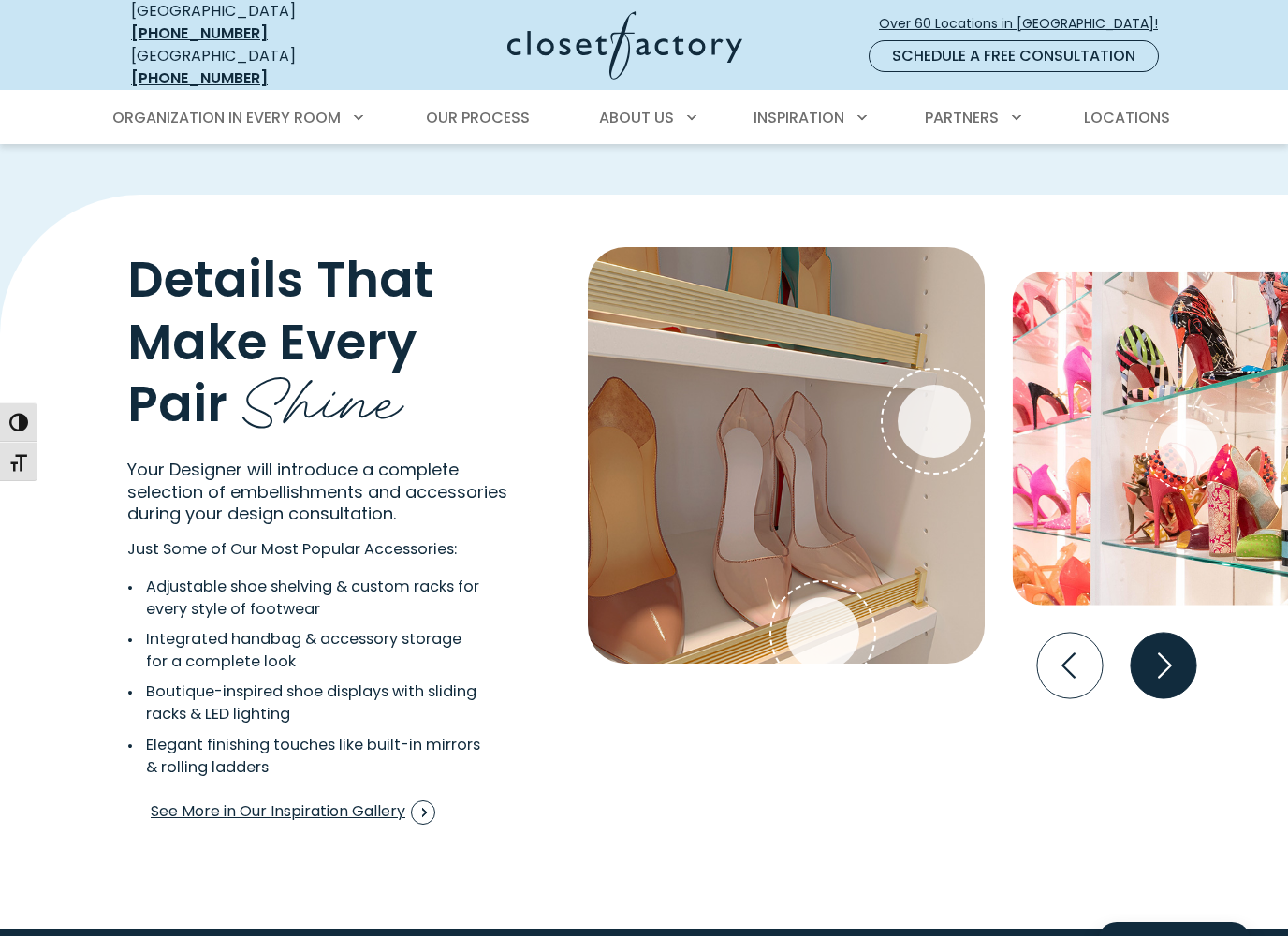
click at [1184, 648] on icon "Next slide" at bounding box center [1163, 665] width 66 height 66
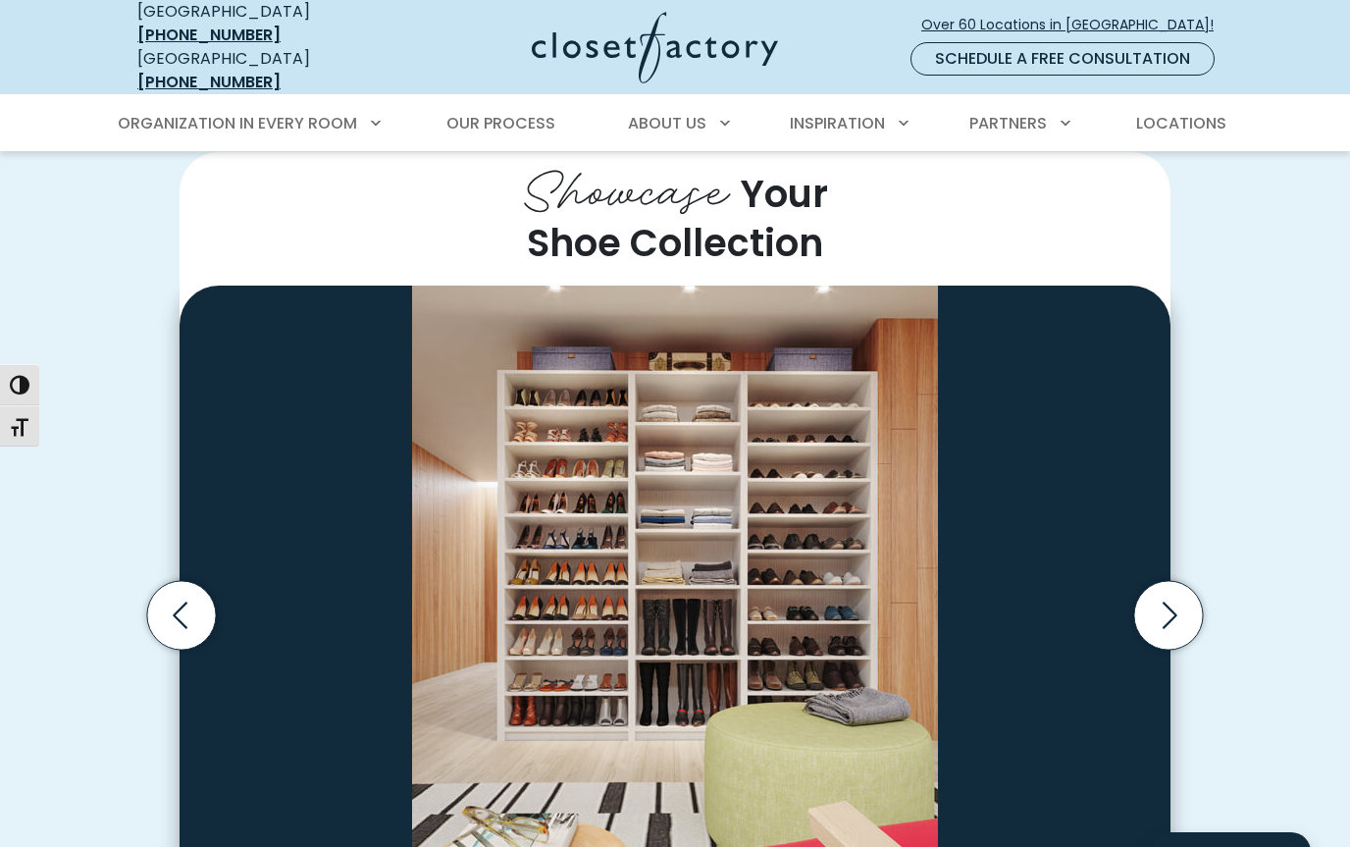
scroll to position [402, 0]
